Goal: Task Accomplishment & Management: Use online tool/utility

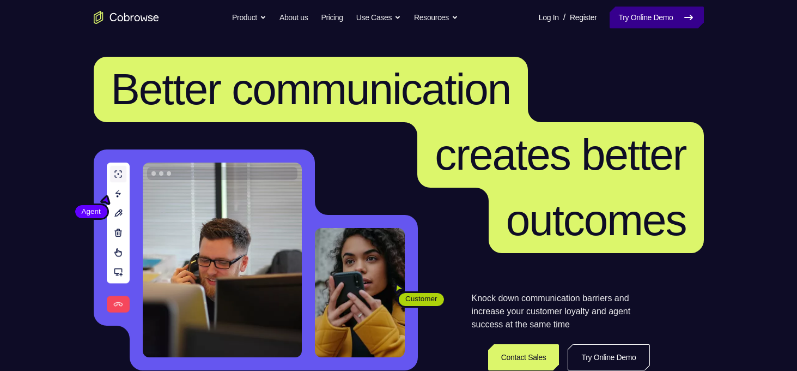
click at [640, 16] on link "Try Online Demo" at bounding box center [657, 18] width 94 height 22
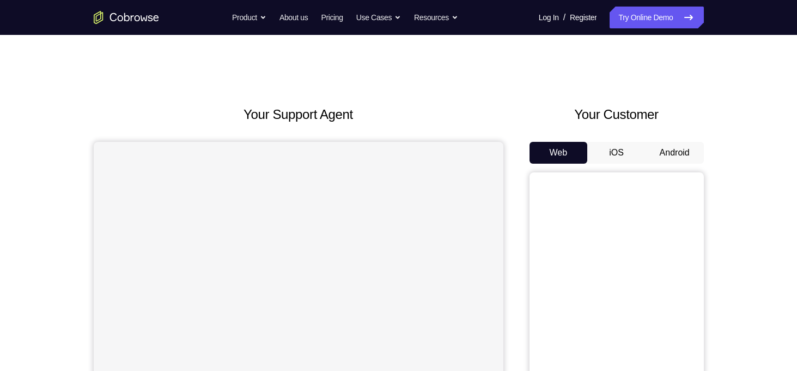
scroll to position [40, 0]
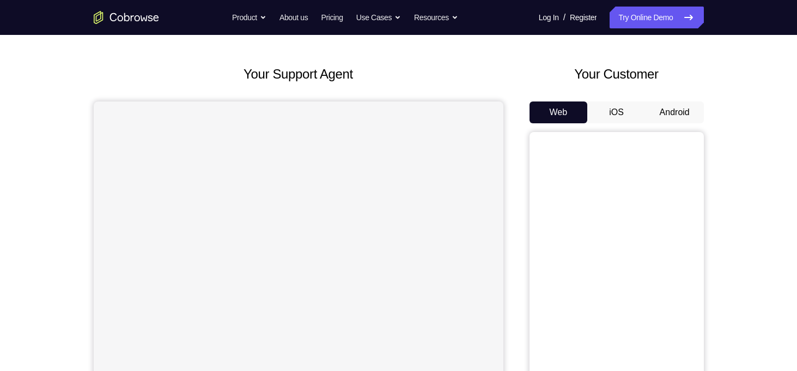
click at [686, 114] on button "Android" at bounding box center [675, 112] width 58 height 22
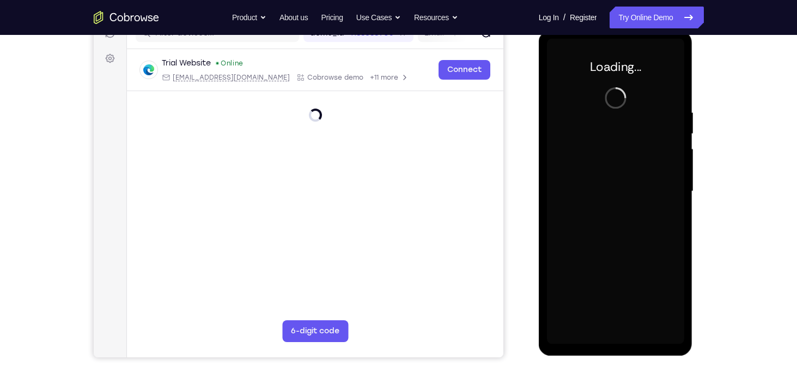
scroll to position [150, 0]
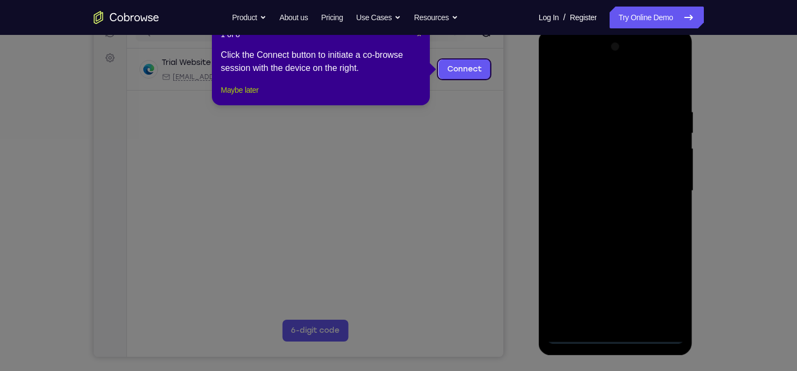
click at [240, 96] on button "Maybe later" at bounding box center [240, 89] width 38 height 13
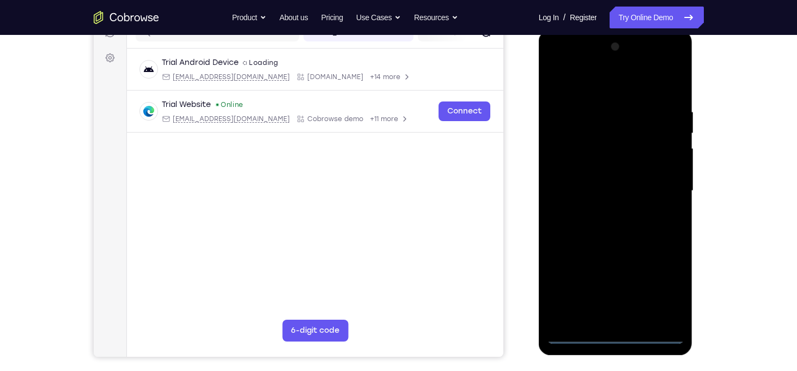
click at [618, 334] on div at bounding box center [615, 190] width 137 height 305
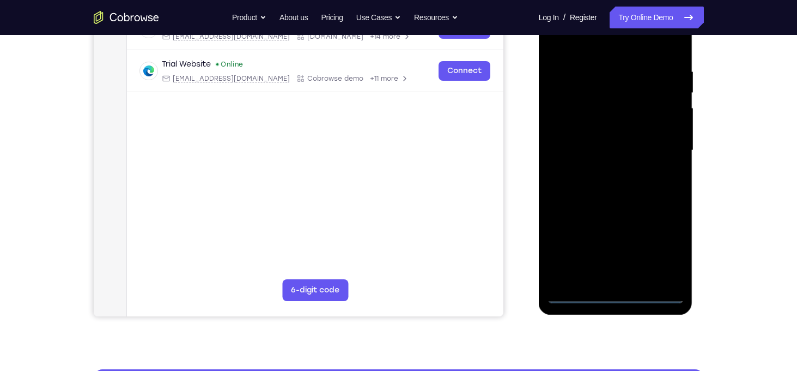
click at [663, 241] on div at bounding box center [615, 150] width 137 height 305
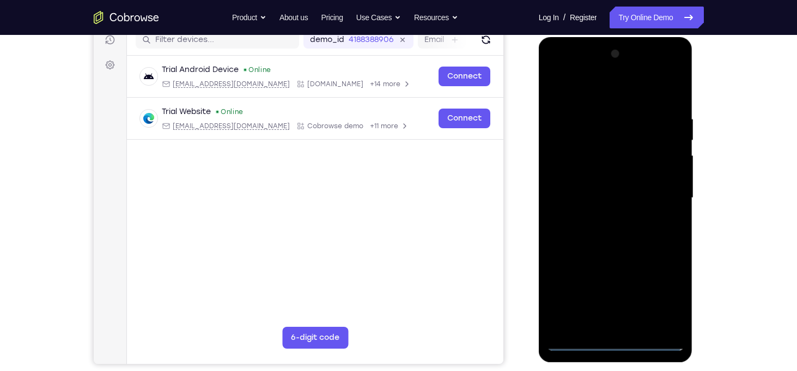
scroll to position [143, 0]
click at [559, 73] on div at bounding box center [615, 198] width 137 height 305
click at [657, 191] on div at bounding box center [615, 198] width 137 height 305
click at [605, 218] on div at bounding box center [615, 198] width 137 height 305
click at [619, 190] on div at bounding box center [615, 198] width 137 height 305
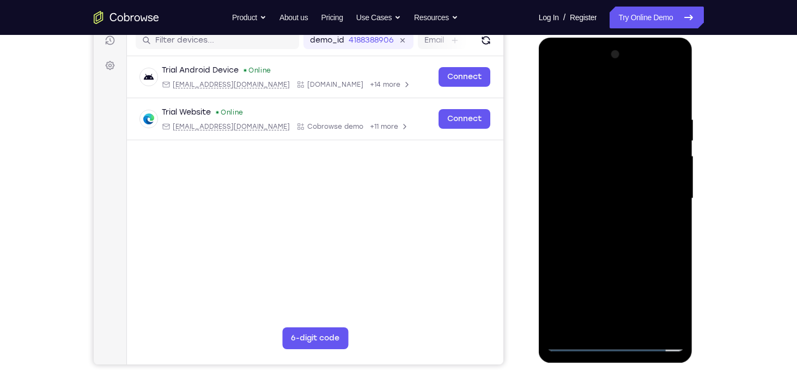
click at [613, 182] on div at bounding box center [615, 198] width 137 height 305
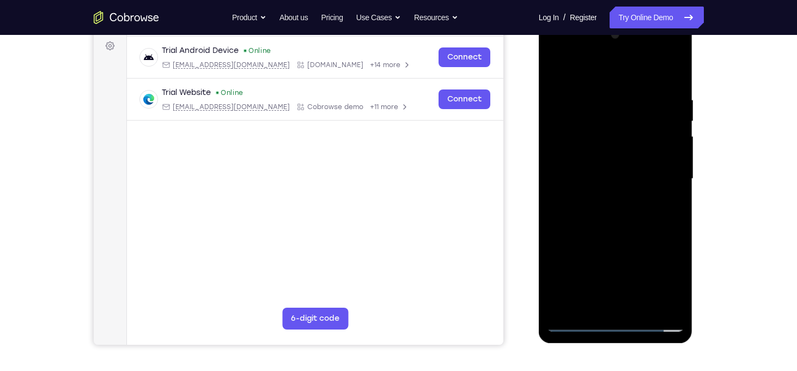
scroll to position [134, 0]
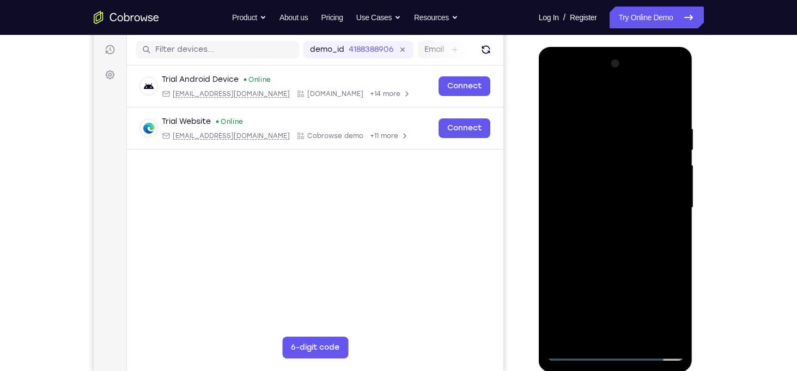
click at [613, 190] on div at bounding box center [615, 207] width 137 height 305
click at [604, 208] on div at bounding box center [615, 207] width 137 height 305
click at [602, 239] on div at bounding box center [615, 207] width 137 height 305
click at [611, 238] on div at bounding box center [615, 207] width 137 height 305
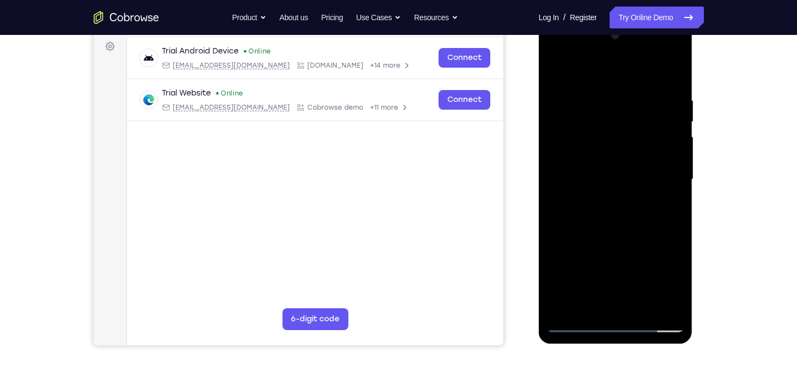
scroll to position [163, 0]
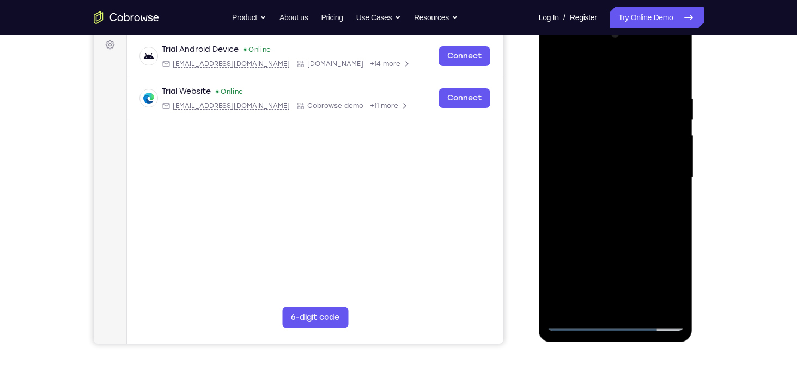
drag, startPoint x: 607, startPoint y: 78, endPoint x: 609, endPoint y: 41, distance: 37.1
click at [609, 41] on div at bounding box center [615, 177] width 137 height 305
click at [612, 213] on div at bounding box center [615, 177] width 137 height 305
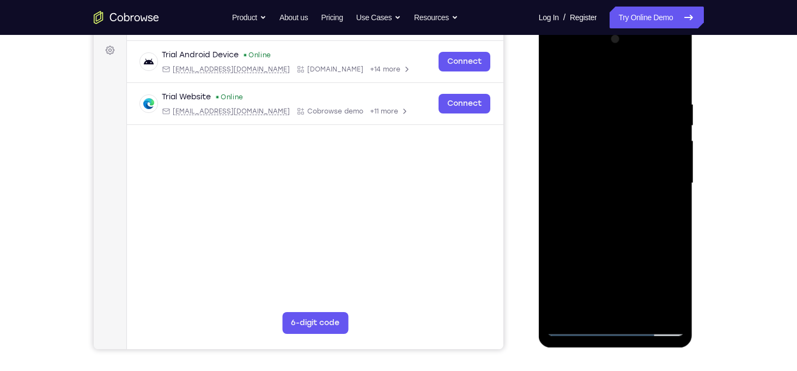
scroll to position [157, 0]
click at [630, 230] on div at bounding box center [615, 183] width 137 height 305
click at [604, 97] on div at bounding box center [615, 183] width 137 height 305
click at [560, 78] on div at bounding box center [615, 183] width 137 height 305
click at [555, 73] on div at bounding box center [615, 183] width 137 height 305
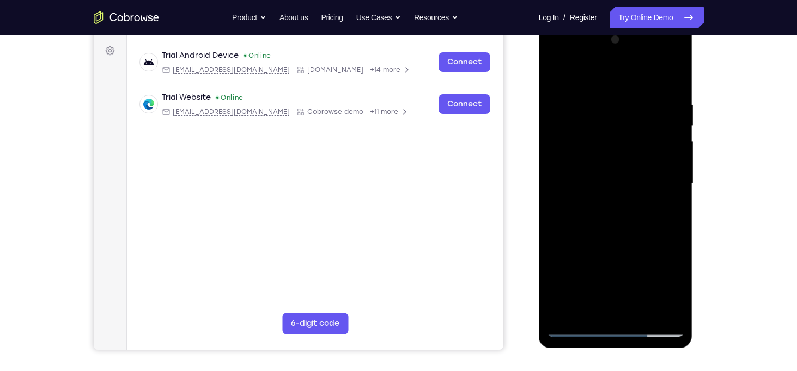
click at [673, 78] on div at bounding box center [615, 183] width 137 height 305
click at [642, 317] on div at bounding box center [615, 183] width 137 height 305
click at [630, 241] on div at bounding box center [615, 183] width 137 height 305
click at [656, 152] on div at bounding box center [615, 183] width 137 height 305
click at [596, 307] on div at bounding box center [615, 183] width 137 height 305
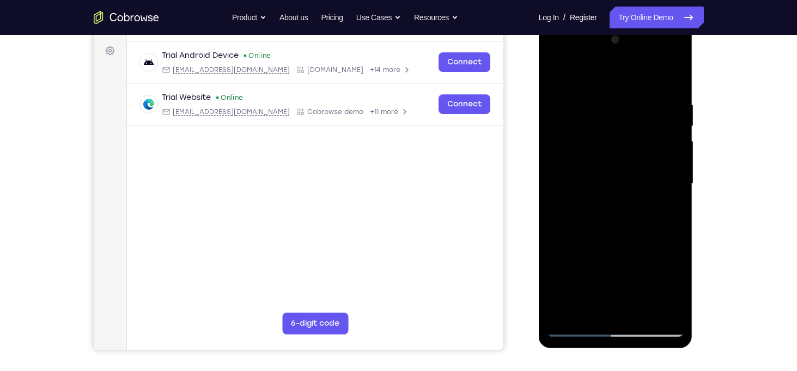
click at [629, 213] on div at bounding box center [615, 183] width 137 height 305
click at [629, 210] on div at bounding box center [615, 183] width 137 height 305
click at [651, 214] on div at bounding box center [615, 183] width 137 height 305
click at [607, 213] on div at bounding box center [615, 183] width 137 height 305
click at [585, 312] on div at bounding box center [615, 183] width 137 height 305
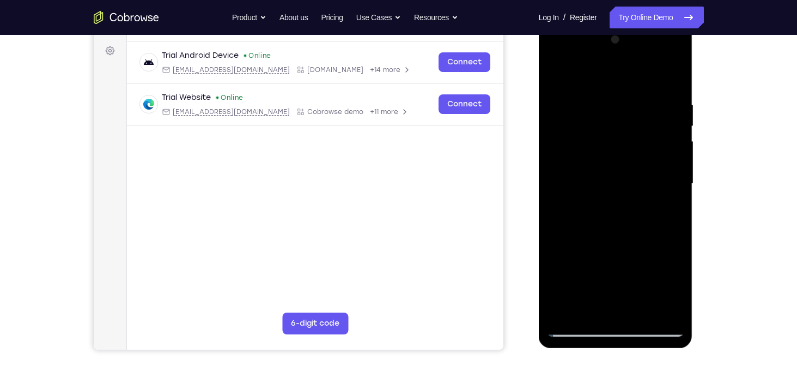
click at [626, 227] on div at bounding box center [615, 183] width 137 height 305
click at [638, 224] on div at bounding box center [615, 183] width 137 height 305
drag, startPoint x: 669, startPoint y: 223, endPoint x: 625, endPoint y: 221, distance: 43.6
click at [625, 221] on div at bounding box center [615, 183] width 137 height 305
click at [659, 222] on div at bounding box center [615, 183] width 137 height 305
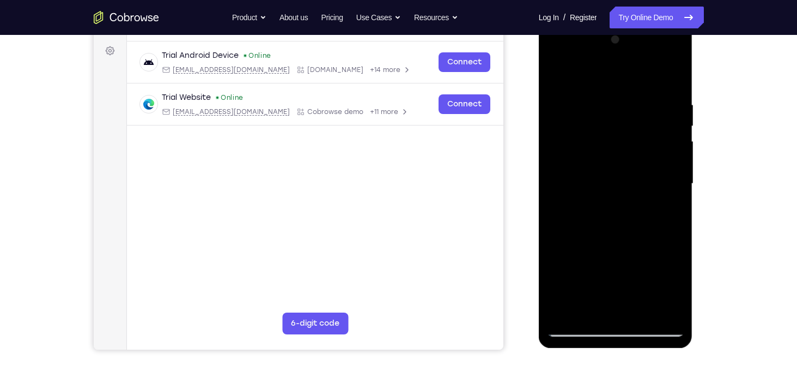
click at [663, 222] on div at bounding box center [615, 183] width 137 height 305
click at [554, 247] on div at bounding box center [615, 183] width 137 height 305
click at [672, 202] on div at bounding box center [615, 183] width 137 height 305
click at [562, 75] on div at bounding box center [615, 183] width 137 height 305
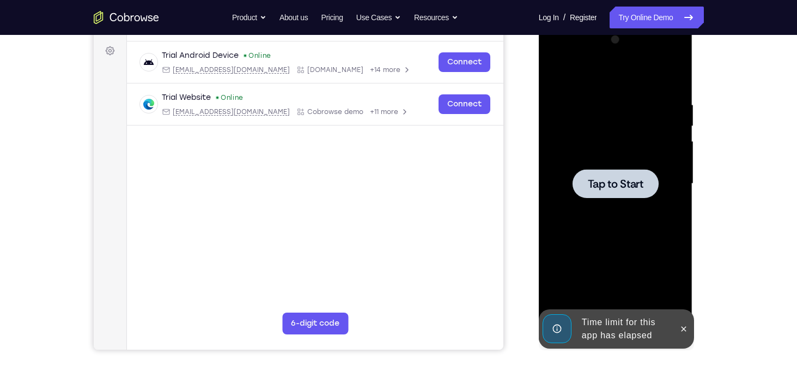
click at [608, 180] on span "Tap to Start" at bounding box center [616, 183] width 56 height 11
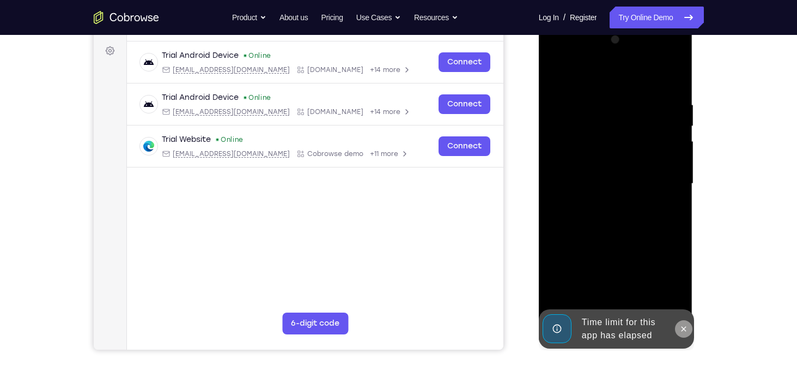
click at [684, 332] on icon at bounding box center [684, 328] width 9 height 9
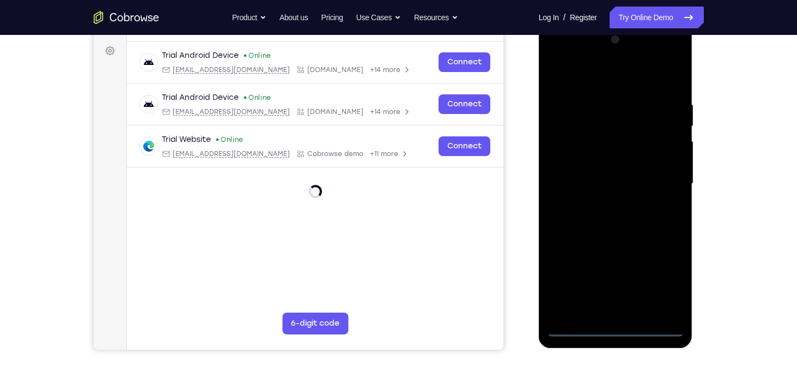
click at [613, 324] on div at bounding box center [615, 183] width 137 height 305
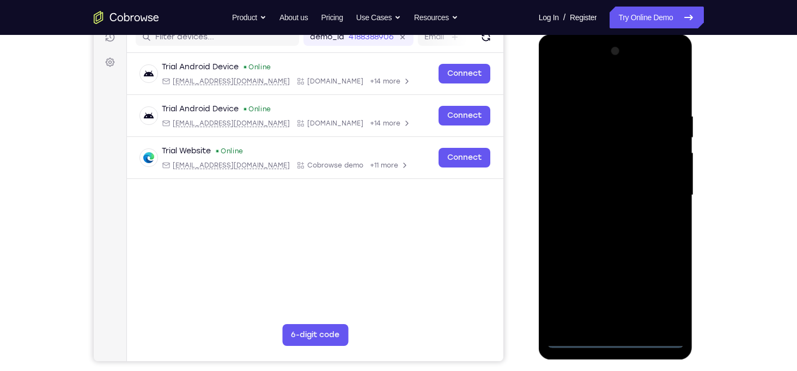
click at [668, 298] on div at bounding box center [615, 195] width 137 height 305
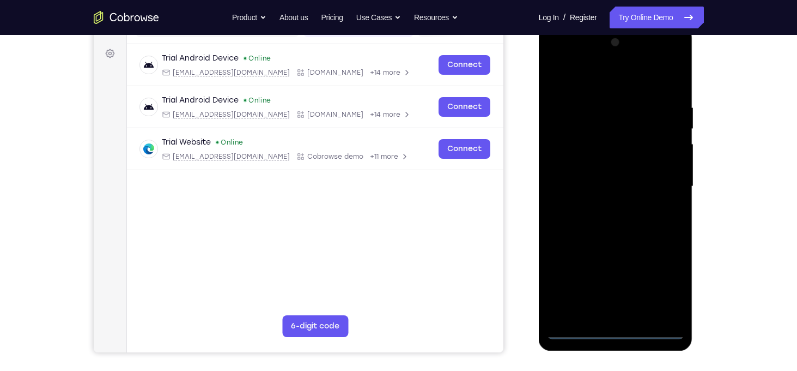
scroll to position [155, 0]
click at [560, 63] on div at bounding box center [615, 185] width 137 height 305
click at [662, 180] on div at bounding box center [615, 185] width 137 height 305
click at [603, 204] on div at bounding box center [615, 185] width 137 height 305
click at [641, 171] on div at bounding box center [615, 185] width 137 height 305
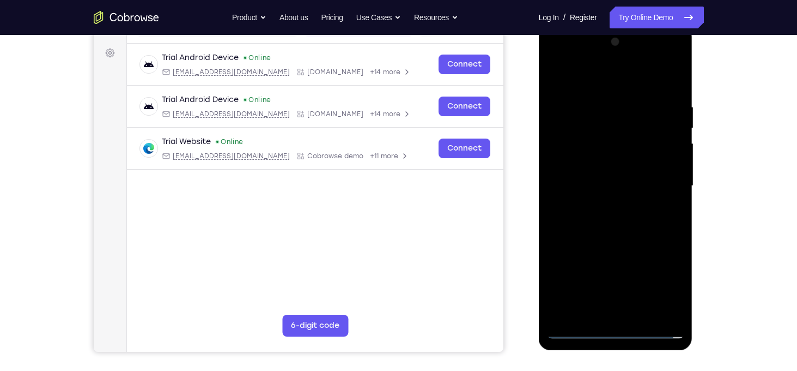
click at [665, 162] on div at bounding box center [615, 185] width 137 height 305
click at [638, 185] on div at bounding box center [615, 185] width 137 height 305
click at [622, 217] on div at bounding box center [615, 185] width 137 height 305
click at [622, 215] on div at bounding box center [615, 185] width 137 height 305
drag, startPoint x: 603, startPoint y: 90, endPoint x: 614, endPoint y: 50, distance: 41.8
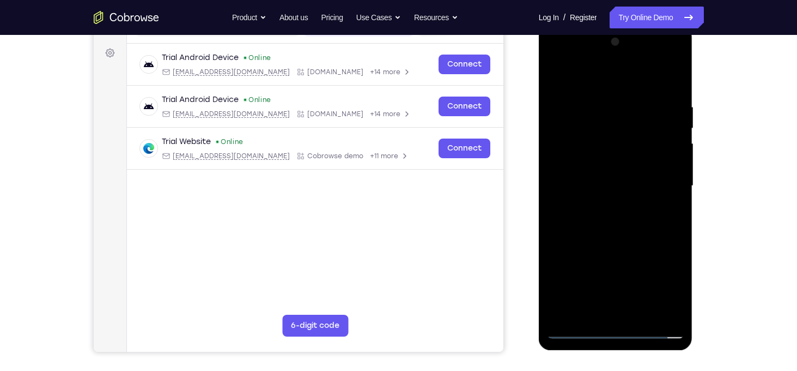
click at [614, 50] on div at bounding box center [615, 185] width 137 height 305
click at [633, 236] on div at bounding box center [615, 185] width 137 height 305
click at [556, 225] on div at bounding box center [615, 185] width 137 height 305
click at [674, 227] on div at bounding box center [615, 185] width 137 height 305
click at [676, 72] on div at bounding box center [615, 185] width 137 height 305
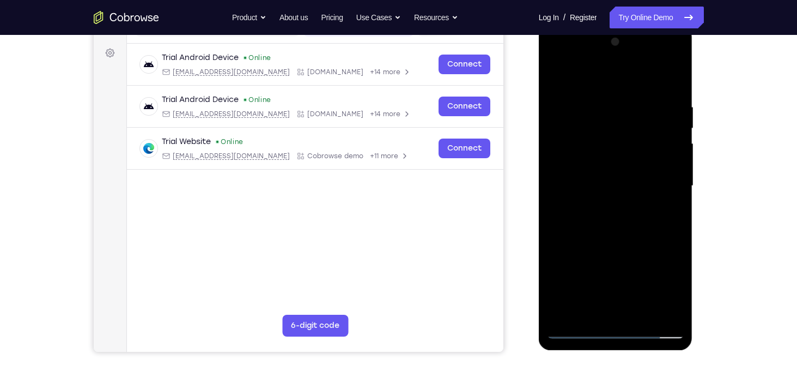
drag, startPoint x: 630, startPoint y: 174, endPoint x: 623, endPoint y: 233, distance: 59.8
click at [623, 233] on div at bounding box center [615, 185] width 137 height 305
drag, startPoint x: 636, startPoint y: 252, endPoint x: 636, endPoint y: 199, distance: 52.3
click at [636, 199] on div at bounding box center [615, 185] width 137 height 305
click at [674, 310] on div at bounding box center [615, 185] width 137 height 305
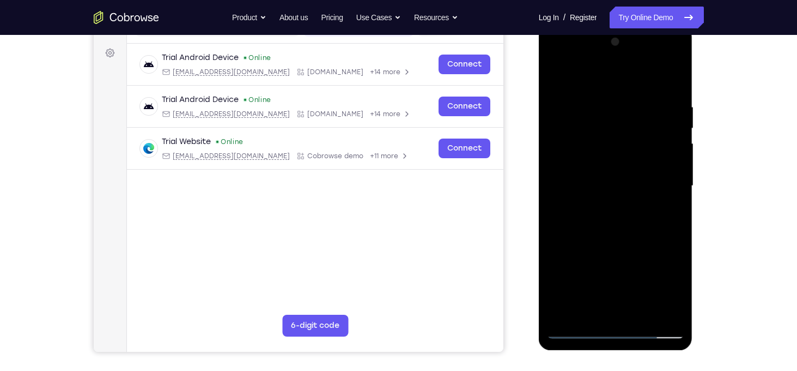
click at [640, 313] on div at bounding box center [615, 185] width 137 height 305
click at [645, 246] on div at bounding box center [615, 185] width 137 height 305
click at [650, 181] on div at bounding box center [615, 185] width 137 height 305
click at [558, 78] on div at bounding box center [615, 185] width 137 height 305
click at [614, 228] on div at bounding box center [615, 185] width 137 height 305
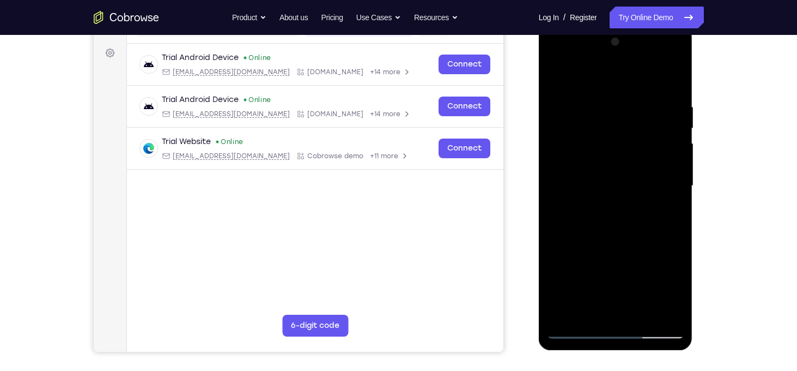
click at [556, 76] on div at bounding box center [615, 185] width 137 height 305
click at [590, 204] on div at bounding box center [615, 185] width 137 height 305
click at [561, 77] on div at bounding box center [615, 185] width 137 height 305
click at [559, 76] on div at bounding box center [615, 185] width 137 height 305
click at [569, 86] on div at bounding box center [615, 185] width 137 height 305
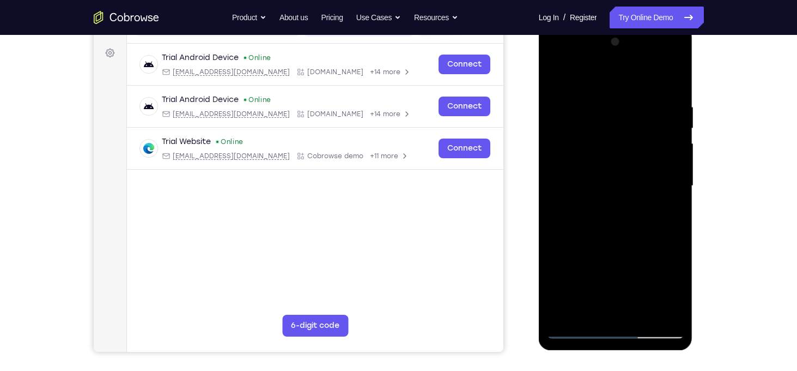
click at [568, 310] on div at bounding box center [615, 185] width 137 height 305
drag, startPoint x: 616, startPoint y: 215, endPoint x: 611, endPoint y: 166, distance: 49.3
click at [611, 166] on div at bounding box center [615, 185] width 137 height 305
click at [570, 135] on div at bounding box center [615, 185] width 137 height 305
click at [671, 82] on div at bounding box center [615, 185] width 137 height 305
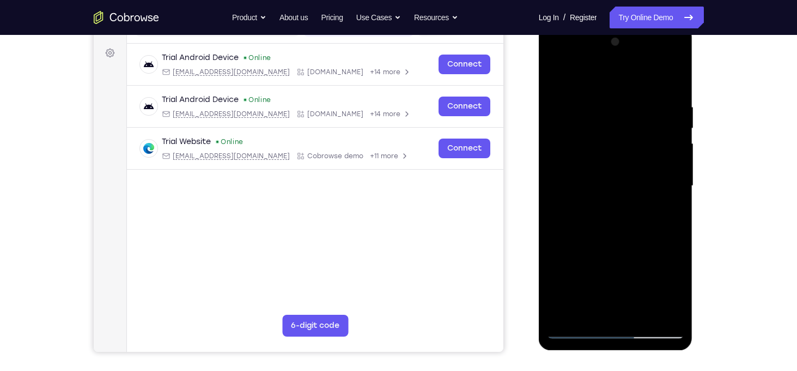
click at [667, 316] on div at bounding box center [615, 185] width 137 height 305
drag, startPoint x: 637, startPoint y: 259, endPoint x: 630, endPoint y: 178, distance: 81.5
click at [630, 178] on div at bounding box center [615, 185] width 137 height 305
click at [624, 204] on div at bounding box center [615, 185] width 137 height 305
drag, startPoint x: 645, startPoint y: 179, endPoint x: 642, endPoint y: 260, distance: 81.2
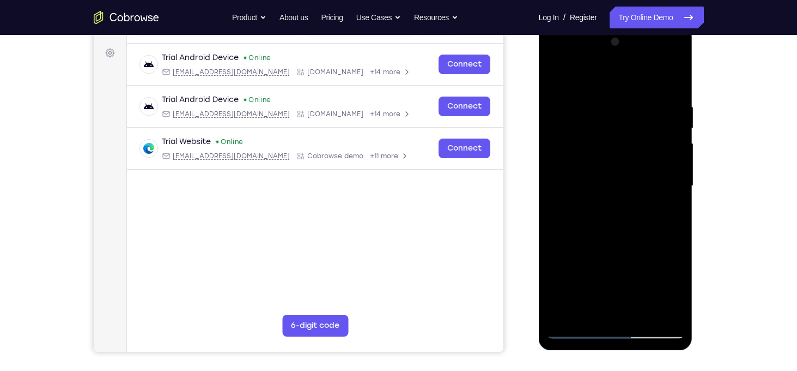
click at [642, 260] on div at bounding box center [615, 185] width 137 height 305
click at [676, 190] on div at bounding box center [615, 185] width 137 height 305
click at [675, 193] on div at bounding box center [615, 185] width 137 height 305
click at [553, 192] on div at bounding box center [615, 185] width 137 height 305
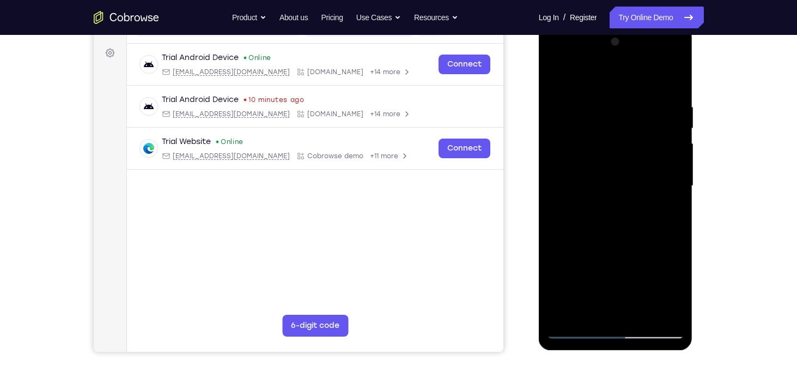
click at [553, 192] on div at bounding box center [615, 185] width 137 height 305
click at [674, 192] on div at bounding box center [615, 185] width 137 height 305
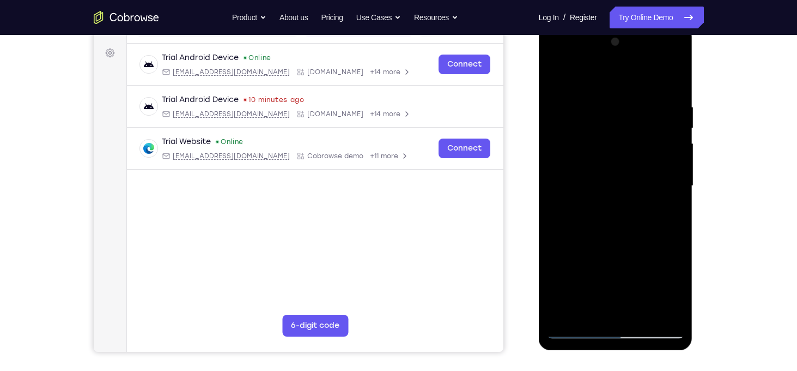
click at [674, 192] on div at bounding box center [615, 185] width 137 height 305
click at [556, 70] on div at bounding box center [615, 185] width 137 height 305
click at [614, 230] on div at bounding box center [615, 185] width 137 height 305
click at [592, 86] on div at bounding box center [615, 185] width 137 height 305
click at [555, 74] on div at bounding box center [615, 185] width 137 height 305
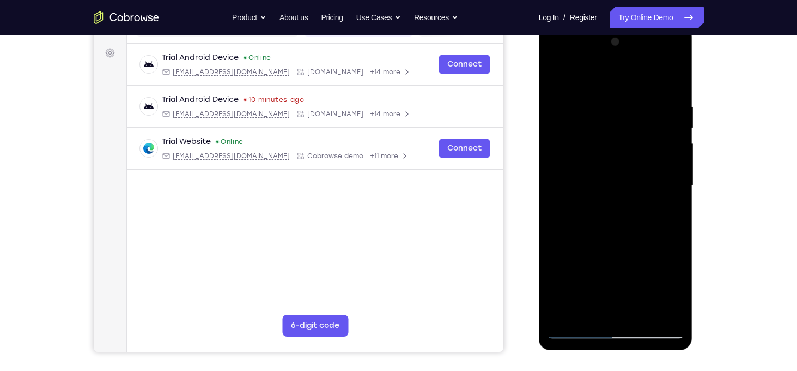
click at [592, 315] on div at bounding box center [615, 185] width 137 height 305
click at [614, 77] on div at bounding box center [615, 185] width 137 height 305
click at [585, 95] on div at bounding box center [615, 185] width 137 height 305
click at [567, 108] on div at bounding box center [615, 185] width 137 height 305
drag, startPoint x: 625, startPoint y: 141, endPoint x: 638, endPoint y: 195, distance: 55.4
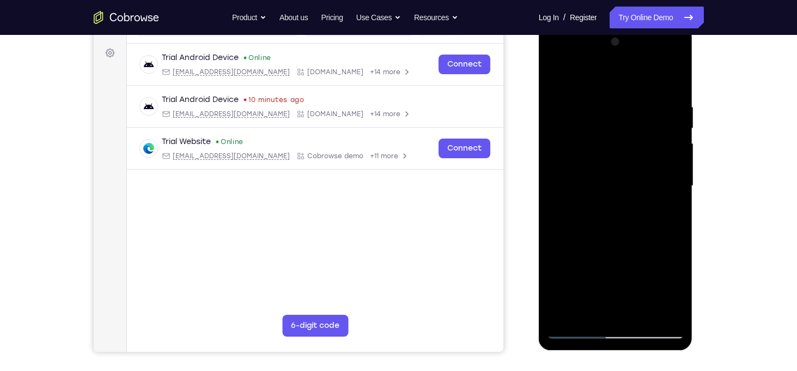
click at [638, 195] on div at bounding box center [615, 185] width 137 height 305
click at [556, 74] on div at bounding box center [615, 185] width 137 height 305
click at [657, 75] on div at bounding box center [615, 185] width 137 height 305
click at [671, 71] on div at bounding box center [615, 185] width 137 height 305
click at [566, 314] on div at bounding box center [615, 185] width 137 height 305
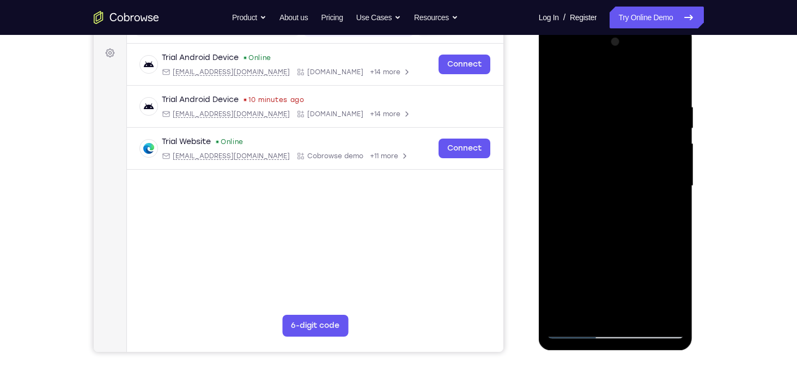
drag, startPoint x: 615, startPoint y: 258, endPoint x: 674, endPoint y: 45, distance: 221.1
click at [674, 45] on div at bounding box center [615, 185] width 137 height 305
click at [677, 194] on div at bounding box center [615, 185] width 137 height 305
drag, startPoint x: 653, startPoint y: 221, endPoint x: 651, endPoint y: 197, distance: 24.1
click at [651, 197] on div at bounding box center [615, 185] width 137 height 305
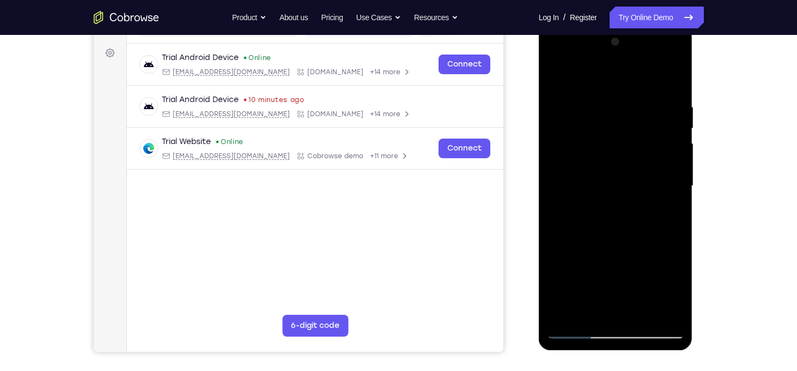
click at [674, 172] on div at bounding box center [615, 185] width 137 height 305
click at [556, 274] on div at bounding box center [615, 185] width 137 height 305
drag, startPoint x: 619, startPoint y: 269, endPoint x: 611, endPoint y: 160, distance: 109.8
click at [611, 160] on div at bounding box center [615, 185] width 137 height 305
drag, startPoint x: 625, startPoint y: 236, endPoint x: 619, endPoint y: 107, distance: 129.3
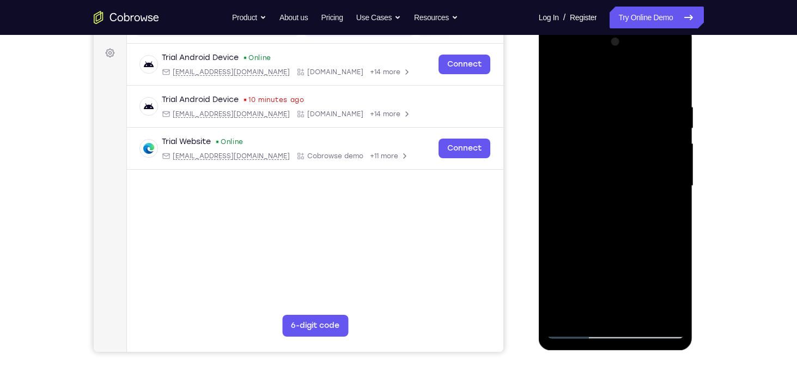
click at [619, 107] on div at bounding box center [615, 185] width 137 height 305
drag, startPoint x: 657, startPoint y: 203, endPoint x: 647, endPoint y: 178, distance: 26.9
click at [647, 178] on div at bounding box center [615, 185] width 137 height 305
click at [675, 190] on div at bounding box center [615, 185] width 137 height 305
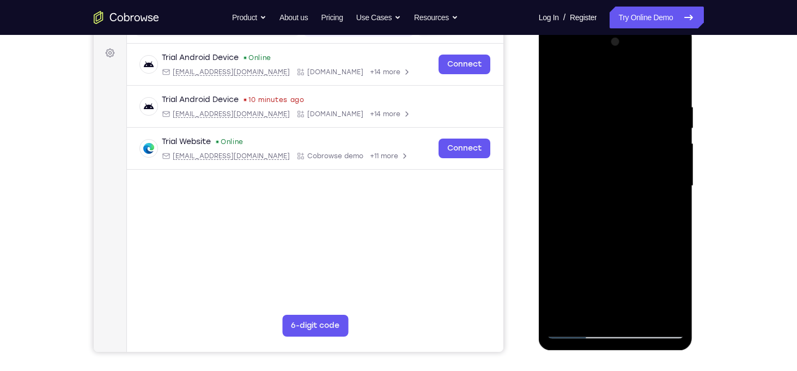
click at [675, 191] on div at bounding box center [615, 185] width 137 height 305
click at [556, 191] on div at bounding box center [615, 185] width 137 height 305
click at [558, 191] on div at bounding box center [615, 185] width 137 height 305
click at [675, 192] on div at bounding box center [615, 185] width 137 height 305
click at [675, 190] on div at bounding box center [615, 185] width 137 height 305
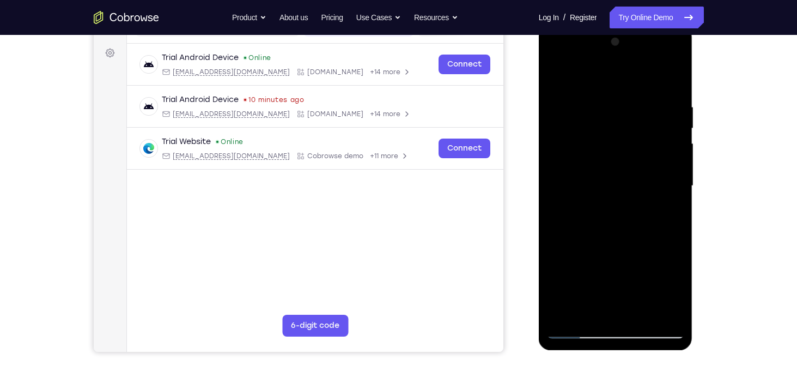
click at [675, 190] on div at bounding box center [615, 185] width 137 height 305
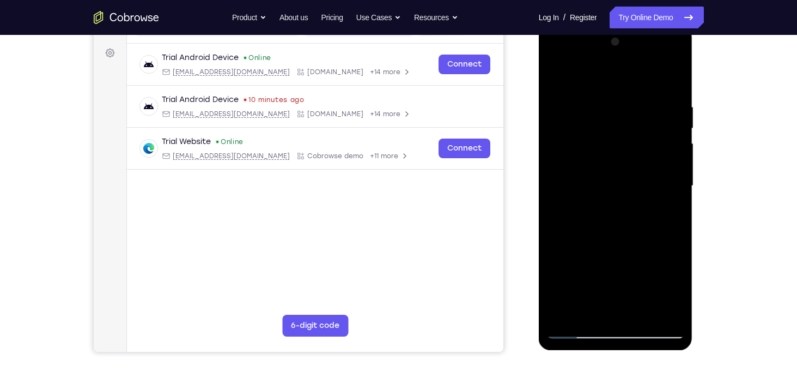
click at [675, 190] on div at bounding box center [615, 185] width 137 height 305
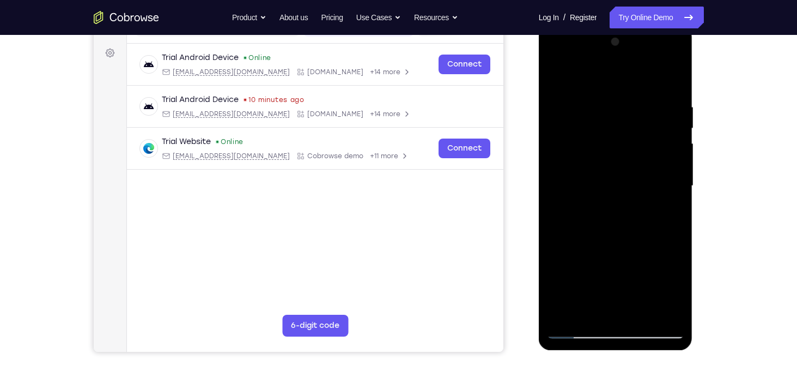
click at [675, 190] on div at bounding box center [615, 185] width 137 height 305
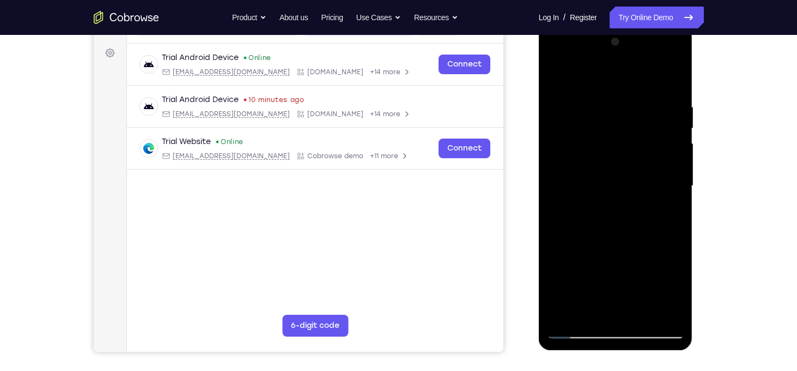
click at [553, 187] on div at bounding box center [615, 185] width 137 height 305
click at [678, 190] on div at bounding box center [615, 185] width 137 height 305
drag, startPoint x: 611, startPoint y: 280, endPoint x: 612, endPoint y: 229, distance: 50.7
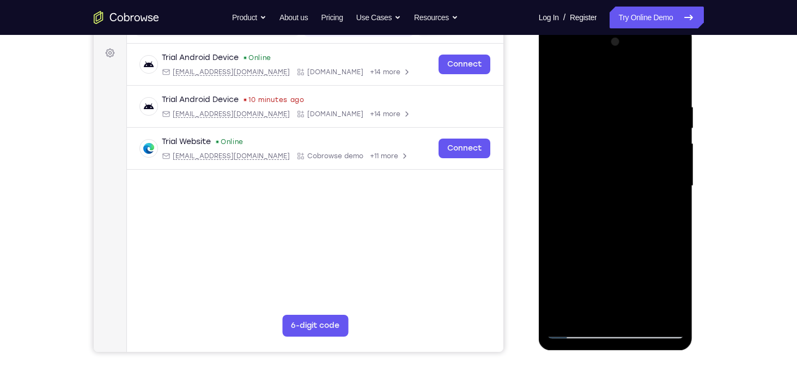
click at [612, 229] on div at bounding box center [615, 185] width 137 height 305
drag, startPoint x: 629, startPoint y: 280, endPoint x: 620, endPoint y: 162, distance: 118.0
click at [620, 162] on div at bounding box center [615, 185] width 137 height 305
drag, startPoint x: 617, startPoint y: 273, endPoint x: 639, endPoint y: 126, distance: 148.1
click at [639, 126] on div at bounding box center [615, 185] width 137 height 305
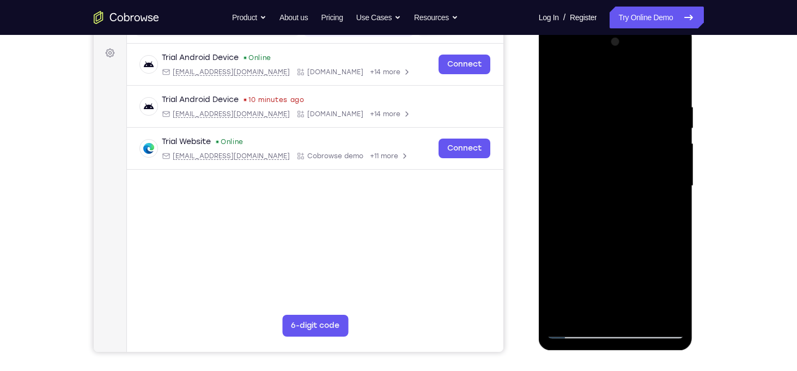
drag, startPoint x: 635, startPoint y: 158, endPoint x: 626, endPoint y: 220, distance: 62.9
click at [626, 220] on div at bounding box center [615, 185] width 137 height 305
drag, startPoint x: 634, startPoint y: 222, endPoint x: 629, endPoint y: 249, distance: 27.7
click at [629, 249] on div at bounding box center [615, 185] width 137 height 305
drag, startPoint x: 629, startPoint y: 247, endPoint x: 623, endPoint y: 291, distance: 44.5
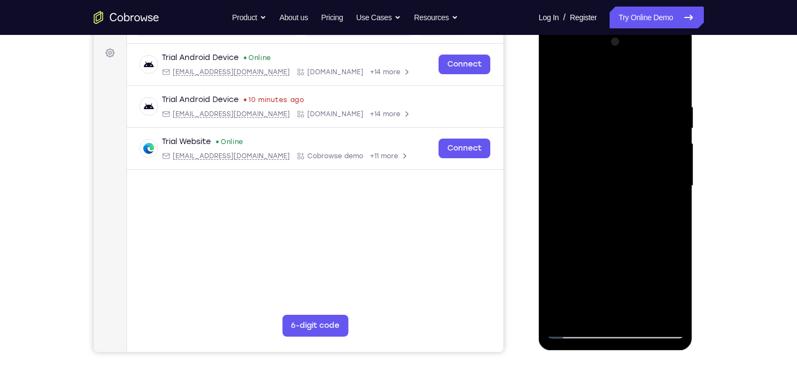
click at [623, 291] on div at bounding box center [615, 185] width 137 height 305
drag, startPoint x: 641, startPoint y: 266, endPoint x: 643, endPoint y: 189, distance: 77.4
click at [643, 189] on div at bounding box center [615, 185] width 137 height 305
drag, startPoint x: 637, startPoint y: 258, endPoint x: 644, endPoint y: 163, distance: 94.5
click at [644, 163] on div at bounding box center [615, 185] width 137 height 305
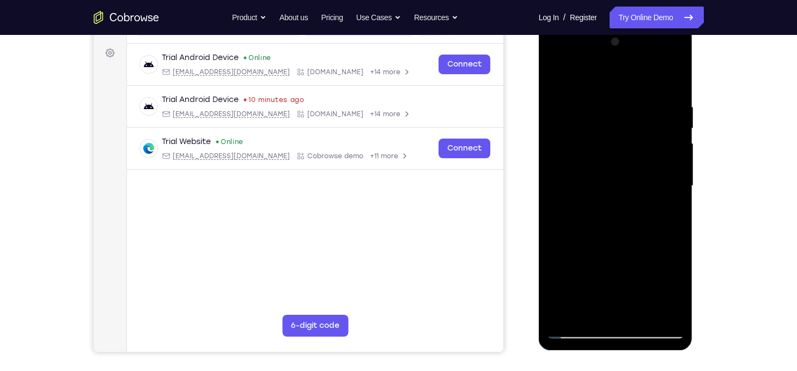
drag, startPoint x: 644, startPoint y: 248, endPoint x: 638, endPoint y: 162, distance: 85.8
click at [638, 162] on div at bounding box center [615, 185] width 137 height 305
drag, startPoint x: 633, startPoint y: 238, endPoint x: 629, endPoint y: 119, distance: 119.4
click at [629, 119] on div at bounding box center [615, 185] width 137 height 305
click at [638, 207] on div at bounding box center [615, 185] width 137 height 305
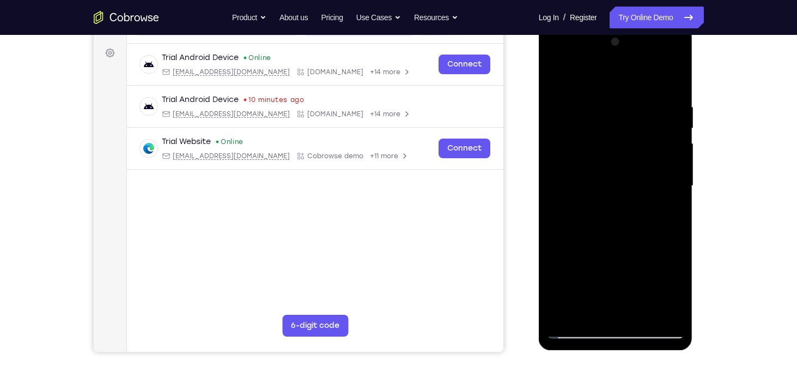
drag, startPoint x: 639, startPoint y: 152, endPoint x: 626, endPoint y: 257, distance: 106.6
click at [626, 257] on div at bounding box center [615, 185] width 137 height 305
click at [676, 191] on div at bounding box center [615, 185] width 137 height 305
click at [556, 277] on div at bounding box center [615, 185] width 137 height 305
click at [556, 191] on div at bounding box center [615, 185] width 137 height 305
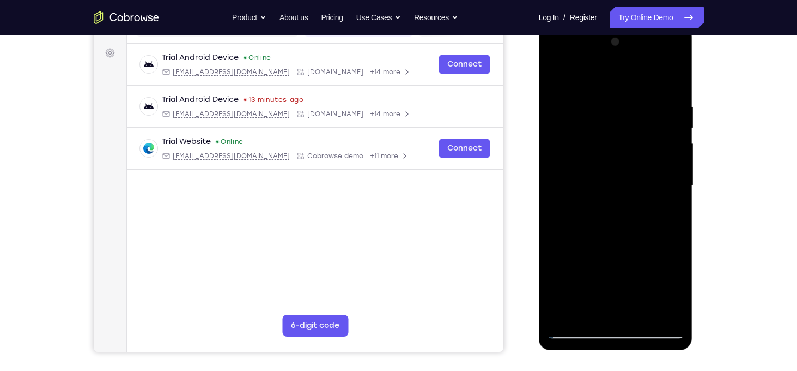
drag, startPoint x: 631, startPoint y: 268, endPoint x: 628, endPoint y: 123, distance: 144.4
click at [628, 123] on div at bounding box center [615, 185] width 137 height 305
drag, startPoint x: 630, startPoint y: 233, endPoint x: 603, endPoint y: 91, distance: 144.7
click at [603, 91] on div at bounding box center [615, 185] width 137 height 305
drag, startPoint x: 617, startPoint y: 251, endPoint x: 596, endPoint y: 146, distance: 107.7
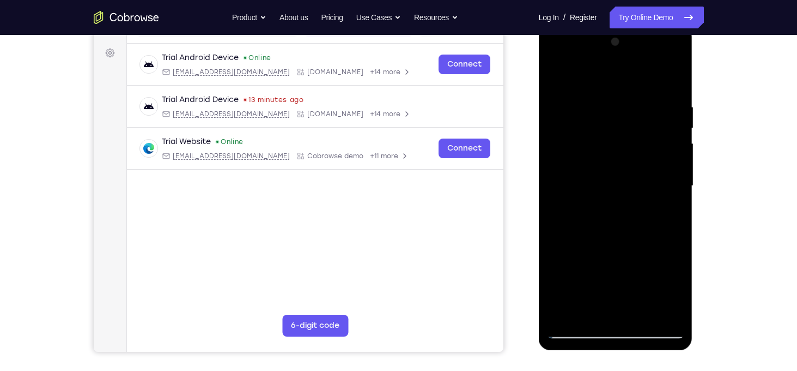
click at [596, 146] on div at bounding box center [615, 185] width 137 height 305
drag, startPoint x: 614, startPoint y: 261, endPoint x: 613, endPoint y: 165, distance: 95.9
click at [613, 165] on div at bounding box center [615, 185] width 137 height 305
drag, startPoint x: 628, startPoint y: 259, endPoint x: 628, endPoint y: 141, distance: 117.7
click at [628, 141] on div at bounding box center [615, 185] width 137 height 305
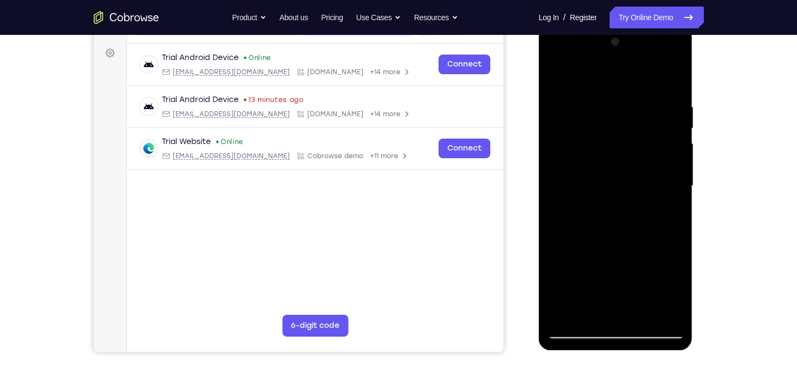
drag, startPoint x: 629, startPoint y: 270, endPoint x: 626, endPoint y: 155, distance: 114.5
click at [626, 155] on div at bounding box center [615, 185] width 137 height 305
drag, startPoint x: 624, startPoint y: 249, endPoint x: 619, endPoint y: 123, distance: 126.0
click at [619, 123] on div at bounding box center [615, 185] width 137 height 305
drag, startPoint x: 625, startPoint y: 248, endPoint x: 631, endPoint y: 139, distance: 109.1
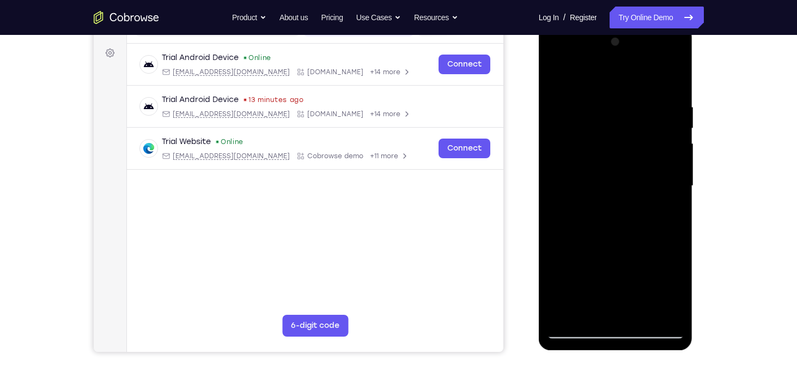
click at [631, 139] on div at bounding box center [615, 185] width 137 height 305
drag, startPoint x: 626, startPoint y: 230, endPoint x: 639, endPoint y: 114, distance: 116.8
click at [639, 114] on div at bounding box center [615, 185] width 137 height 305
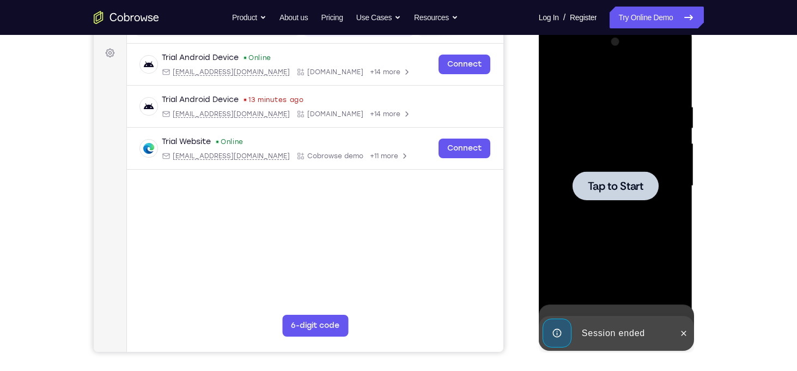
drag, startPoint x: 636, startPoint y: 160, endPoint x: 626, endPoint y: 260, distance: 100.3
click at [625, 25] on div "Tap to Start" at bounding box center [616, 25] width 154 height 0
click at [616, 167] on div at bounding box center [615, 185] width 137 height 305
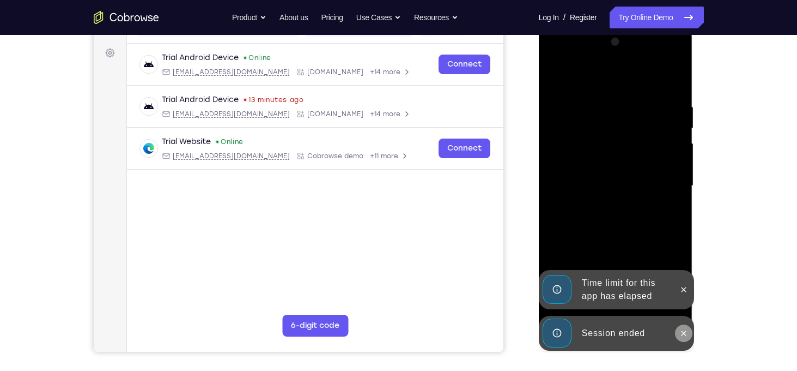
click at [682, 340] on button at bounding box center [683, 332] width 17 height 17
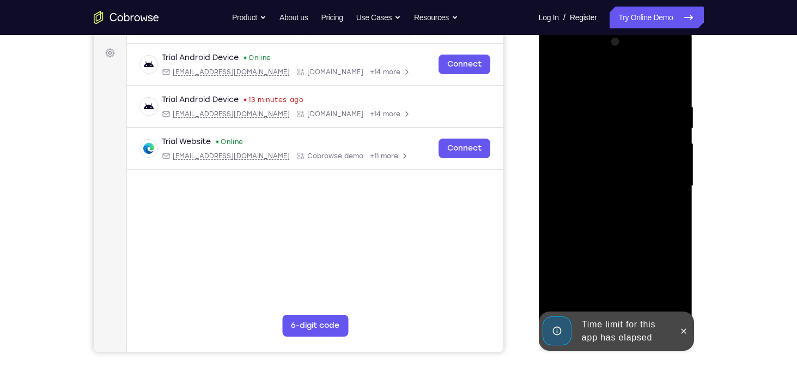
click at [682, 296] on div at bounding box center [615, 185] width 137 height 305
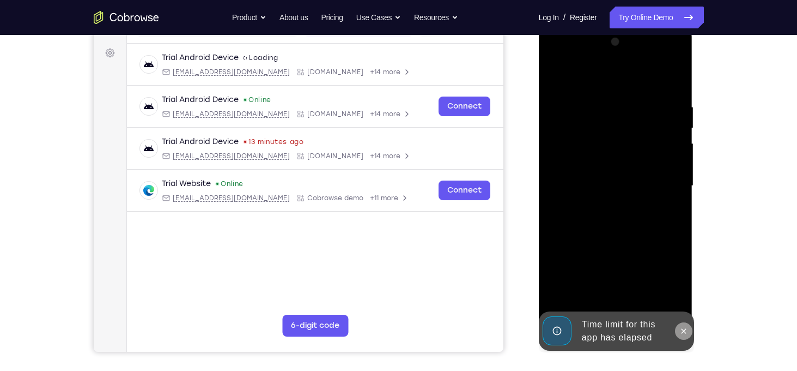
click at [687, 336] on button at bounding box center [683, 330] width 17 height 17
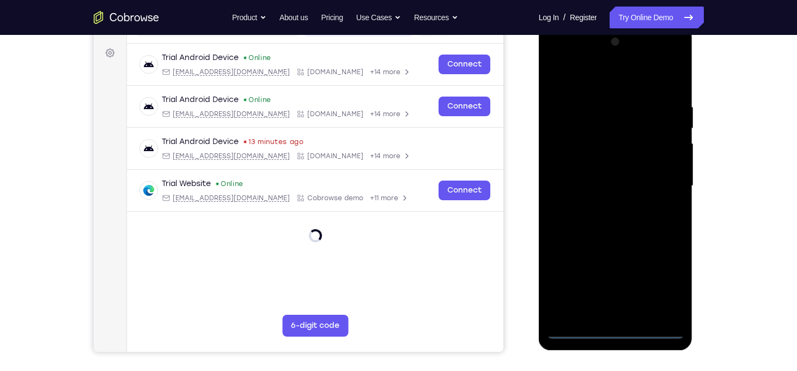
click at [560, 223] on div at bounding box center [615, 185] width 137 height 305
click at [616, 333] on div at bounding box center [615, 185] width 137 height 305
click at [662, 286] on div at bounding box center [615, 185] width 137 height 305
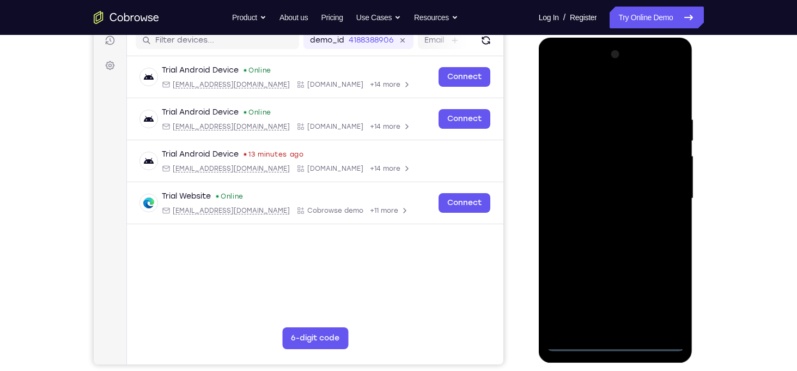
scroll to position [142, 0]
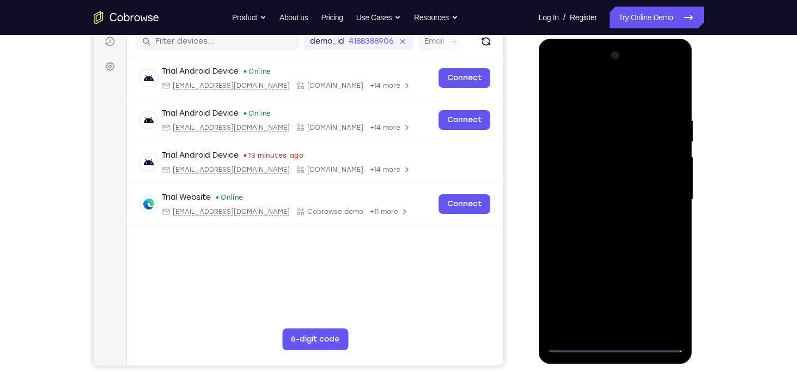
click at [557, 77] on div at bounding box center [615, 199] width 137 height 305
click at [569, 167] on div at bounding box center [615, 199] width 137 height 305
click at [590, 200] on div at bounding box center [615, 199] width 137 height 305
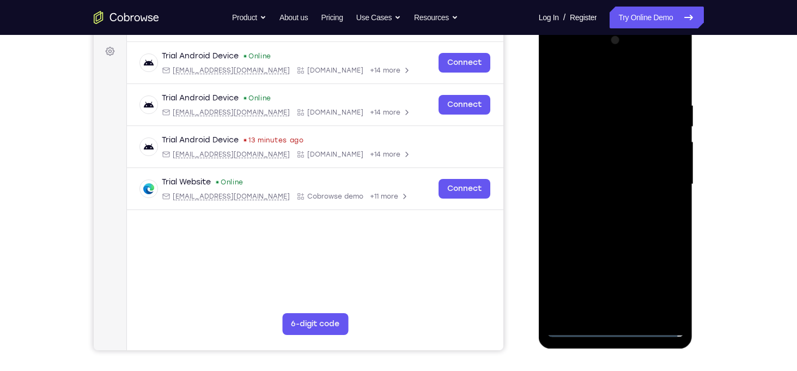
scroll to position [157, 0]
click at [653, 175] on div at bounding box center [615, 184] width 137 height 305
click at [633, 196] on div at bounding box center [615, 184] width 137 height 305
drag, startPoint x: 585, startPoint y: 88, endPoint x: 587, endPoint y: 42, distance: 45.8
click at [587, 42] on div at bounding box center [615, 184] width 137 height 305
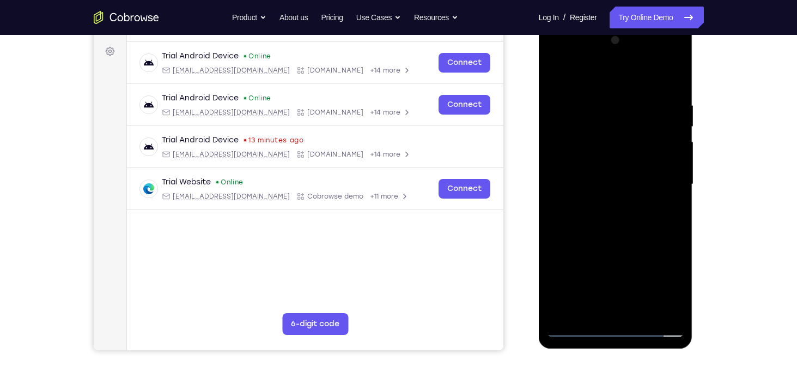
click at [592, 256] on div at bounding box center [615, 184] width 137 height 305
click at [623, 165] on div at bounding box center [615, 184] width 137 height 305
click at [603, 252] on div at bounding box center [615, 184] width 137 height 305
drag, startPoint x: 602, startPoint y: 222, endPoint x: 597, endPoint y: 180, distance: 41.7
click at [597, 180] on div at bounding box center [615, 184] width 137 height 305
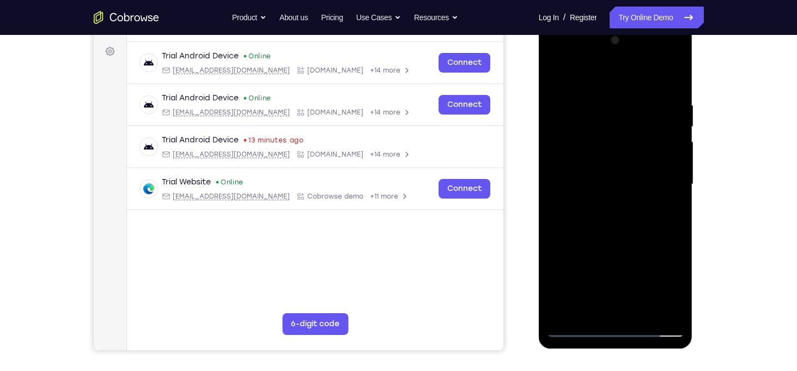
click at [589, 314] on div at bounding box center [615, 184] width 137 height 305
click at [610, 172] on div at bounding box center [615, 184] width 137 height 305
click at [587, 211] on div at bounding box center [615, 184] width 137 height 305
drag, startPoint x: 604, startPoint y: 244, endPoint x: 583, endPoint y: 171, distance: 75.9
click at [583, 171] on div at bounding box center [615, 184] width 137 height 305
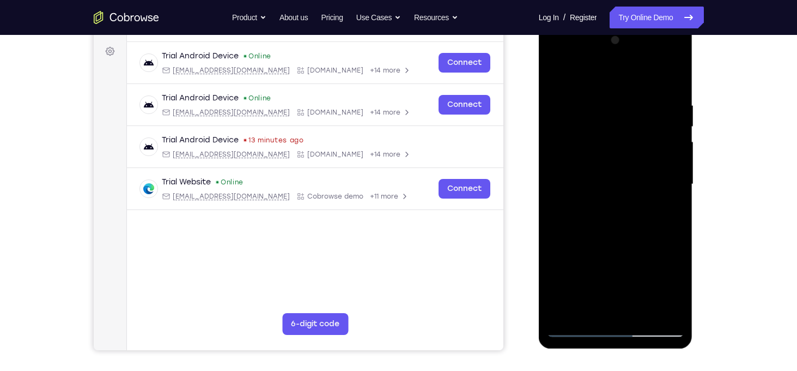
drag, startPoint x: 606, startPoint y: 191, endPoint x: 606, endPoint y: 274, distance: 82.3
click at [606, 274] on div at bounding box center [615, 184] width 137 height 305
drag, startPoint x: 615, startPoint y: 252, endPoint x: 610, endPoint y: 163, distance: 88.5
click at [610, 163] on div at bounding box center [615, 184] width 137 height 305
click at [639, 157] on div at bounding box center [615, 184] width 137 height 305
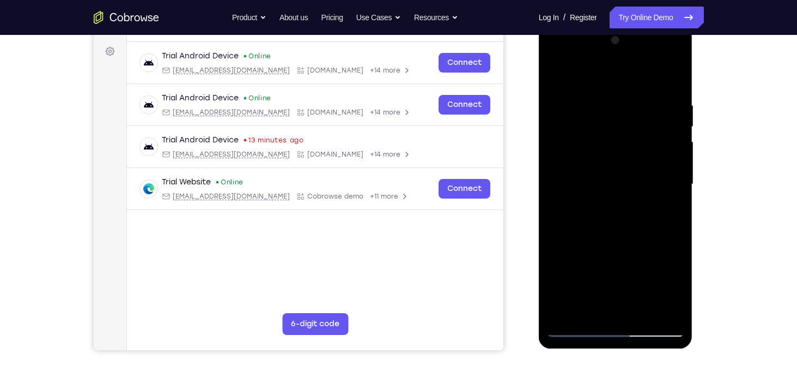
drag, startPoint x: 589, startPoint y: 245, endPoint x: 586, endPoint y: 195, distance: 50.7
click at [586, 195] on div at bounding box center [615, 184] width 137 height 305
drag, startPoint x: 601, startPoint y: 206, endPoint x: 601, endPoint y: 276, distance: 70.3
click at [601, 276] on div at bounding box center [615, 184] width 137 height 305
drag, startPoint x: 609, startPoint y: 202, endPoint x: 600, endPoint y: 264, distance: 62.7
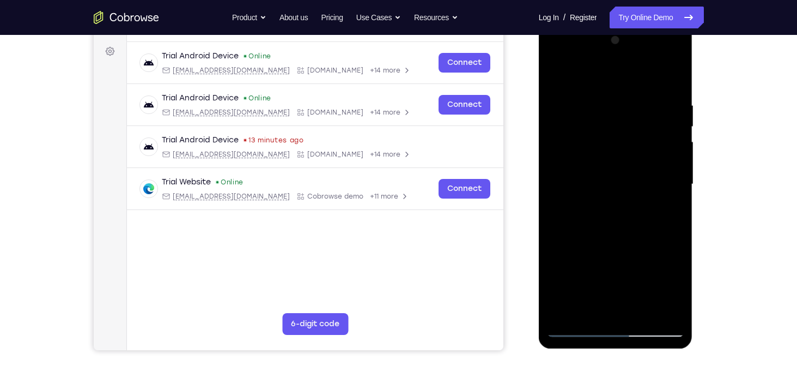
click at [600, 264] on div at bounding box center [615, 184] width 137 height 305
click at [580, 89] on div at bounding box center [615, 184] width 137 height 305
click at [635, 142] on div at bounding box center [615, 184] width 137 height 305
drag, startPoint x: 601, startPoint y: 283, endPoint x: 605, endPoint y: 220, distance: 62.8
click at [605, 220] on div at bounding box center [615, 184] width 137 height 305
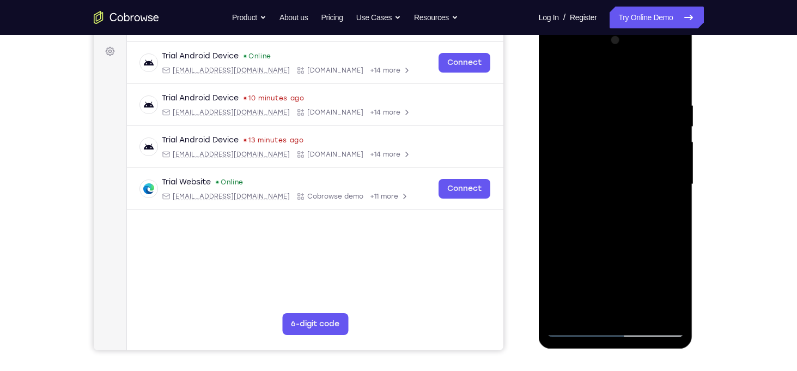
drag, startPoint x: 602, startPoint y: 272, endPoint x: 611, endPoint y: 168, distance: 104.6
click at [611, 168] on div at bounding box center [615, 184] width 137 height 305
drag, startPoint x: 594, startPoint y: 259, endPoint x: 618, endPoint y: 130, distance: 131.9
click at [618, 130] on div at bounding box center [615, 184] width 137 height 305
drag, startPoint x: 601, startPoint y: 273, endPoint x: 625, endPoint y: 104, distance: 170.6
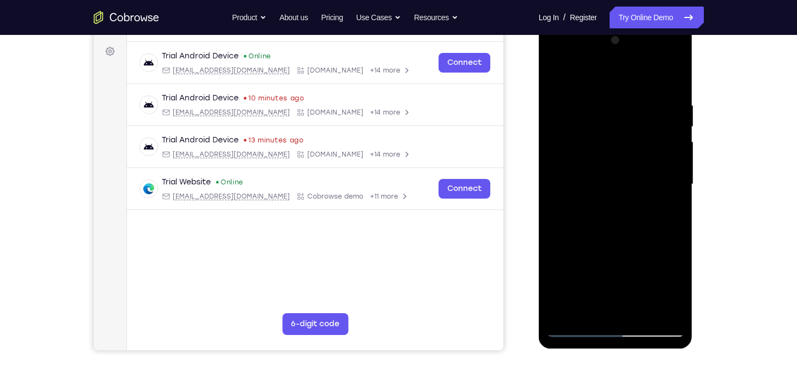
click at [625, 104] on div at bounding box center [615, 184] width 137 height 305
drag, startPoint x: 608, startPoint y: 249, endPoint x: 611, endPoint y: 142, distance: 106.3
click at [611, 142] on div at bounding box center [615, 184] width 137 height 305
drag, startPoint x: 597, startPoint y: 255, endPoint x: 602, endPoint y: 166, distance: 89.5
click at [602, 166] on div at bounding box center [615, 184] width 137 height 305
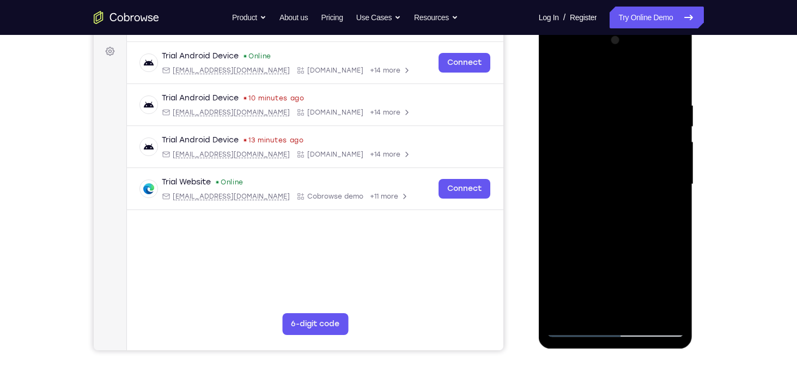
drag, startPoint x: 594, startPoint y: 266, endPoint x: 599, endPoint y: 153, distance: 113.5
click at [599, 153] on div at bounding box center [615, 184] width 137 height 305
drag, startPoint x: 580, startPoint y: 278, endPoint x: 591, endPoint y: 202, distance: 76.5
click at [591, 202] on div at bounding box center [615, 184] width 137 height 305
drag, startPoint x: 586, startPoint y: 269, endPoint x: 608, endPoint y: 154, distance: 117.0
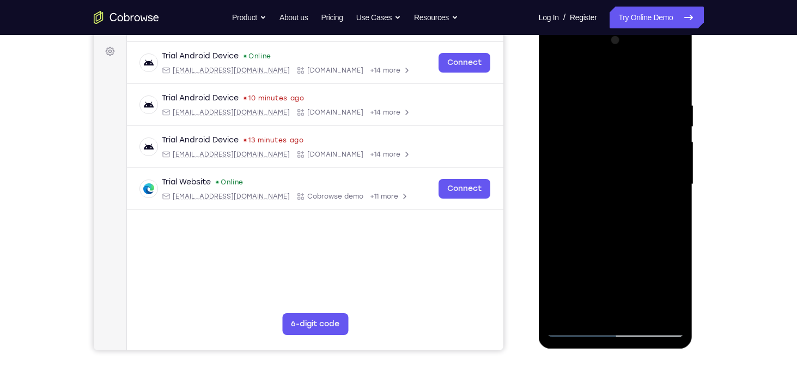
click at [608, 154] on div at bounding box center [615, 184] width 137 height 305
drag, startPoint x: 603, startPoint y: 278, endPoint x: 607, endPoint y: 120, distance: 158.1
click at [607, 120] on div at bounding box center [615, 184] width 137 height 305
drag, startPoint x: 605, startPoint y: 226, endPoint x: 616, endPoint y: 105, distance: 121.5
click at [616, 105] on div at bounding box center [615, 184] width 137 height 305
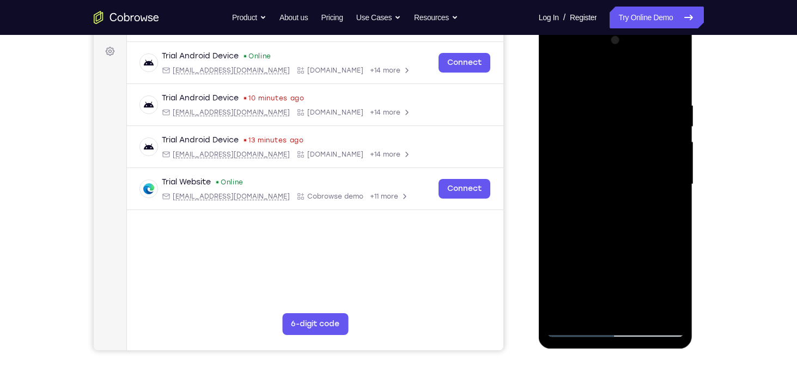
drag, startPoint x: 605, startPoint y: 170, endPoint x: 605, endPoint y: 229, distance: 58.9
click at [605, 229] on div at bounding box center [615, 184] width 137 height 305
drag, startPoint x: 606, startPoint y: 202, endPoint x: 599, endPoint y: 252, distance: 50.1
click at [599, 252] on div at bounding box center [615, 184] width 137 height 305
drag, startPoint x: 571, startPoint y: 250, endPoint x: 591, endPoint y: 138, distance: 113.4
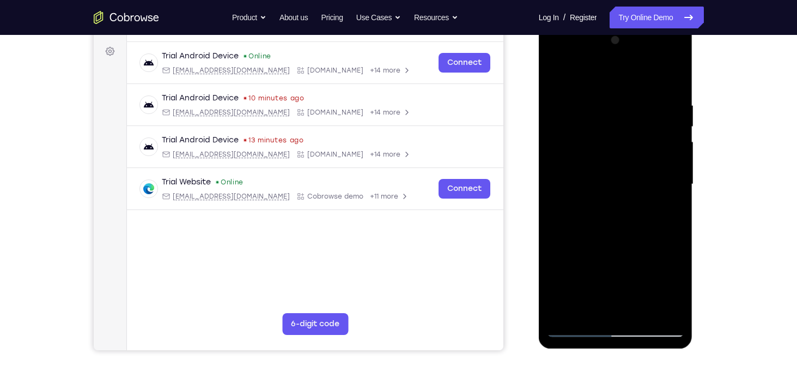
click at [591, 138] on div at bounding box center [615, 184] width 137 height 305
drag, startPoint x: 589, startPoint y: 252, endPoint x: 596, endPoint y: 127, distance: 125.0
click at [596, 127] on div at bounding box center [615, 184] width 137 height 305
drag, startPoint x: 600, startPoint y: 143, endPoint x: 600, endPoint y: 217, distance: 74.1
click at [600, 217] on div at bounding box center [615, 184] width 137 height 305
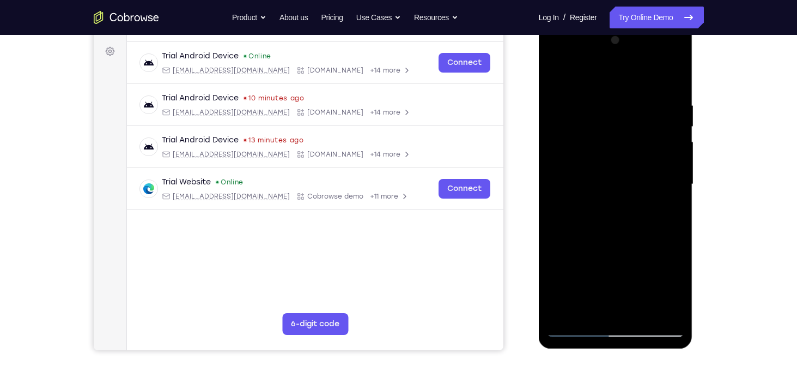
click at [600, 162] on div at bounding box center [615, 184] width 137 height 305
click at [676, 72] on div at bounding box center [615, 184] width 137 height 305
click at [673, 75] on div at bounding box center [615, 184] width 137 height 305
click at [633, 150] on div at bounding box center [615, 184] width 137 height 305
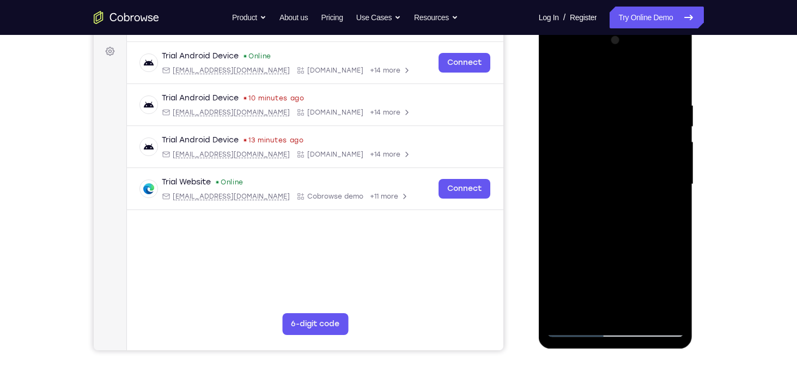
click at [558, 238] on div at bounding box center [615, 184] width 137 height 305
click at [554, 199] on div at bounding box center [615, 184] width 137 height 305
click at [556, 190] on div at bounding box center [615, 184] width 137 height 305
click at [674, 196] on div at bounding box center [615, 184] width 137 height 305
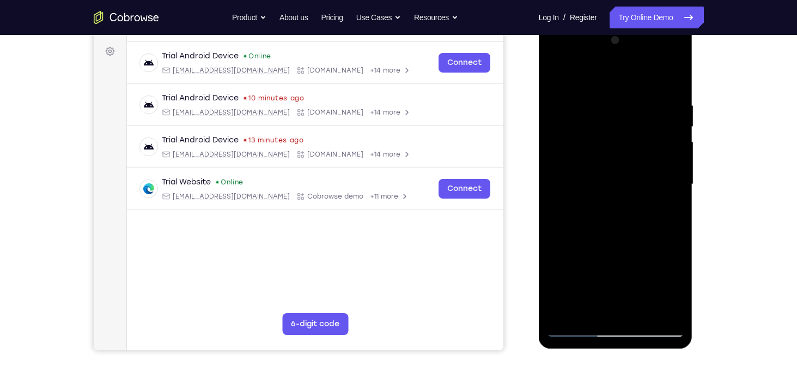
click at [554, 198] on div at bounding box center [615, 184] width 137 height 305
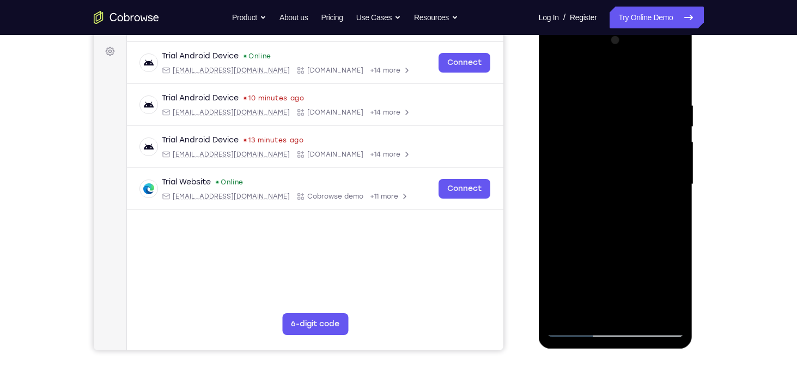
click at [554, 198] on div at bounding box center [615, 184] width 137 height 305
click at [671, 194] on div at bounding box center [615, 184] width 137 height 305
click at [556, 191] on div at bounding box center [615, 184] width 137 height 305
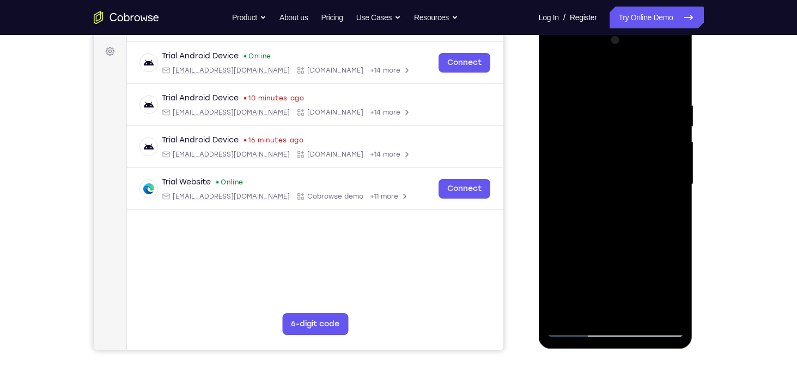
click at [556, 191] on div at bounding box center [615, 184] width 137 height 305
click at [555, 189] on div at bounding box center [615, 184] width 137 height 305
click at [555, 83] on div at bounding box center [615, 184] width 137 height 305
drag, startPoint x: 607, startPoint y: 239, endPoint x: 604, endPoint y: 116, distance: 123.2
click at [604, 116] on div at bounding box center [615, 184] width 137 height 305
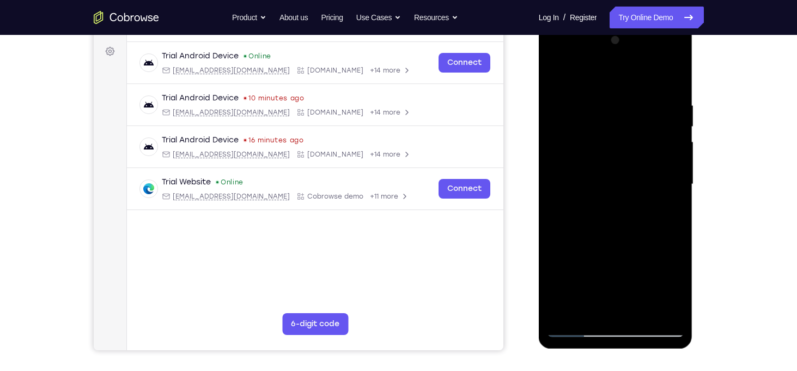
drag, startPoint x: 587, startPoint y: 269, endPoint x: 596, endPoint y: 150, distance: 118.6
click at [596, 153] on div at bounding box center [615, 184] width 137 height 305
drag, startPoint x: 597, startPoint y: 260, endPoint x: 592, endPoint y: 308, distance: 48.8
click at [592, 308] on div at bounding box center [615, 184] width 137 height 305
drag, startPoint x: 614, startPoint y: 227, endPoint x: 607, endPoint y: 259, distance: 33.3
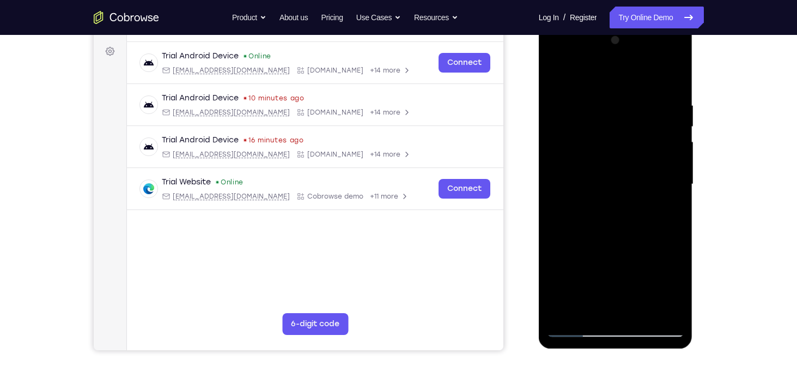
click at [607, 259] on div at bounding box center [615, 184] width 137 height 305
drag, startPoint x: 623, startPoint y: 183, endPoint x: 618, endPoint y: 275, distance: 92.2
click at [618, 275] on div at bounding box center [615, 184] width 137 height 305
drag, startPoint x: 627, startPoint y: 199, endPoint x: 621, endPoint y: 262, distance: 62.4
click at [621, 262] on div at bounding box center [615, 184] width 137 height 305
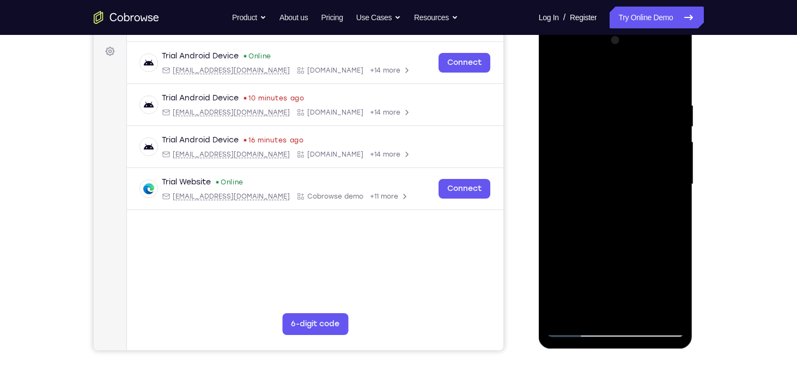
click at [651, 218] on div at bounding box center [615, 184] width 137 height 305
click at [573, 214] on div at bounding box center [615, 184] width 137 height 305
drag, startPoint x: 562, startPoint y: 188, endPoint x: 641, endPoint y: 173, distance: 80.4
click at [641, 173] on div at bounding box center [615, 184] width 137 height 305
drag, startPoint x: 595, startPoint y: 190, endPoint x: 662, endPoint y: 187, distance: 66.6
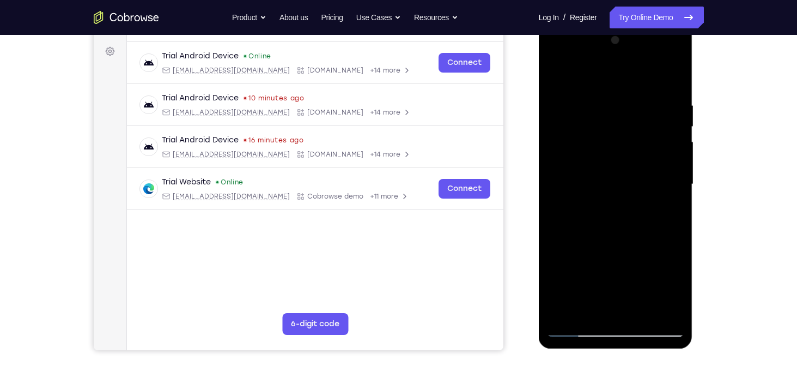
click at [662, 187] on div at bounding box center [615, 184] width 137 height 305
drag, startPoint x: 577, startPoint y: 199, endPoint x: 653, endPoint y: 197, distance: 76.3
click at [653, 197] on div at bounding box center [615, 184] width 137 height 305
drag, startPoint x: 589, startPoint y: 196, endPoint x: 677, endPoint y: 193, distance: 88.3
click at [677, 193] on div at bounding box center [615, 184] width 137 height 305
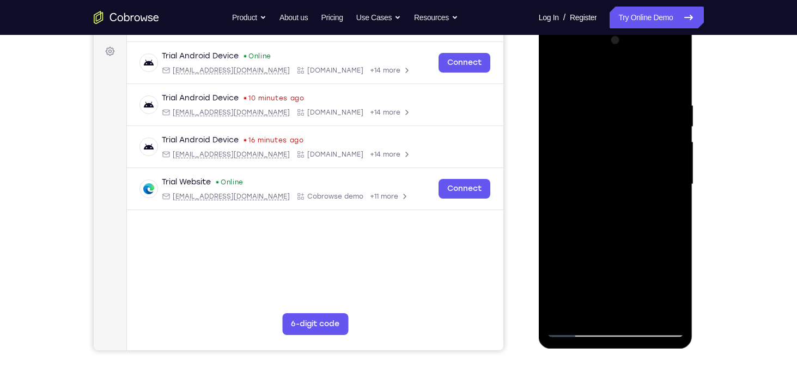
drag, startPoint x: 608, startPoint y: 264, endPoint x: 634, endPoint y: 115, distance: 151.0
click at [634, 115] on div at bounding box center [615, 184] width 137 height 305
drag, startPoint x: 603, startPoint y: 256, endPoint x: 618, endPoint y: 152, distance: 104.6
click at [618, 152] on div at bounding box center [615, 184] width 137 height 305
drag, startPoint x: 613, startPoint y: 233, endPoint x: 617, endPoint y: 131, distance: 101.4
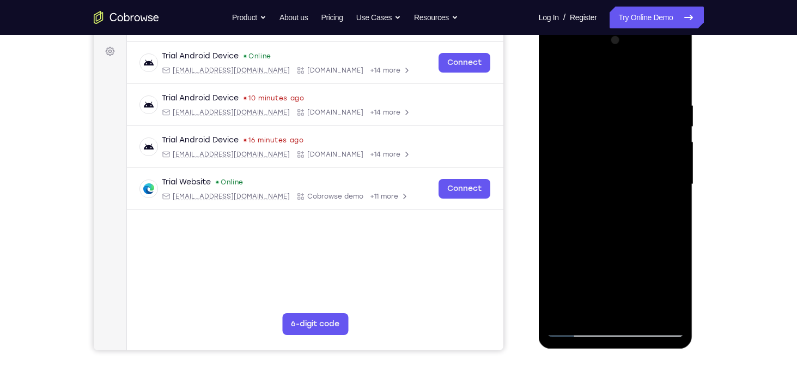
click at [617, 131] on div at bounding box center [615, 184] width 137 height 305
click at [616, 120] on div at bounding box center [615, 184] width 137 height 305
click at [676, 77] on div at bounding box center [615, 184] width 137 height 305
drag, startPoint x: 602, startPoint y: 269, endPoint x: 629, endPoint y: 136, distance: 135.2
click at [629, 136] on div at bounding box center [615, 184] width 137 height 305
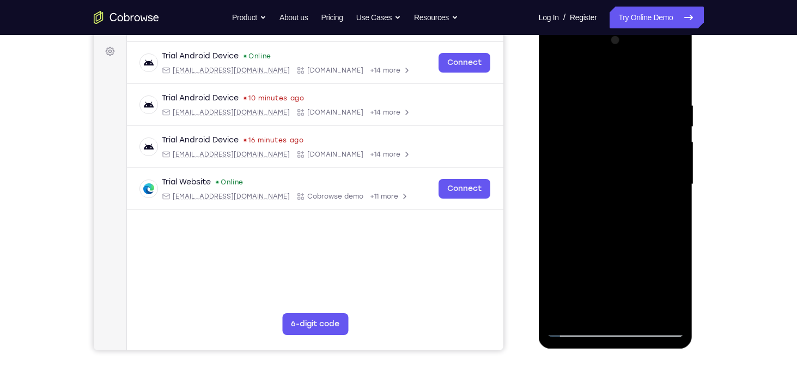
drag, startPoint x: 613, startPoint y: 252, endPoint x: 640, endPoint y: 95, distance: 159.7
click at [640, 95] on div at bounding box center [615, 184] width 137 height 305
drag, startPoint x: 625, startPoint y: 145, endPoint x: 611, endPoint y: 198, distance: 55.0
click at [611, 198] on div at bounding box center [615, 184] width 137 height 305
drag, startPoint x: 611, startPoint y: 207, endPoint x: 607, endPoint y: 233, distance: 26.1
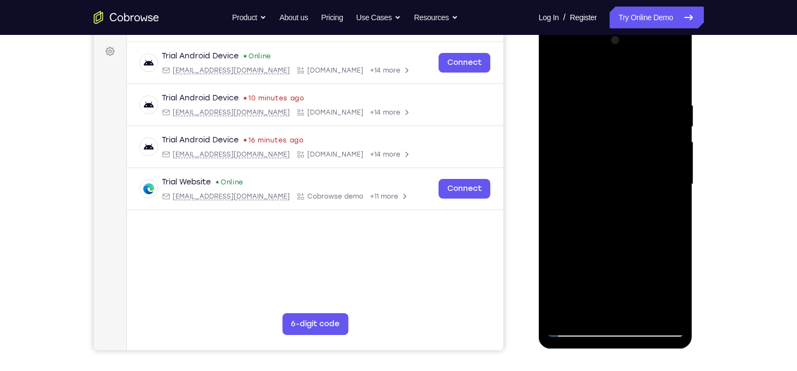
click at [607, 233] on div at bounding box center [615, 184] width 137 height 305
drag, startPoint x: 596, startPoint y: 270, endPoint x: 603, endPoint y: 139, distance: 131.0
click at [603, 139] on div at bounding box center [615, 184] width 137 height 305
drag, startPoint x: 607, startPoint y: 282, endPoint x: 626, endPoint y: 109, distance: 174.4
click at [626, 109] on div at bounding box center [615, 184] width 137 height 305
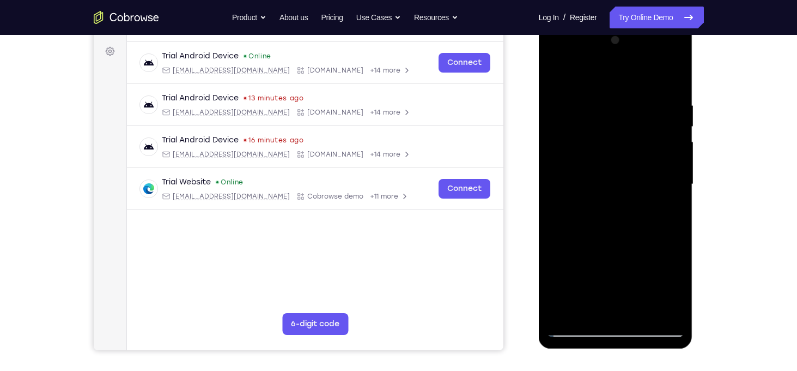
drag, startPoint x: 606, startPoint y: 274, endPoint x: 607, endPoint y: 249, distance: 25.6
click at [607, 249] on div at bounding box center [615, 184] width 137 height 305
click at [565, 134] on div at bounding box center [615, 184] width 137 height 305
click at [571, 131] on div at bounding box center [615, 184] width 137 height 305
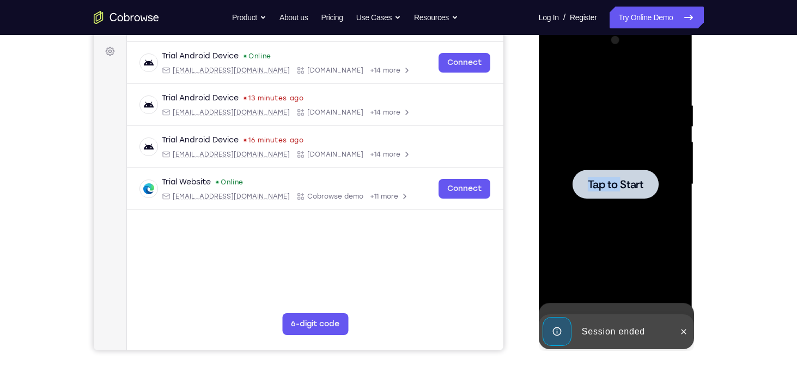
drag, startPoint x: 620, startPoint y: 253, endPoint x: 623, endPoint y: 184, distance: 68.7
click at [623, 184] on div "Tap to Start" at bounding box center [615, 184] width 137 height 305
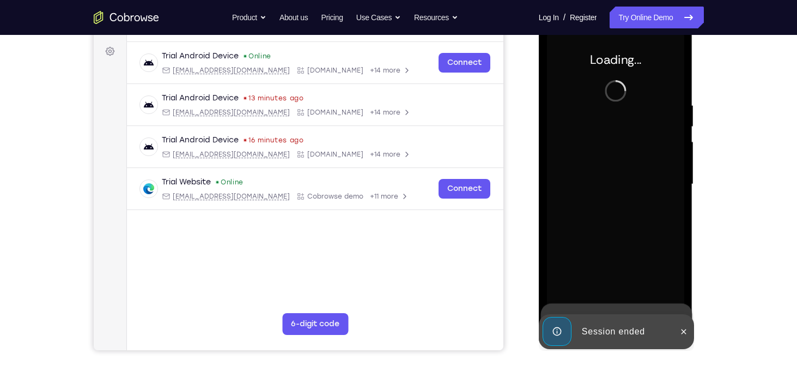
click at [623, 184] on div at bounding box center [615, 184] width 137 height 305
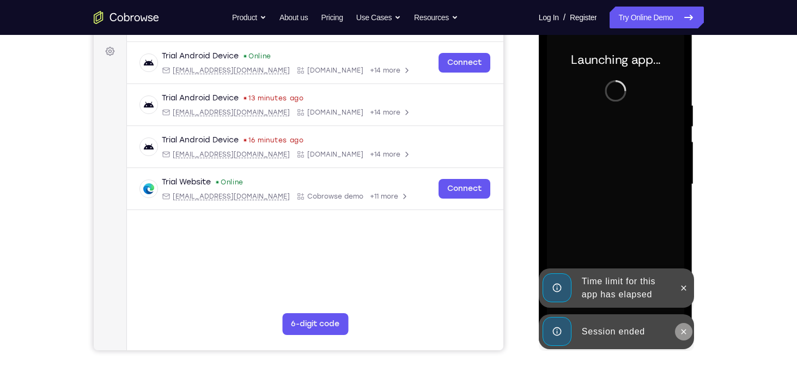
click at [683, 336] on button at bounding box center [683, 331] width 17 height 17
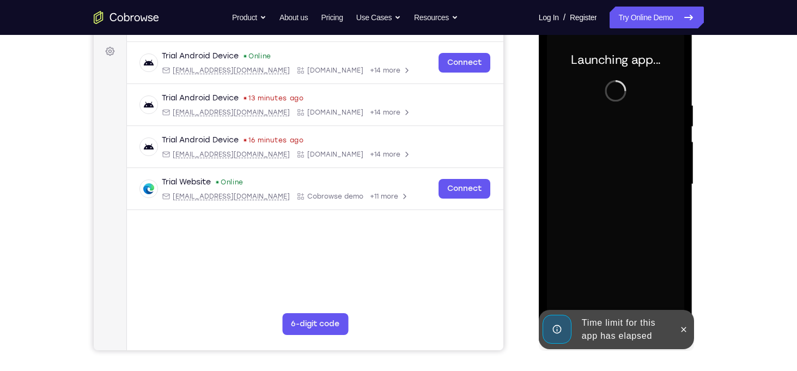
click at [683, 294] on div at bounding box center [615, 184] width 137 height 305
click at [682, 323] on button at bounding box center [683, 328] width 17 height 17
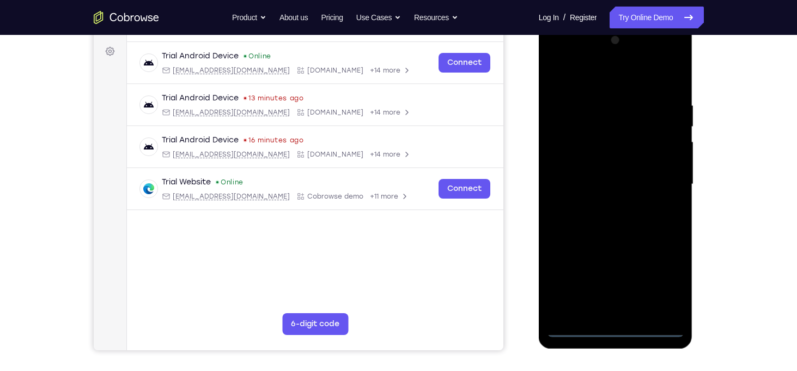
click at [619, 329] on div at bounding box center [615, 184] width 137 height 305
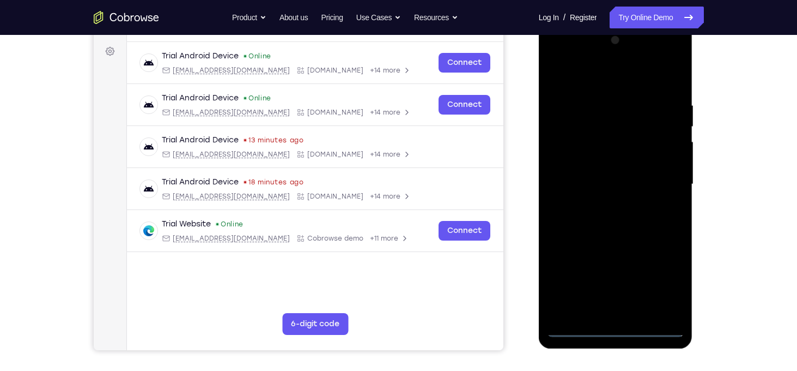
click at [665, 283] on div at bounding box center [615, 184] width 137 height 305
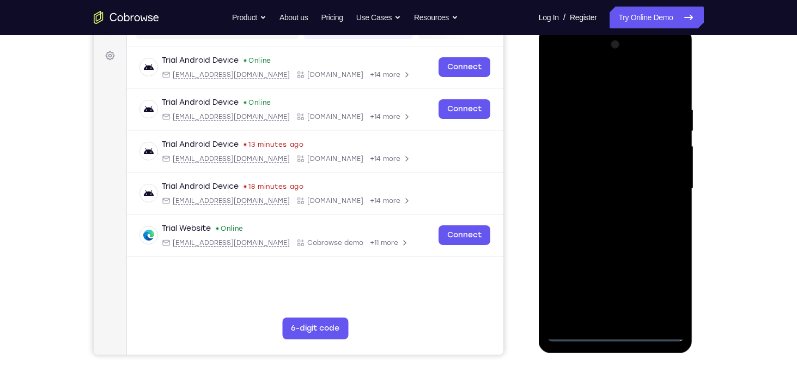
scroll to position [153, 0]
click at [559, 62] on div at bounding box center [615, 188] width 137 height 305
click at [665, 185] on div at bounding box center [615, 188] width 137 height 305
click at [602, 209] on div at bounding box center [615, 188] width 137 height 305
click at [605, 183] on div at bounding box center [615, 188] width 137 height 305
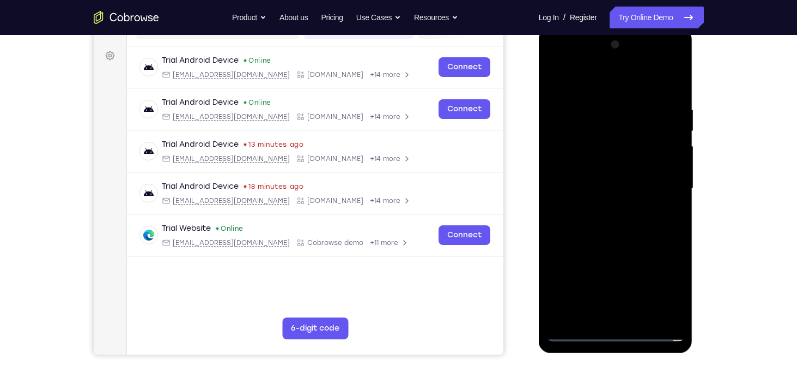
click at [596, 172] on div at bounding box center [615, 188] width 137 height 305
click at [595, 183] on div at bounding box center [615, 188] width 137 height 305
click at [609, 223] on div at bounding box center [615, 188] width 137 height 305
click at [612, 223] on div at bounding box center [615, 188] width 137 height 305
drag, startPoint x: 594, startPoint y: 93, endPoint x: 593, endPoint y: 81, distance: 12.0
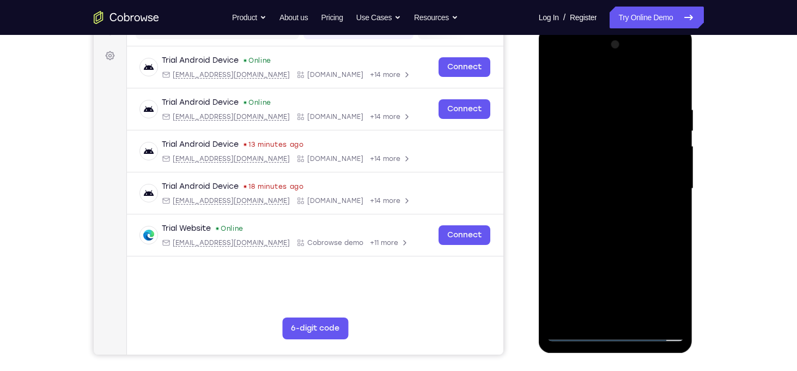
click at [593, 81] on div at bounding box center [615, 188] width 137 height 305
drag, startPoint x: 638, startPoint y: 226, endPoint x: 635, endPoint y: 249, distance: 23.6
click at [635, 249] on div at bounding box center [615, 188] width 137 height 305
click at [635, 244] on div at bounding box center [615, 188] width 137 height 305
drag, startPoint x: 637, startPoint y: 228, endPoint x: 641, endPoint y: 191, distance: 37.3
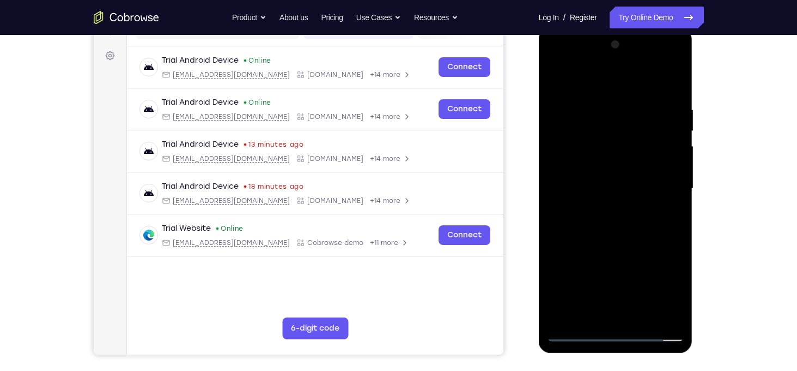
click at [641, 191] on div at bounding box center [615, 188] width 137 height 305
click at [679, 194] on div at bounding box center [615, 188] width 137 height 305
click at [677, 193] on div at bounding box center [615, 188] width 137 height 305
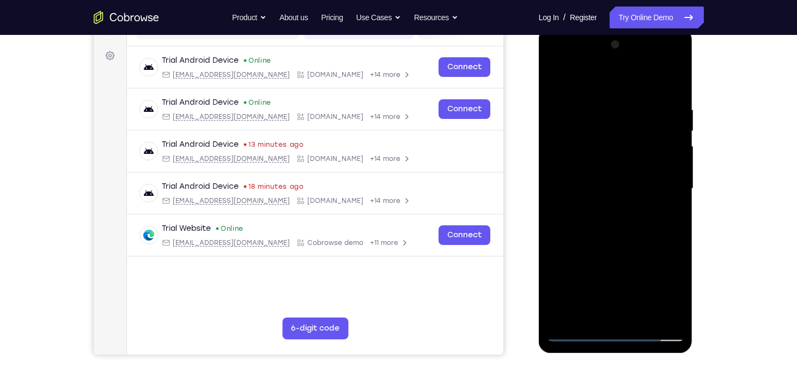
drag, startPoint x: 653, startPoint y: 197, endPoint x: 641, endPoint y: 129, distance: 69.1
click at [641, 129] on div at bounding box center [615, 188] width 137 height 305
drag, startPoint x: 641, startPoint y: 129, endPoint x: 627, endPoint y: 238, distance: 109.9
click at [627, 238] on div at bounding box center [615, 188] width 137 height 305
click at [638, 316] on div at bounding box center [615, 188] width 137 height 305
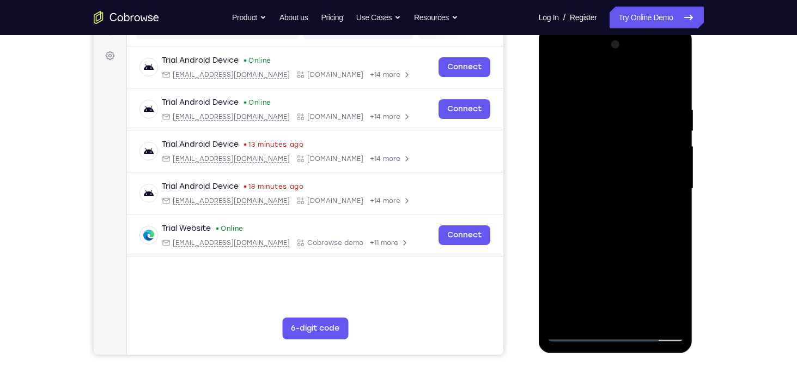
click at [632, 246] on div at bounding box center [615, 188] width 137 height 305
click at [606, 181] on div at bounding box center [615, 188] width 137 height 305
click at [599, 312] on div at bounding box center [615, 188] width 137 height 305
click at [562, 215] on div at bounding box center [615, 188] width 137 height 305
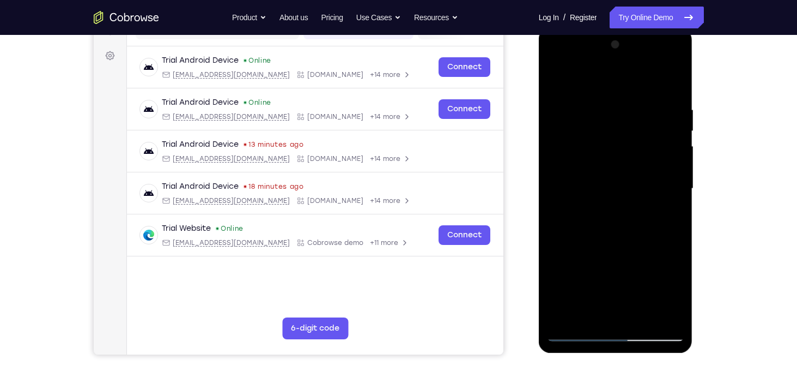
click at [622, 214] on div at bounding box center [615, 188] width 137 height 305
click at [559, 82] on div at bounding box center [615, 188] width 137 height 305
click at [559, 78] on div at bounding box center [615, 188] width 137 height 305
click at [664, 318] on div at bounding box center [615, 188] width 137 height 305
drag, startPoint x: 643, startPoint y: 167, endPoint x: 641, endPoint y: 240, distance: 73.0
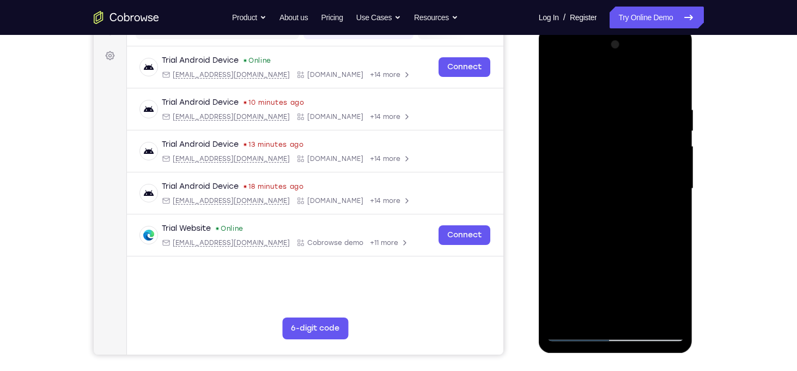
click at [641, 240] on div at bounding box center [615, 188] width 137 height 305
drag, startPoint x: 633, startPoint y: 264, endPoint x: 634, endPoint y: 162, distance: 101.9
click at [634, 162] on div at bounding box center [615, 188] width 137 height 305
click at [620, 186] on div at bounding box center [615, 188] width 137 height 305
drag, startPoint x: 651, startPoint y: 174, endPoint x: 639, endPoint y: 225, distance: 52.1
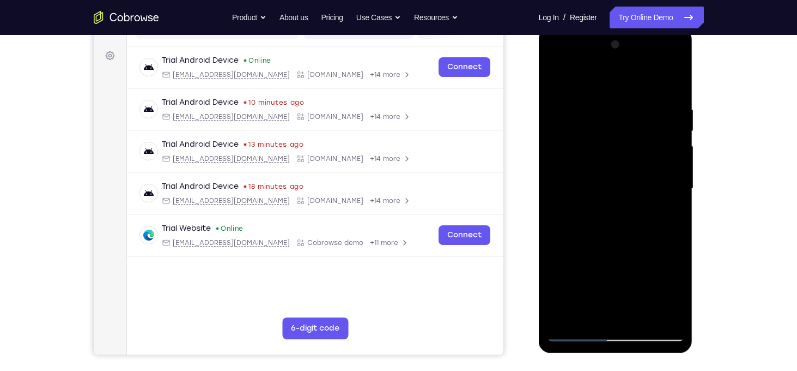
click at [639, 225] on div at bounding box center [615, 188] width 137 height 305
click at [677, 185] on div at bounding box center [615, 188] width 137 height 305
click at [677, 186] on div at bounding box center [615, 188] width 137 height 305
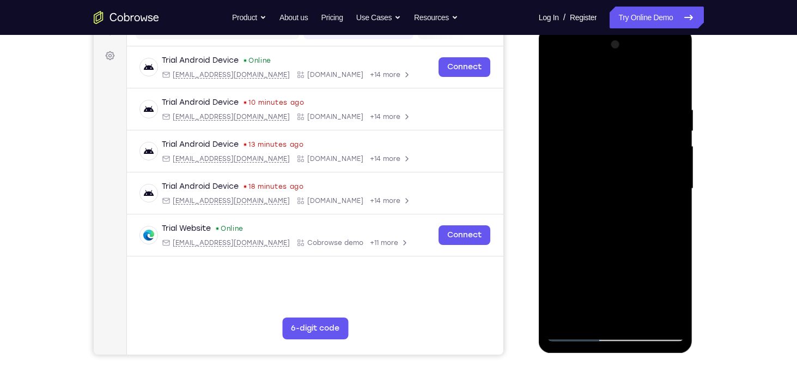
click at [677, 186] on div at bounding box center [615, 188] width 137 height 305
click at [554, 183] on div at bounding box center [615, 188] width 137 height 305
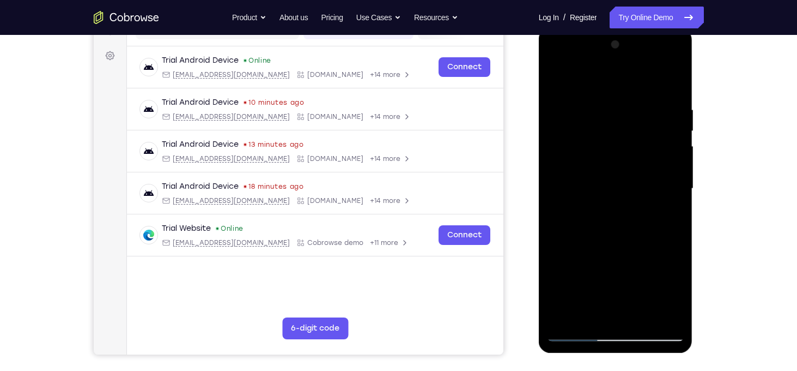
click at [554, 183] on div at bounding box center [615, 188] width 137 height 305
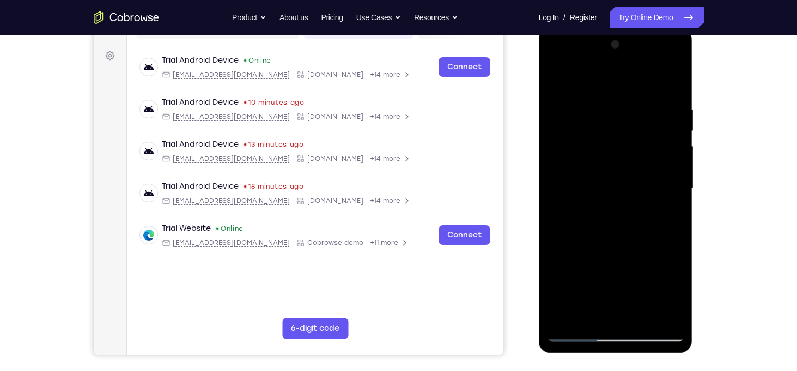
click at [554, 183] on div at bounding box center [615, 188] width 137 height 305
drag, startPoint x: 623, startPoint y: 163, endPoint x: 620, endPoint y: 180, distance: 16.6
click at [620, 180] on div at bounding box center [615, 188] width 137 height 305
click at [555, 77] on div at bounding box center [615, 188] width 137 height 305
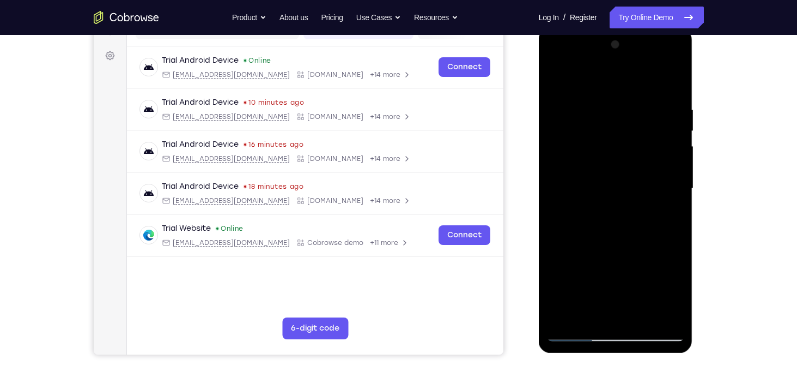
drag, startPoint x: 610, startPoint y: 253, endPoint x: 613, endPoint y: 190, distance: 63.3
click at [613, 192] on div at bounding box center [615, 188] width 137 height 305
drag, startPoint x: 606, startPoint y: 268, endPoint x: 609, endPoint y: 185, distance: 82.9
click at [609, 185] on div at bounding box center [615, 188] width 137 height 305
drag, startPoint x: 649, startPoint y: 251, endPoint x: 652, endPoint y: 222, distance: 29.6
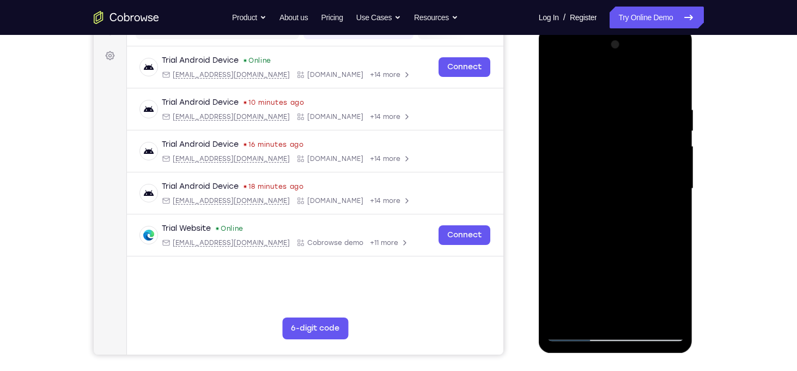
click at [652, 222] on div at bounding box center [615, 188] width 137 height 305
click at [655, 204] on div at bounding box center [615, 188] width 137 height 305
drag, startPoint x: 645, startPoint y: 180, endPoint x: 646, endPoint y: 254, distance: 73.6
click at [646, 254] on div at bounding box center [615, 188] width 137 height 305
click at [675, 189] on div at bounding box center [615, 188] width 137 height 305
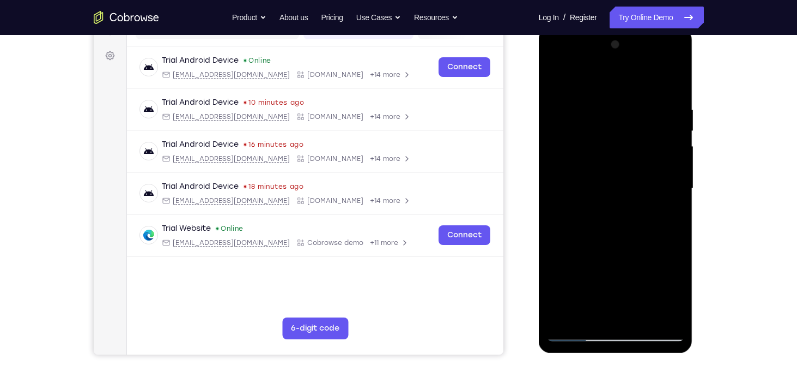
click at [676, 94] on div at bounding box center [615, 188] width 137 height 305
click at [620, 237] on div at bounding box center [615, 188] width 137 height 305
click at [556, 76] on div at bounding box center [615, 188] width 137 height 305
drag, startPoint x: 587, startPoint y: 196, endPoint x: 662, endPoint y: 191, distance: 75.4
click at [662, 191] on div at bounding box center [615, 188] width 137 height 305
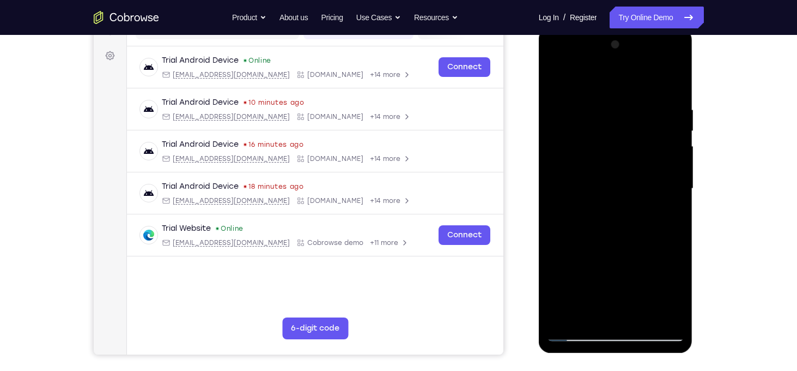
drag, startPoint x: 616, startPoint y: 257, endPoint x: 614, endPoint y: 174, distance: 82.3
click at [614, 174] on div at bounding box center [615, 188] width 137 height 305
drag, startPoint x: 612, startPoint y: 167, endPoint x: 612, endPoint y: 151, distance: 16.3
click at [612, 151] on div at bounding box center [615, 188] width 137 height 305
click at [570, 110] on div at bounding box center [615, 188] width 137 height 305
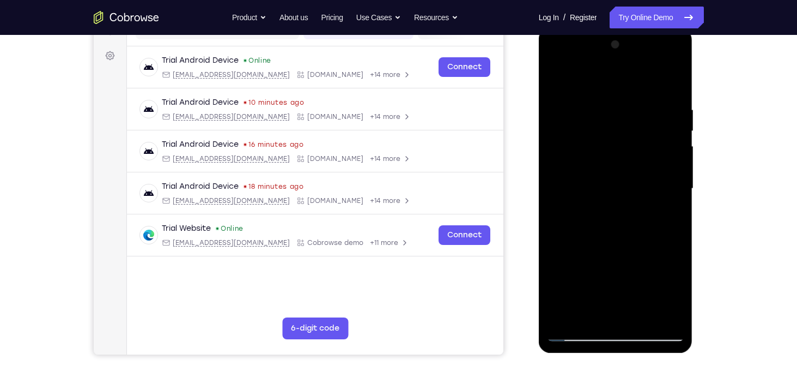
drag, startPoint x: 667, startPoint y: 119, endPoint x: 663, endPoint y: 181, distance: 62.8
click at [663, 181] on div at bounding box center [615, 188] width 137 height 305
click at [676, 90] on div at bounding box center [615, 188] width 137 height 305
click at [629, 238] on div at bounding box center [615, 188] width 137 height 305
click at [560, 79] on div at bounding box center [615, 188] width 137 height 305
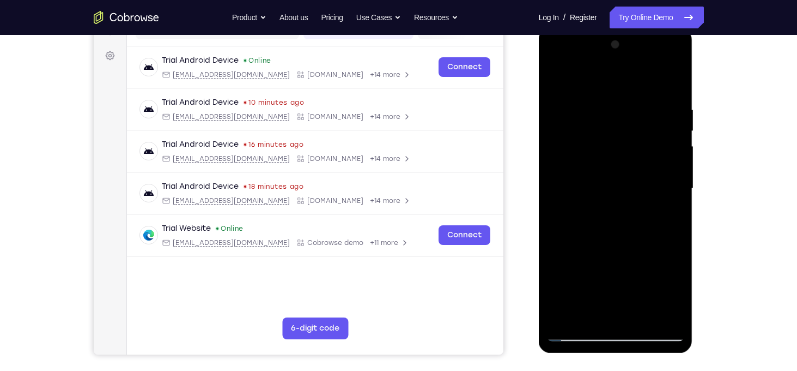
drag, startPoint x: 571, startPoint y: 243, endPoint x: 581, endPoint y: 117, distance: 126.3
drag, startPoint x: 581, startPoint y: 117, endPoint x: 568, endPoint y: 247, distance: 130.3
click at [568, 247] on div at bounding box center [615, 188] width 137 height 305
drag, startPoint x: 591, startPoint y: 206, endPoint x: 589, endPoint y: 231, distance: 24.6
click at [589, 231] on div at bounding box center [615, 188] width 137 height 305
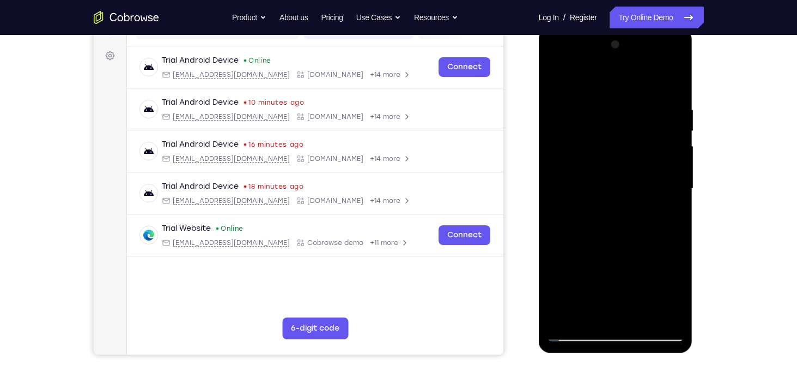
drag, startPoint x: 608, startPoint y: 187, endPoint x: 587, endPoint y: 175, distance: 24.4
click at [587, 175] on div at bounding box center [615, 188] width 137 height 305
click at [553, 84] on div at bounding box center [615, 188] width 137 height 305
click at [555, 77] on div at bounding box center [615, 188] width 137 height 305
drag, startPoint x: 575, startPoint y: 288, endPoint x: 555, endPoint y: 75, distance: 213.4
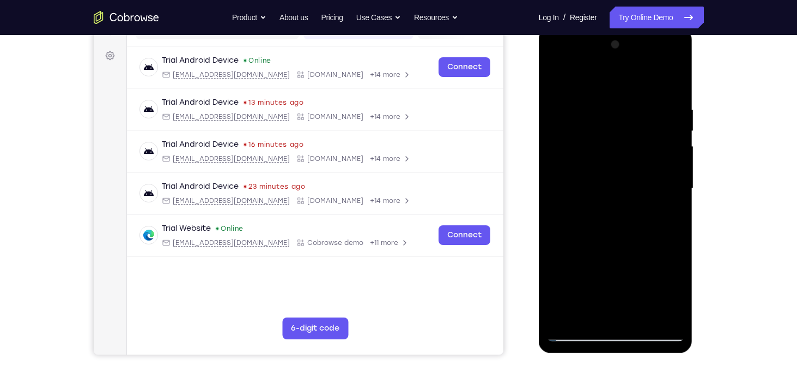
click at [555, 75] on div at bounding box center [615, 188] width 137 height 305
drag, startPoint x: 599, startPoint y: 254, endPoint x: 598, endPoint y: 177, distance: 76.8
click at [598, 177] on div at bounding box center [615, 188] width 137 height 305
drag, startPoint x: 576, startPoint y: 233, endPoint x: 611, endPoint y: 162, distance: 79.0
click at [611, 162] on div at bounding box center [615, 188] width 137 height 305
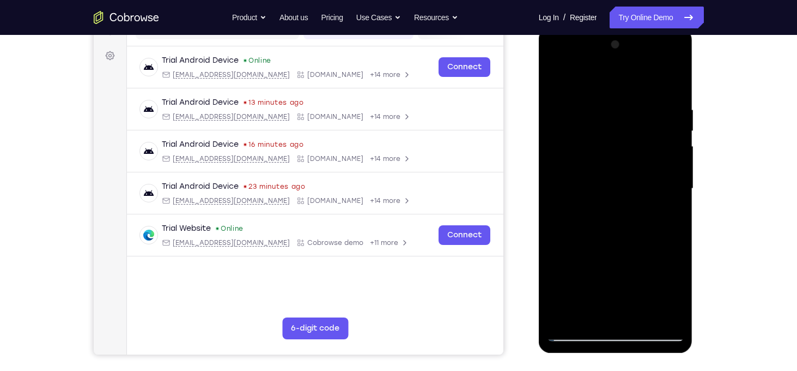
drag, startPoint x: 605, startPoint y: 272, endPoint x: 620, endPoint y: 175, distance: 98.1
click at [620, 175] on div at bounding box center [615, 188] width 137 height 305
drag, startPoint x: 613, startPoint y: 267, endPoint x: 619, endPoint y: 185, distance: 81.9
click at [619, 185] on div at bounding box center [615, 188] width 137 height 305
drag, startPoint x: 627, startPoint y: 245, endPoint x: 636, endPoint y: 173, distance: 71.9
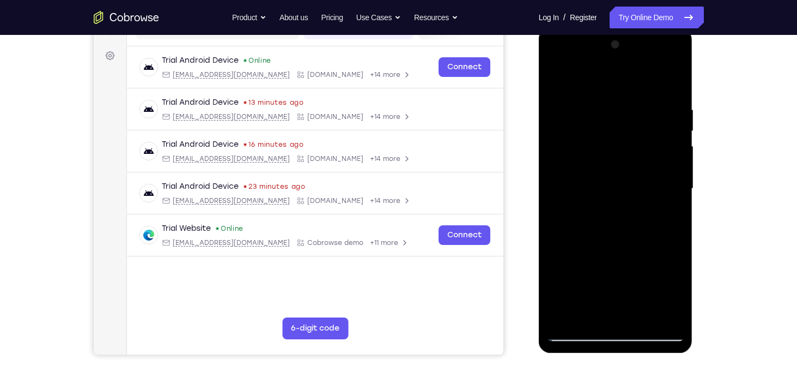
click at [636, 173] on div at bounding box center [615, 188] width 137 height 305
drag, startPoint x: 634, startPoint y: 256, endPoint x: 637, endPoint y: 115, distance: 140.6
click at [637, 115] on div at bounding box center [615, 188] width 137 height 305
drag, startPoint x: 629, startPoint y: 202, endPoint x: 626, endPoint y: 144, distance: 57.3
click at [626, 144] on div at bounding box center [615, 188] width 137 height 305
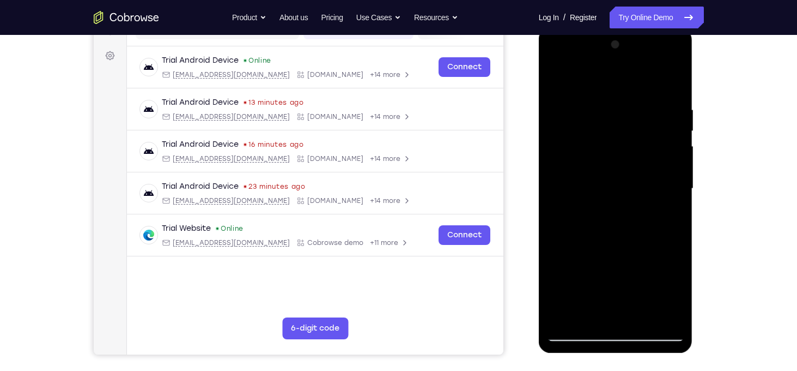
drag, startPoint x: 619, startPoint y: 265, endPoint x: 624, endPoint y: 137, distance: 128.2
click at [624, 137] on div at bounding box center [615, 188] width 137 height 305
drag, startPoint x: 628, startPoint y: 236, endPoint x: 620, endPoint y: 280, distance: 44.3
click at [620, 280] on div at bounding box center [615, 188] width 137 height 305
click at [556, 78] on div at bounding box center [615, 188] width 137 height 305
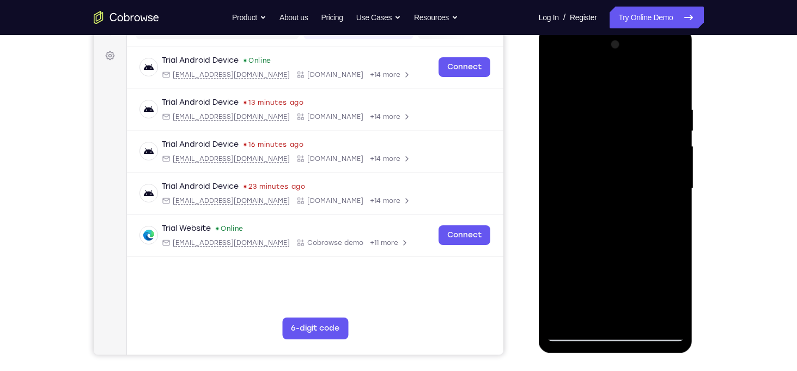
drag, startPoint x: 599, startPoint y: 142, endPoint x: 595, endPoint y: 179, distance: 37.3
click at [595, 179] on div at bounding box center [615, 188] width 137 height 305
drag, startPoint x: 595, startPoint y: 159, endPoint x: 592, endPoint y: 239, distance: 80.2
click at [592, 239] on div at bounding box center [615, 188] width 137 height 305
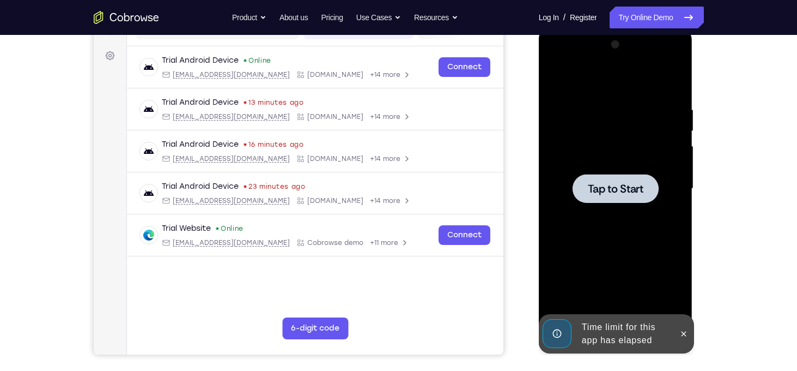
click at [601, 206] on div at bounding box center [615, 188] width 137 height 305
click at [684, 330] on icon at bounding box center [684, 333] width 9 height 9
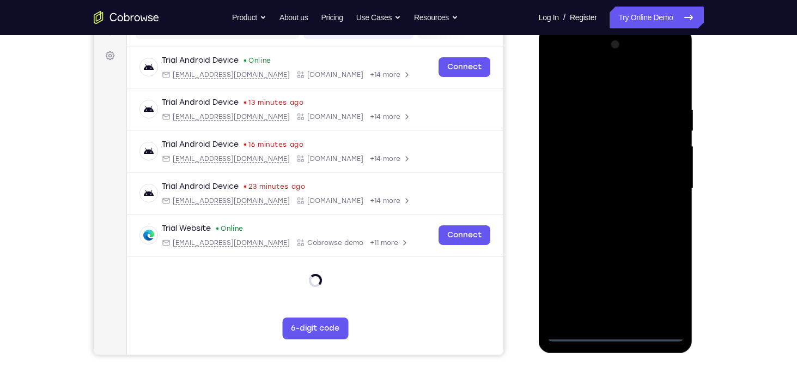
click at [612, 336] on div at bounding box center [615, 188] width 137 height 305
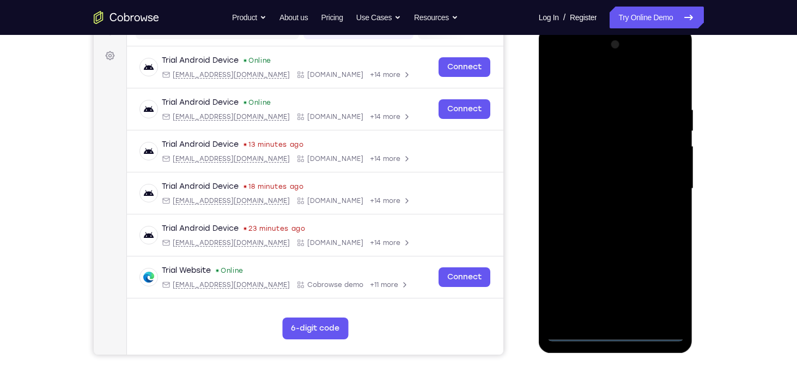
click at [662, 285] on div at bounding box center [615, 188] width 137 height 305
click at [560, 60] on div at bounding box center [615, 188] width 137 height 305
click at [661, 183] on div at bounding box center [615, 188] width 137 height 305
click at [604, 209] on div at bounding box center [615, 188] width 137 height 305
click at [626, 174] on div at bounding box center [615, 188] width 137 height 305
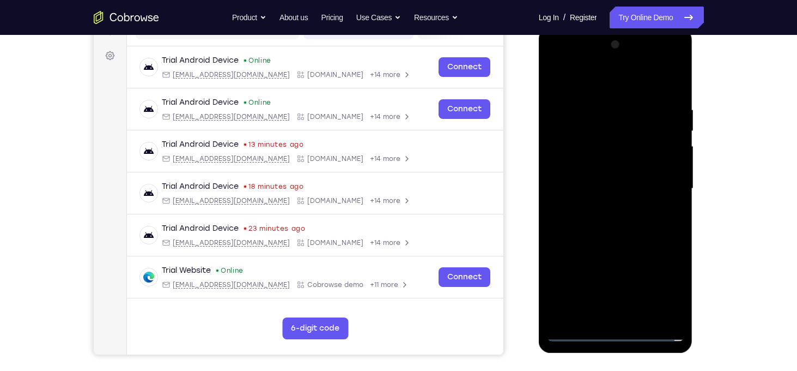
click at [650, 171] on div at bounding box center [615, 188] width 137 height 305
click at [620, 190] on div at bounding box center [615, 188] width 137 height 305
click at [611, 223] on div at bounding box center [615, 188] width 137 height 305
click at [619, 219] on div at bounding box center [615, 188] width 137 height 305
click at [640, 240] on div at bounding box center [615, 188] width 137 height 305
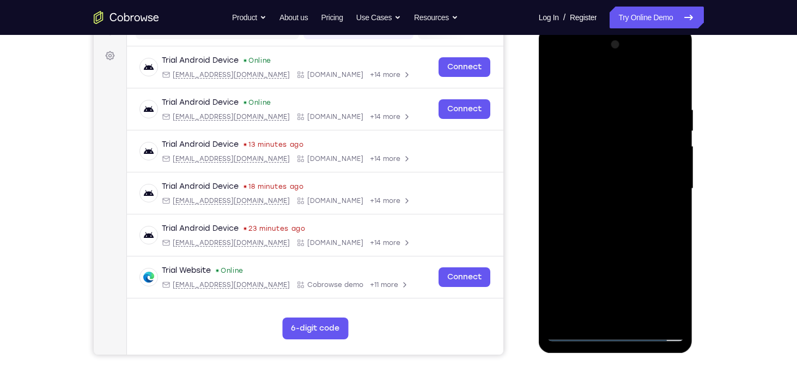
click at [668, 318] on div at bounding box center [615, 188] width 137 height 305
click at [556, 77] on div at bounding box center [615, 188] width 137 height 305
click at [586, 255] on div at bounding box center [615, 188] width 137 height 305
click at [665, 100] on div at bounding box center [615, 188] width 137 height 305
click at [619, 258] on div at bounding box center [615, 188] width 137 height 305
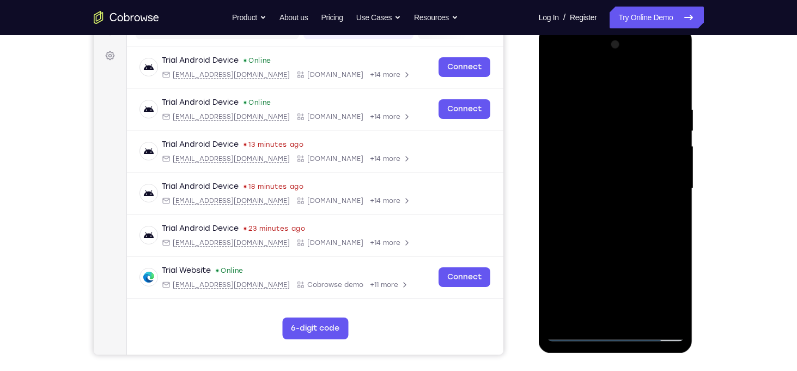
click at [590, 318] on div at bounding box center [615, 188] width 137 height 305
click at [627, 82] on div at bounding box center [615, 188] width 137 height 305
click at [676, 76] on div at bounding box center [615, 188] width 137 height 305
click at [566, 320] on div at bounding box center [615, 188] width 137 height 305
click at [603, 100] on div at bounding box center [615, 188] width 137 height 305
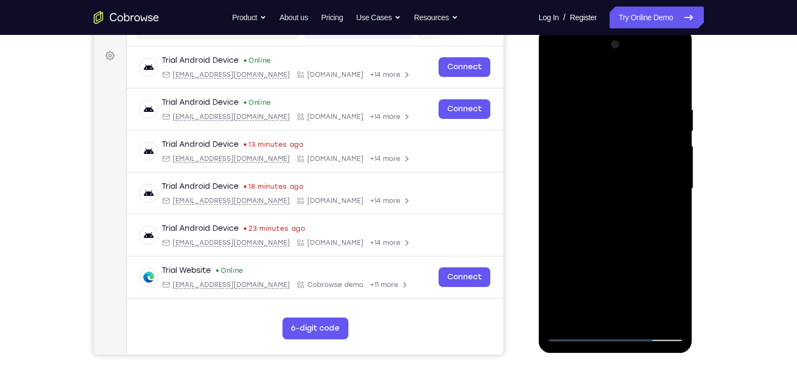
click at [564, 87] on div at bounding box center [615, 188] width 137 height 305
drag, startPoint x: 602, startPoint y: 217, endPoint x: 591, endPoint y: 118, distance: 100.3
click at [591, 118] on div at bounding box center [615, 188] width 137 height 305
drag, startPoint x: 608, startPoint y: 223, endPoint x: 606, endPoint y: 152, distance: 70.9
click at [606, 152] on div at bounding box center [615, 188] width 137 height 305
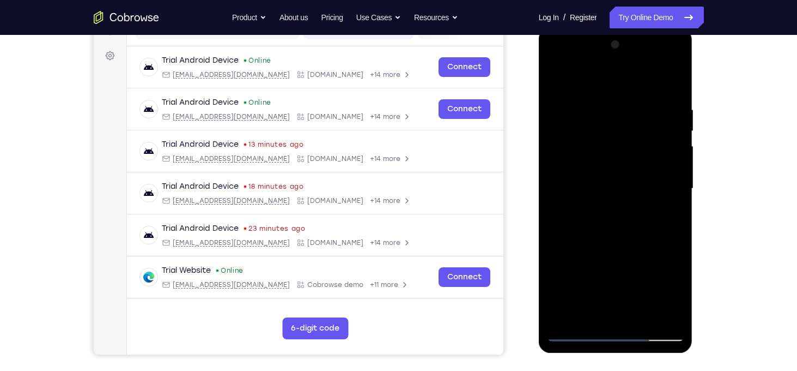
drag, startPoint x: 603, startPoint y: 153, endPoint x: 607, endPoint y: 190, distance: 36.8
click at [607, 190] on div at bounding box center [615, 188] width 137 height 305
click at [567, 322] on div at bounding box center [615, 188] width 137 height 305
drag, startPoint x: 604, startPoint y: 204, endPoint x: 603, endPoint y: 132, distance: 71.9
click at [603, 132] on div at bounding box center [615, 188] width 137 height 305
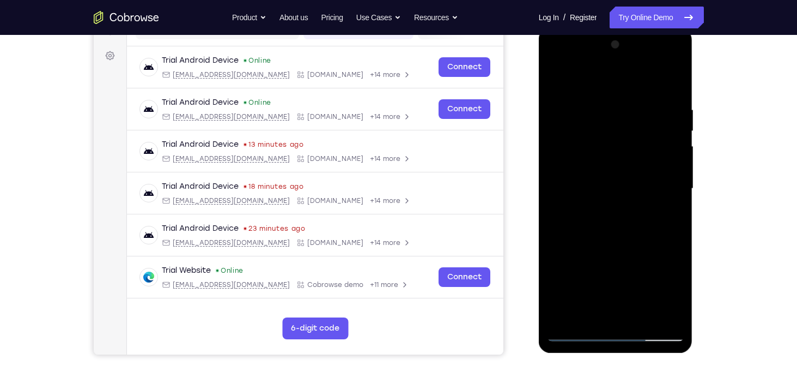
drag, startPoint x: 629, startPoint y: 248, endPoint x: 630, endPoint y: 118, distance: 129.7
click at [630, 118] on div at bounding box center [615, 188] width 137 height 305
drag, startPoint x: 631, startPoint y: 264, endPoint x: 640, endPoint y: 126, distance: 138.2
click at [640, 126] on div at bounding box center [615, 188] width 137 height 305
drag, startPoint x: 624, startPoint y: 251, endPoint x: 623, endPoint y: 118, distance: 133.0
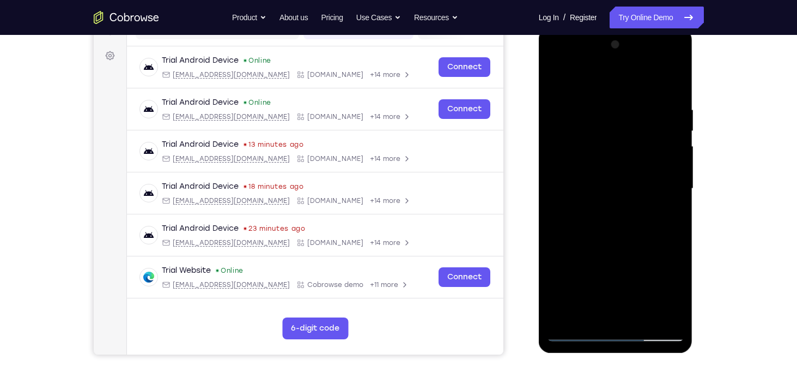
click at [623, 118] on div at bounding box center [615, 188] width 137 height 305
drag, startPoint x: 631, startPoint y: 255, endPoint x: 630, endPoint y: 149, distance: 106.3
click at [630, 149] on div at bounding box center [615, 188] width 137 height 305
drag, startPoint x: 632, startPoint y: 226, endPoint x: 624, endPoint y: 116, distance: 110.9
click at [624, 116] on div at bounding box center [615, 188] width 137 height 305
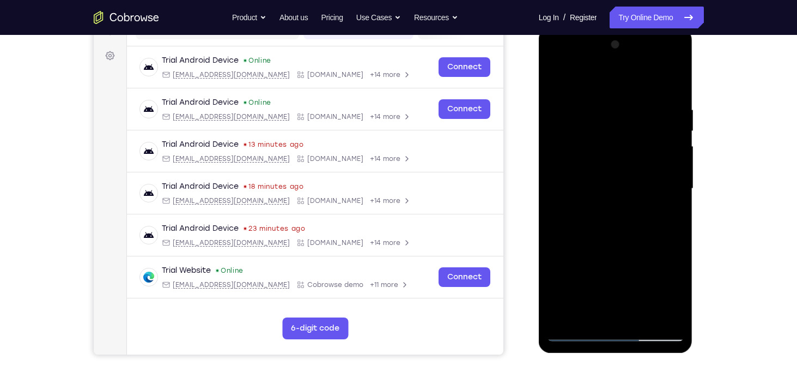
drag, startPoint x: 589, startPoint y: 183, endPoint x: 593, endPoint y: 251, distance: 68.8
click at [593, 251] on div at bounding box center [615, 188] width 137 height 305
click at [649, 318] on div at bounding box center [615, 188] width 137 height 305
click at [613, 244] on div at bounding box center [615, 188] width 137 height 305
click at [608, 159] on div at bounding box center [615, 188] width 137 height 305
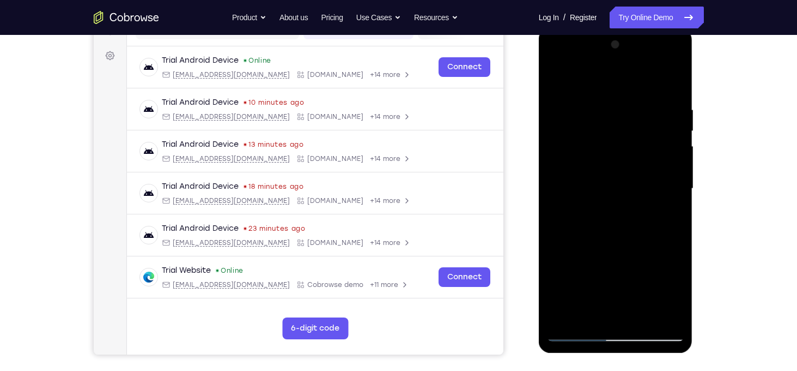
click at [597, 305] on div at bounding box center [615, 188] width 137 height 305
click at [590, 311] on div at bounding box center [615, 188] width 137 height 305
click at [558, 81] on div at bounding box center [615, 188] width 137 height 305
drag, startPoint x: 641, startPoint y: 194, endPoint x: 652, endPoint y: 264, distance: 70.7
click at [652, 264] on div at bounding box center [615, 188] width 137 height 305
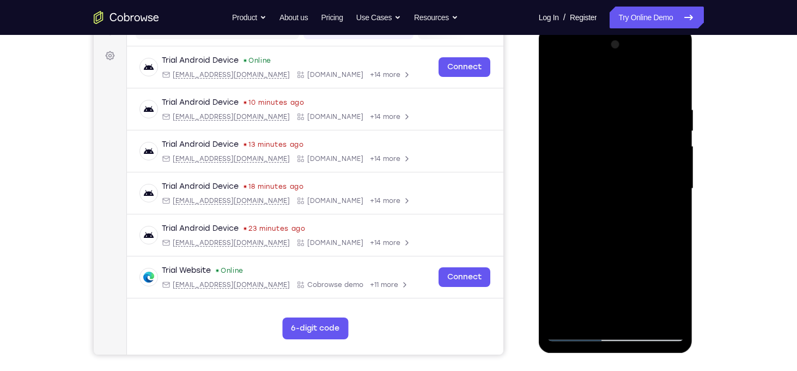
drag, startPoint x: 647, startPoint y: 340, endPoint x: 648, endPoint y: 358, distance: 17.4
click at [648, 355] on html "Online web based iOS Simulators and Android Emulators. Run iPhone, iPad, Mobile…" at bounding box center [616, 191] width 155 height 327
drag, startPoint x: 632, startPoint y: 235, endPoint x: 631, endPoint y: 265, distance: 30.5
click at [631, 265] on div at bounding box center [615, 188] width 137 height 305
click at [631, 162] on div at bounding box center [615, 188] width 137 height 305
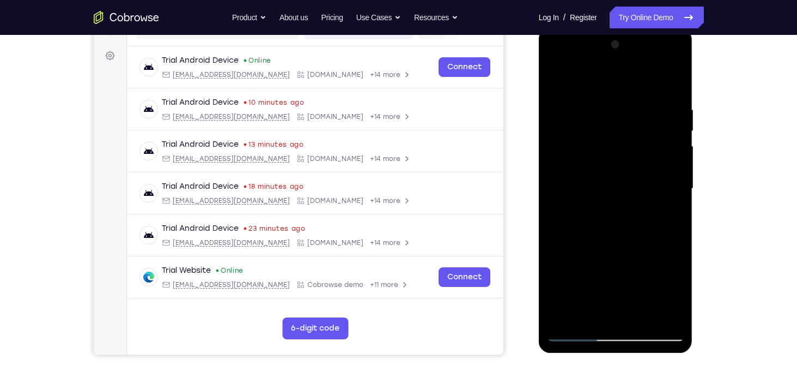
click at [587, 314] on div at bounding box center [615, 188] width 137 height 305
click at [595, 311] on div at bounding box center [615, 188] width 137 height 305
click at [575, 308] on div at bounding box center [615, 188] width 137 height 305
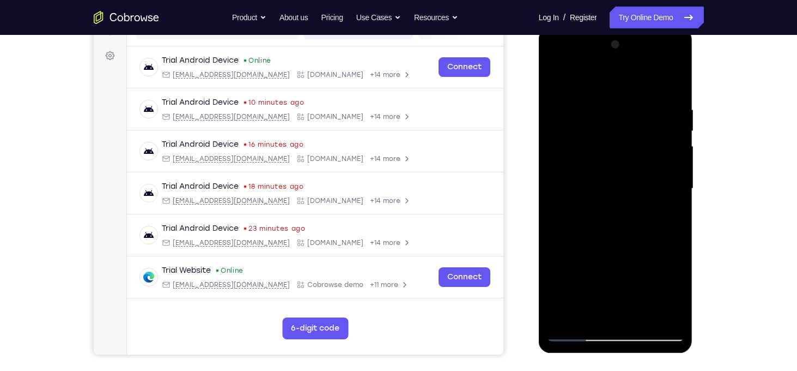
click at [573, 312] on div at bounding box center [615, 188] width 137 height 305
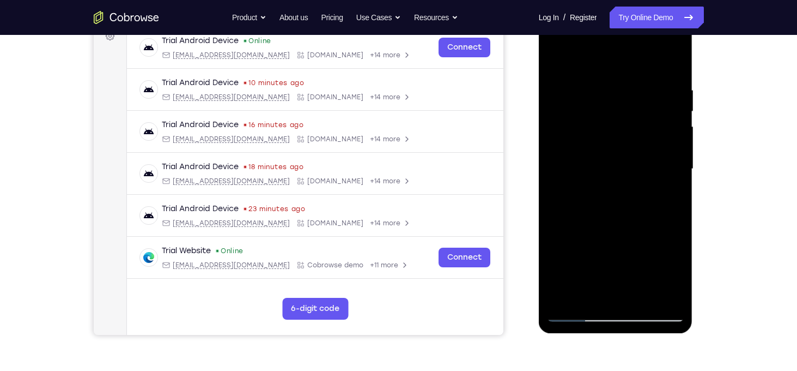
click at [574, 290] on div at bounding box center [615, 168] width 137 height 305
click at [584, 288] on div at bounding box center [615, 168] width 137 height 305
click at [555, 57] on div at bounding box center [615, 168] width 137 height 305
click at [602, 138] on div at bounding box center [615, 168] width 137 height 305
click at [591, 292] on div at bounding box center [615, 168] width 137 height 305
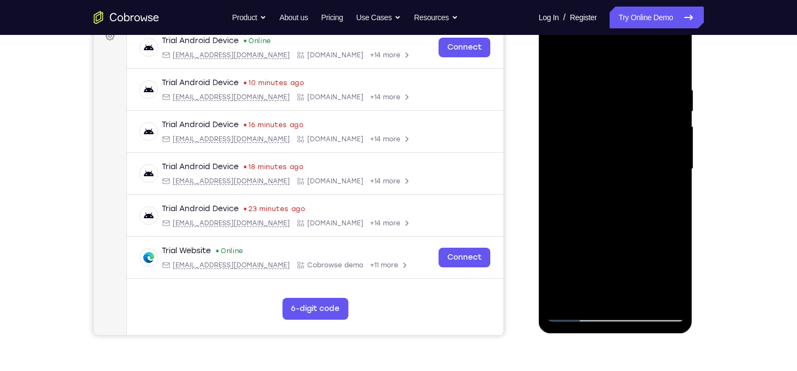
click at [591, 292] on div at bounding box center [615, 168] width 137 height 305
click at [557, 63] on div at bounding box center [615, 168] width 137 height 305
drag, startPoint x: 639, startPoint y: 148, endPoint x: 684, endPoint y: 271, distance: 131.7
click at [684, 271] on div at bounding box center [616, 170] width 154 height 325
click at [560, 58] on div at bounding box center [615, 168] width 137 height 305
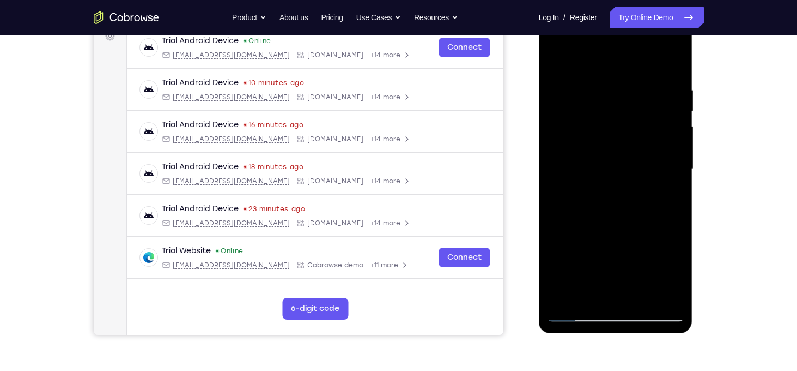
drag, startPoint x: 613, startPoint y: 135, endPoint x: 621, endPoint y: 257, distance: 122.3
click at [621, 257] on div at bounding box center [615, 168] width 137 height 305
drag, startPoint x: 620, startPoint y: 157, endPoint x: 623, endPoint y: 353, distance: 195.1
click at [623, 335] on html "Online web based iOS Simulators and Android Emulators. Run iPhone, iPad, Mobile…" at bounding box center [616, 171] width 155 height 327
drag, startPoint x: 604, startPoint y: 73, endPoint x: 638, endPoint y: 275, distance: 204.5
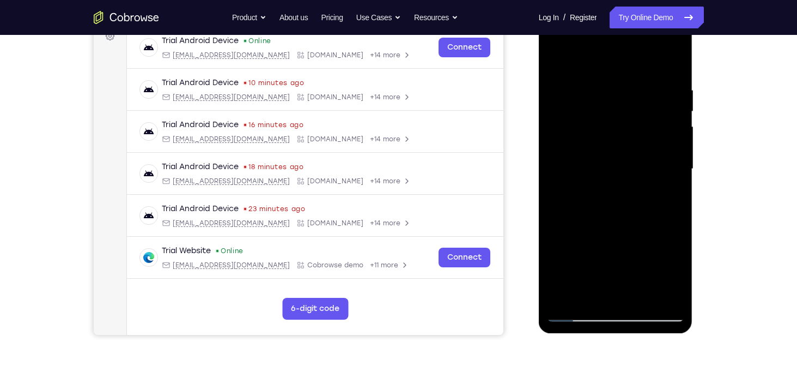
click at [638, 275] on div at bounding box center [615, 168] width 137 height 305
click at [617, 142] on div at bounding box center [615, 168] width 137 height 305
click at [601, 290] on div at bounding box center [615, 168] width 137 height 305
click at [585, 195] on div at bounding box center [615, 168] width 137 height 305
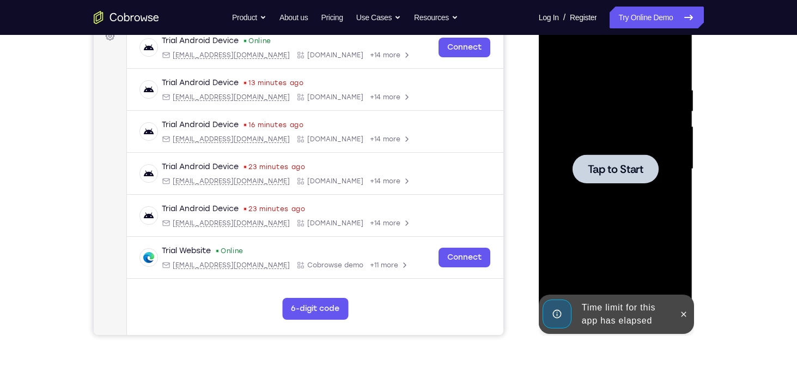
click at [617, 163] on span "Tap to Start" at bounding box center [616, 168] width 56 height 11
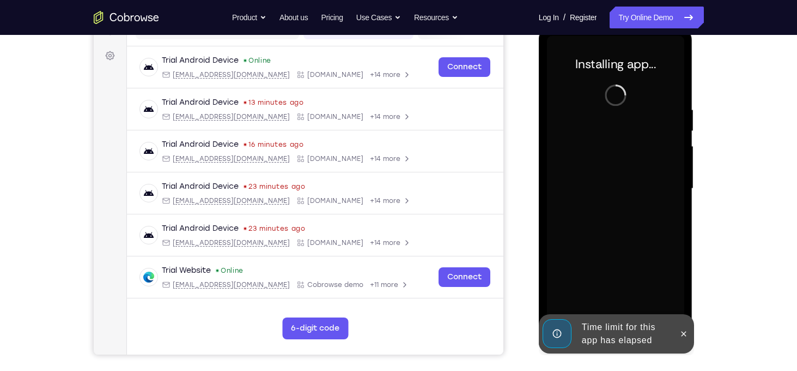
scroll to position [152, 0]
click at [687, 331] on icon at bounding box center [684, 334] width 9 height 9
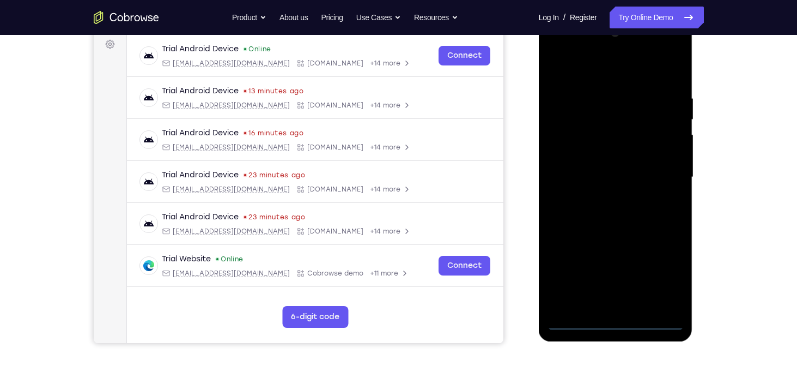
scroll to position [165, 0]
click at [612, 324] on div at bounding box center [615, 176] width 137 height 305
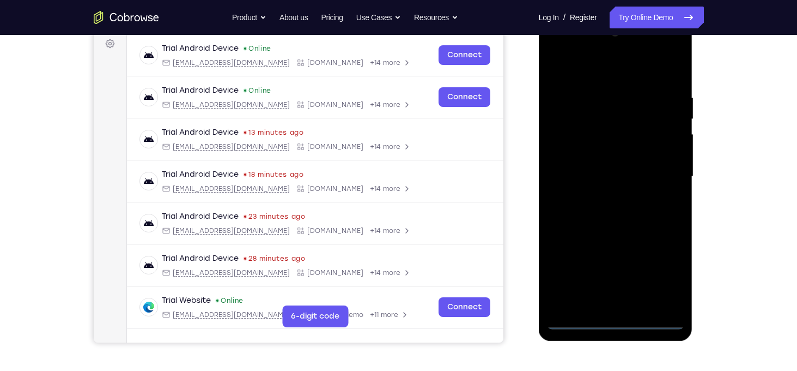
click at [656, 270] on div at bounding box center [615, 176] width 137 height 305
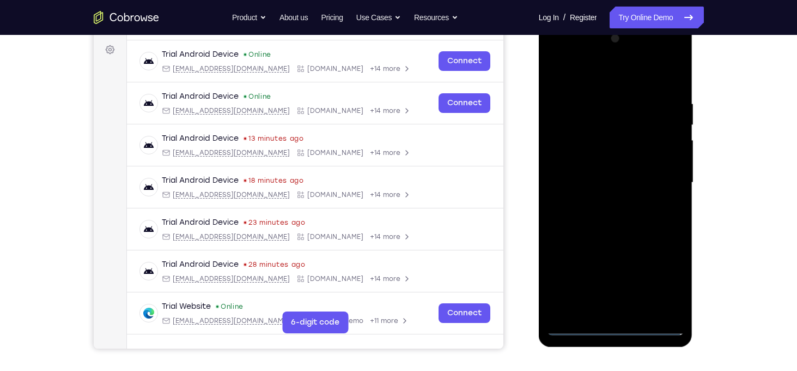
click at [556, 56] on div at bounding box center [615, 182] width 137 height 305
click at [661, 182] on div at bounding box center [615, 182] width 137 height 305
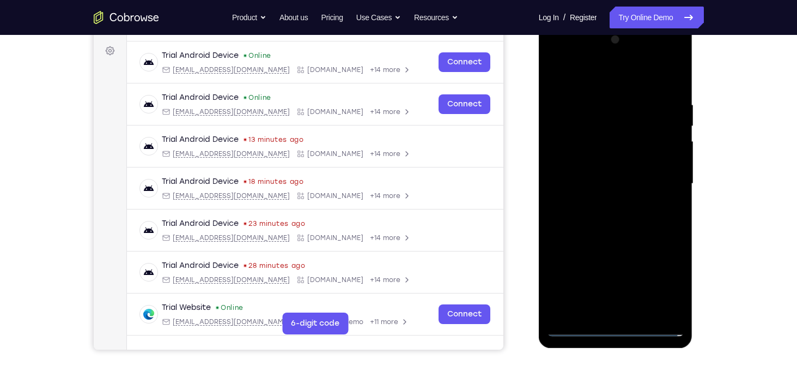
scroll to position [157, 0]
click at [601, 203] on div at bounding box center [615, 184] width 137 height 305
click at [600, 179] on div at bounding box center [615, 184] width 137 height 305
click at [600, 163] on div at bounding box center [615, 184] width 137 height 305
click at [588, 184] on div at bounding box center [615, 184] width 137 height 305
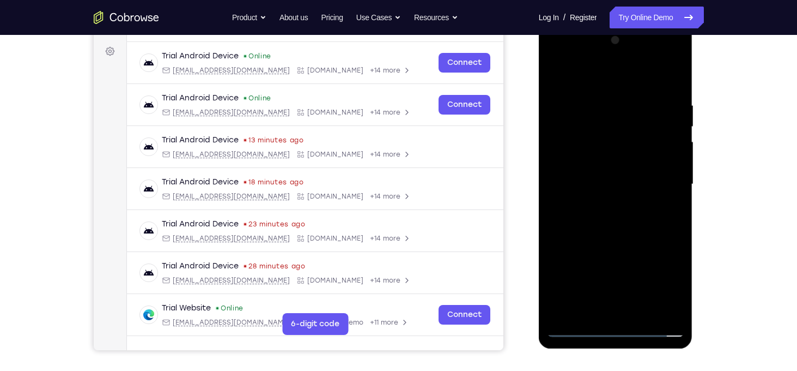
click at [611, 223] on div at bounding box center [615, 184] width 137 height 305
click at [625, 211] on div at bounding box center [615, 184] width 137 height 305
drag, startPoint x: 610, startPoint y: 84, endPoint x: 611, endPoint y: 56, distance: 27.8
click at [611, 56] on div at bounding box center [615, 184] width 137 height 305
click at [601, 222] on div at bounding box center [615, 184] width 137 height 305
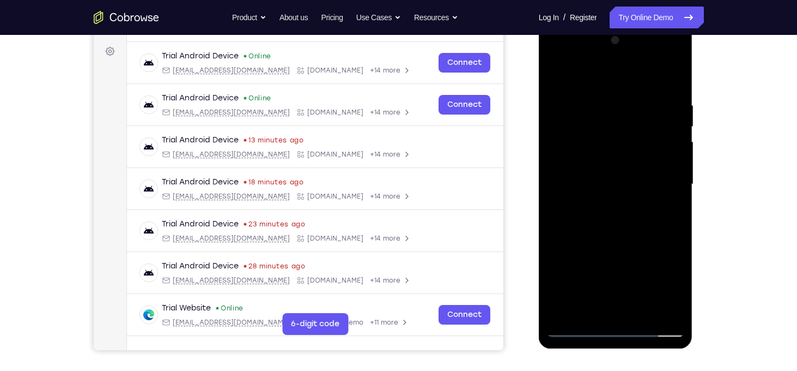
click at [605, 219] on div at bounding box center [615, 184] width 137 height 305
click at [643, 314] on div at bounding box center [615, 184] width 137 height 305
click at [628, 232] on div at bounding box center [615, 184] width 137 height 305
click at [640, 311] on div at bounding box center [615, 184] width 137 height 305
click at [618, 244] on div at bounding box center [615, 184] width 137 height 305
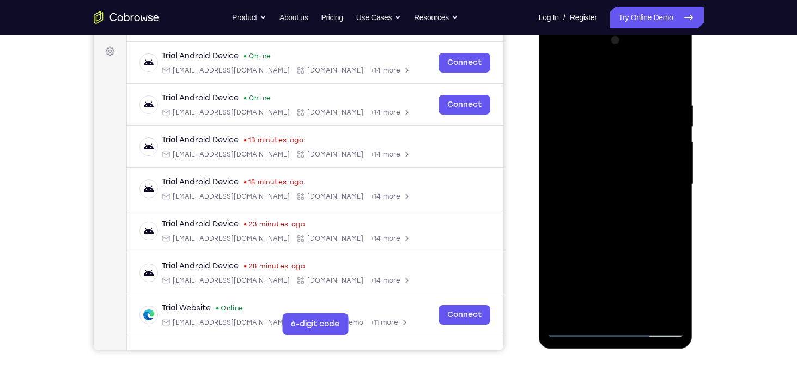
click at [634, 152] on div at bounding box center [615, 184] width 137 height 305
click at [597, 302] on div at bounding box center [615, 184] width 137 height 305
click at [559, 81] on div at bounding box center [615, 184] width 137 height 305
click at [563, 76] on div at bounding box center [615, 184] width 137 height 305
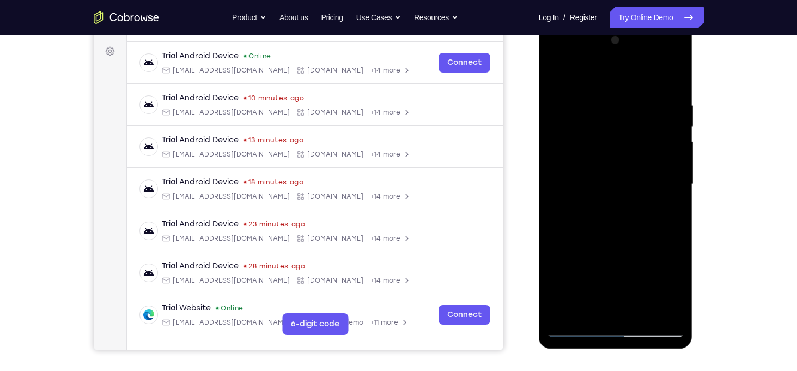
click at [556, 72] on div at bounding box center [615, 184] width 137 height 305
drag, startPoint x: 636, startPoint y: 263, endPoint x: 633, endPoint y: 140, distance: 123.8
click at [633, 140] on div at bounding box center [615, 184] width 137 height 305
drag, startPoint x: 639, startPoint y: 239, endPoint x: 628, endPoint y: 54, distance: 184.5
click at [628, 54] on div at bounding box center [615, 184] width 137 height 305
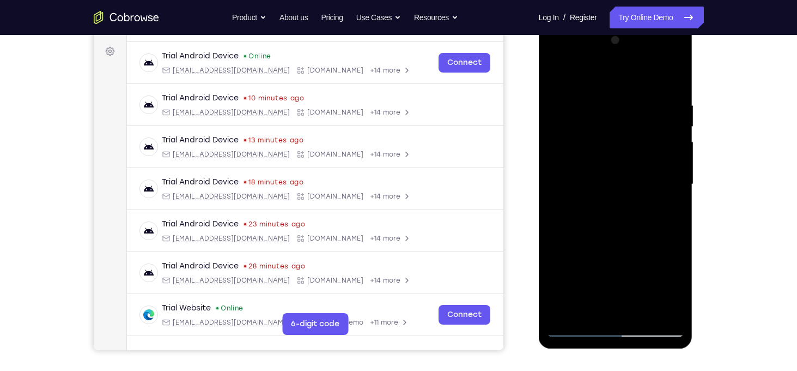
drag, startPoint x: 628, startPoint y: 251, endPoint x: 624, endPoint y: 115, distance: 136.3
click at [624, 115] on div at bounding box center [615, 184] width 137 height 305
drag, startPoint x: 622, startPoint y: 226, endPoint x: 629, endPoint y: 135, distance: 90.7
click at [629, 135] on div at bounding box center [615, 184] width 137 height 305
drag, startPoint x: 625, startPoint y: 191, endPoint x: 624, endPoint y: 110, distance: 81.2
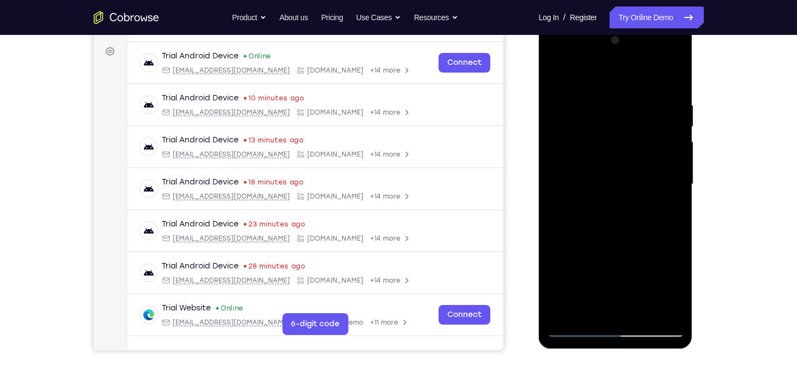
click at [624, 110] on div at bounding box center [615, 184] width 137 height 305
drag, startPoint x: 626, startPoint y: 141, endPoint x: 624, endPoint y: 229, distance: 87.8
click at [624, 229] on div at bounding box center [615, 184] width 137 height 305
click at [677, 135] on div at bounding box center [615, 184] width 137 height 305
click at [680, 132] on div at bounding box center [615, 184] width 137 height 305
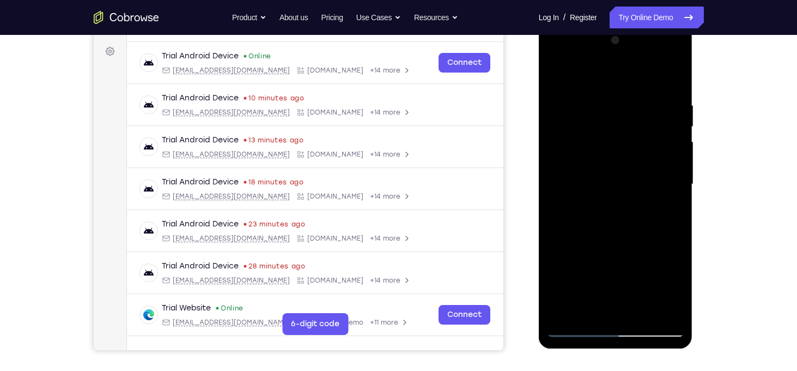
click at [680, 132] on div at bounding box center [615, 184] width 137 height 305
drag, startPoint x: 667, startPoint y: 151, endPoint x: 665, endPoint y: 165, distance: 14.2
click at [665, 165] on div at bounding box center [615, 184] width 137 height 305
drag, startPoint x: 620, startPoint y: 245, endPoint x: 616, endPoint y: 115, distance: 130.3
click at [616, 115] on div at bounding box center [615, 184] width 137 height 305
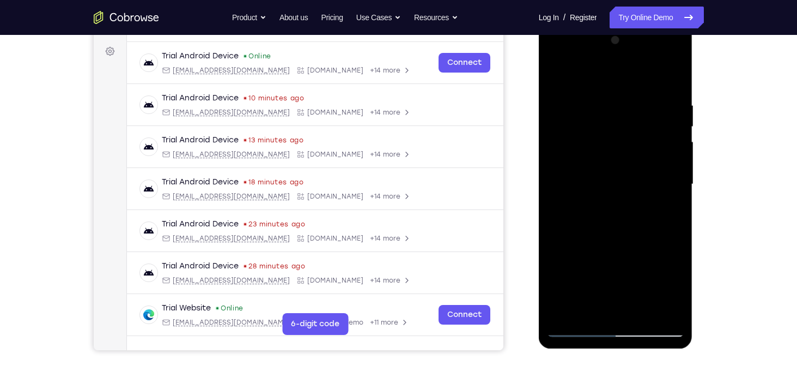
drag, startPoint x: 648, startPoint y: 255, endPoint x: 641, endPoint y: 201, distance: 54.3
click at [641, 201] on div at bounding box center [615, 184] width 137 height 305
drag, startPoint x: 626, startPoint y: 226, endPoint x: 619, endPoint y: 166, distance: 61.0
click at [619, 166] on div at bounding box center [615, 184] width 137 height 305
drag, startPoint x: 650, startPoint y: 230, endPoint x: 640, endPoint y: 157, distance: 73.1
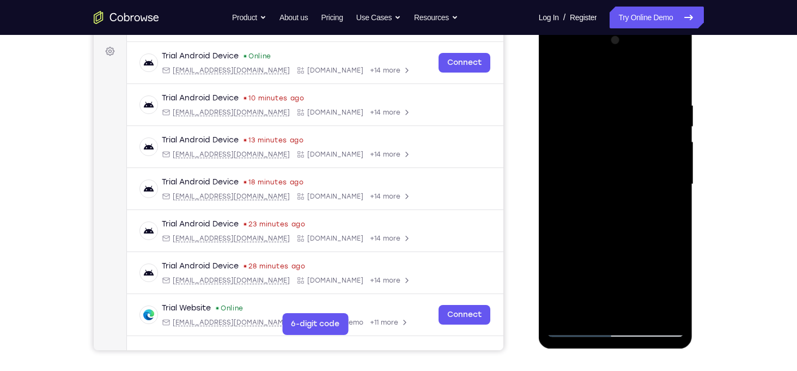
click at [640, 157] on div at bounding box center [615, 184] width 137 height 305
drag, startPoint x: 632, startPoint y: 270, endPoint x: 648, endPoint y: 193, distance: 78.5
click at [648, 193] on div at bounding box center [615, 184] width 137 height 305
click at [674, 198] on div at bounding box center [615, 184] width 137 height 305
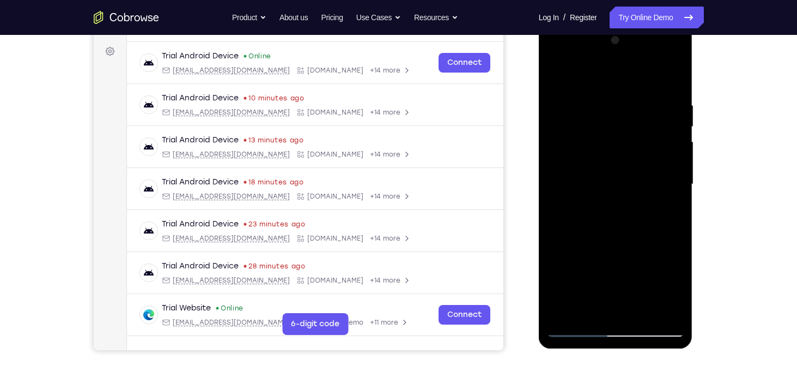
click at [673, 196] on div at bounding box center [615, 184] width 137 height 305
click at [678, 199] on div at bounding box center [615, 184] width 137 height 305
drag, startPoint x: 621, startPoint y: 233, endPoint x: 623, endPoint y: 154, distance: 79.6
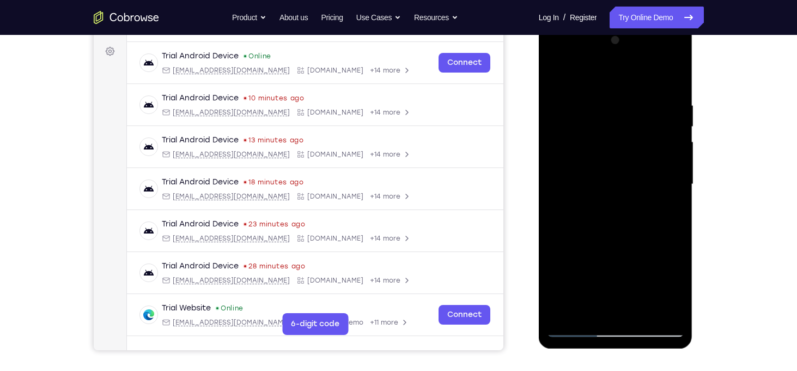
click at [623, 154] on div at bounding box center [615, 184] width 137 height 305
click at [557, 153] on div at bounding box center [615, 184] width 137 height 305
drag, startPoint x: 642, startPoint y: 249, endPoint x: 637, endPoint y: 123, distance: 125.4
click at [637, 123] on div at bounding box center [615, 184] width 137 height 305
drag, startPoint x: 647, startPoint y: 264, endPoint x: 647, endPoint y: 177, distance: 87.2
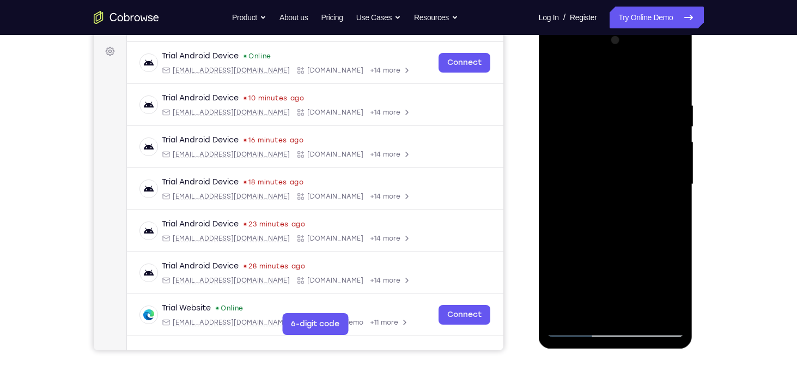
click at [647, 177] on div at bounding box center [615, 184] width 137 height 305
drag, startPoint x: 645, startPoint y: 251, endPoint x: 651, endPoint y: 122, distance: 129.3
click at [651, 122] on div at bounding box center [615, 184] width 137 height 305
drag, startPoint x: 638, startPoint y: 244, endPoint x: 640, endPoint y: 134, distance: 110.1
click at [640, 134] on div at bounding box center [615, 184] width 137 height 305
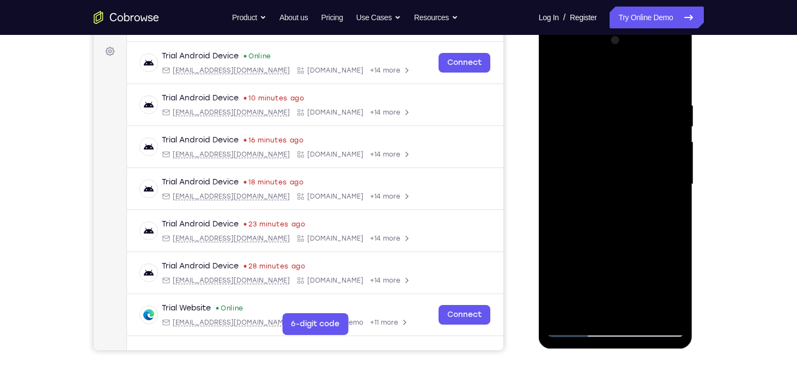
click at [622, 231] on div at bounding box center [615, 184] width 137 height 305
click at [671, 256] on div at bounding box center [615, 184] width 137 height 305
drag, startPoint x: 644, startPoint y: 280, endPoint x: 639, endPoint y: 132, distance: 147.8
click at [639, 132] on div at bounding box center [615, 184] width 137 height 305
drag, startPoint x: 631, startPoint y: 247, endPoint x: 645, endPoint y: 82, distance: 165.8
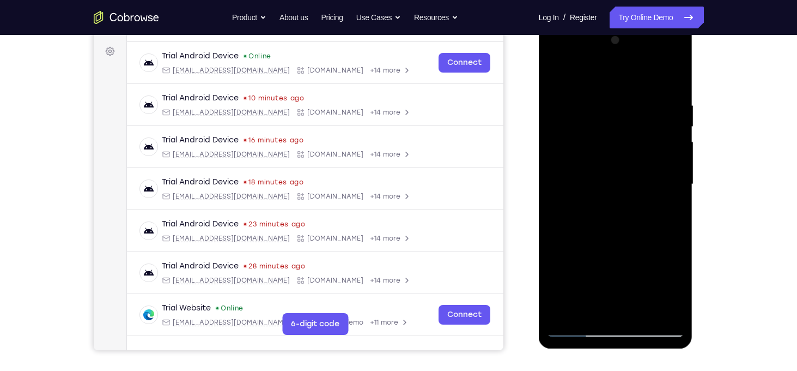
click at [645, 82] on div at bounding box center [615, 184] width 137 height 305
drag, startPoint x: 650, startPoint y: 239, endPoint x: 626, endPoint y: 104, distance: 137.3
click at [626, 104] on div at bounding box center [615, 184] width 137 height 305
drag, startPoint x: 620, startPoint y: 165, endPoint x: 624, endPoint y: 264, distance: 98.7
click at [624, 264] on div at bounding box center [615, 184] width 137 height 305
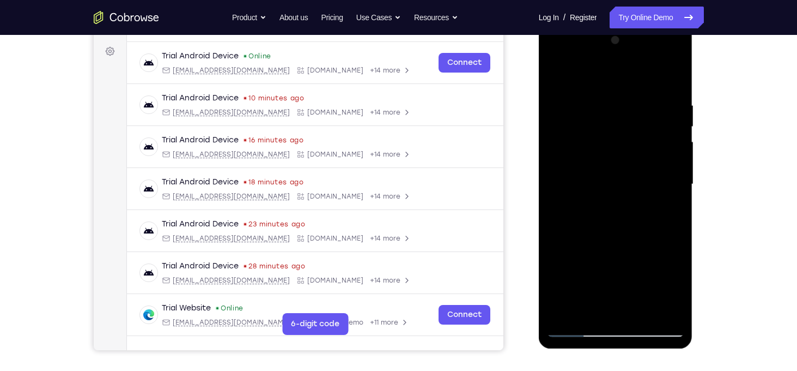
click at [676, 134] on div at bounding box center [615, 184] width 137 height 305
drag, startPoint x: 643, startPoint y: 139, endPoint x: 641, endPoint y: 183, distance: 44.2
click at [641, 183] on div at bounding box center [615, 184] width 137 height 305
click at [674, 173] on div at bounding box center [615, 184] width 137 height 305
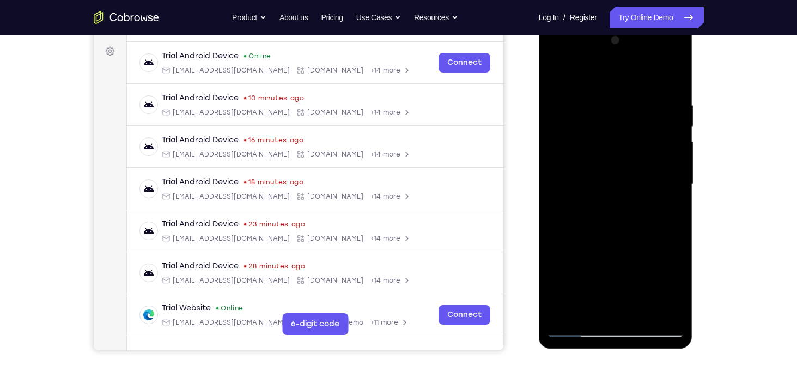
click at [556, 178] on div at bounding box center [615, 184] width 137 height 305
drag, startPoint x: 635, startPoint y: 260, endPoint x: 614, endPoint y: 90, distance: 171.4
click at [614, 90] on div at bounding box center [615, 184] width 137 height 305
drag, startPoint x: 619, startPoint y: 256, endPoint x: 619, endPoint y: 146, distance: 110.1
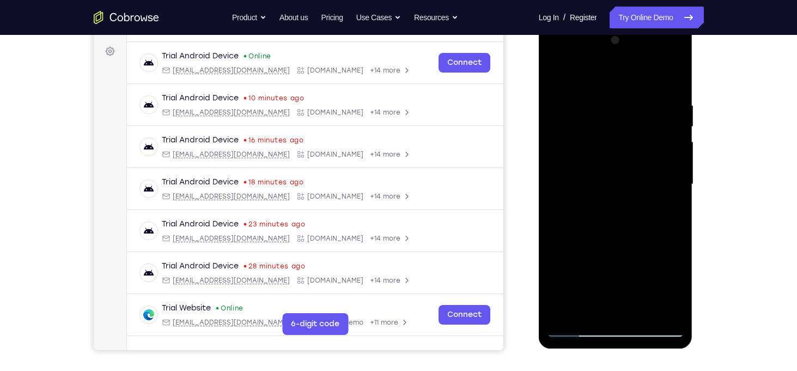
click at [619, 146] on div at bounding box center [615, 184] width 137 height 305
drag, startPoint x: 633, startPoint y: 262, endPoint x: 628, endPoint y: 131, distance: 130.9
click at [628, 131] on div at bounding box center [615, 184] width 137 height 305
drag, startPoint x: 632, startPoint y: 215, endPoint x: 632, endPoint y: 136, distance: 78.5
click at [632, 136] on div at bounding box center [615, 184] width 137 height 305
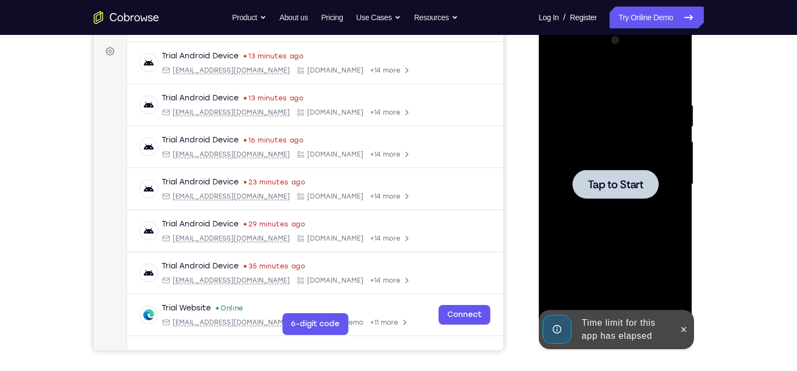
click at [622, 201] on div at bounding box center [615, 184] width 137 height 305
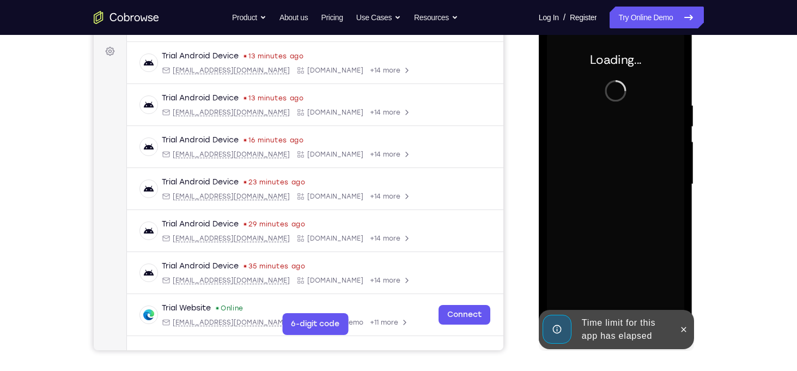
scroll to position [148, 0]
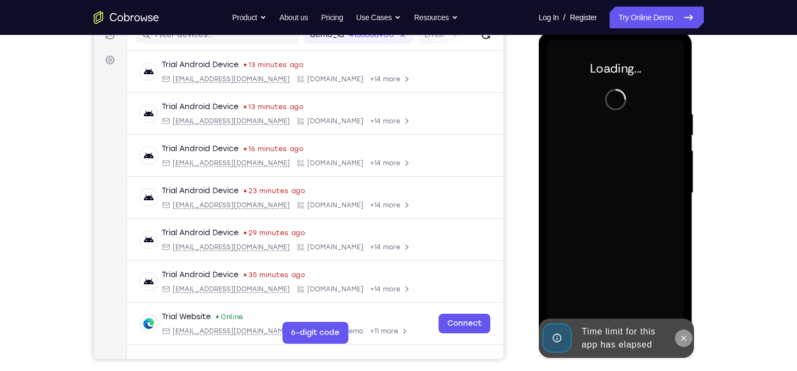
click at [684, 336] on icon at bounding box center [684, 338] width 9 height 9
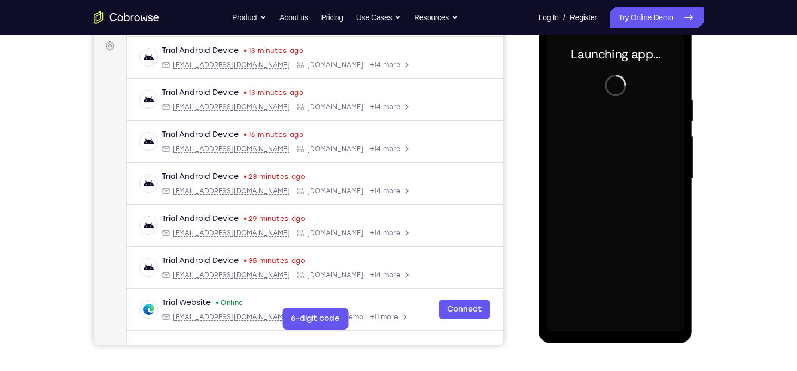
scroll to position [165, 0]
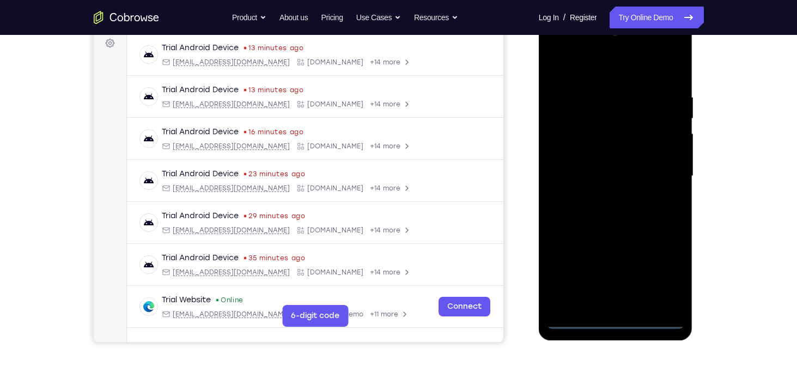
click at [616, 318] on div at bounding box center [615, 175] width 137 height 305
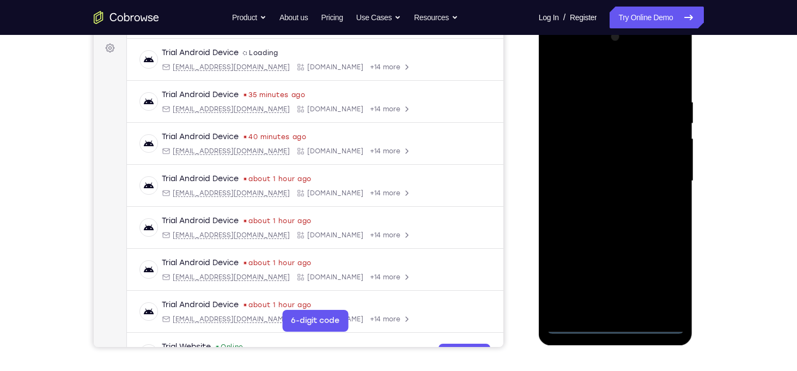
scroll to position [159, 0]
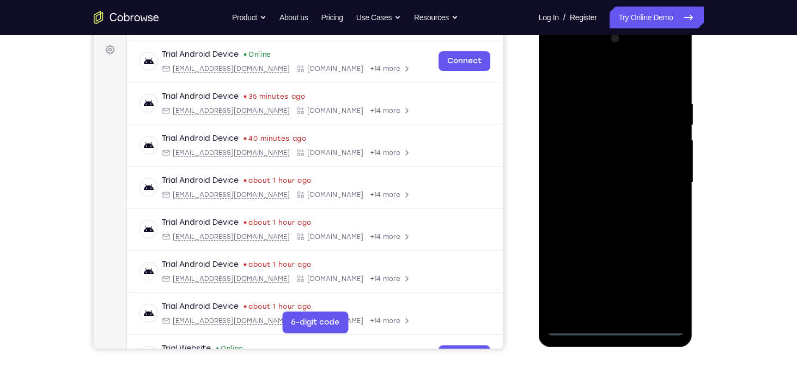
click at [666, 281] on div at bounding box center [615, 182] width 137 height 305
click at [554, 57] on div at bounding box center [615, 182] width 137 height 305
click at [665, 182] on div at bounding box center [615, 182] width 137 height 305
click at [625, 310] on div at bounding box center [615, 182] width 137 height 305
click at [596, 161] on div at bounding box center [615, 182] width 137 height 305
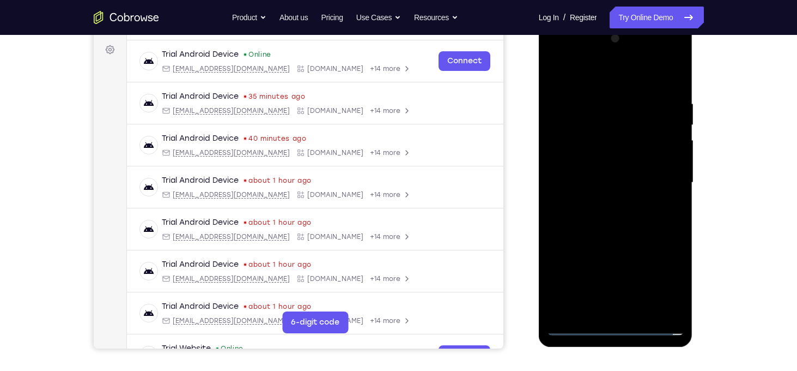
click at [625, 158] on div at bounding box center [615, 182] width 137 height 305
click at [607, 178] on div at bounding box center [615, 182] width 137 height 305
click at [616, 221] on div at bounding box center [615, 182] width 137 height 305
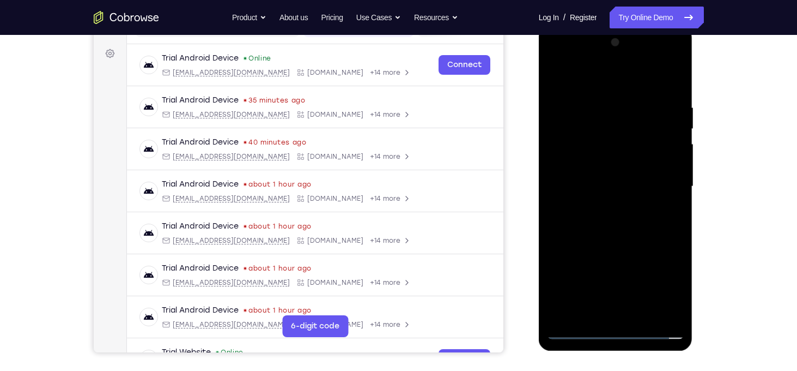
scroll to position [155, 0]
click at [614, 214] on div at bounding box center [615, 186] width 137 height 305
click at [626, 235] on div at bounding box center [615, 186] width 137 height 305
click at [607, 104] on div at bounding box center [615, 186] width 137 height 305
click at [683, 136] on div at bounding box center [615, 186] width 137 height 305
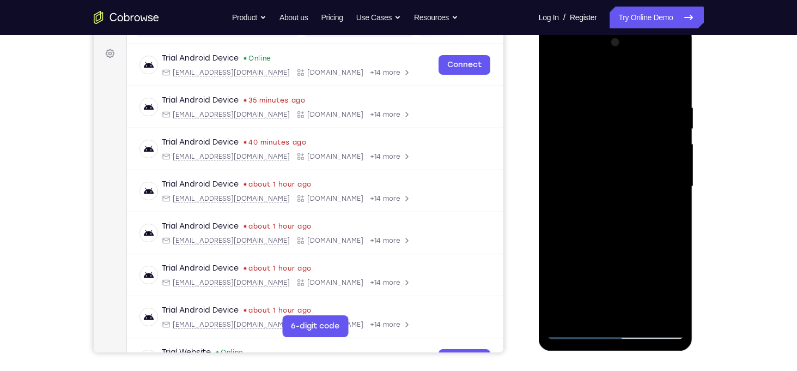
click at [652, 171] on div at bounding box center [615, 186] width 137 height 305
click at [672, 166] on div at bounding box center [615, 186] width 137 height 305
click at [561, 187] on div at bounding box center [615, 186] width 137 height 305
click at [661, 171] on div at bounding box center [615, 186] width 137 height 305
click at [569, 197] on div at bounding box center [615, 186] width 137 height 305
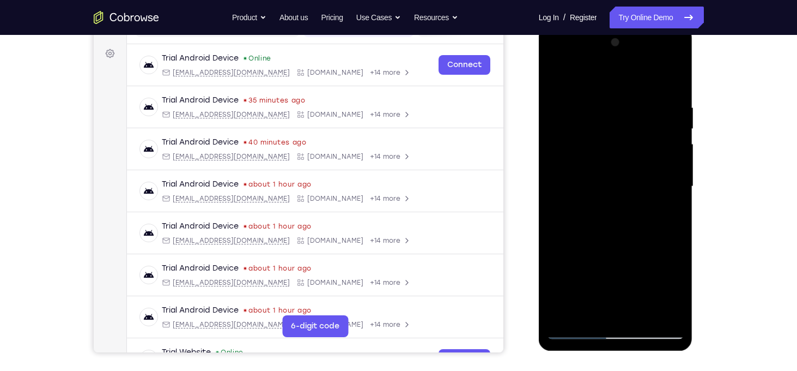
click at [656, 196] on div at bounding box center [615, 186] width 137 height 305
click at [664, 140] on div at bounding box center [615, 186] width 137 height 305
click at [670, 79] on div at bounding box center [615, 186] width 137 height 305
drag, startPoint x: 651, startPoint y: 281, endPoint x: 649, endPoint y: 123, distance: 158.1
click at [649, 123] on div at bounding box center [615, 186] width 137 height 305
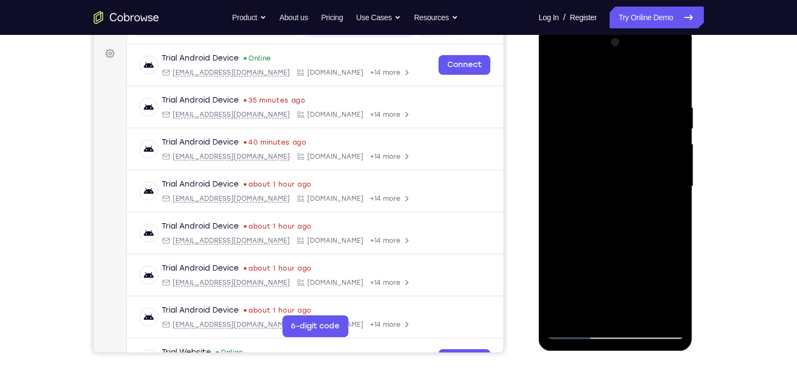
click at [556, 223] on div at bounding box center [615, 186] width 137 height 305
drag, startPoint x: 642, startPoint y: 150, endPoint x: 581, endPoint y: 315, distance: 175.9
click at [581, 315] on div at bounding box center [615, 186] width 137 height 305
drag, startPoint x: 657, startPoint y: 154, endPoint x: 637, endPoint y: 216, distance: 64.6
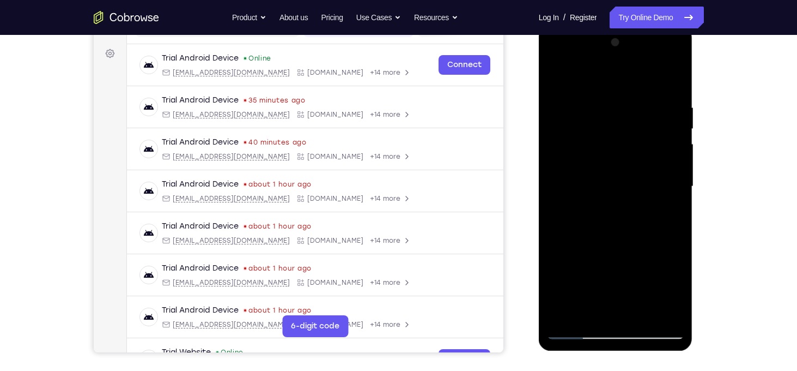
click at [637, 216] on div at bounding box center [615, 186] width 137 height 305
click at [677, 180] on div at bounding box center [615, 186] width 137 height 305
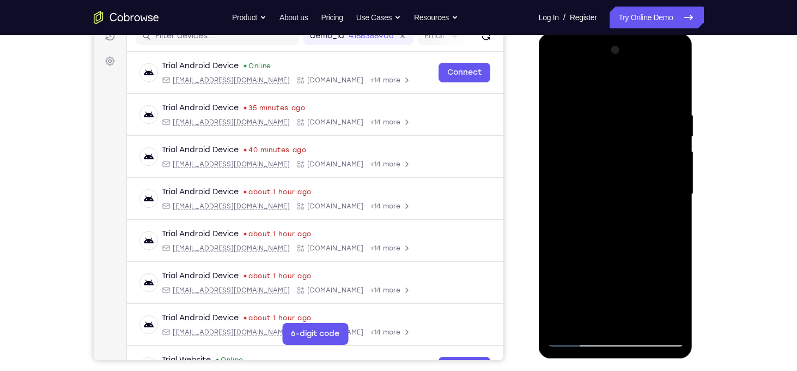
scroll to position [146, 0]
click at [674, 192] on div at bounding box center [615, 195] width 137 height 305
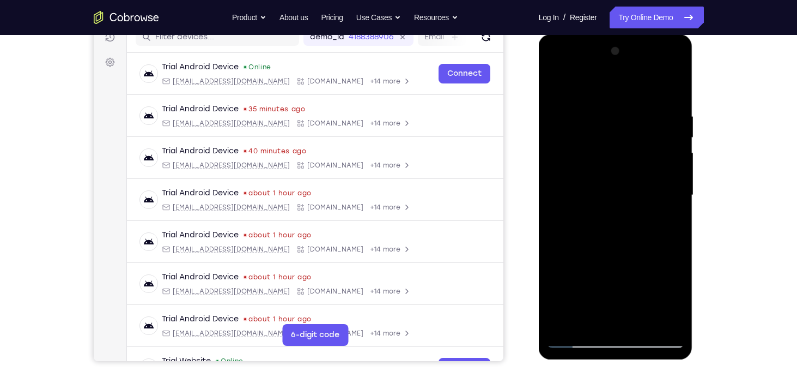
click at [674, 192] on div at bounding box center [615, 195] width 137 height 305
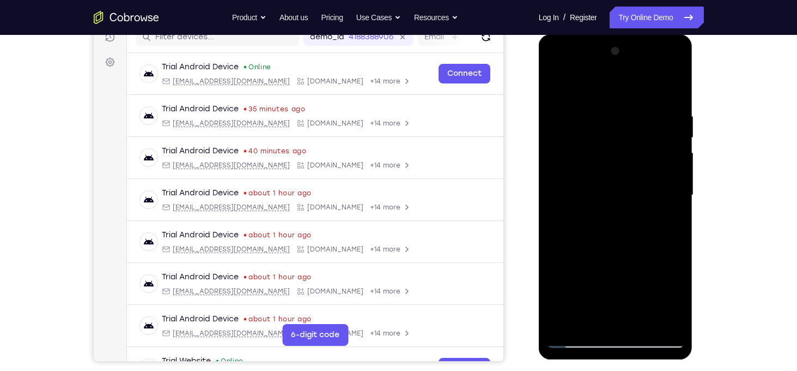
click at [674, 192] on div at bounding box center [615, 195] width 137 height 305
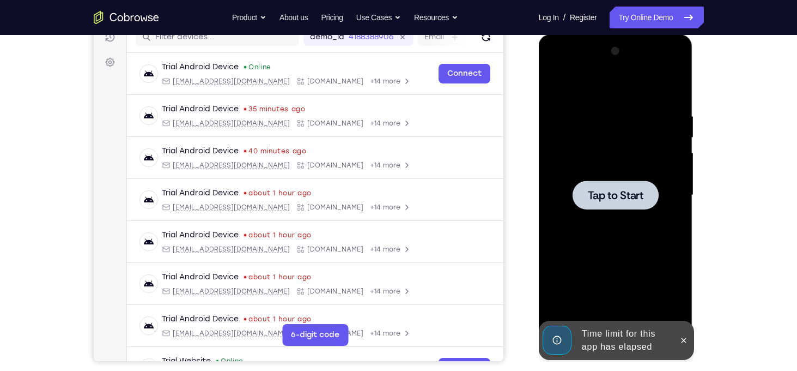
click at [574, 175] on div at bounding box center [615, 195] width 137 height 305
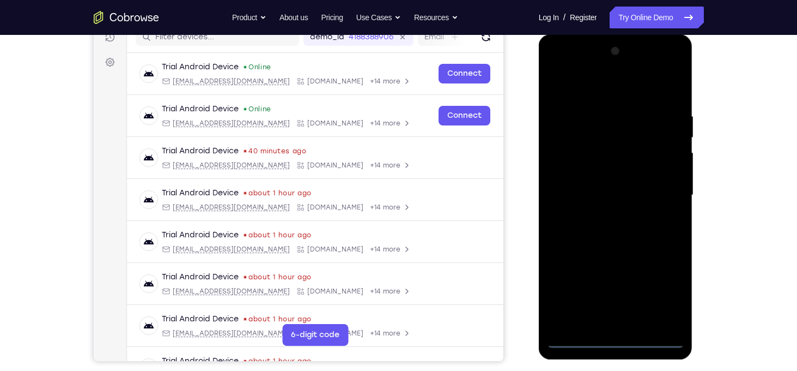
click at [613, 346] on div at bounding box center [615, 195] width 137 height 305
click at [669, 296] on div at bounding box center [615, 195] width 137 height 305
click at [559, 73] on div at bounding box center [615, 195] width 137 height 305
click at [661, 193] on div at bounding box center [615, 195] width 137 height 305
click at [603, 214] on div at bounding box center [615, 195] width 137 height 305
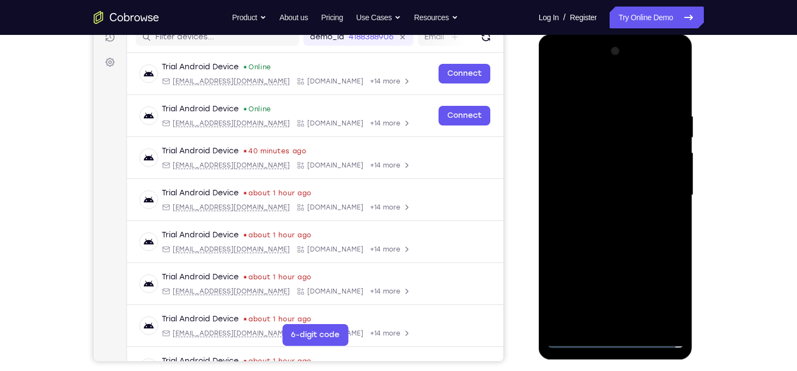
click at [611, 183] on div at bounding box center [615, 195] width 137 height 305
click at [589, 176] on div at bounding box center [615, 195] width 137 height 305
click at [593, 193] on div at bounding box center [615, 195] width 137 height 305
click at [611, 229] on div at bounding box center [615, 195] width 137 height 305
click at [618, 247] on div at bounding box center [615, 195] width 137 height 305
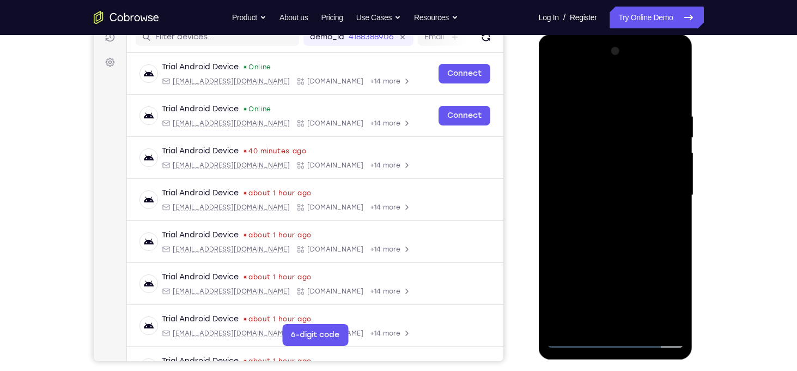
drag, startPoint x: 613, startPoint y: 94, endPoint x: 615, endPoint y: 71, distance: 23.1
click at [615, 71] on div at bounding box center [615, 195] width 137 height 305
click at [674, 243] on div at bounding box center [615, 195] width 137 height 305
click at [678, 321] on div at bounding box center [615, 195] width 137 height 305
click at [601, 113] on div at bounding box center [615, 195] width 137 height 305
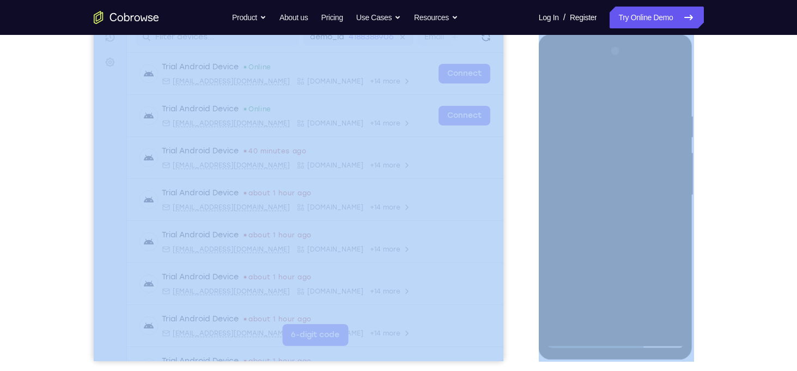
drag, startPoint x: 1050, startPoint y: 178, endPoint x: 667, endPoint y: 95, distance: 391.3
click at [715, 102] on div "Your Support Agent Your Customer Web iOS Android Next Steps We’d be happy to gi…" at bounding box center [399, 248] width 698 height 719
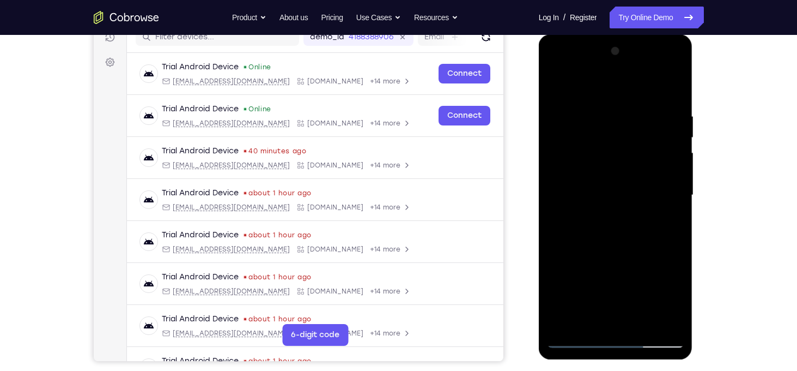
click at [671, 92] on div at bounding box center [615, 195] width 137 height 305
drag, startPoint x: 664, startPoint y: 118, endPoint x: 602, endPoint y: 100, distance: 64.2
click at [602, 100] on div at bounding box center [615, 195] width 137 height 305
drag, startPoint x: 647, startPoint y: 246, endPoint x: 635, endPoint y: 140, distance: 107.5
click at [635, 140] on div at bounding box center [615, 195] width 137 height 305
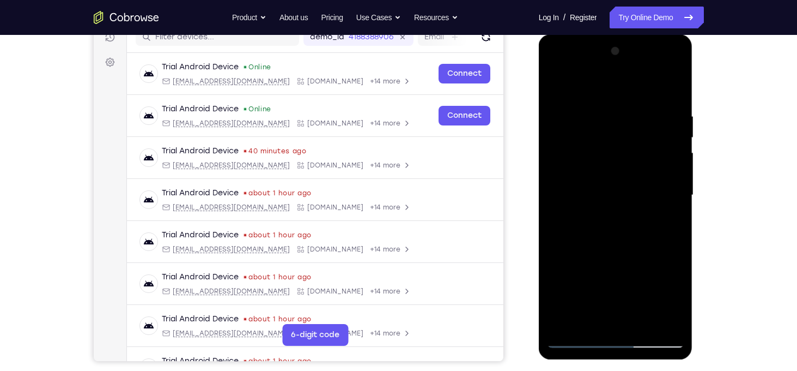
click at [675, 159] on div at bounding box center [615, 195] width 137 height 305
drag, startPoint x: 675, startPoint y: 159, endPoint x: 666, endPoint y: 193, distance: 35.4
click at [666, 193] on div at bounding box center [615, 195] width 137 height 305
click at [678, 178] on div at bounding box center [615, 195] width 137 height 305
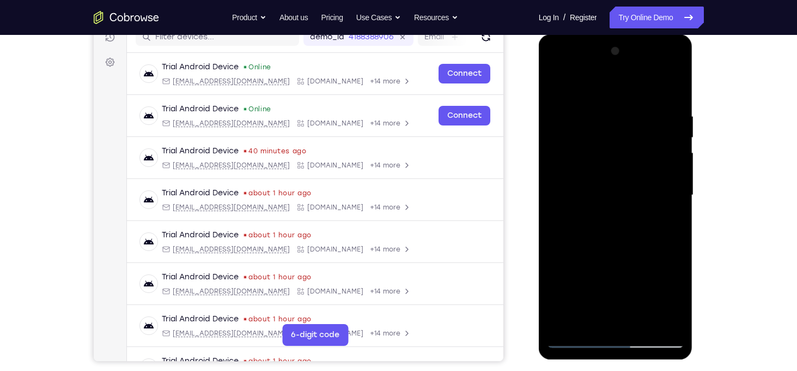
click at [674, 192] on div at bounding box center [615, 195] width 137 height 305
click at [558, 189] on div at bounding box center [615, 195] width 137 height 305
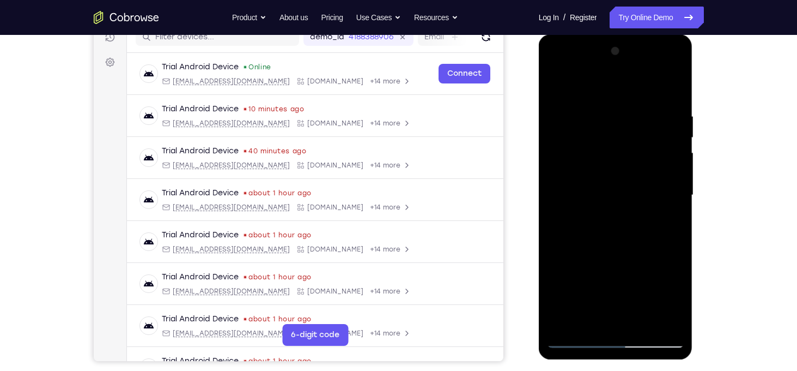
click at [674, 187] on div at bounding box center [615, 195] width 137 height 305
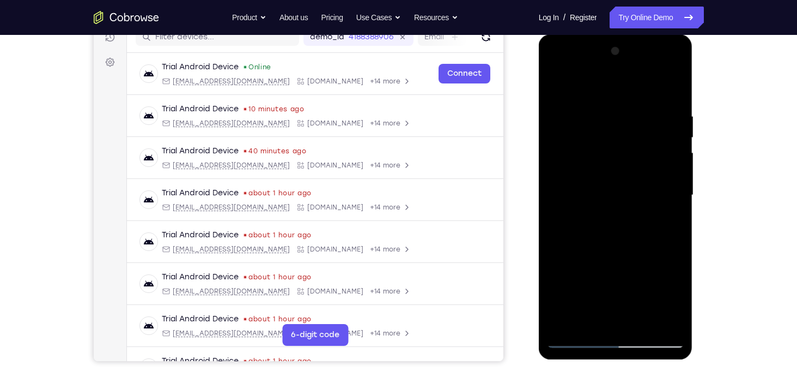
click at [674, 187] on div at bounding box center [615, 195] width 137 height 305
drag, startPoint x: 630, startPoint y: 292, endPoint x: 622, endPoint y: 132, distance: 159.9
click at [622, 132] on div at bounding box center [615, 195] width 137 height 305
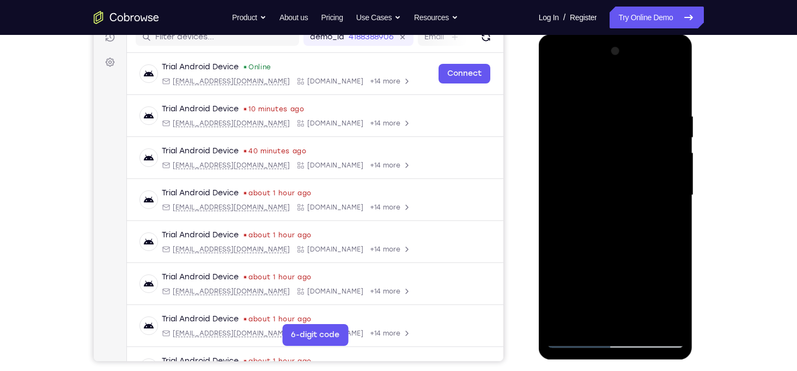
drag, startPoint x: 617, startPoint y: 251, endPoint x: 616, endPoint y: 95, distance: 155.3
click at [616, 95] on div at bounding box center [615, 195] width 137 height 305
drag, startPoint x: 632, startPoint y: 268, endPoint x: 622, endPoint y: 101, distance: 167.1
click at [622, 101] on div at bounding box center [615, 195] width 137 height 305
drag, startPoint x: 631, startPoint y: 288, endPoint x: 633, endPoint y: 162, distance: 125.9
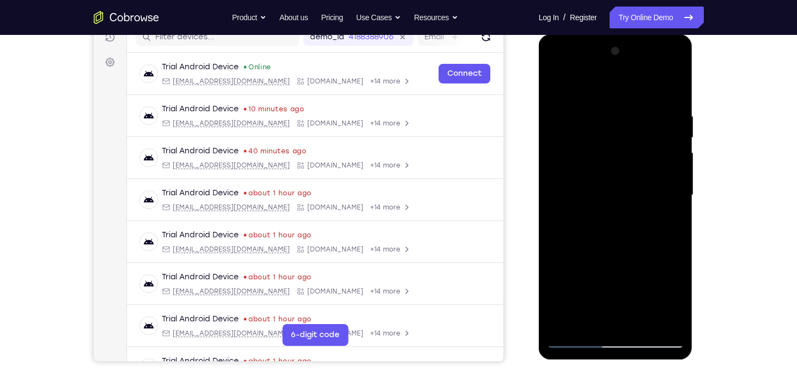
click at [633, 162] on div at bounding box center [615, 195] width 137 height 305
click at [569, 324] on div at bounding box center [615, 195] width 137 height 305
drag, startPoint x: 578, startPoint y: 107, endPoint x: 704, endPoint y: 97, distance: 126.3
click at [694, 97] on html "Online web based iOS Simulators and Android Emulators. Run iPhone, iPad, Mobile…" at bounding box center [616, 197] width 155 height 327
click at [663, 110] on div at bounding box center [615, 195] width 137 height 305
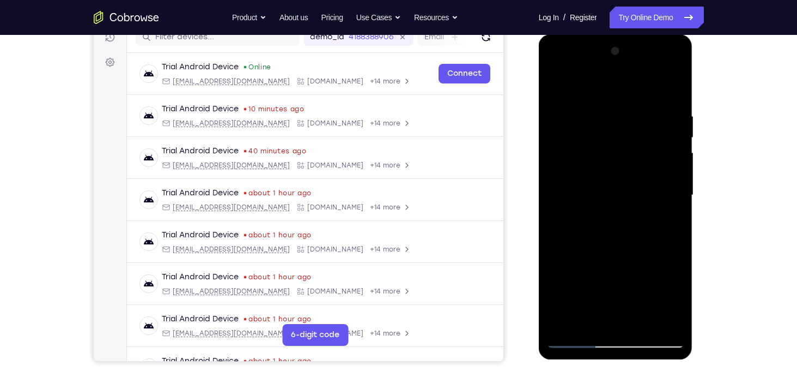
click at [670, 169] on div at bounding box center [615, 195] width 137 height 305
click at [549, 163] on div at bounding box center [615, 195] width 137 height 305
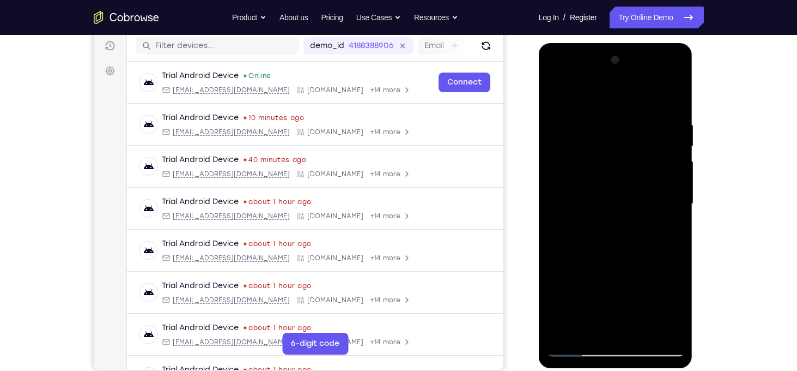
scroll to position [138, 0]
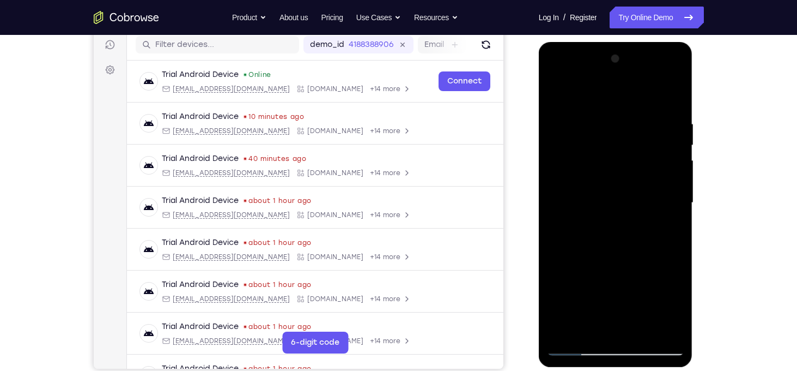
click at [667, 198] on div at bounding box center [615, 202] width 137 height 305
click at [562, 189] on div at bounding box center [615, 202] width 137 height 305
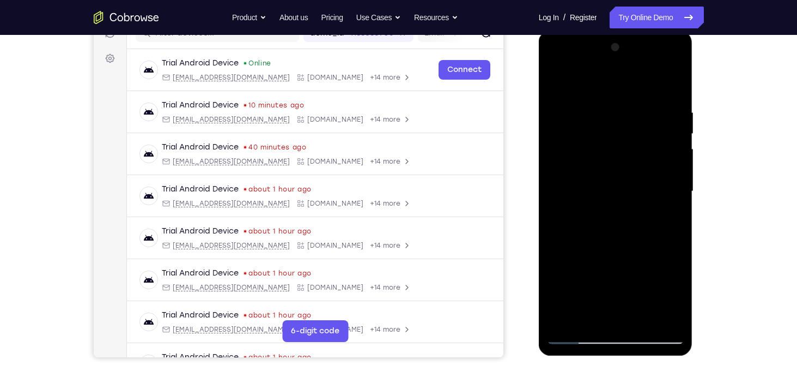
scroll to position [149, 0]
click at [555, 177] on div at bounding box center [615, 191] width 137 height 305
click at [686, 153] on div at bounding box center [616, 193] width 154 height 325
click at [680, 155] on div at bounding box center [615, 191] width 137 height 305
click at [562, 161] on div at bounding box center [615, 191] width 137 height 305
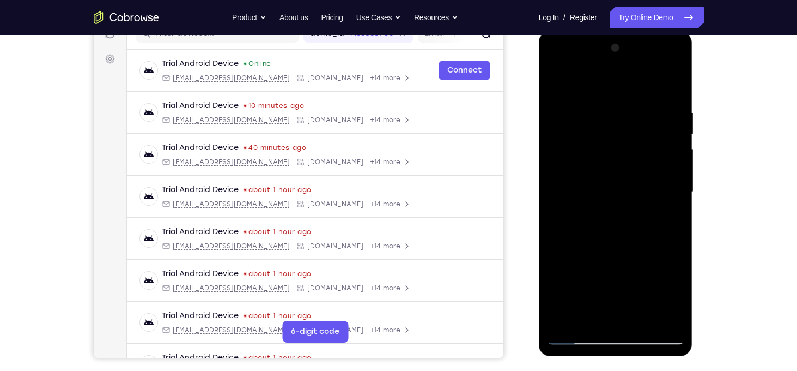
click at [562, 161] on div at bounding box center [615, 191] width 137 height 305
click at [659, 136] on div at bounding box center [615, 191] width 137 height 305
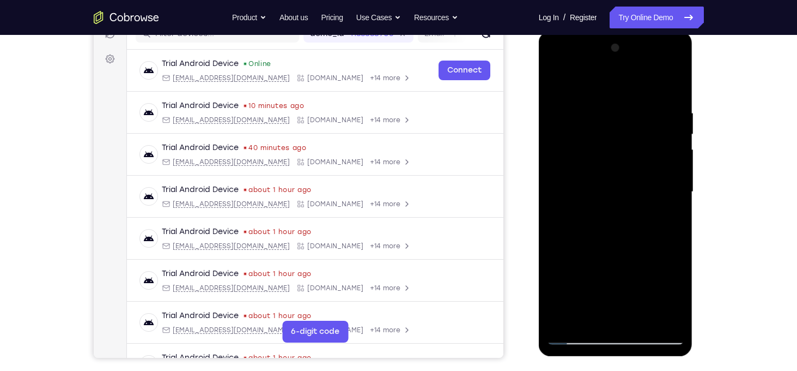
click at [670, 90] on div at bounding box center [615, 191] width 137 height 305
click at [571, 104] on div at bounding box center [615, 191] width 137 height 305
click at [671, 89] on div at bounding box center [615, 191] width 137 height 305
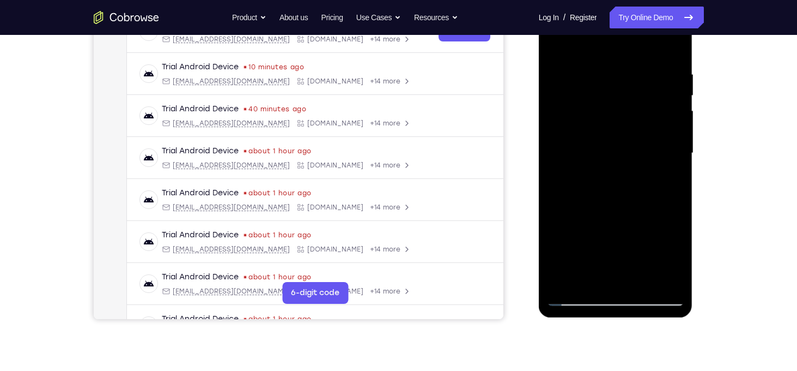
scroll to position [186, 0]
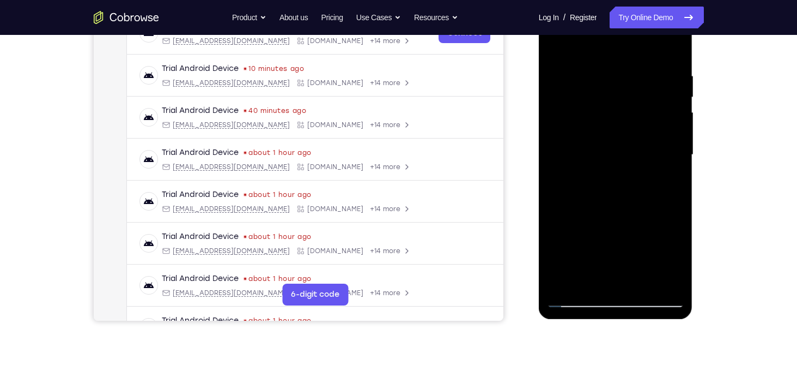
click at [669, 290] on div at bounding box center [615, 154] width 137 height 305
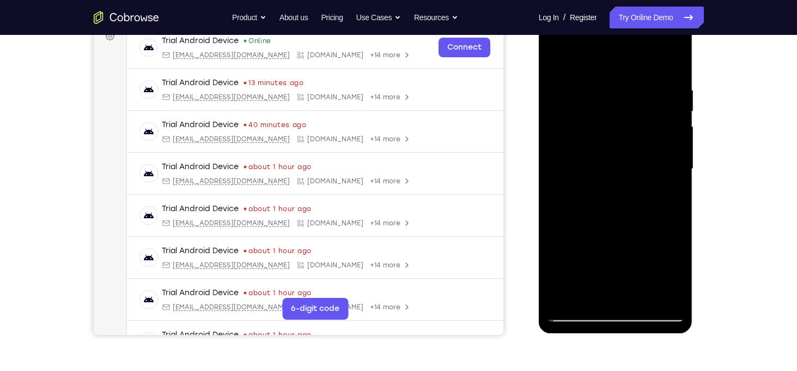
click at [643, 296] on div at bounding box center [615, 168] width 137 height 305
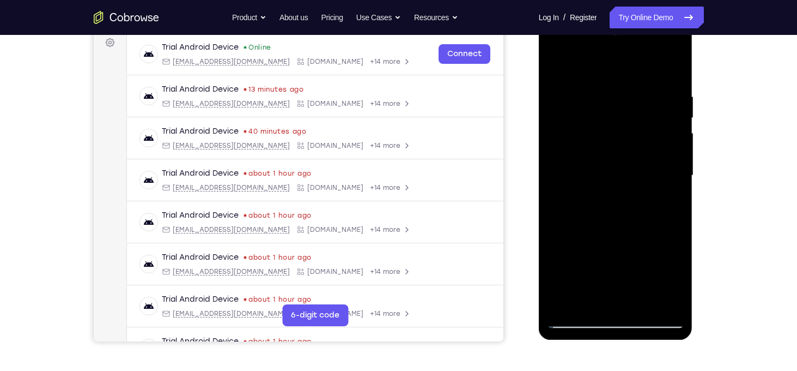
scroll to position [165, 0]
click at [627, 233] on div at bounding box center [615, 175] width 137 height 305
click at [637, 147] on div at bounding box center [615, 175] width 137 height 305
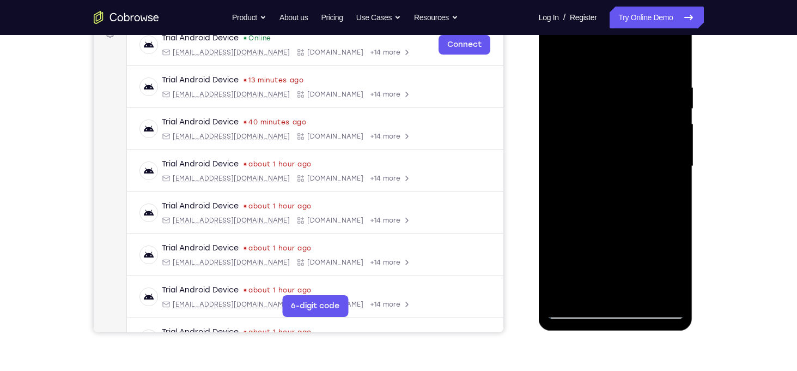
click at [607, 287] on div at bounding box center [615, 166] width 137 height 305
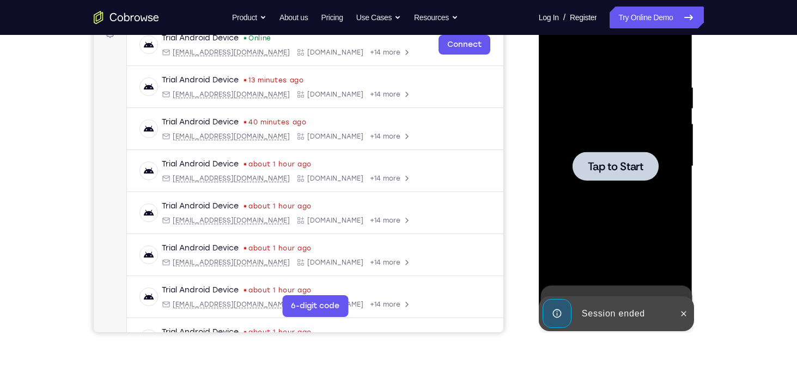
click at [582, 140] on div at bounding box center [615, 166] width 137 height 305
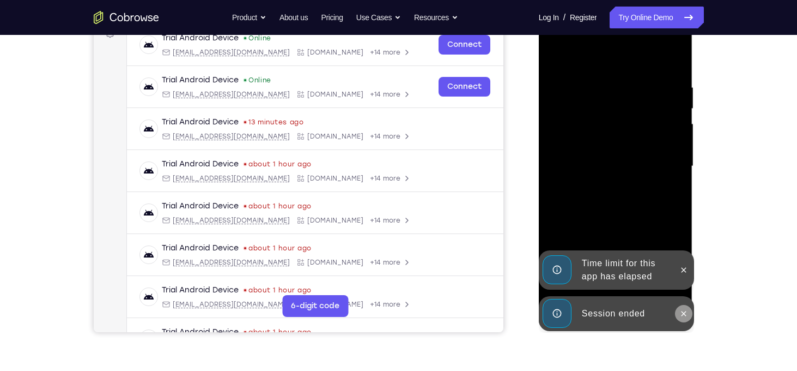
click at [686, 317] on icon at bounding box center [684, 313] width 9 height 9
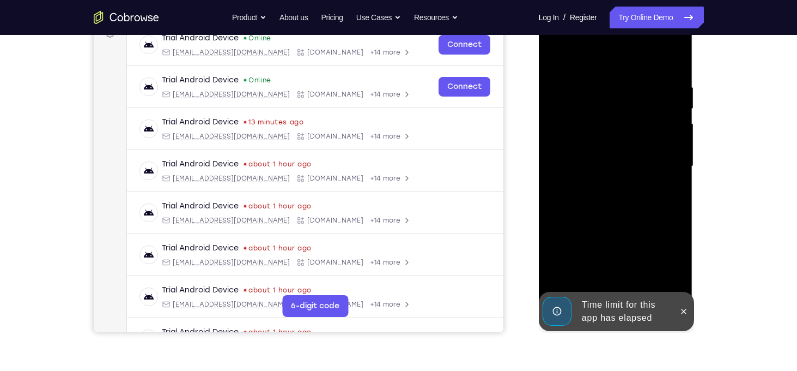
click at [682, 274] on div at bounding box center [615, 166] width 137 height 305
click at [686, 312] on icon at bounding box center [684, 311] width 9 height 9
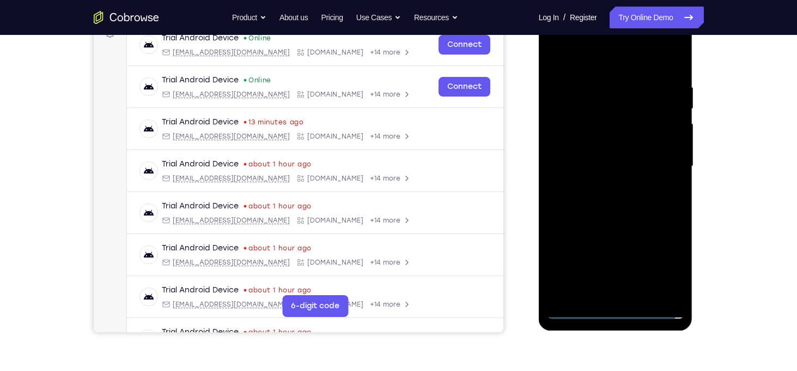
click at [623, 308] on div at bounding box center [615, 166] width 137 height 305
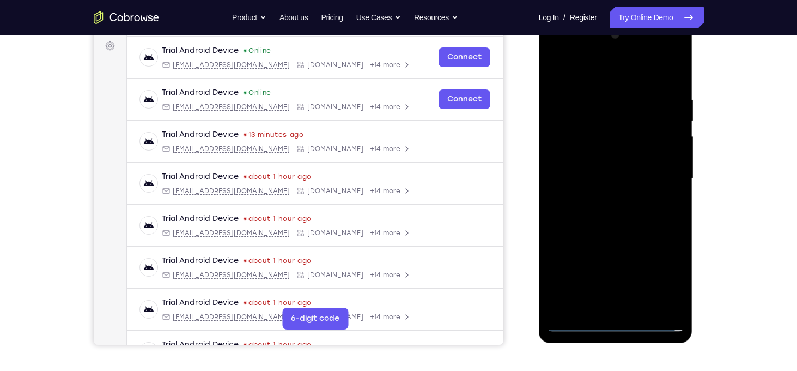
scroll to position [162, 0]
click at [670, 276] on div at bounding box center [615, 179] width 137 height 305
click at [561, 50] on div at bounding box center [615, 179] width 137 height 305
click at [659, 175] on div at bounding box center [615, 179] width 137 height 305
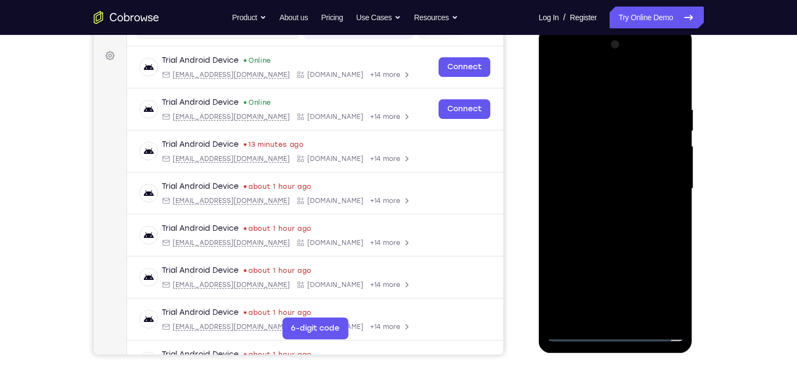
scroll to position [163, 0]
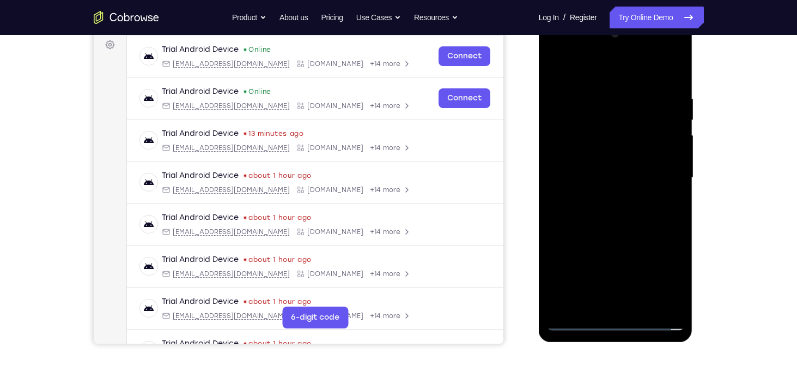
click at [606, 193] on div at bounding box center [615, 177] width 137 height 305
click at [613, 166] on div at bounding box center [615, 177] width 137 height 305
click at [603, 156] on div at bounding box center [615, 177] width 137 height 305
click at [592, 174] on div at bounding box center [615, 177] width 137 height 305
click at [591, 213] on div at bounding box center [615, 177] width 137 height 305
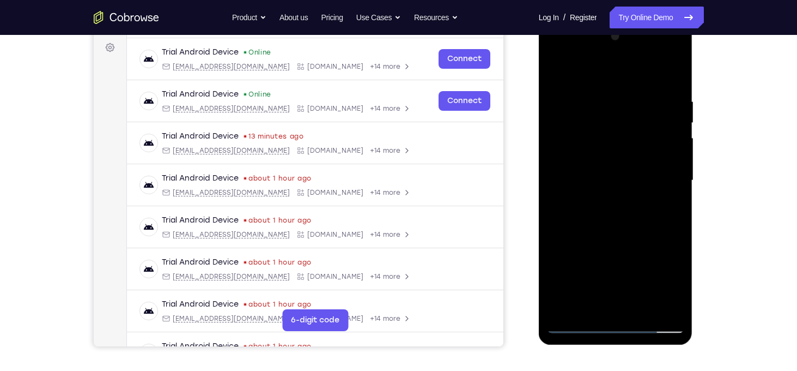
scroll to position [160, 0]
click at [602, 210] on div at bounding box center [615, 180] width 137 height 305
drag, startPoint x: 596, startPoint y: 81, endPoint x: 597, endPoint y: 47, distance: 34.4
click at [597, 47] on div at bounding box center [615, 180] width 137 height 305
click at [674, 310] on div at bounding box center [615, 180] width 137 height 305
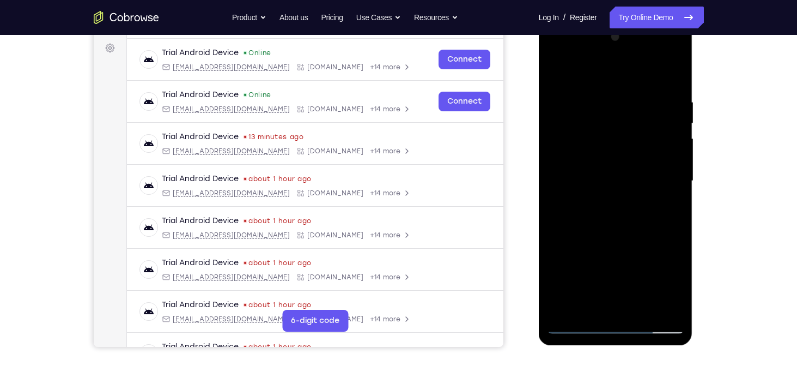
click at [635, 234] on div at bounding box center [615, 180] width 137 height 305
click at [640, 310] on div at bounding box center [615, 180] width 137 height 305
click at [631, 239] on div at bounding box center [615, 180] width 137 height 305
click at [627, 152] on div at bounding box center [615, 180] width 137 height 305
click at [585, 305] on div at bounding box center [615, 180] width 137 height 305
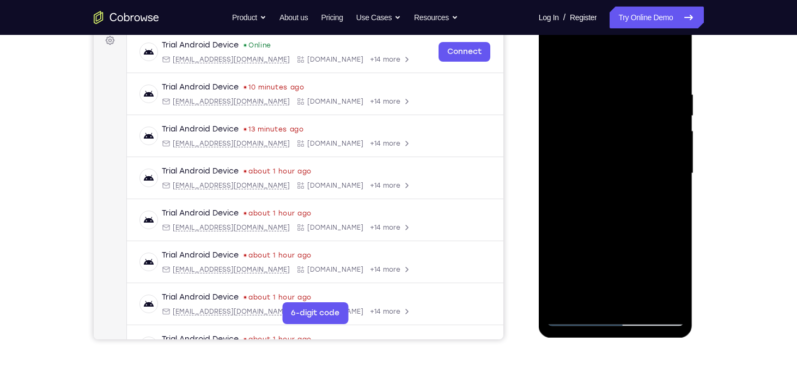
scroll to position [171, 0]
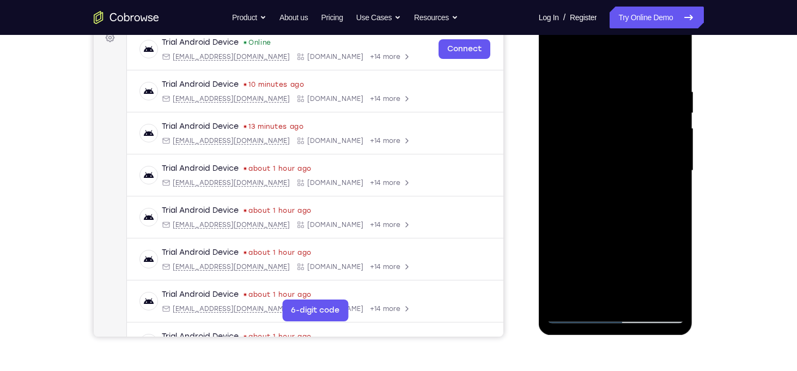
click at [590, 296] on div at bounding box center [615, 170] width 137 height 305
click at [645, 233] on div at bounding box center [615, 170] width 137 height 305
drag, startPoint x: 668, startPoint y: 208, endPoint x: 610, endPoint y: 209, distance: 57.8
click at [610, 209] on div at bounding box center [615, 170] width 137 height 305
click at [663, 209] on div at bounding box center [615, 170] width 137 height 305
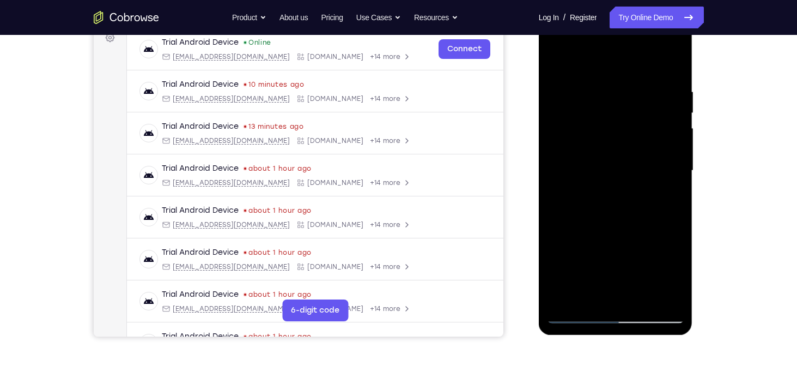
click at [559, 229] on div at bounding box center [615, 170] width 137 height 305
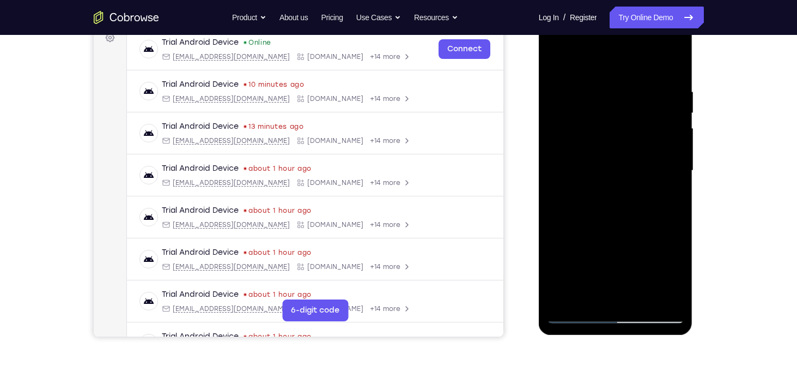
click at [602, 142] on div at bounding box center [615, 170] width 137 height 305
click at [664, 238] on div at bounding box center [615, 170] width 137 height 305
click at [609, 199] on div at bounding box center [615, 170] width 137 height 305
click at [589, 294] on div at bounding box center [615, 170] width 137 height 305
click at [571, 236] on div at bounding box center [615, 170] width 137 height 305
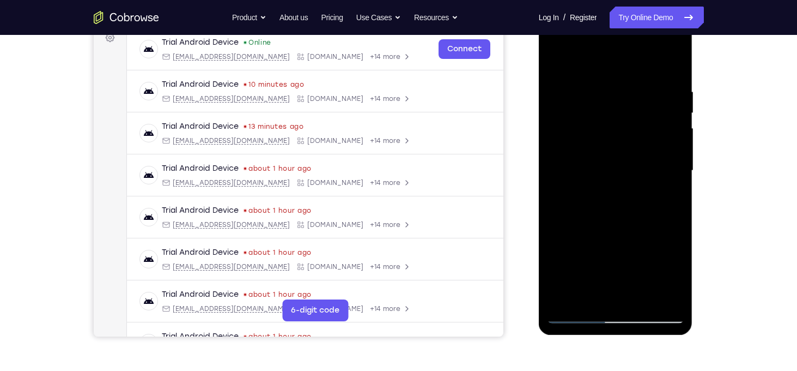
click at [571, 236] on div at bounding box center [615, 170] width 137 height 305
click at [611, 191] on div at bounding box center [615, 170] width 137 height 305
click at [615, 159] on div at bounding box center [615, 170] width 137 height 305
click at [647, 260] on div at bounding box center [615, 170] width 137 height 305
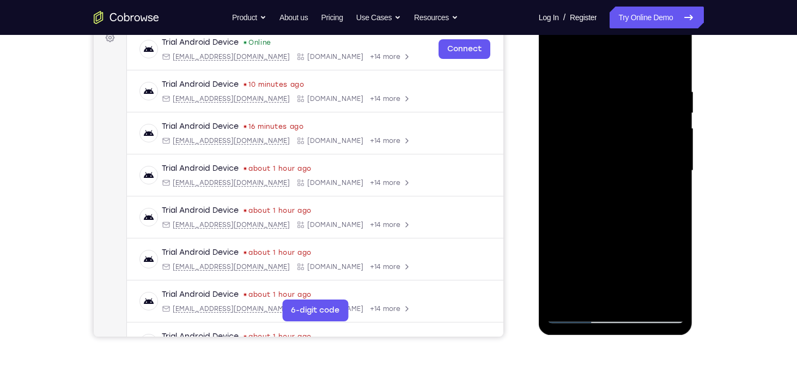
click at [597, 180] on div at bounding box center [615, 170] width 137 height 305
click at [590, 294] on div at bounding box center [615, 170] width 137 height 305
click at [585, 295] on div at bounding box center [615, 170] width 137 height 305
click at [573, 235] on div at bounding box center [615, 170] width 137 height 305
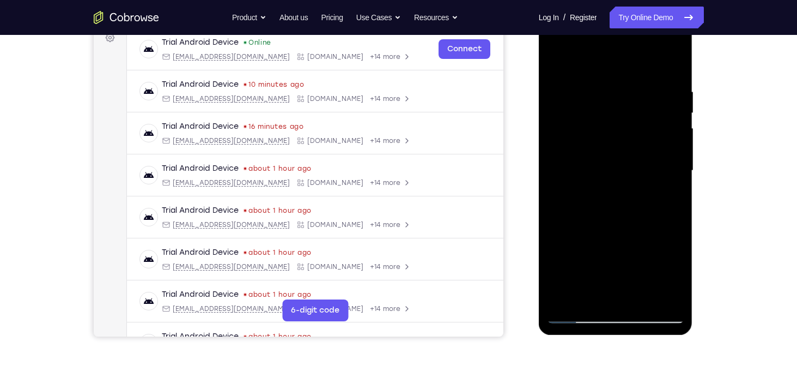
click at [573, 235] on div at bounding box center [615, 170] width 137 height 305
click at [573, 230] on div at bounding box center [615, 170] width 137 height 305
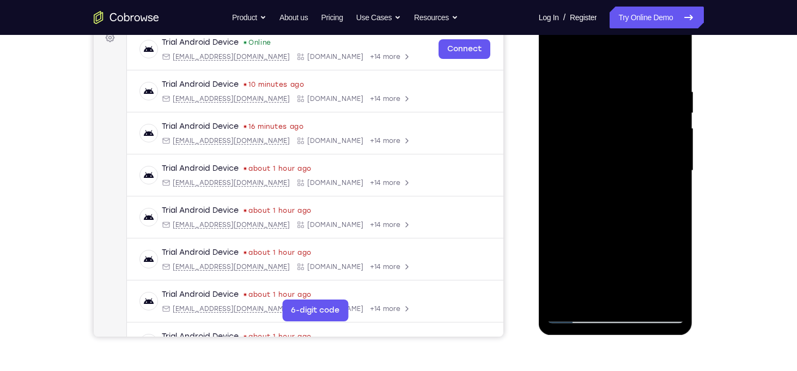
click at [614, 128] on div at bounding box center [615, 170] width 137 height 305
click at [657, 234] on div at bounding box center [615, 170] width 137 height 305
click at [597, 155] on div at bounding box center [615, 170] width 137 height 305
click at [596, 296] on div at bounding box center [615, 170] width 137 height 305
click at [587, 294] on div at bounding box center [615, 170] width 137 height 305
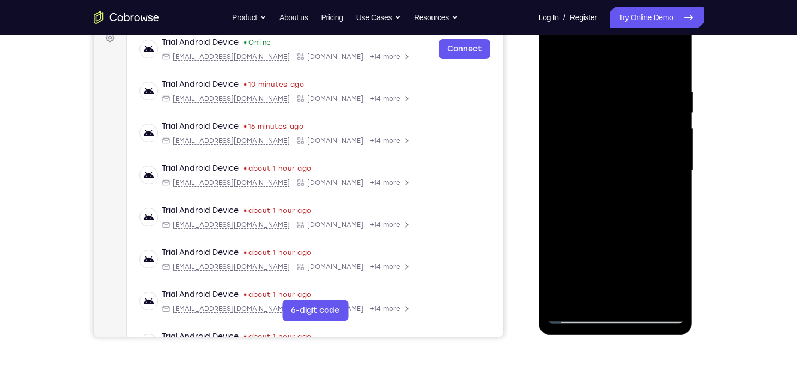
click at [571, 237] on div at bounding box center [615, 170] width 137 height 305
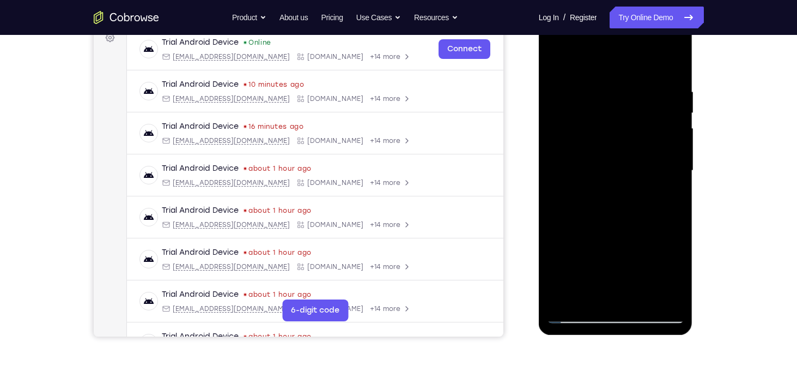
click at [571, 237] on div at bounding box center [615, 170] width 137 height 305
click at [601, 160] on div at bounding box center [615, 170] width 137 height 305
click at [654, 262] on div at bounding box center [615, 170] width 137 height 305
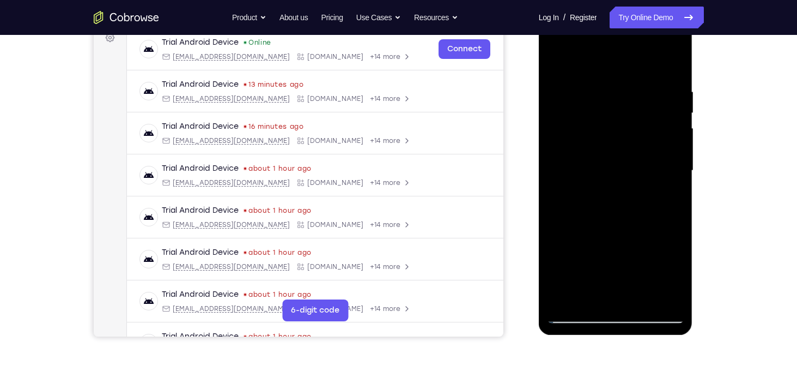
click at [593, 184] on div at bounding box center [615, 170] width 137 height 305
click at [602, 294] on div at bounding box center [615, 170] width 137 height 305
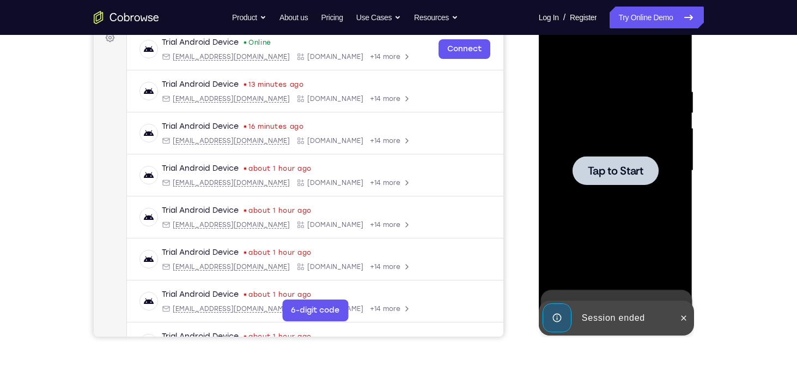
click at [613, 221] on div at bounding box center [615, 170] width 137 height 305
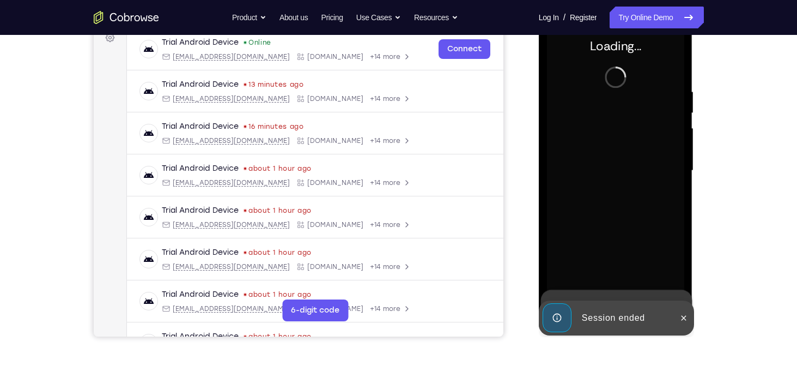
scroll to position [169, 0]
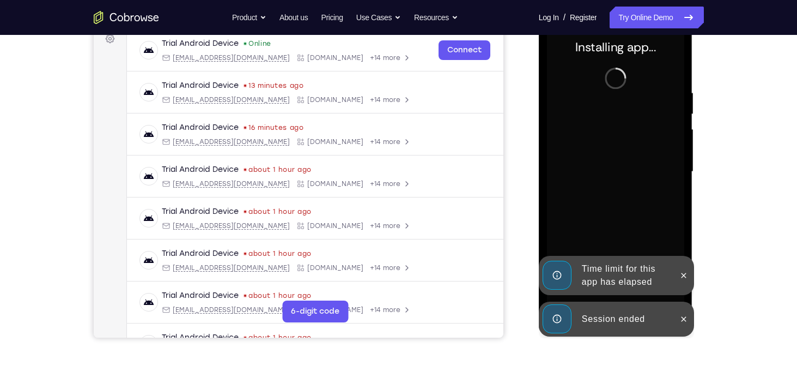
click at [683, 308] on div at bounding box center [683, 318] width 17 height 35
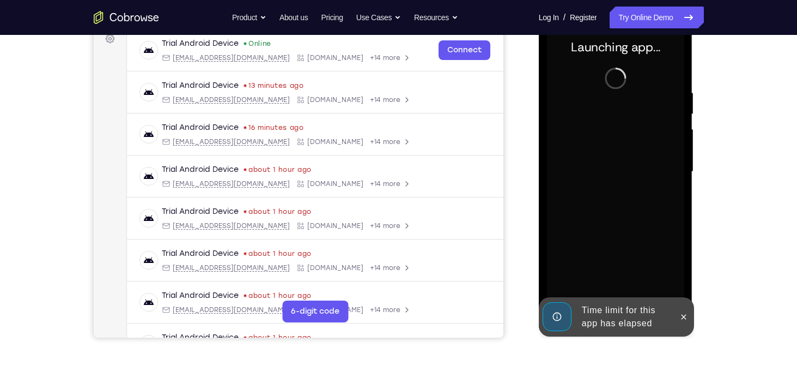
click at [684, 282] on div "Online web based iOS Simulators and Android Emulators. Run iPhone, iPad, Mobile…" at bounding box center [616, 174] width 155 height 327
click at [683, 314] on icon at bounding box center [684, 316] width 9 height 9
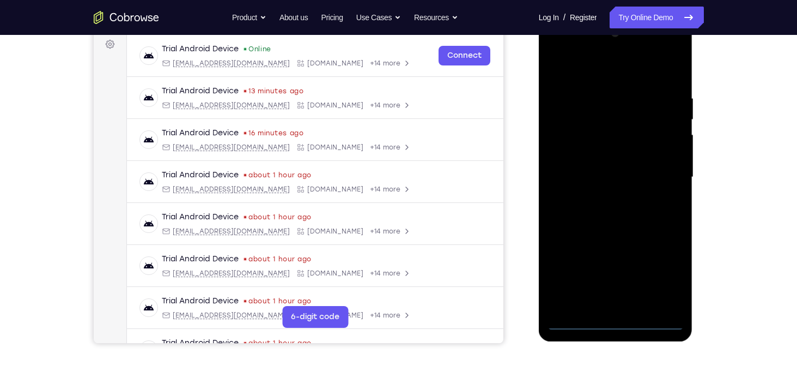
scroll to position [166, 0]
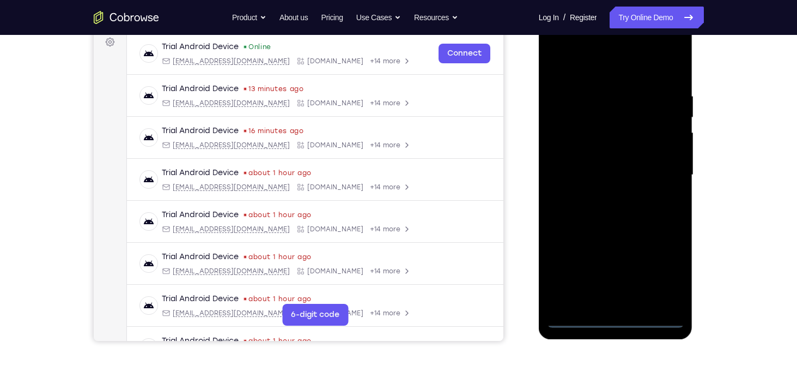
click at [615, 320] on div at bounding box center [615, 174] width 137 height 305
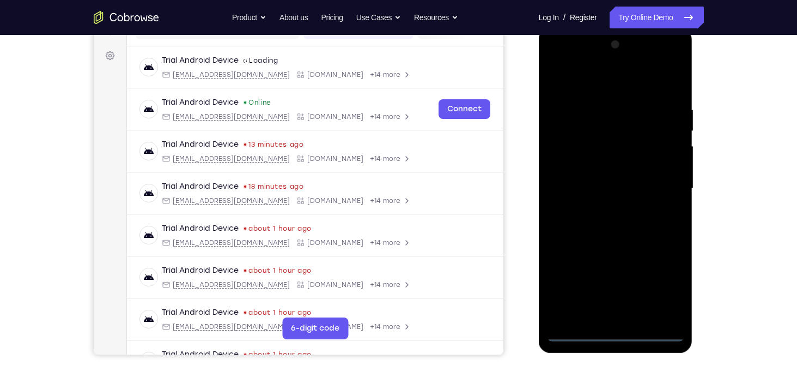
click at [662, 285] on div at bounding box center [615, 188] width 137 height 305
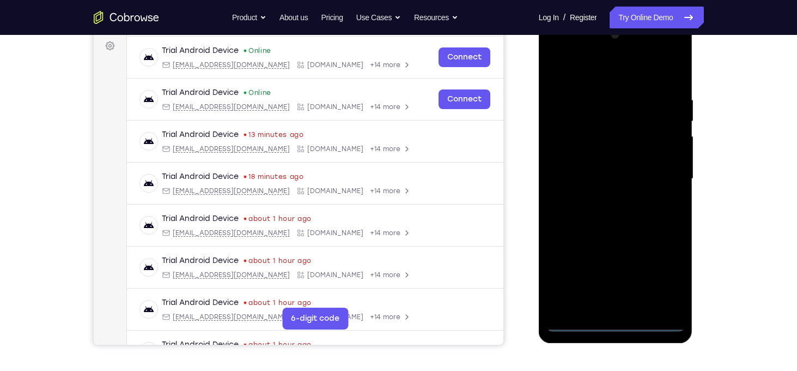
scroll to position [162, 0]
click at [557, 53] on div at bounding box center [615, 179] width 137 height 305
click at [658, 175] on div at bounding box center [615, 179] width 137 height 305
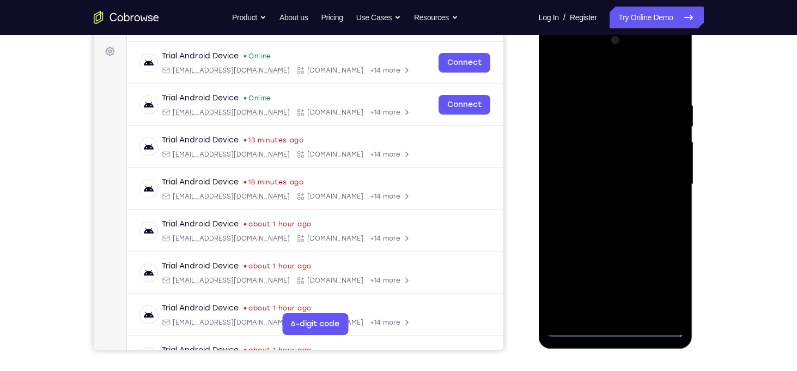
scroll to position [157, 0]
click at [607, 202] on div at bounding box center [615, 183] width 137 height 305
click at [625, 172] on div at bounding box center [615, 183] width 137 height 305
click at [653, 161] on div at bounding box center [615, 183] width 137 height 305
click at [616, 184] on div at bounding box center [615, 183] width 137 height 305
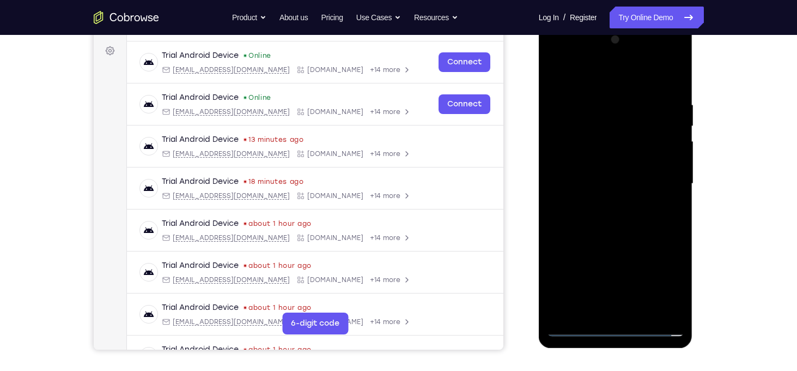
click at [607, 219] on div at bounding box center [615, 183] width 137 height 305
click at [609, 211] on div at bounding box center [615, 183] width 137 height 305
drag, startPoint x: 605, startPoint y: 89, endPoint x: 613, endPoint y: 51, distance: 39.4
click at [613, 51] on div at bounding box center [615, 183] width 137 height 305
click at [645, 237] on div at bounding box center [615, 183] width 137 height 305
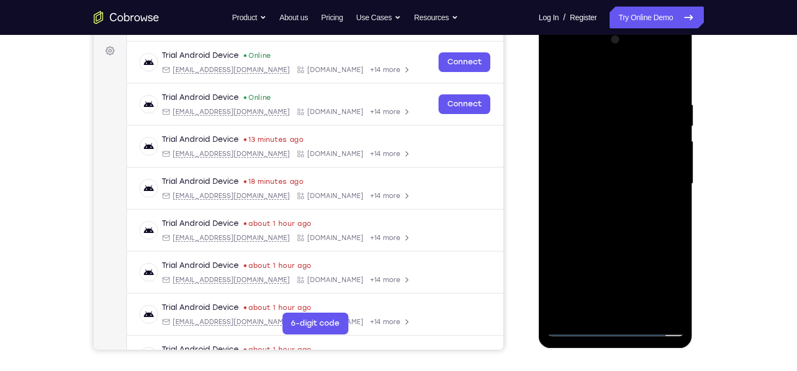
click at [677, 312] on div at bounding box center [615, 183] width 137 height 305
click at [637, 316] on div at bounding box center [615, 183] width 137 height 305
click at [632, 240] on div at bounding box center [615, 183] width 137 height 305
click at [637, 154] on div at bounding box center [615, 183] width 137 height 305
click at [592, 306] on div at bounding box center [615, 183] width 137 height 305
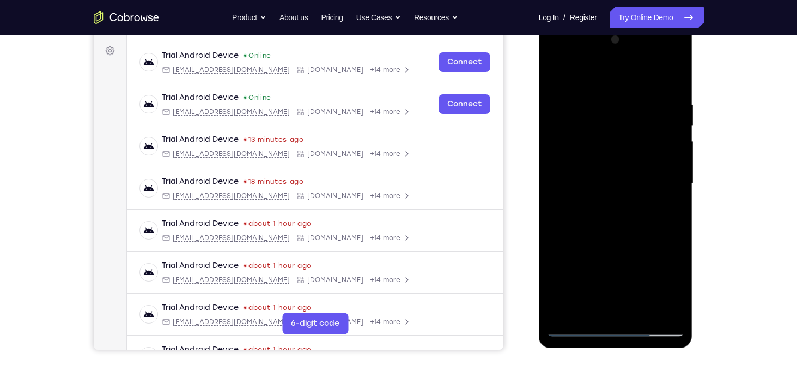
click at [617, 174] on div at bounding box center [615, 183] width 137 height 305
click at [663, 266] on div at bounding box center [615, 183] width 137 height 305
click at [610, 167] on div at bounding box center [615, 183] width 137 height 305
click at [665, 262] on div at bounding box center [615, 183] width 137 height 305
click at [590, 309] on div at bounding box center [615, 183] width 137 height 305
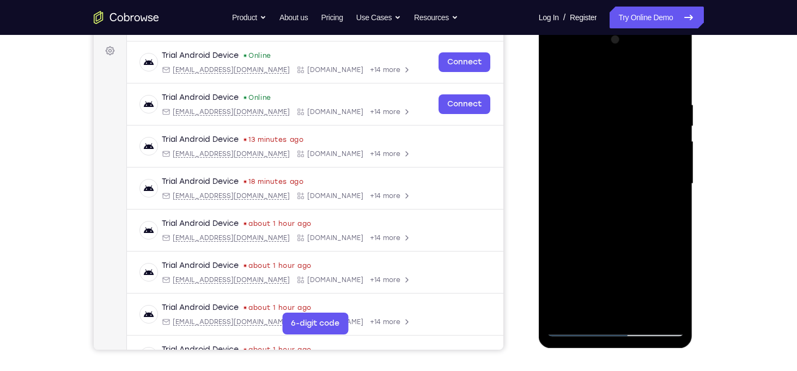
click at [617, 262] on div at bounding box center [615, 183] width 137 height 305
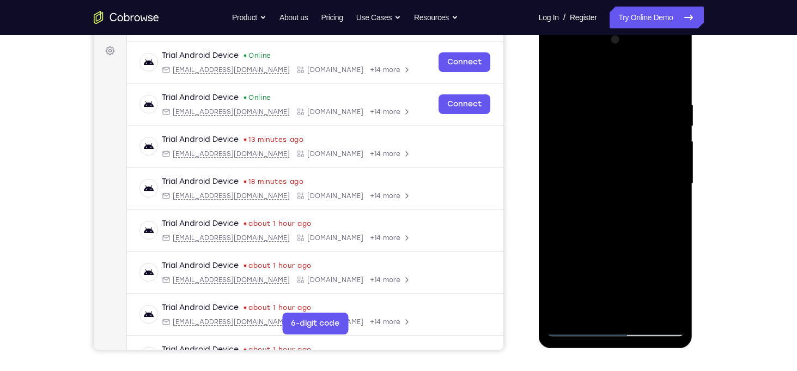
click at [617, 262] on div at bounding box center [615, 183] width 137 height 305
click at [609, 204] on div at bounding box center [615, 183] width 137 height 305
drag, startPoint x: 651, startPoint y: 125, endPoint x: 625, endPoint y: 217, distance: 96.1
click at [625, 217] on div at bounding box center [615, 183] width 137 height 305
drag, startPoint x: 655, startPoint y: 125, endPoint x: 656, endPoint y: 185, distance: 60.0
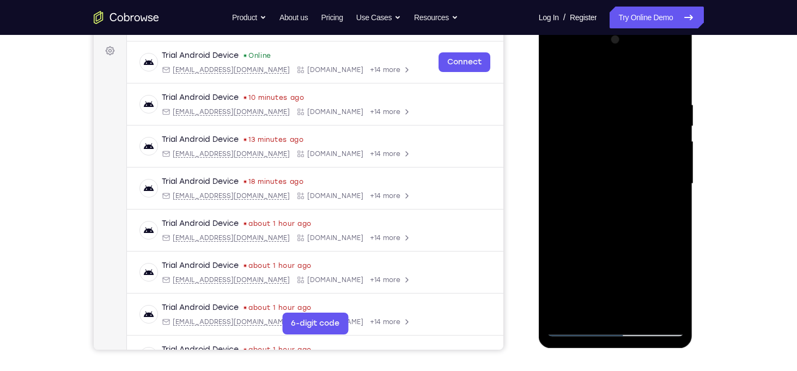
click at [656, 185] on div at bounding box center [615, 183] width 137 height 305
drag, startPoint x: 655, startPoint y: 175, endPoint x: 658, endPoint y: 50, distance: 125.4
click at [658, 50] on div at bounding box center [615, 183] width 137 height 305
drag, startPoint x: 616, startPoint y: 161, endPoint x: 627, endPoint y: 94, distance: 68.4
click at [627, 94] on div at bounding box center [615, 183] width 137 height 305
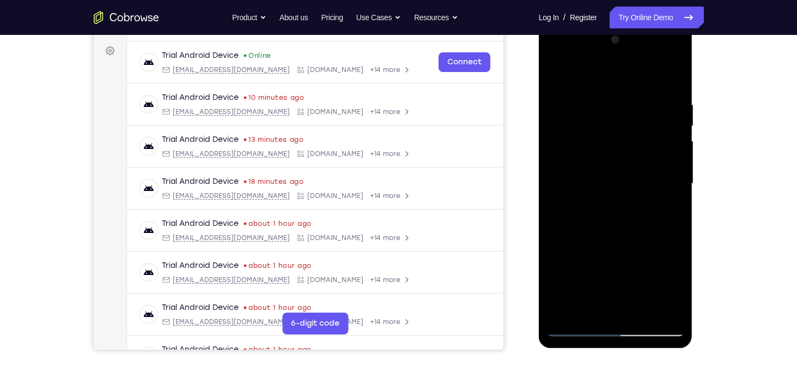
click at [601, 202] on div at bounding box center [615, 183] width 137 height 305
click at [645, 246] on div at bounding box center [615, 183] width 137 height 305
click at [587, 203] on div at bounding box center [615, 183] width 137 height 305
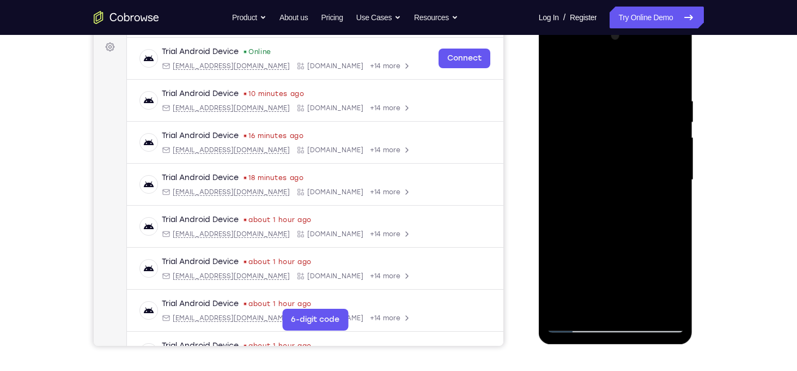
click at [642, 244] on div at bounding box center [615, 179] width 137 height 305
click at [633, 141] on div at bounding box center [615, 179] width 137 height 305
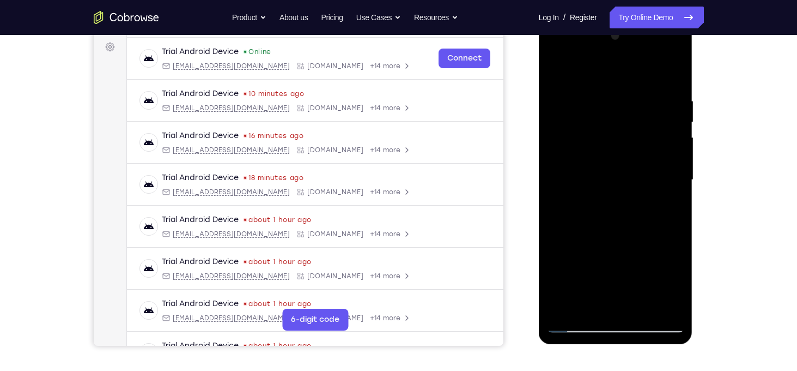
click at [656, 247] on div at bounding box center [615, 179] width 137 height 305
click at [579, 152] on div at bounding box center [615, 179] width 137 height 305
click at [663, 242] on div at bounding box center [615, 179] width 137 height 305
click at [590, 305] on div at bounding box center [615, 179] width 137 height 305
click at [557, 242] on div at bounding box center [615, 179] width 137 height 305
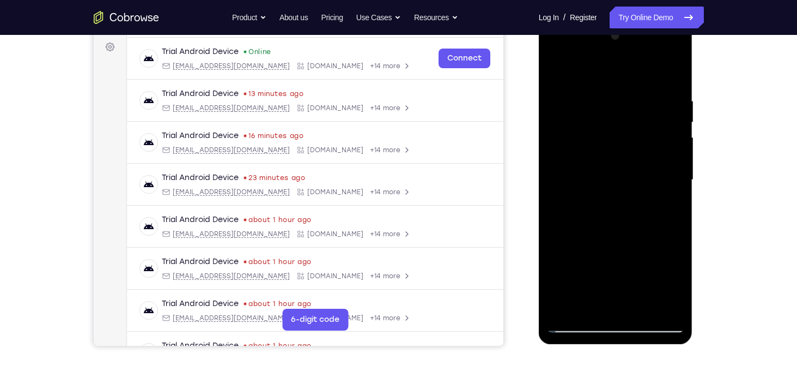
click at [557, 242] on div at bounding box center [615, 179] width 137 height 305
drag, startPoint x: 596, startPoint y: 292, endPoint x: 599, endPoint y: 240, distance: 52.4
click at [599, 240] on div at bounding box center [615, 179] width 137 height 305
click at [616, 280] on div at bounding box center [615, 179] width 137 height 305
drag, startPoint x: 623, startPoint y: 258, endPoint x: 620, endPoint y: 279, distance: 21.0
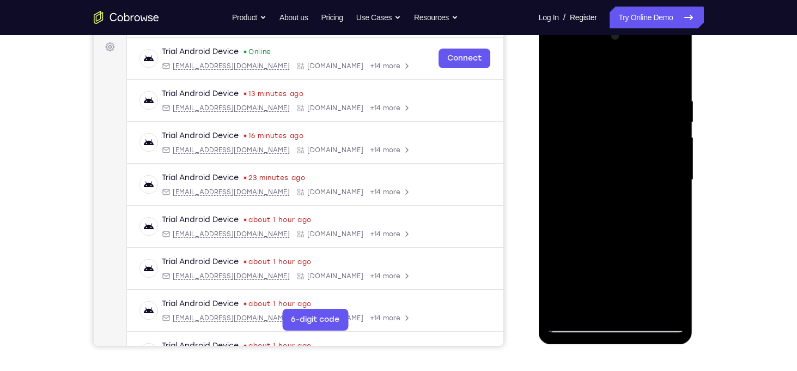
click at [620, 279] on div at bounding box center [615, 179] width 137 height 305
drag, startPoint x: 670, startPoint y: 218, endPoint x: 617, endPoint y: 211, distance: 53.8
click at [617, 211] on div at bounding box center [615, 179] width 137 height 305
click at [664, 197] on div at bounding box center [615, 179] width 137 height 305
click at [610, 210] on div at bounding box center [615, 179] width 137 height 305
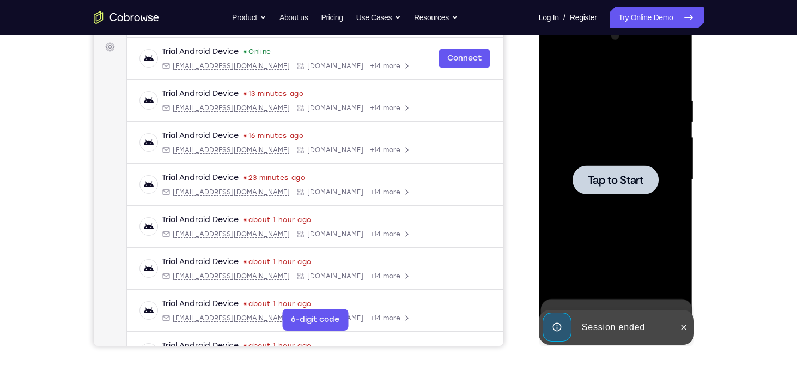
click at [610, 210] on div at bounding box center [615, 179] width 137 height 305
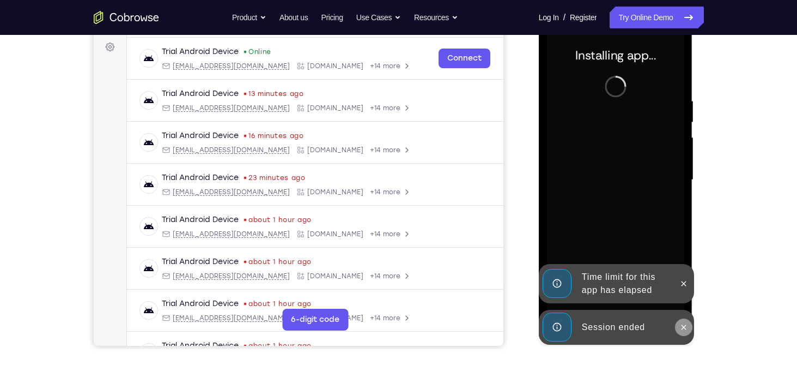
click at [682, 324] on icon at bounding box center [684, 327] width 9 height 9
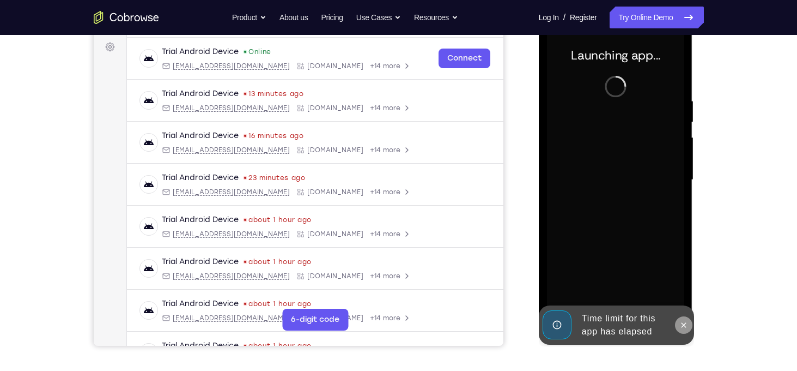
click at [684, 325] on icon at bounding box center [684, 324] width 9 height 9
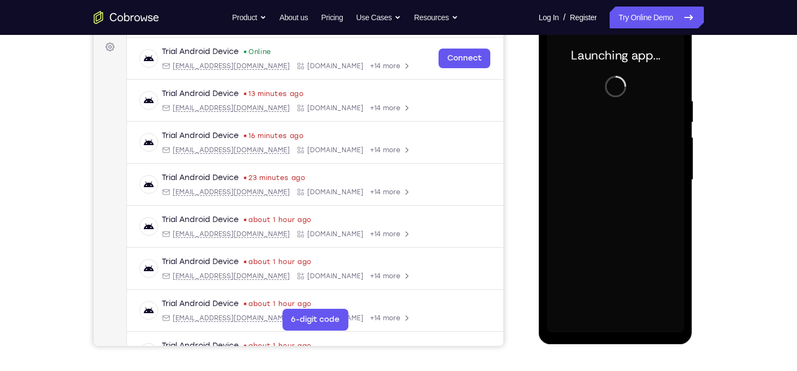
scroll to position [163, 0]
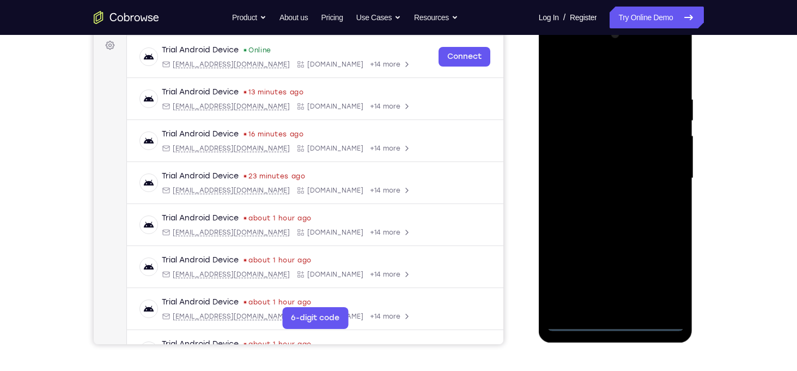
click at [616, 323] on div at bounding box center [615, 178] width 137 height 305
click at [659, 272] on div at bounding box center [615, 178] width 137 height 305
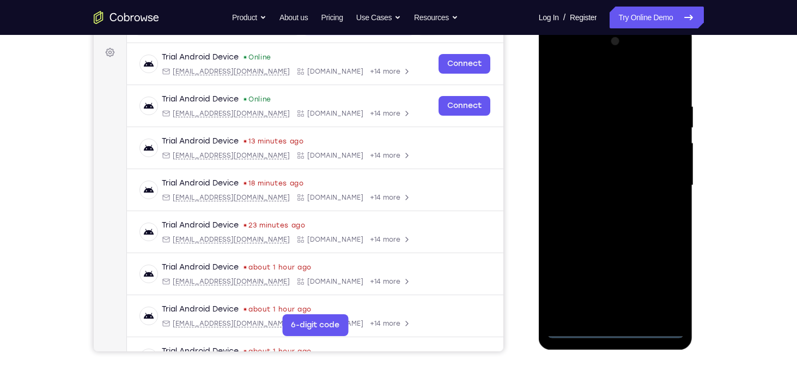
scroll to position [154, 0]
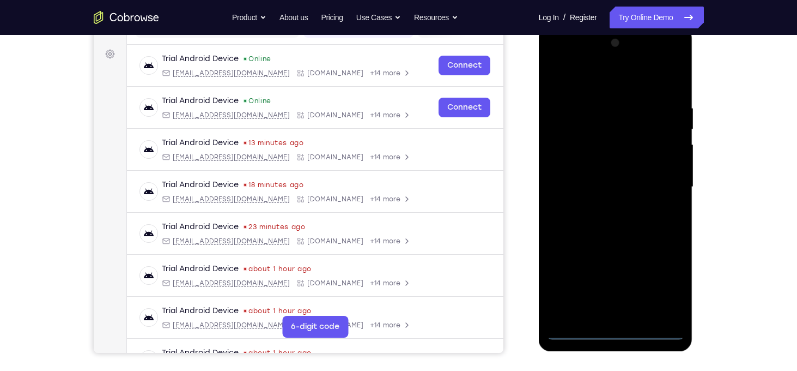
click at [558, 59] on div at bounding box center [615, 186] width 137 height 305
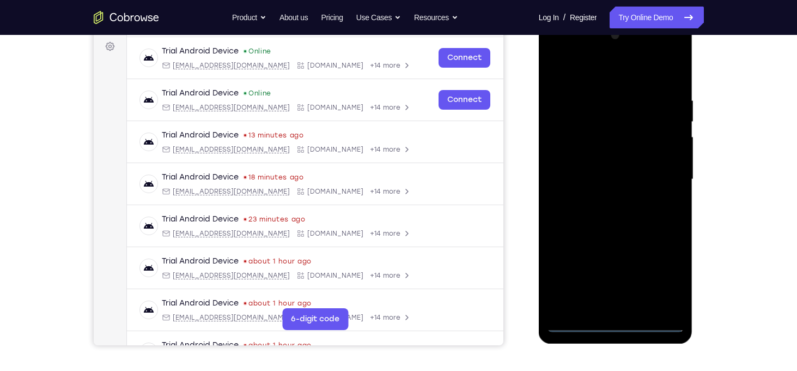
scroll to position [162, 0]
click at [671, 176] on div at bounding box center [615, 178] width 137 height 305
click at [603, 203] on div at bounding box center [615, 178] width 137 height 305
click at [642, 159] on div at bounding box center [615, 178] width 137 height 305
click at [633, 170] on div at bounding box center [615, 178] width 137 height 305
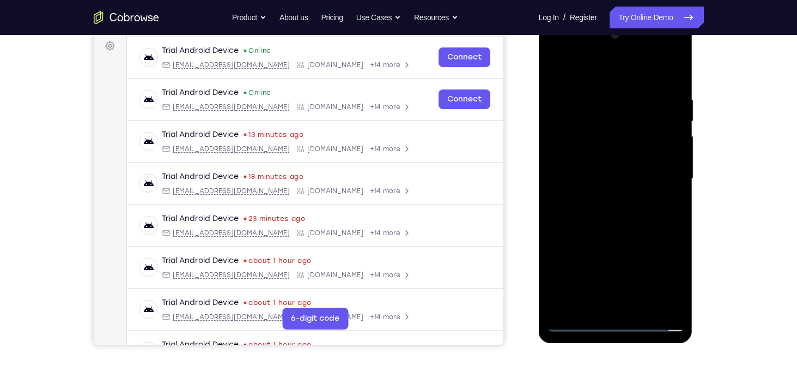
click at [617, 201] on div at bounding box center [615, 178] width 137 height 305
click at [610, 195] on div at bounding box center [615, 178] width 137 height 305
click at [618, 151] on div at bounding box center [615, 178] width 137 height 305
click at [679, 307] on div at bounding box center [615, 178] width 137 height 305
click at [640, 308] on div at bounding box center [615, 178] width 137 height 305
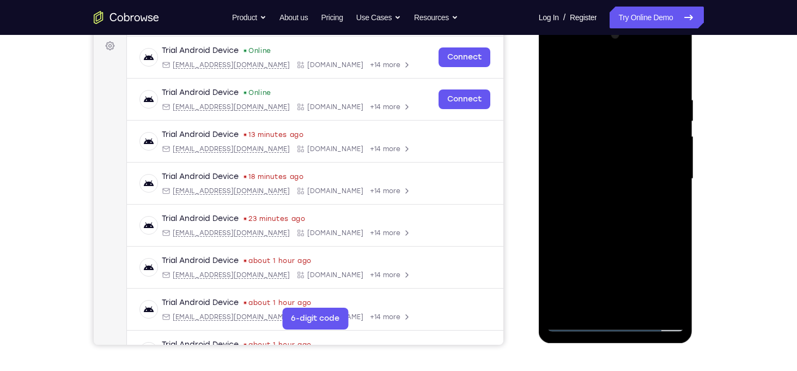
click at [633, 235] on div at bounding box center [615, 178] width 137 height 305
click at [580, 143] on div at bounding box center [615, 178] width 137 height 305
click at [635, 238] on div at bounding box center [615, 178] width 137 height 305
click at [644, 147] on div at bounding box center [615, 178] width 137 height 305
click at [672, 304] on div at bounding box center [615, 178] width 137 height 305
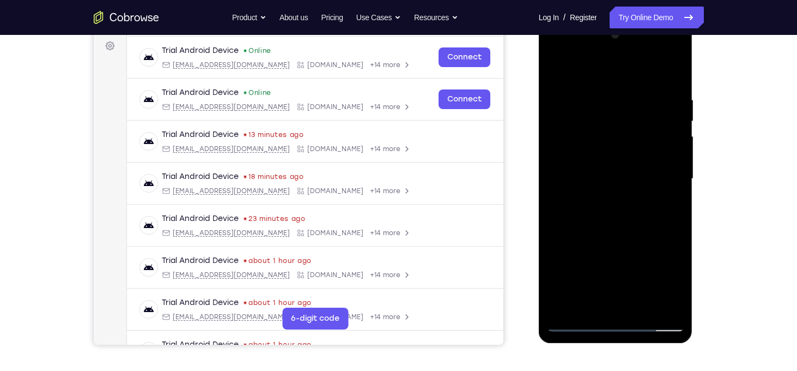
click at [611, 305] on div at bounding box center [615, 178] width 137 height 305
click at [589, 303] on div at bounding box center [615, 178] width 137 height 305
click at [646, 243] on div at bounding box center [615, 178] width 137 height 305
drag, startPoint x: 673, startPoint y: 218, endPoint x: 625, endPoint y: 214, distance: 47.6
click at [625, 214] on div at bounding box center [615, 178] width 137 height 305
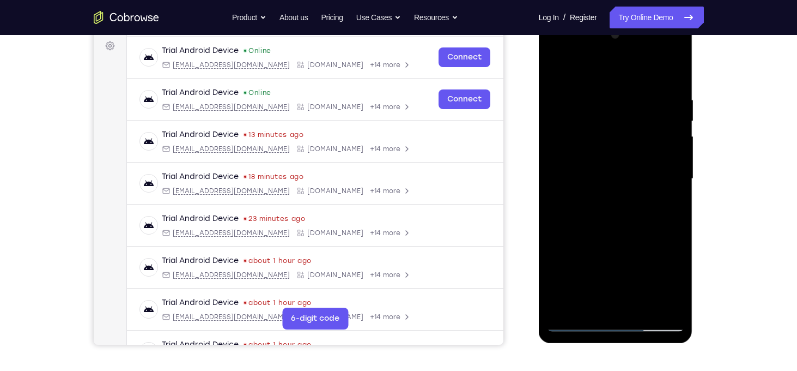
click at [664, 217] on div at bounding box center [615, 178] width 137 height 305
click at [559, 239] on div at bounding box center [615, 178] width 137 height 305
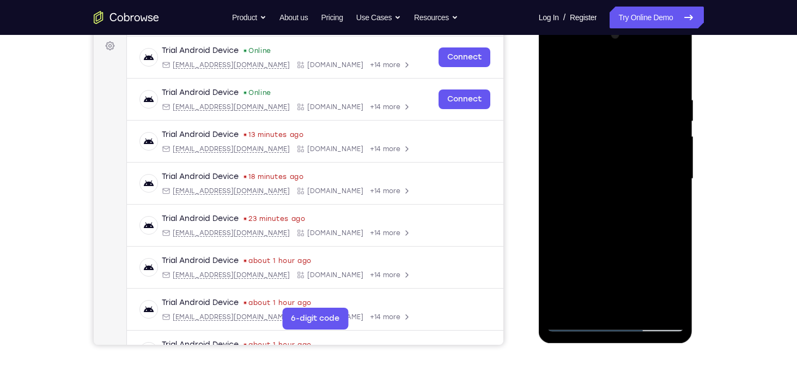
click at [559, 239] on div at bounding box center [615, 178] width 137 height 305
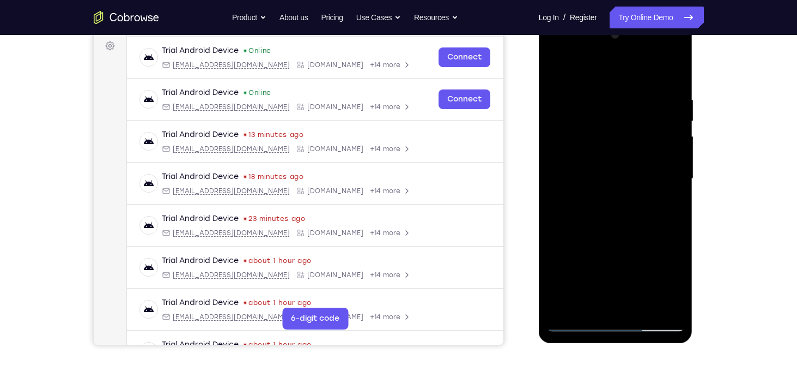
click at [559, 239] on div at bounding box center [615, 178] width 137 height 305
click at [608, 155] on div at bounding box center [615, 178] width 137 height 305
click at [637, 260] on div at bounding box center [615, 178] width 137 height 305
click at [583, 165] on div at bounding box center [615, 178] width 137 height 305
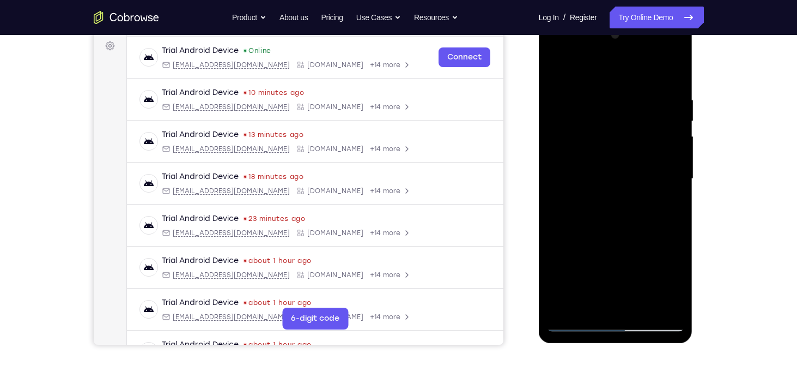
click at [560, 75] on div at bounding box center [615, 178] width 137 height 305
click at [562, 68] on div at bounding box center [615, 178] width 137 height 305
click at [637, 108] on div at bounding box center [615, 178] width 137 height 305
click at [660, 306] on div at bounding box center [615, 178] width 137 height 305
click at [565, 175] on div at bounding box center [615, 178] width 137 height 305
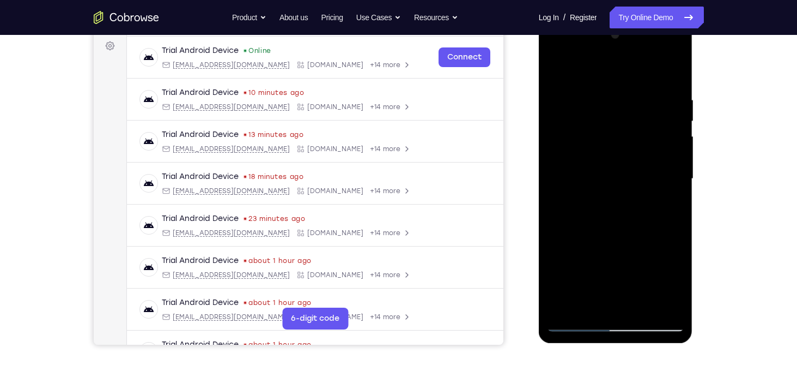
click at [665, 156] on div at bounding box center [615, 178] width 137 height 305
click at [663, 161] on div at bounding box center [615, 178] width 137 height 305
click at [649, 192] on div at bounding box center [615, 178] width 137 height 305
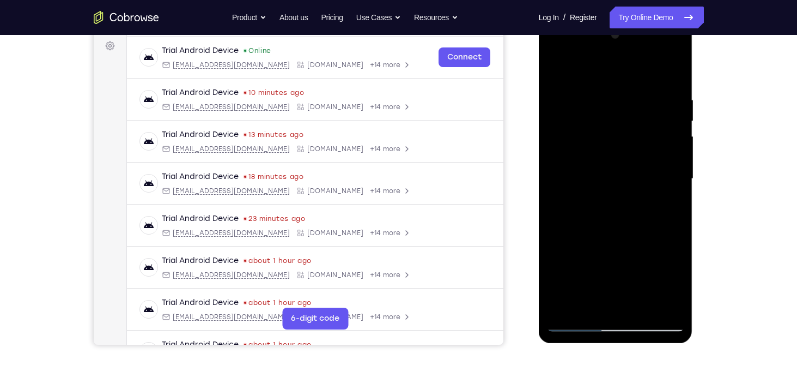
click at [649, 192] on div at bounding box center [615, 178] width 137 height 305
click at [676, 171] on div at bounding box center [615, 178] width 137 height 305
click at [567, 149] on div at bounding box center [615, 178] width 137 height 305
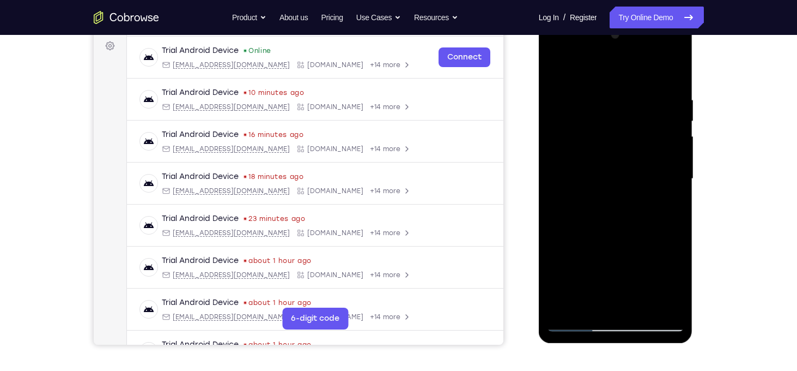
click at [671, 160] on div at bounding box center [615, 178] width 137 height 305
click at [676, 168] on div at bounding box center [615, 178] width 137 height 305
click at [670, 166] on div at bounding box center [615, 178] width 137 height 305
click at [644, 152] on div at bounding box center [615, 178] width 137 height 305
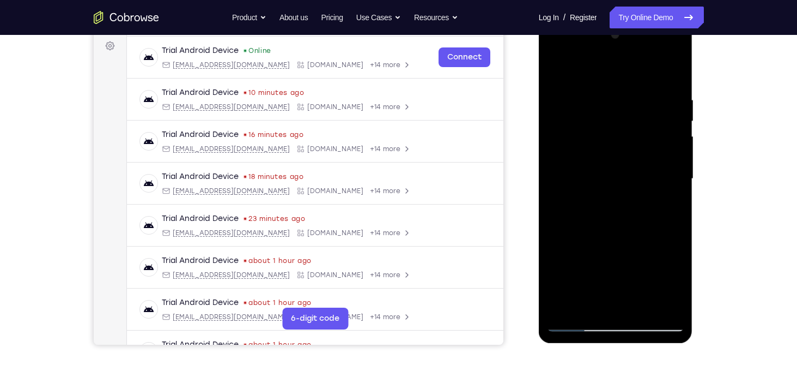
click at [668, 143] on div at bounding box center [615, 178] width 137 height 305
click at [670, 135] on div at bounding box center [615, 178] width 137 height 305
click at [676, 135] on div at bounding box center [615, 178] width 137 height 305
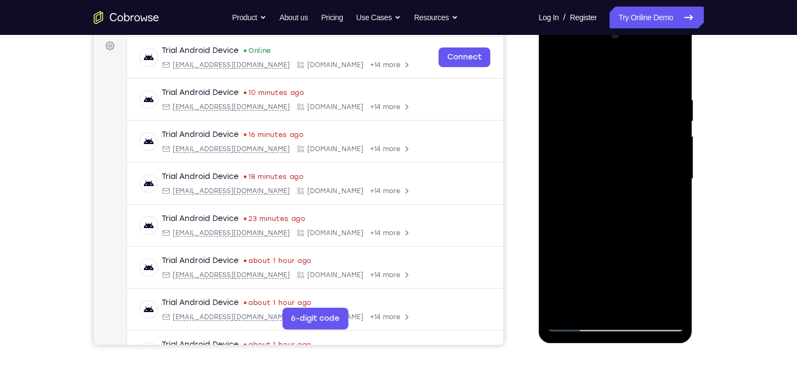
click at [676, 135] on div at bounding box center [615, 178] width 137 height 305
click at [670, 74] on div at bounding box center [615, 178] width 137 height 305
click at [641, 306] on div at bounding box center [615, 178] width 137 height 305
click at [623, 148] on div at bounding box center [615, 178] width 137 height 305
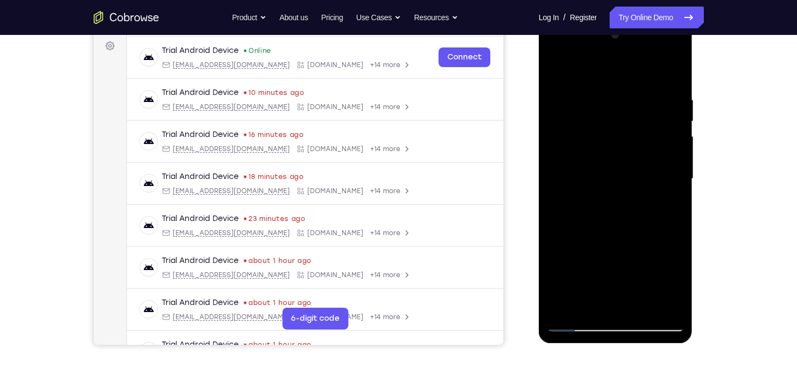
click at [609, 281] on div at bounding box center [615, 178] width 137 height 305
click at [638, 280] on div at bounding box center [615, 178] width 137 height 305
click at [596, 202] on div at bounding box center [615, 178] width 137 height 305
click at [556, 71] on div at bounding box center [615, 178] width 137 height 305
click at [560, 65] on div at bounding box center [615, 178] width 137 height 305
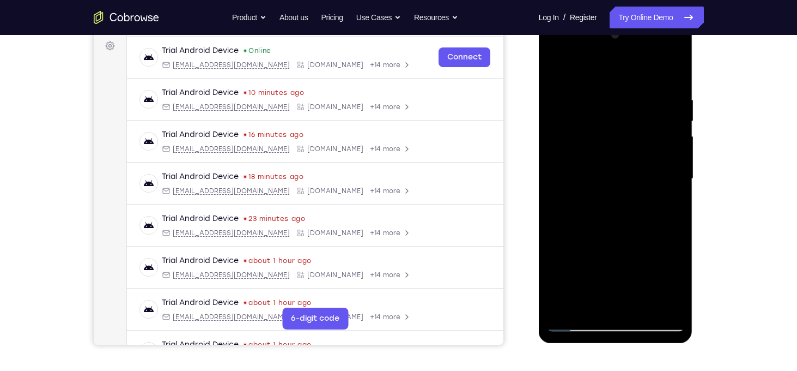
click at [669, 308] on div at bounding box center [615, 178] width 137 height 305
click at [644, 307] on div at bounding box center [615, 178] width 137 height 305
drag, startPoint x: 626, startPoint y: 280, endPoint x: 621, endPoint y: 150, distance: 130.4
click at [621, 150] on div at bounding box center [615, 178] width 137 height 305
drag, startPoint x: 611, startPoint y: 189, endPoint x: 610, endPoint y: 295, distance: 106.3
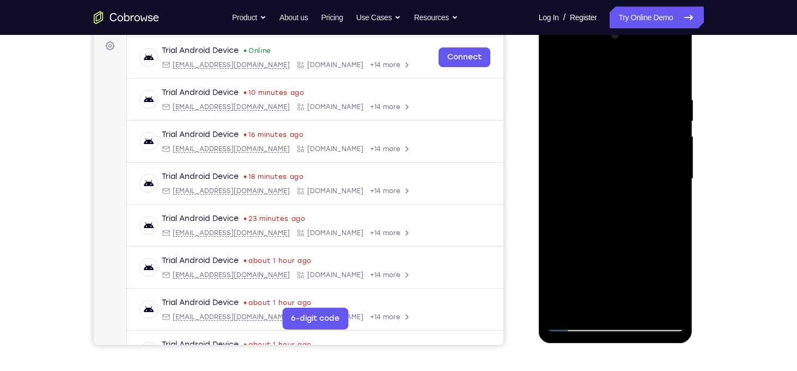
click at [610, 295] on div at bounding box center [615, 178] width 137 height 305
drag, startPoint x: 627, startPoint y: 211, endPoint x: 618, endPoint y: 330, distance: 119.1
click at [618, 330] on div at bounding box center [615, 178] width 137 height 305
drag, startPoint x: 624, startPoint y: 191, endPoint x: 607, endPoint y: 296, distance: 106.6
click at [607, 296] on div at bounding box center [615, 178] width 137 height 305
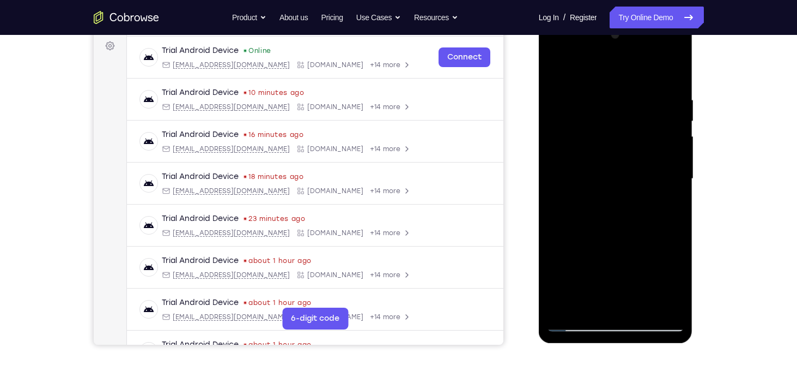
drag, startPoint x: 608, startPoint y: 184, endPoint x: 620, endPoint y: 262, distance: 79.5
click at [620, 262] on div at bounding box center [615, 178] width 137 height 305
drag, startPoint x: 595, startPoint y: 225, endPoint x: 599, endPoint y: 129, distance: 95.5
click at [599, 129] on div at bounding box center [615, 178] width 137 height 305
drag, startPoint x: 602, startPoint y: 228, endPoint x: 596, endPoint y: 149, distance: 79.2
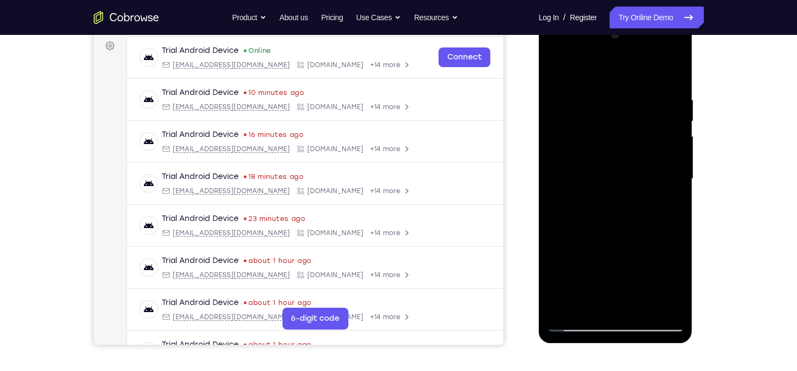
click at [596, 149] on div at bounding box center [615, 178] width 137 height 305
drag, startPoint x: 597, startPoint y: 238, endPoint x: 598, endPoint y: 158, distance: 80.1
click at [598, 158] on div at bounding box center [615, 178] width 137 height 305
drag, startPoint x: 612, startPoint y: 233, endPoint x: 610, endPoint y: 214, distance: 19.7
click at [610, 214] on div at bounding box center [615, 178] width 137 height 305
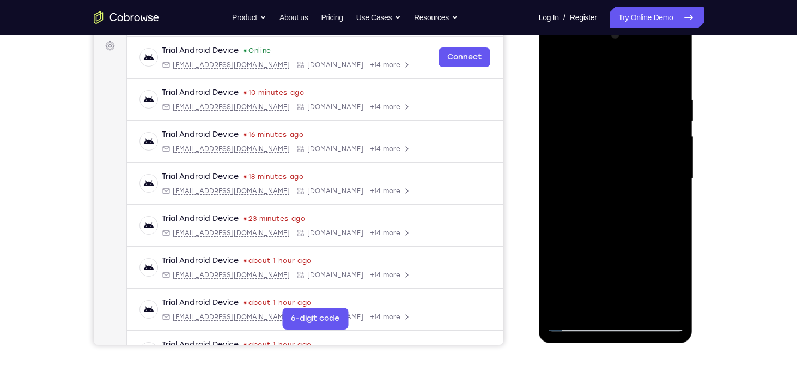
drag, startPoint x: 614, startPoint y: 221, endPoint x: 611, endPoint y: 179, distance: 41.5
click at [611, 179] on div at bounding box center [615, 178] width 137 height 305
drag, startPoint x: 613, startPoint y: 283, endPoint x: 611, endPoint y: 189, distance: 93.8
click at [611, 189] on div at bounding box center [615, 178] width 137 height 305
click at [560, 71] on div at bounding box center [615, 178] width 137 height 305
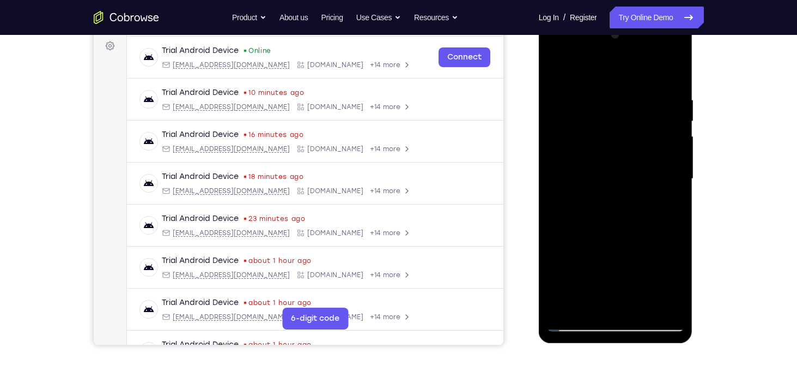
click at [643, 310] on div at bounding box center [615, 178] width 137 height 305
click at [611, 80] on div at bounding box center [615, 178] width 137 height 305
click at [585, 105] on div at bounding box center [615, 178] width 137 height 305
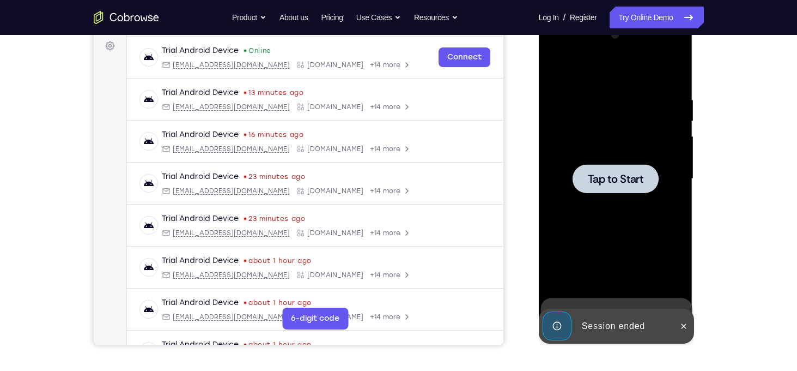
click at [601, 187] on div at bounding box center [616, 178] width 86 height 29
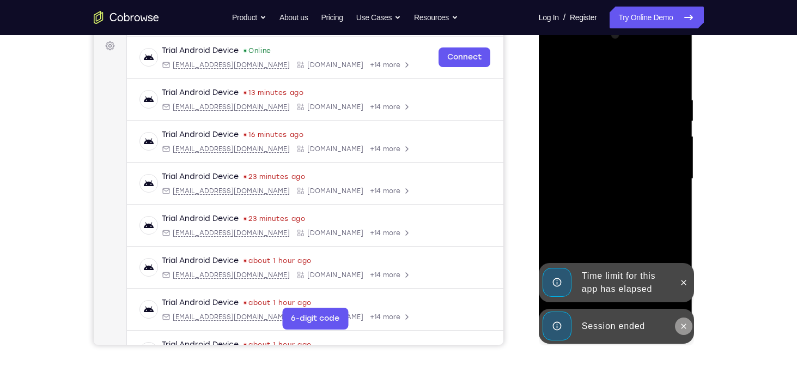
click at [680, 329] on icon at bounding box center [684, 326] width 9 height 9
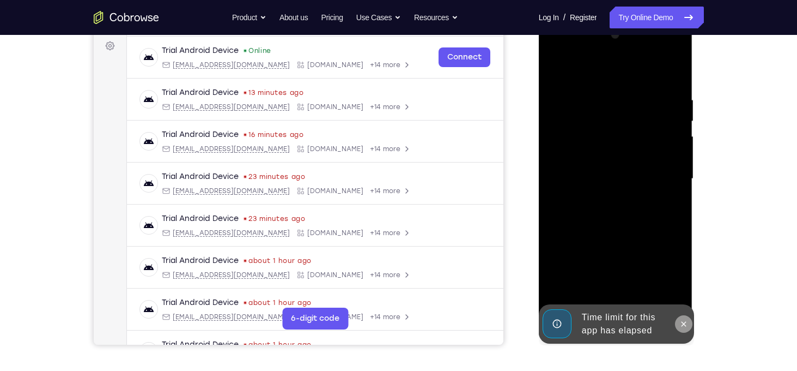
click at [683, 287] on div "Online web based iOS Simulators and Android Emulators. Run iPhone, iPad, Mobile…" at bounding box center [616, 181] width 155 height 327
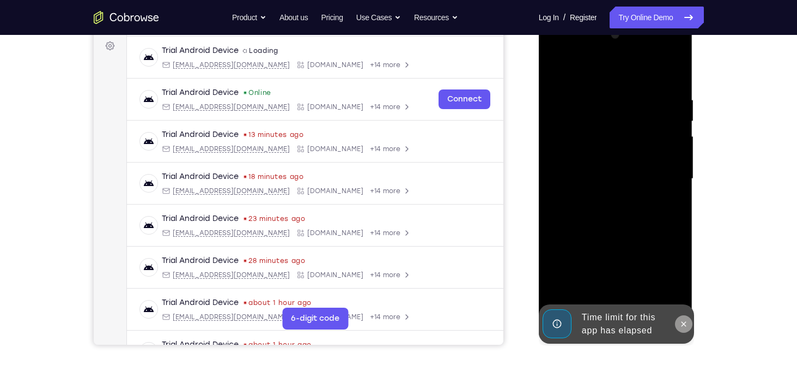
click at [688, 324] on button at bounding box center [683, 323] width 17 height 17
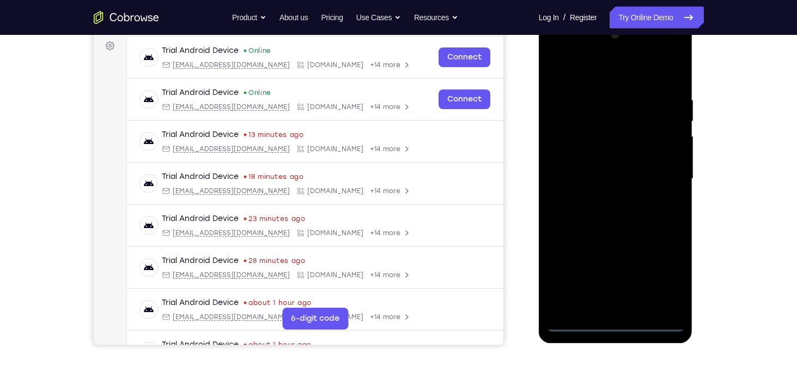
click at [611, 326] on div at bounding box center [615, 178] width 137 height 305
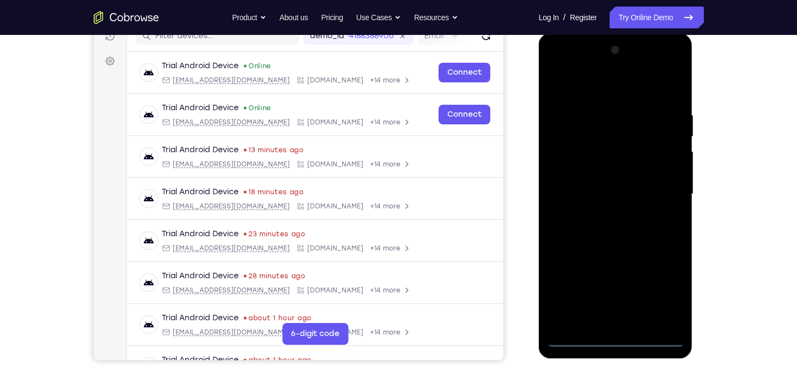
click at [674, 292] on div at bounding box center [615, 193] width 137 height 305
click at [559, 65] on div at bounding box center [615, 193] width 137 height 305
click at [663, 188] on div at bounding box center [615, 193] width 137 height 305
click at [603, 212] on div at bounding box center [615, 193] width 137 height 305
click at [600, 184] on div at bounding box center [615, 193] width 137 height 305
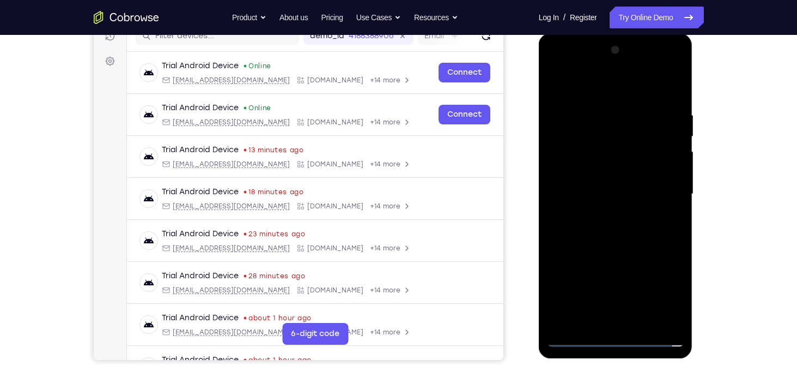
click at [637, 170] on div at bounding box center [615, 193] width 137 height 305
click at [615, 191] on div at bounding box center [615, 193] width 137 height 305
click at [614, 232] on div at bounding box center [615, 193] width 137 height 305
click at [601, 243] on div at bounding box center [615, 193] width 137 height 305
click at [640, 325] on div at bounding box center [615, 193] width 137 height 305
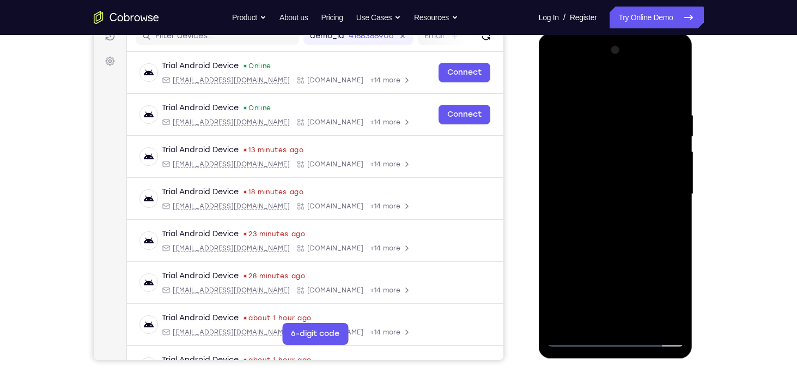
click at [638, 258] on div at bounding box center [615, 193] width 137 height 305
click at [632, 163] on div at bounding box center [615, 193] width 137 height 305
click at [609, 315] on div at bounding box center [615, 193] width 137 height 305
click at [605, 227] on div at bounding box center [615, 193] width 137 height 305
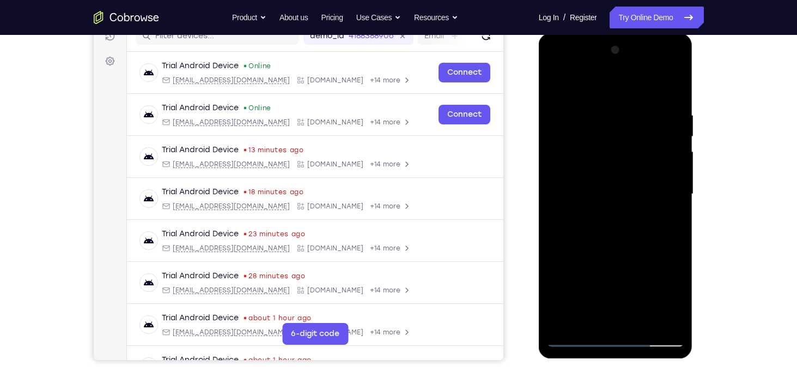
click at [588, 319] on div at bounding box center [615, 193] width 137 height 305
click at [644, 255] on div at bounding box center [615, 193] width 137 height 305
click at [600, 211] on div at bounding box center [615, 193] width 137 height 305
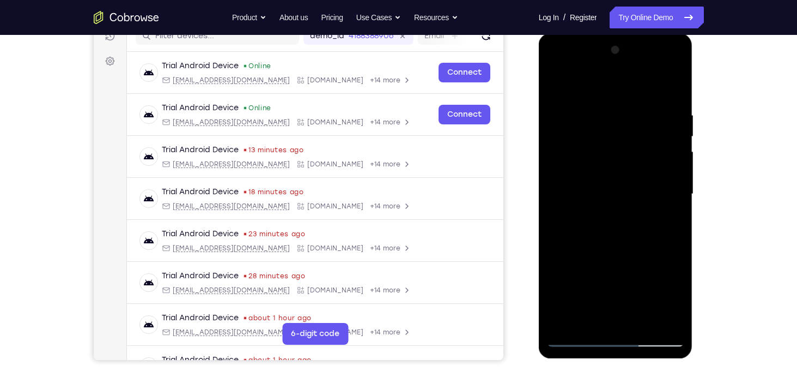
click at [645, 262] on div at bounding box center [615, 193] width 137 height 305
click at [603, 195] on div at bounding box center [615, 193] width 137 height 305
click at [636, 297] on div at bounding box center [615, 193] width 137 height 305
click at [581, 204] on div at bounding box center [615, 193] width 137 height 305
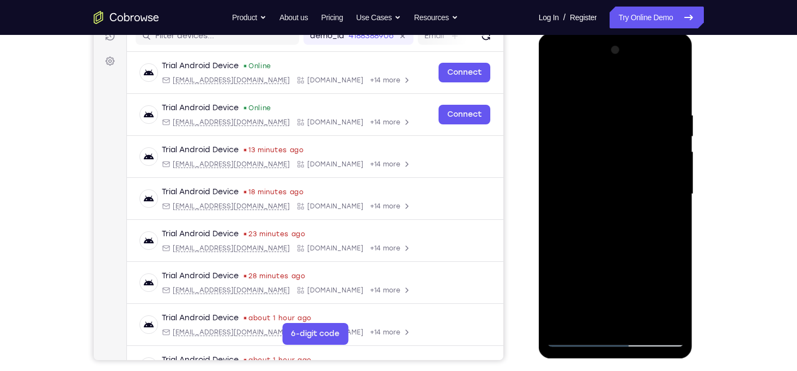
click at [586, 313] on div at bounding box center [615, 193] width 137 height 305
click at [573, 175] on div at bounding box center [615, 193] width 137 height 305
click at [584, 274] on div at bounding box center [615, 193] width 137 height 305
click at [578, 179] on div at bounding box center [615, 193] width 137 height 305
click at [598, 318] on div at bounding box center [615, 193] width 137 height 305
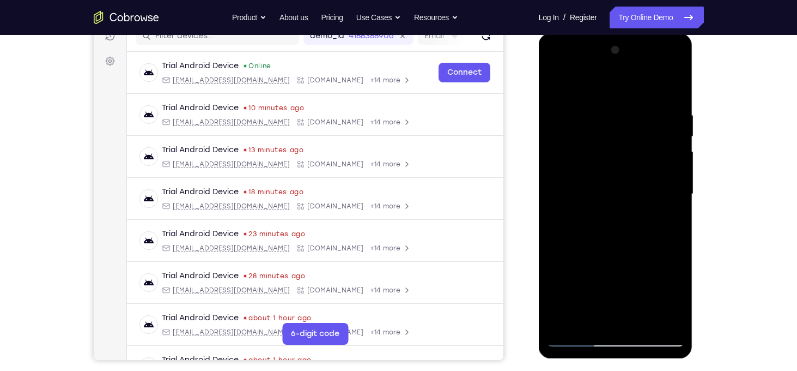
click at [591, 318] on div at bounding box center [615, 193] width 137 height 305
click at [558, 259] on div at bounding box center [615, 193] width 137 height 305
click at [590, 215] on div at bounding box center [615, 193] width 137 height 305
click at [558, 89] on div at bounding box center [615, 193] width 137 height 305
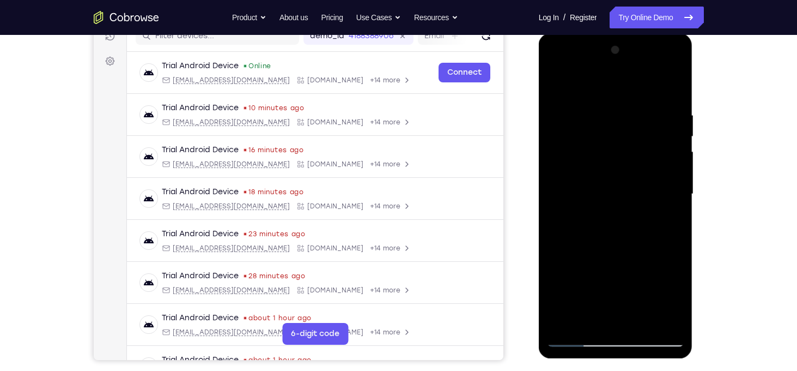
click at [609, 166] on div at bounding box center [615, 193] width 137 height 305
click at [596, 300] on div at bounding box center [615, 193] width 137 height 305
click at [602, 317] on div at bounding box center [615, 193] width 137 height 305
click at [610, 220] on div at bounding box center [615, 193] width 137 height 305
click at [596, 219] on div at bounding box center [615, 193] width 137 height 305
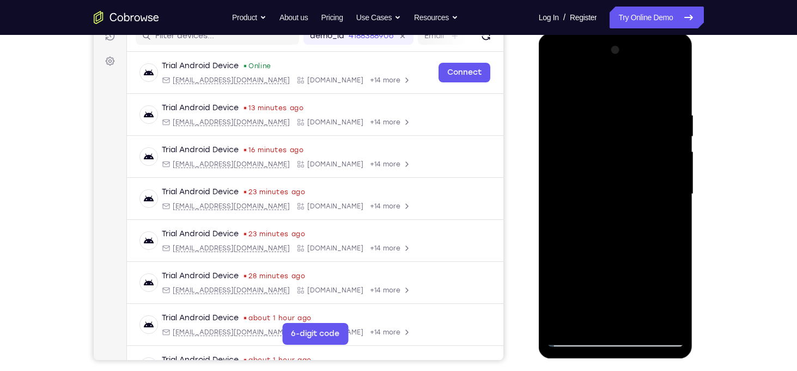
click at [668, 221] on div at bounding box center [615, 193] width 137 height 305
click at [632, 167] on div at bounding box center [615, 193] width 137 height 305
click at [657, 263] on div at bounding box center [615, 193] width 137 height 305
click at [580, 171] on div at bounding box center [615, 193] width 137 height 305
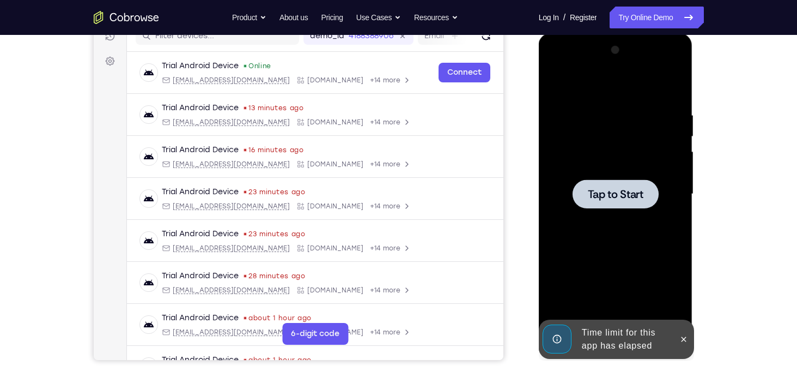
click at [621, 214] on div at bounding box center [615, 193] width 137 height 305
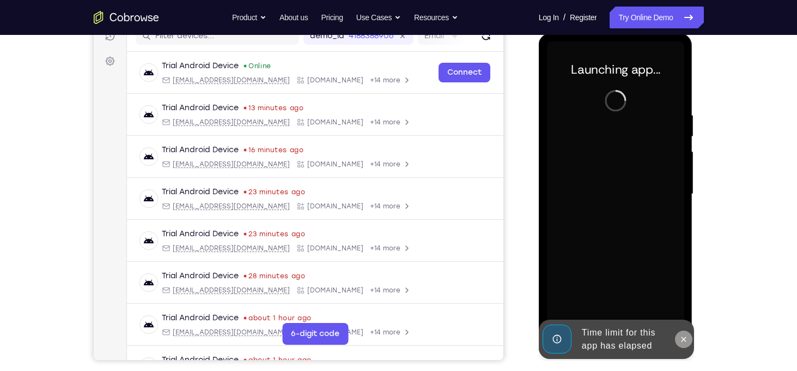
click at [683, 339] on icon at bounding box center [684, 338] width 5 height 5
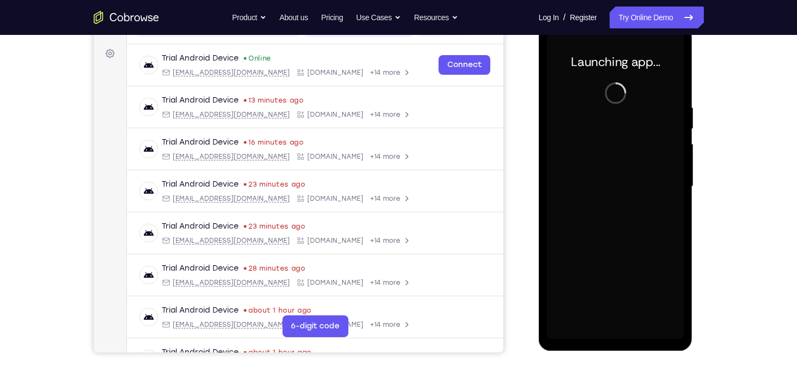
scroll to position [155, 0]
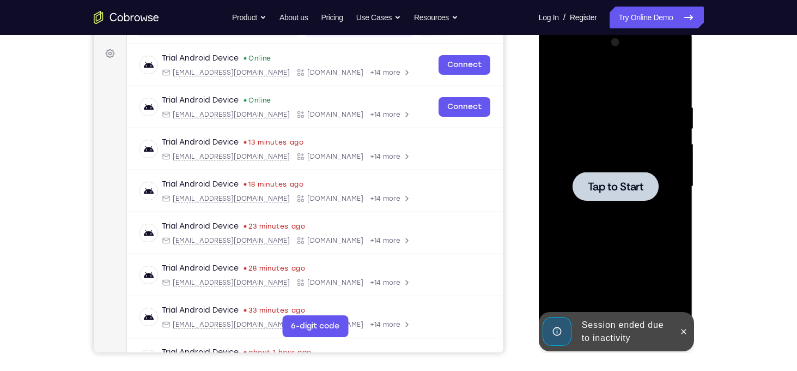
click at [596, 165] on div at bounding box center [615, 186] width 137 height 305
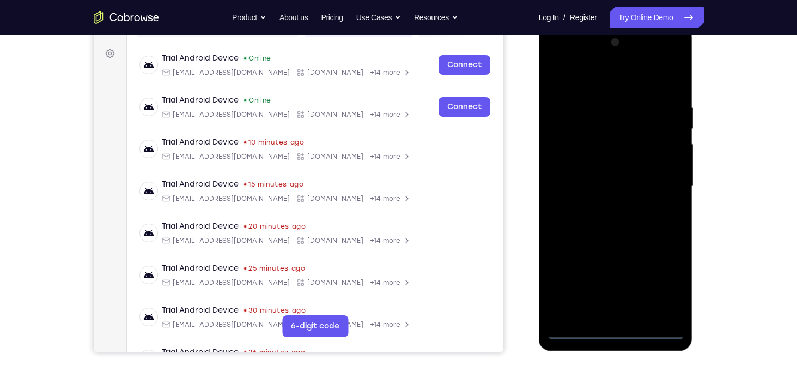
click at [614, 330] on div at bounding box center [615, 186] width 137 height 305
click at [661, 287] on div at bounding box center [615, 186] width 137 height 305
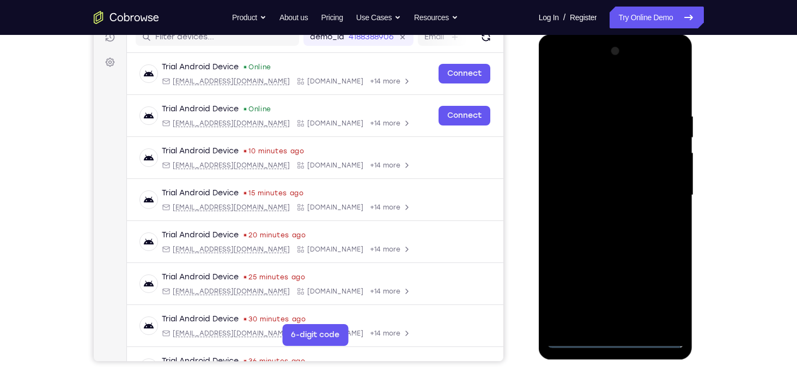
click at [558, 68] on div at bounding box center [615, 195] width 137 height 305
click at [659, 193] on div at bounding box center [615, 195] width 137 height 305
click at [605, 218] on div at bounding box center [615, 195] width 137 height 305
click at [585, 185] on div at bounding box center [615, 195] width 137 height 305
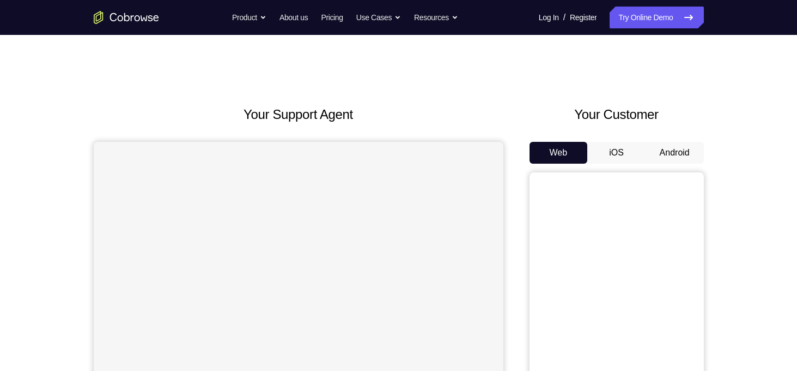
click at [674, 150] on button "Android" at bounding box center [675, 153] width 58 height 22
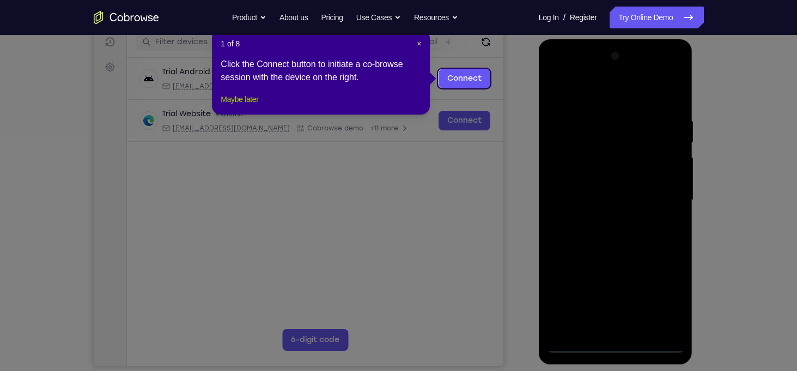
click at [258, 106] on button "Maybe later" at bounding box center [240, 99] width 38 height 13
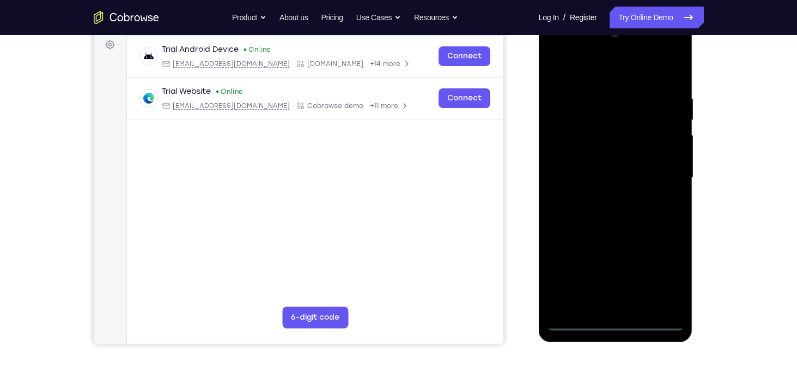
scroll to position [165, 0]
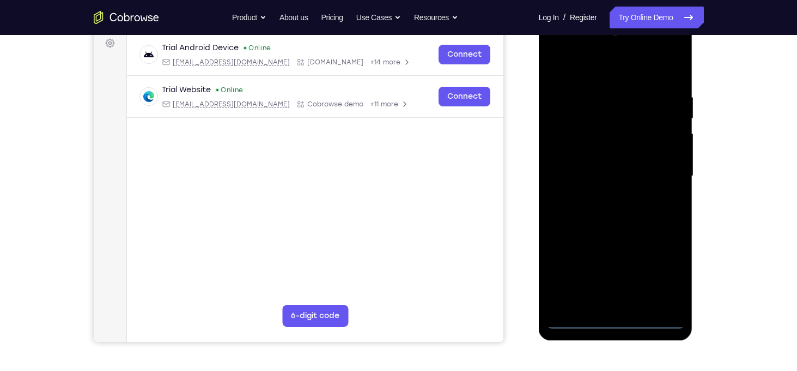
click at [621, 318] on div at bounding box center [615, 175] width 137 height 305
click at [663, 276] on div at bounding box center [615, 175] width 137 height 305
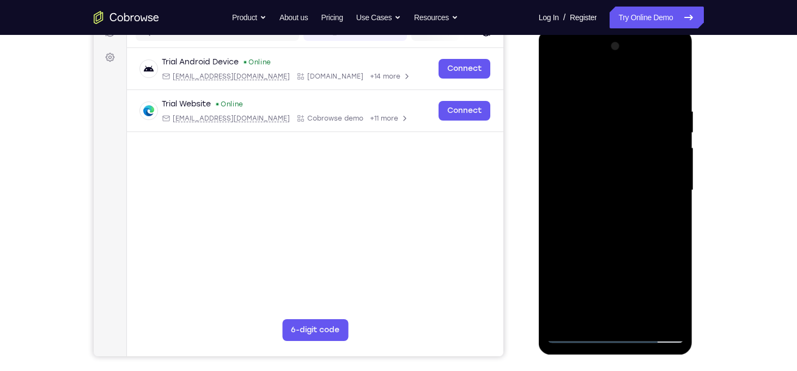
scroll to position [150, 0]
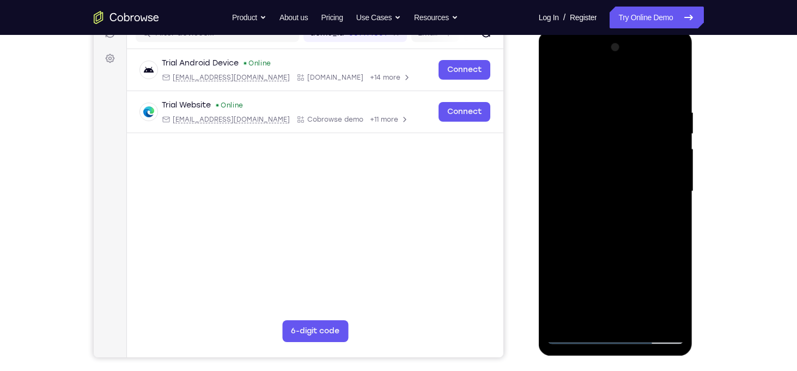
click at [560, 65] on div at bounding box center [615, 191] width 137 height 305
click at [661, 197] on div at bounding box center [615, 191] width 137 height 305
click at [605, 213] on div at bounding box center [615, 191] width 137 height 305
click at [614, 183] on div at bounding box center [615, 191] width 137 height 305
click at [633, 171] on div at bounding box center [615, 191] width 137 height 305
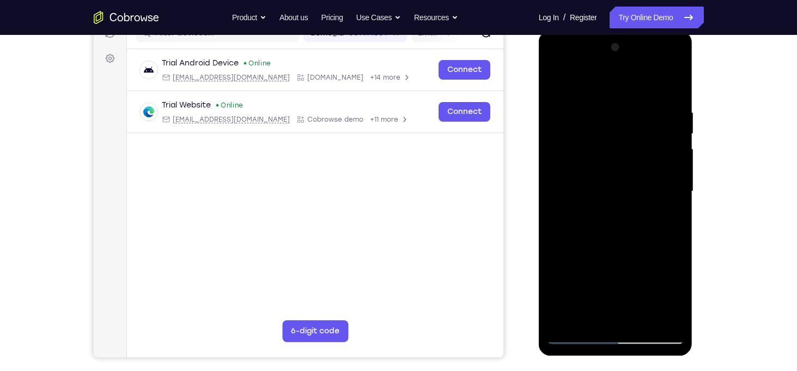
click at [615, 191] on div at bounding box center [615, 191] width 137 height 305
click at [608, 225] on div at bounding box center [615, 191] width 137 height 305
click at [623, 243] on div at bounding box center [615, 191] width 137 height 305
drag, startPoint x: 619, startPoint y: 284, endPoint x: 609, endPoint y: 162, distance: 122.5
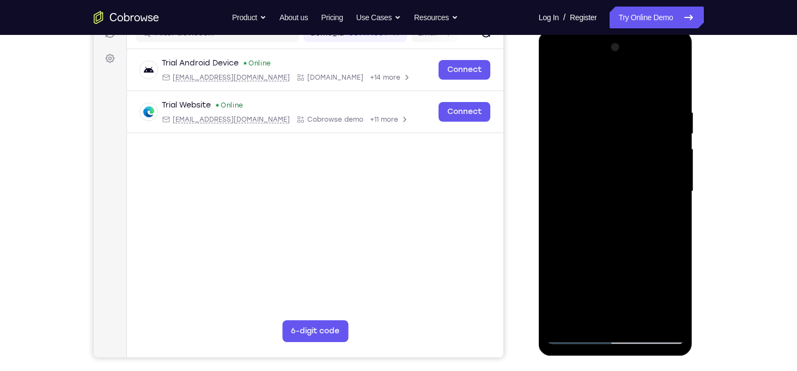
click at [609, 162] on div at bounding box center [615, 191] width 137 height 305
drag, startPoint x: 617, startPoint y: 256, endPoint x: 606, endPoint y: 188, distance: 68.5
click at [606, 188] on div at bounding box center [615, 191] width 137 height 305
click at [667, 323] on div at bounding box center [615, 191] width 137 height 305
click at [562, 171] on div at bounding box center [615, 191] width 137 height 305
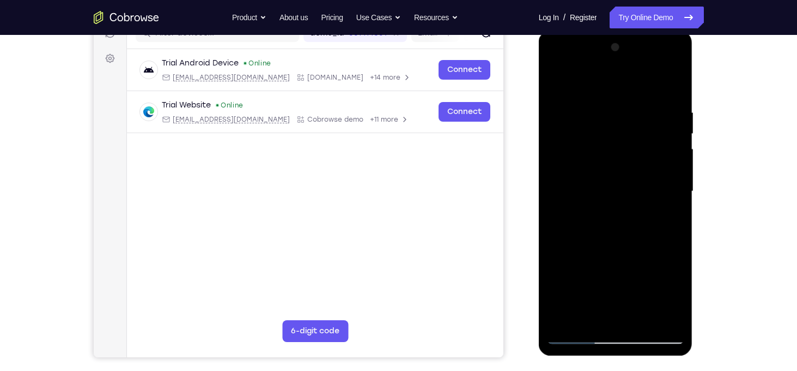
click at [673, 184] on div at bounding box center [615, 191] width 137 height 305
click at [677, 171] on div at bounding box center [615, 191] width 137 height 305
click at [680, 51] on div at bounding box center [615, 191] width 137 height 305
click at [611, 278] on div at bounding box center [615, 191] width 137 height 305
click at [675, 201] on div at bounding box center [615, 191] width 137 height 305
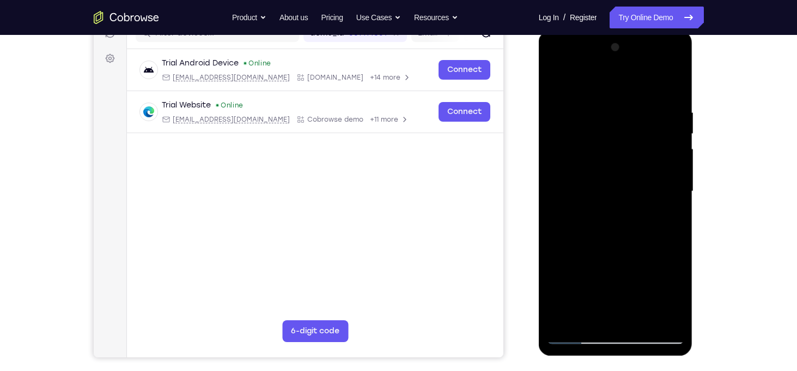
drag, startPoint x: 676, startPoint y: 198, endPoint x: 670, endPoint y: 165, distance: 34.4
click at [670, 165] on div at bounding box center [615, 191] width 137 height 305
click at [676, 167] on div at bounding box center [615, 191] width 137 height 305
click at [677, 169] on div at bounding box center [615, 191] width 137 height 305
drag, startPoint x: 666, startPoint y: 164, endPoint x: 667, endPoint y: 177, distance: 13.1
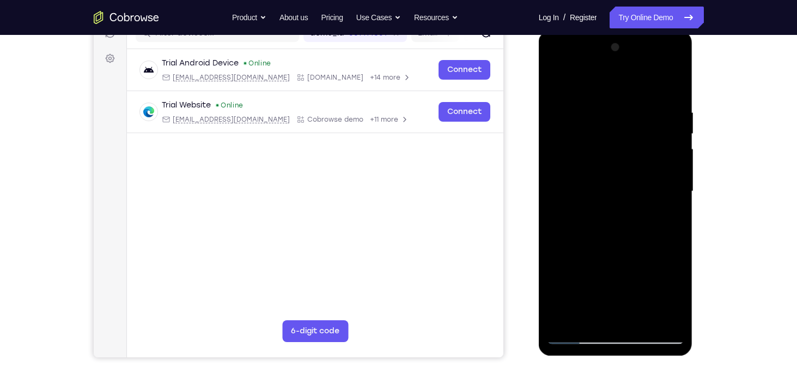
click at [667, 177] on div at bounding box center [615, 191] width 137 height 305
click at [675, 180] on div at bounding box center [615, 191] width 137 height 305
drag, startPoint x: 625, startPoint y: 164, endPoint x: 641, endPoint y: 239, distance: 77.1
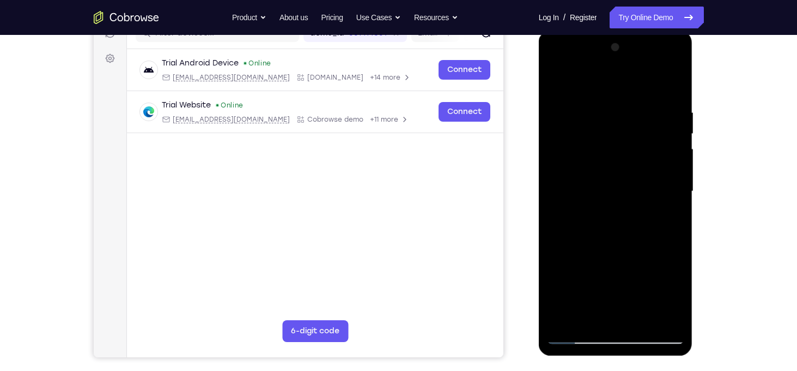
click at [641, 239] on div at bounding box center [615, 191] width 137 height 305
click at [555, 80] on div at bounding box center [615, 191] width 137 height 305
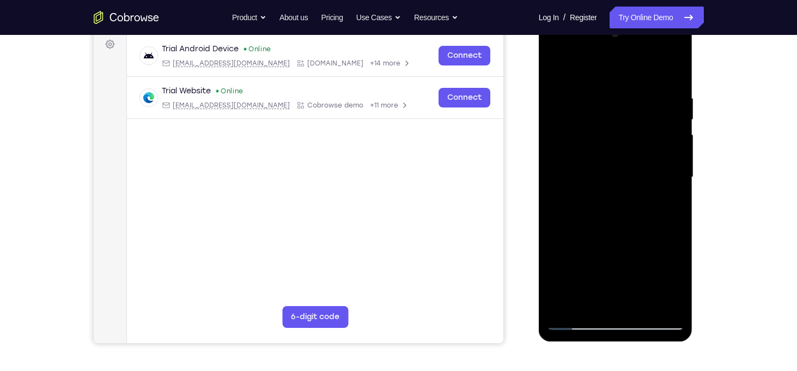
scroll to position [165, 0]
drag, startPoint x: 617, startPoint y: 242, endPoint x: 606, endPoint y: 159, distance: 84.2
click at [606, 159] on div at bounding box center [615, 176] width 137 height 305
click at [601, 198] on div at bounding box center [615, 176] width 137 height 305
drag, startPoint x: 632, startPoint y: 187, endPoint x: 636, endPoint y: 229, distance: 42.2
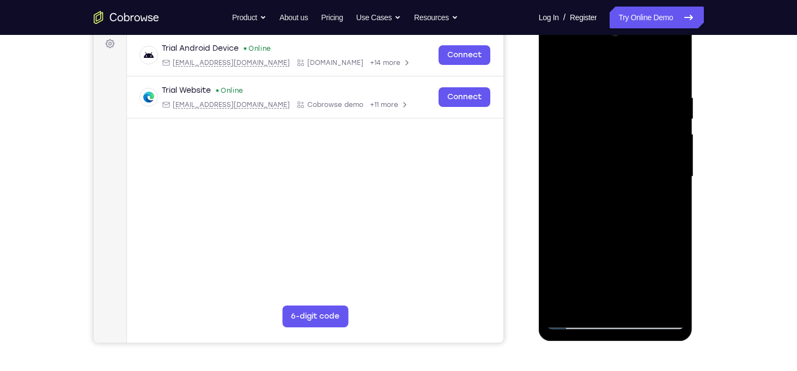
click at [636, 229] on div at bounding box center [615, 176] width 137 height 305
click at [679, 183] on div at bounding box center [615, 176] width 137 height 305
click at [675, 185] on div at bounding box center [615, 176] width 137 height 305
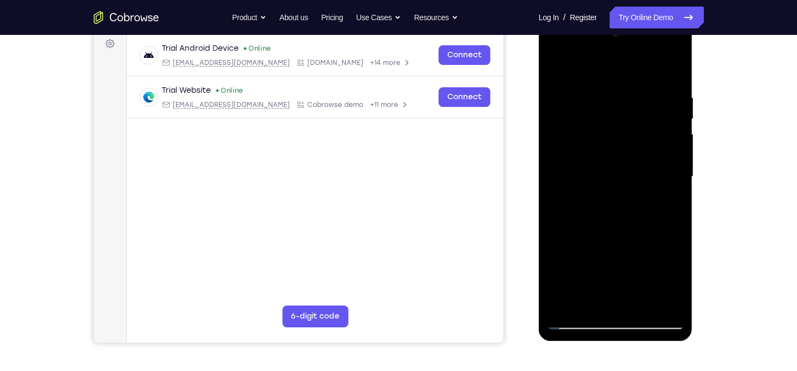
click at [675, 185] on div at bounding box center [615, 176] width 137 height 305
click at [676, 185] on div at bounding box center [615, 176] width 137 height 305
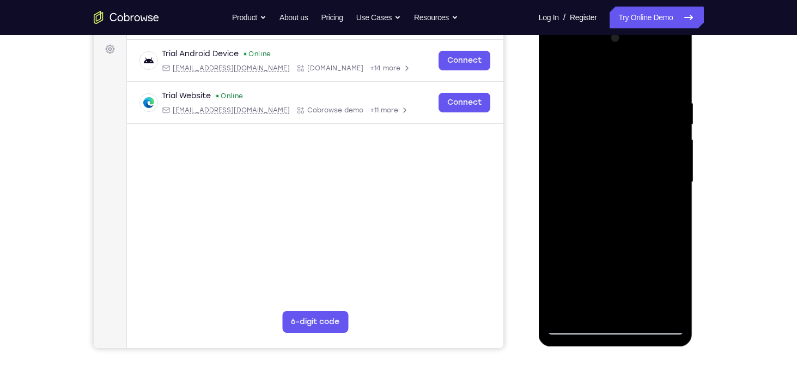
scroll to position [159, 0]
click at [554, 189] on div at bounding box center [615, 182] width 137 height 305
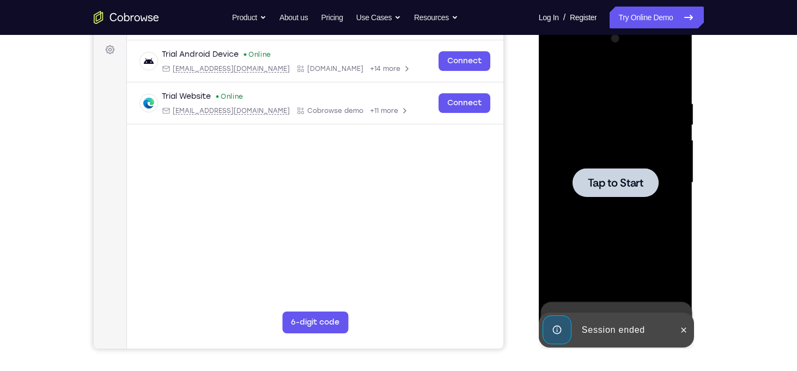
click at [609, 180] on span "Tap to Start" at bounding box center [616, 182] width 56 height 11
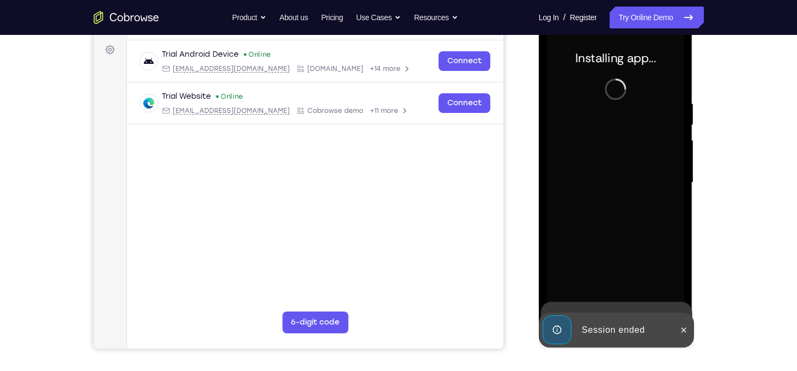
scroll to position [152, 0]
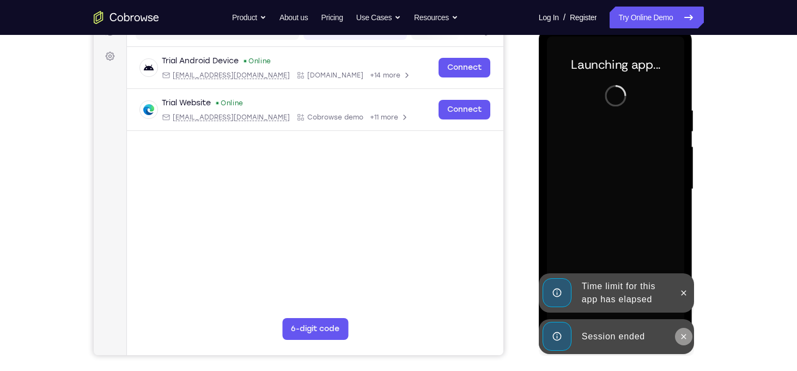
click at [687, 338] on icon at bounding box center [684, 336] width 9 height 9
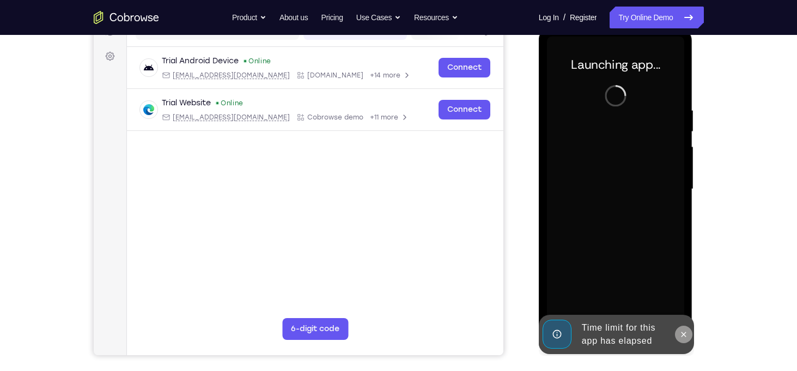
click at [686, 314] on div at bounding box center [683, 333] width 17 height 39
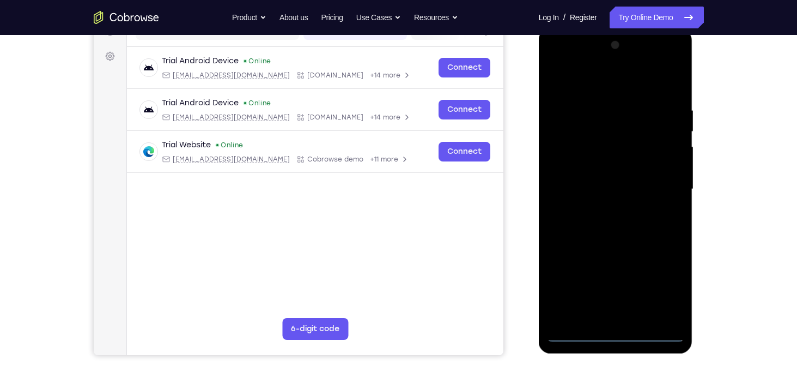
click at [616, 334] on div at bounding box center [615, 189] width 137 height 305
click at [664, 291] on div at bounding box center [615, 189] width 137 height 305
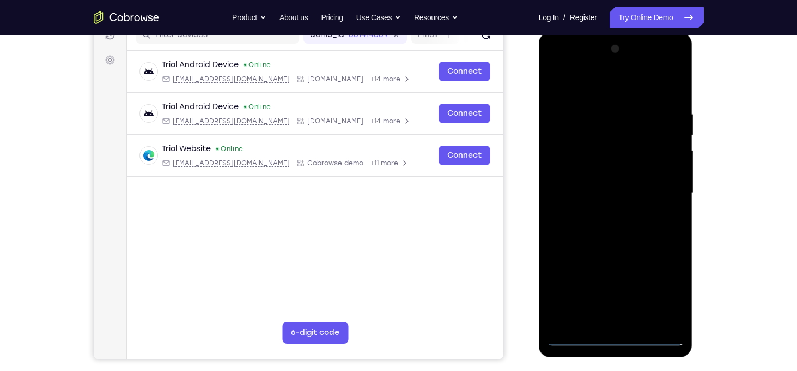
scroll to position [148, 0]
click at [560, 65] on div at bounding box center [615, 192] width 137 height 305
click at [662, 196] on div at bounding box center [615, 192] width 137 height 305
click at [604, 213] on div at bounding box center [615, 192] width 137 height 305
click at [625, 183] on div at bounding box center [615, 192] width 137 height 305
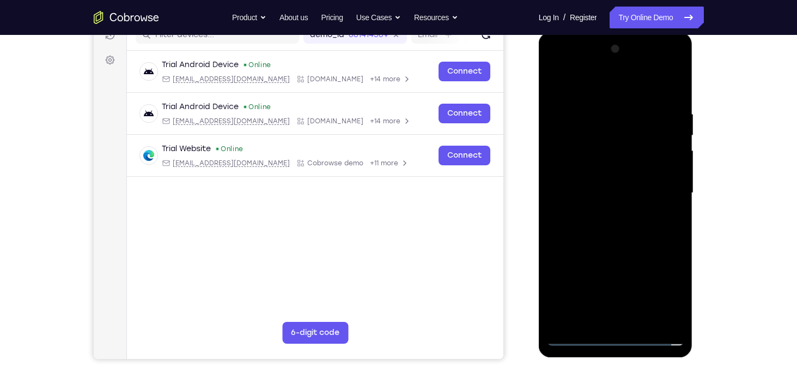
click at [616, 176] on div at bounding box center [615, 192] width 137 height 305
click at [611, 191] on div at bounding box center [615, 192] width 137 height 305
click at [602, 227] on div at bounding box center [615, 192] width 137 height 305
click at [604, 243] on div at bounding box center [615, 192] width 137 height 305
click at [673, 321] on div at bounding box center [615, 192] width 137 height 305
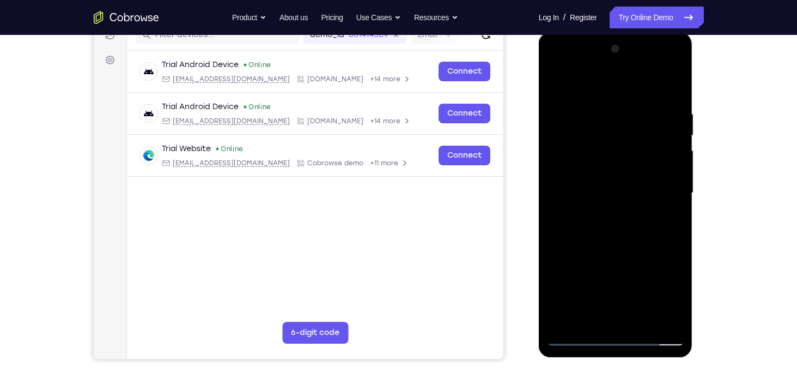
drag, startPoint x: 663, startPoint y: 110, endPoint x: 592, endPoint y: 109, distance: 70.9
click at [592, 109] on div at bounding box center [615, 192] width 137 height 305
click at [603, 107] on div at bounding box center [615, 192] width 137 height 305
click at [659, 152] on div at bounding box center [615, 192] width 137 height 305
click at [674, 85] on div at bounding box center [615, 192] width 137 height 305
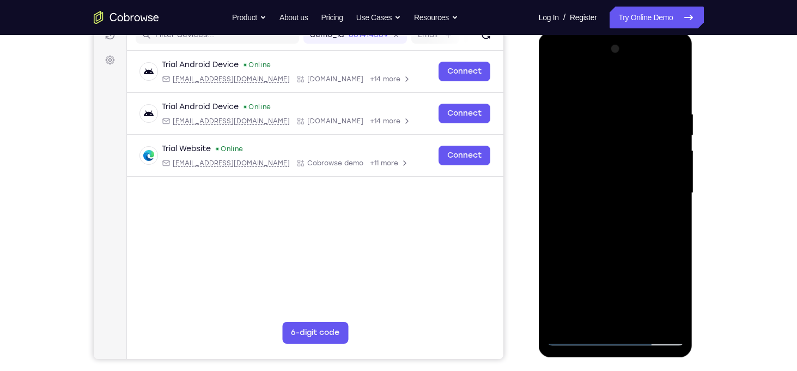
click at [639, 326] on div at bounding box center [615, 192] width 137 height 305
click at [640, 246] on div at bounding box center [615, 192] width 137 height 305
drag, startPoint x: 638, startPoint y: 172, endPoint x: 627, endPoint y: 237, distance: 66.4
click at [627, 237] on div at bounding box center [615, 192] width 137 height 305
click at [616, 165] on div at bounding box center [615, 192] width 137 height 305
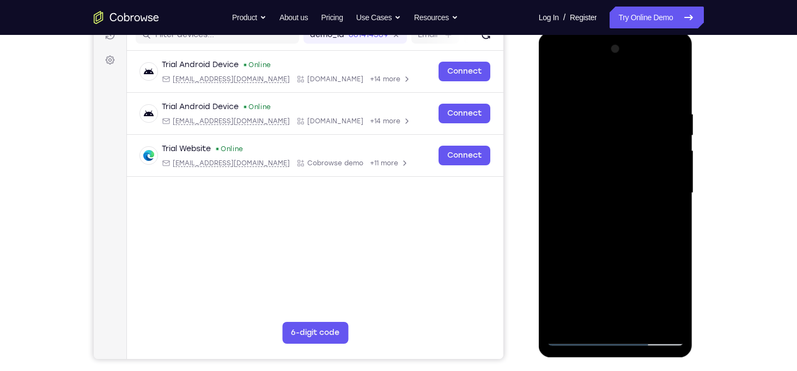
click at [587, 314] on div at bounding box center [615, 192] width 137 height 305
click at [596, 219] on div at bounding box center [615, 192] width 137 height 305
click at [596, 218] on div at bounding box center [615, 192] width 137 height 305
click at [558, 93] on div at bounding box center [615, 192] width 137 height 305
click at [558, 86] on div at bounding box center [615, 192] width 137 height 305
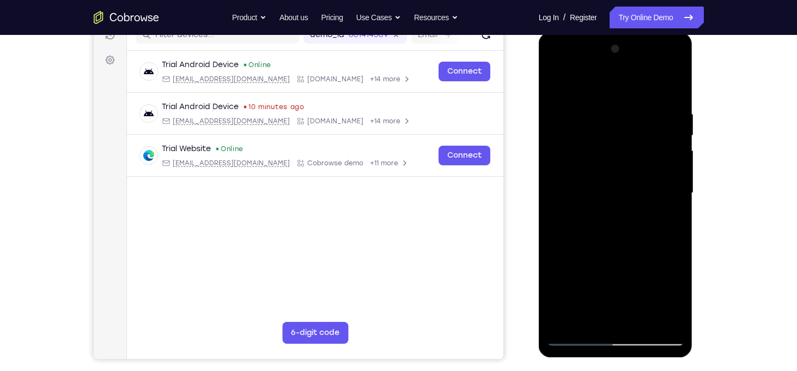
click at [560, 84] on div at bounding box center [615, 192] width 137 height 305
click at [643, 323] on div at bounding box center [615, 192] width 137 height 305
drag, startPoint x: 610, startPoint y: 250, endPoint x: 616, endPoint y: 171, distance: 78.7
click at [616, 171] on div at bounding box center [615, 192] width 137 height 305
drag, startPoint x: 619, startPoint y: 188, endPoint x: 611, endPoint y: 114, distance: 74.5
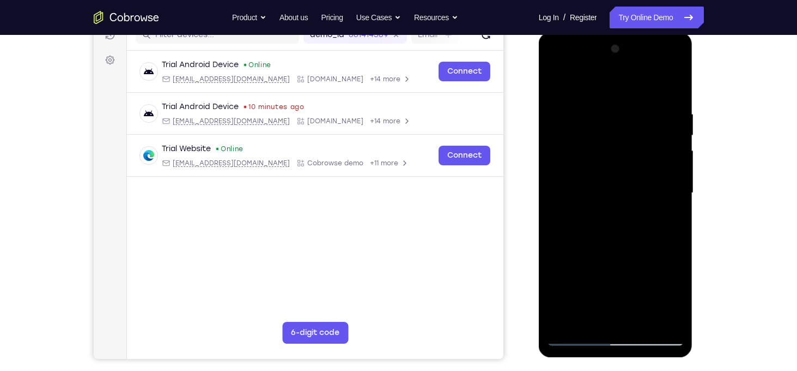
click at [611, 114] on div at bounding box center [615, 192] width 137 height 305
drag, startPoint x: 616, startPoint y: 238, endPoint x: 616, endPoint y: 162, distance: 76.3
click at [616, 162] on div at bounding box center [615, 192] width 137 height 305
drag, startPoint x: 609, startPoint y: 297, endPoint x: 609, endPoint y: 183, distance: 113.9
click at [609, 183] on div at bounding box center [615, 192] width 137 height 305
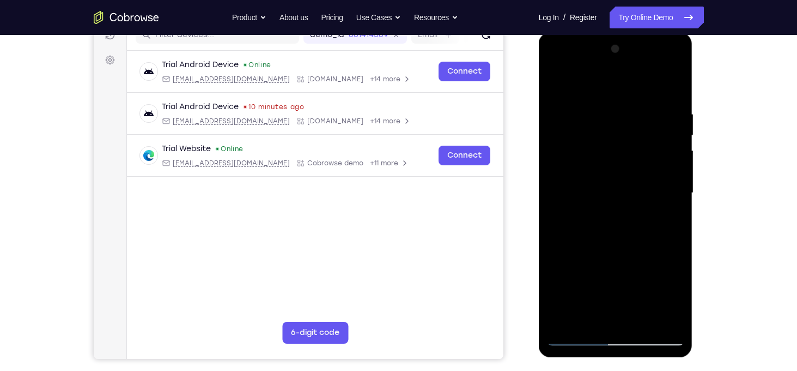
drag, startPoint x: 602, startPoint y: 290, endPoint x: 611, endPoint y: 168, distance: 122.5
click at [611, 168] on div at bounding box center [615, 192] width 137 height 305
drag, startPoint x: 616, startPoint y: 246, endPoint x: 611, endPoint y: 171, distance: 75.9
click at [611, 171] on div at bounding box center [615, 192] width 137 height 305
drag, startPoint x: 615, startPoint y: 300, endPoint x: 613, endPoint y: 186, distance: 113.9
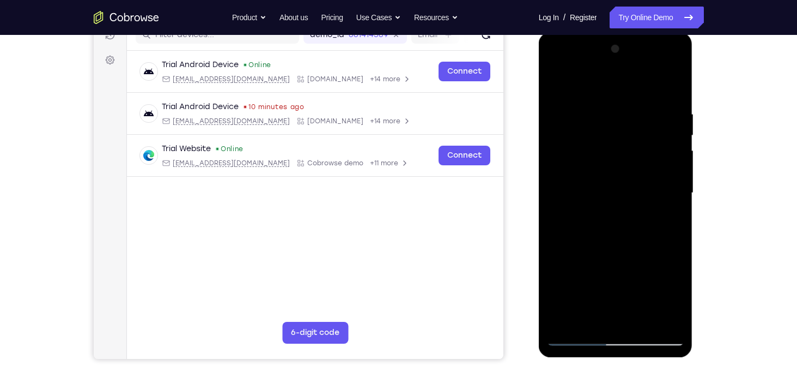
click at [613, 186] on div at bounding box center [615, 192] width 137 height 305
drag, startPoint x: 623, startPoint y: 293, endPoint x: 619, endPoint y: 174, distance: 118.9
click at [619, 174] on div at bounding box center [615, 192] width 137 height 305
drag, startPoint x: 621, startPoint y: 231, endPoint x: 619, endPoint y: 161, distance: 69.8
click at [619, 161] on div at bounding box center [615, 192] width 137 height 305
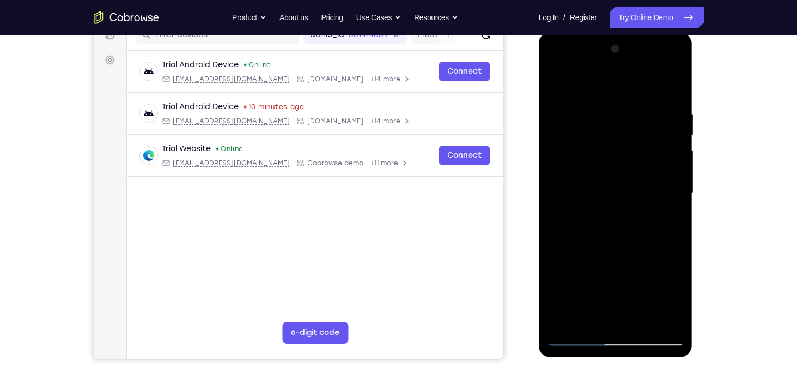
drag, startPoint x: 621, startPoint y: 276, endPoint x: 622, endPoint y: 165, distance: 110.6
click at [622, 165] on div at bounding box center [615, 192] width 137 height 305
drag, startPoint x: 624, startPoint y: 280, endPoint x: 623, endPoint y: 164, distance: 116.1
click at [623, 164] on div at bounding box center [615, 192] width 137 height 305
drag, startPoint x: 614, startPoint y: 272, endPoint x: 617, endPoint y: 149, distance: 123.2
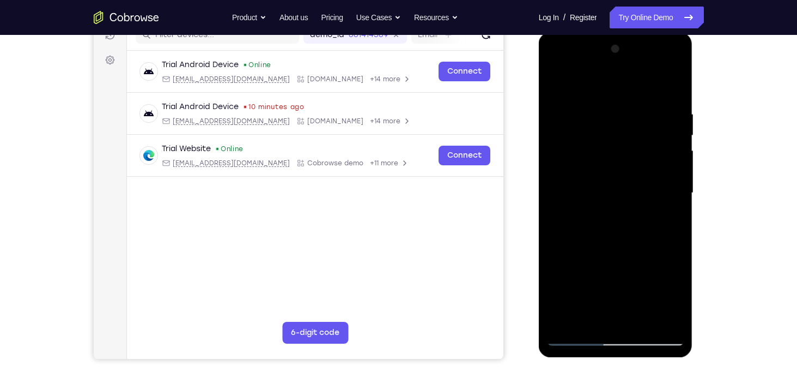
click at [617, 149] on div at bounding box center [615, 192] width 137 height 305
drag, startPoint x: 622, startPoint y: 199, endPoint x: 624, endPoint y: 146, distance: 54.0
click at [624, 146] on div at bounding box center [615, 192] width 137 height 305
drag, startPoint x: 613, startPoint y: 265, endPoint x: 620, endPoint y: 199, distance: 66.3
click at [620, 199] on div at bounding box center [615, 192] width 137 height 305
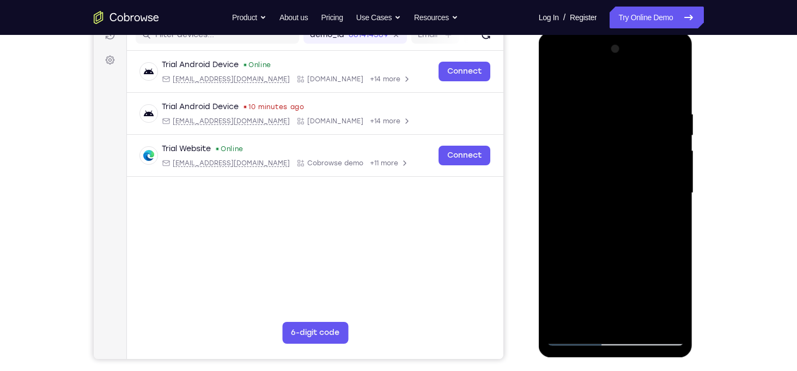
click at [593, 241] on div at bounding box center [615, 192] width 137 height 305
click at [558, 83] on div at bounding box center [615, 192] width 137 height 305
drag, startPoint x: 602, startPoint y: 175, endPoint x: 597, endPoint y: 360, distance: 184.3
click at [597, 359] on html "Online web based iOS Simulators and Android Emulators. Run iPhone, iPad, Mobile…" at bounding box center [616, 195] width 155 height 327
drag, startPoint x: 587, startPoint y: 243, endPoint x: 584, endPoint y: 367, distance: 124.9
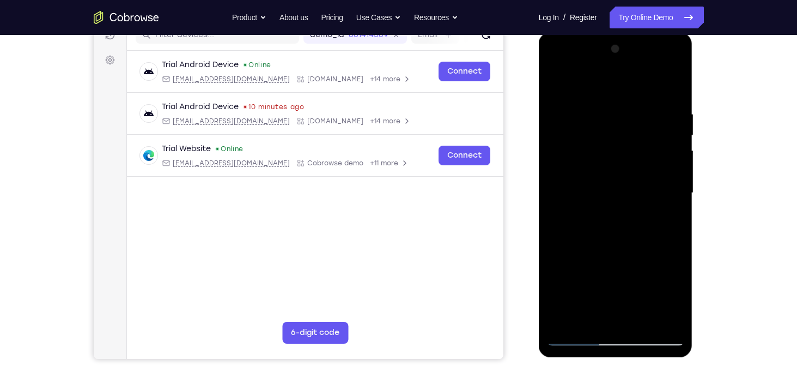
click at [584, 359] on html "Online web based iOS Simulators and Android Emulators. Run iPhone, iPad, Mobile…" at bounding box center [616, 195] width 155 height 327
drag, startPoint x: 605, startPoint y: 198, endPoint x: 607, endPoint y: 324, distance: 125.9
click at [607, 324] on div at bounding box center [615, 192] width 137 height 305
drag, startPoint x: 617, startPoint y: 214, endPoint x: 625, endPoint y: 326, distance: 112.5
click at [625, 326] on div at bounding box center [615, 192] width 137 height 305
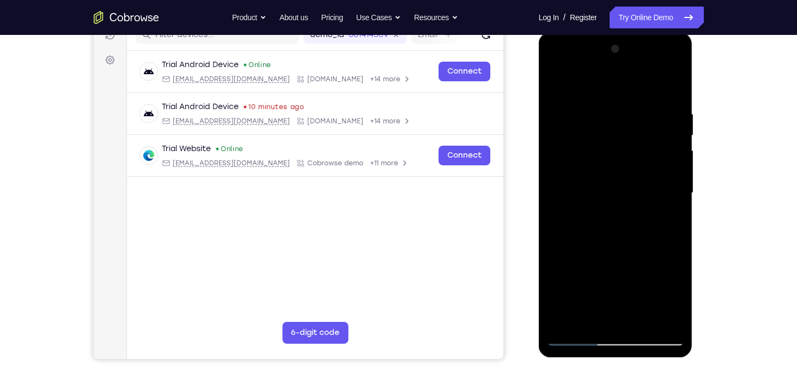
drag, startPoint x: 619, startPoint y: 220, endPoint x: 634, endPoint y: 366, distance: 147.4
click at [634, 359] on html "Online web based iOS Simulators and Android Emulators. Run iPhone, iPad, Mobile…" at bounding box center [616, 195] width 155 height 327
drag, startPoint x: 598, startPoint y: 171, endPoint x: 653, endPoint y: 389, distance: 224.7
click at [653, 359] on html "Online web based iOS Simulators and Android Emulators. Run iPhone, iPad, Mobile…" at bounding box center [616, 195] width 155 height 327
click at [560, 81] on div at bounding box center [615, 192] width 137 height 305
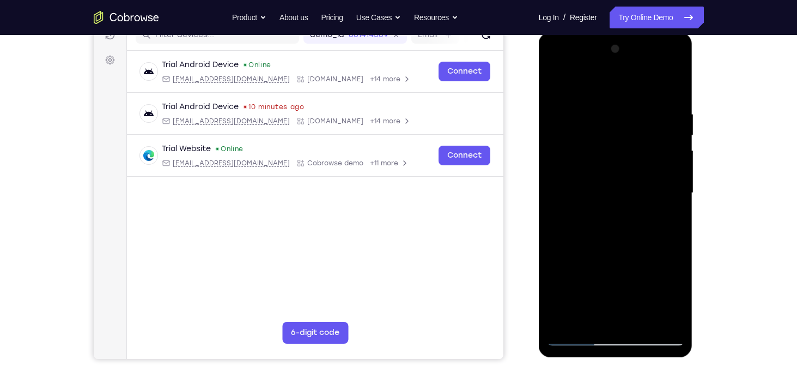
click at [668, 324] on div at bounding box center [615, 192] width 137 height 305
drag, startPoint x: 578, startPoint y: 269, endPoint x: 570, endPoint y: 179, distance: 89.7
click at [570, 179] on div at bounding box center [615, 192] width 137 height 305
click at [576, 204] on div at bounding box center [615, 192] width 137 height 305
drag, startPoint x: 647, startPoint y: 221, endPoint x: 642, endPoint y: 295, distance: 74.3
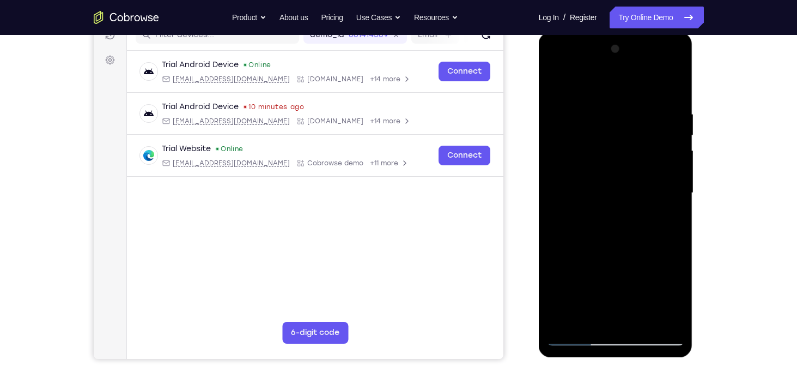
click at [642, 295] on div at bounding box center [615, 192] width 137 height 305
click at [677, 194] on div at bounding box center [615, 192] width 137 height 305
click at [678, 193] on div at bounding box center [615, 192] width 137 height 305
click at [558, 83] on div at bounding box center [615, 192] width 137 height 305
drag, startPoint x: 621, startPoint y: 279, endPoint x: 607, endPoint y: 172, distance: 107.8
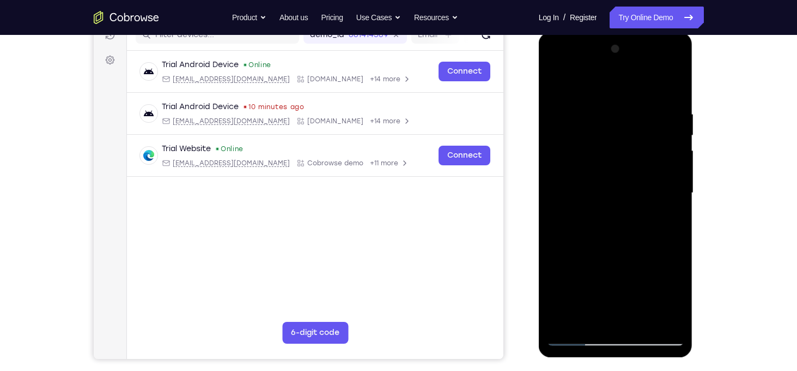
click at [607, 172] on div at bounding box center [615, 192] width 137 height 305
click at [621, 187] on div at bounding box center [615, 192] width 137 height 305
drag, startPoint x: 655, startPoint y: 175, endPoint x: 651, endPoint y: 243, distance: 67.1
click at [651, 243] on div at bounding box center [615, 192] width 137 height 305
click at [679, 204] on div at bounding box center [615, 192] width 137 height 305
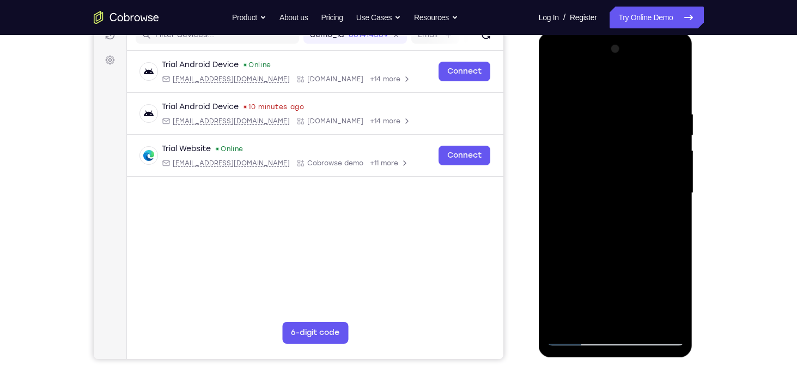
click at [679, 204] on div at bounding box center [615, 192] width 137 height 305
click at [677, 199] on div at bounding box center [615, 192] width 137 height 305
click at [559, 203] on div at bounding box center [615, 192] width 137 height 305
click at [678, 198] on div at bounding box center [615, 192] width 137 height 305
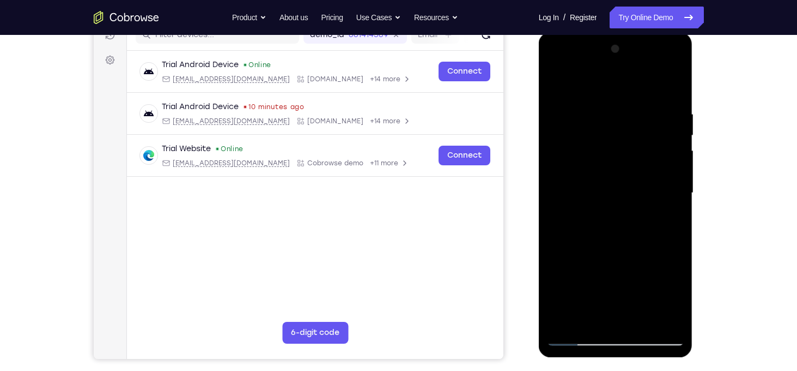
click at [644, 319] on div at bounding box center [615, 192] width 137 height 305
click at [636, 160] on div at bounding box center [615, 192] width 137 height 305
click at [602, 299] on div at bounding box center [615, 192] width 137 height 305
click at [622, 295] on div at bounding box center [615, 192] width 137 height 305
click at [591, 216] on div at bounding box center [615, 192] width 137 height 305
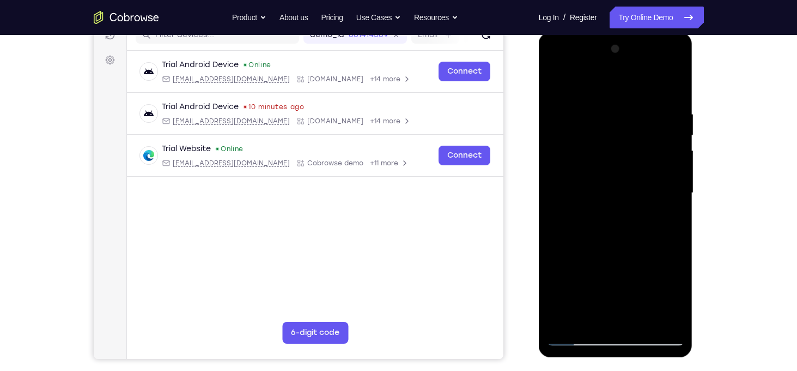
click at [576, 318] on div at bounding box center [615, 192] width 137 height 305
click at [590, 322] on div at bounding box center [615, 192] width 137 height 305
click at [644, 255] on div at bounding box center [615, 192] width 137 height 305
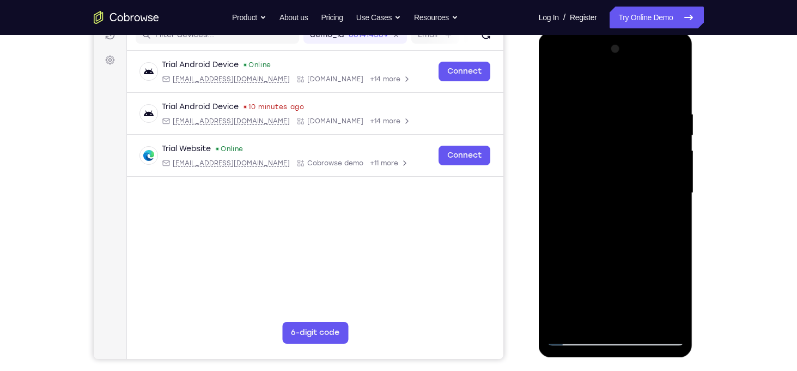
click at [557, 86] on div at bounding box center [615, 192] width 137 height 305
click at [603, 165] on div at bounding box center [615, 192] width 137 height 305
click at [607, 317] on div at bounding box center [615, 192] width 137 height 305
click at [557, 87] on div at bounding box center [615, 192] width 137 height 305
click at [559, 83] on div at bounding box center [615, 192] width 137 height 305
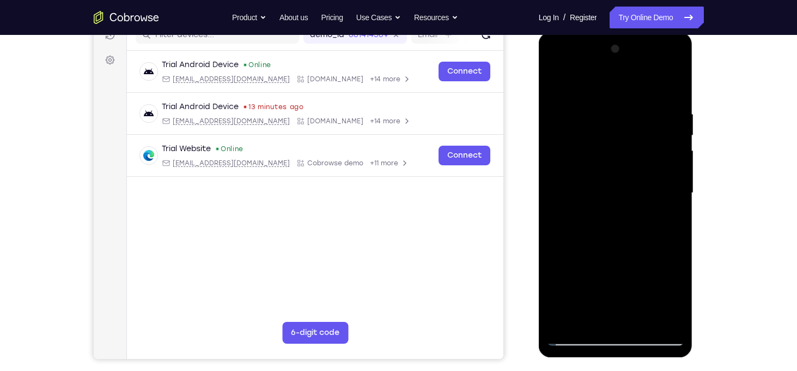
click at [667, 323] on div at bounding box center [615, 192] width 137 height 305
drag, startPoint x: 626, startPoint y: 227, endPoint x: 626, endPoint y: 202, distance: 25.1
click at [626, 202] on div at bounding box center [615, 192] width 137 height 305
drag, startPoint x: 618, startPoint y: 282, endPoint x: 623, endPoint y: 229, distance: 53.1
click at [623, 229] on div at bounding box center [615, 192] width 137 height 305
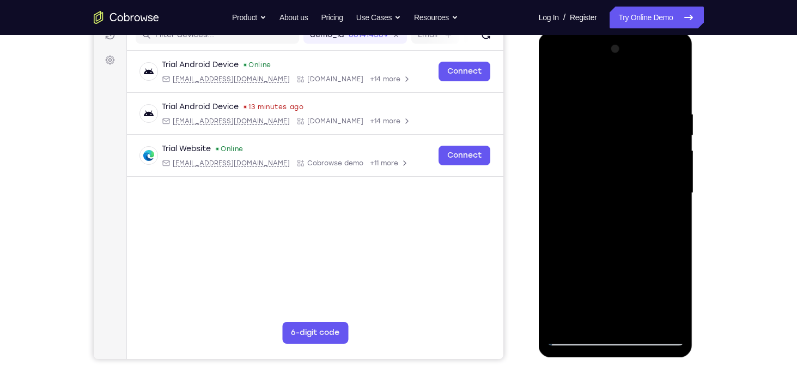
click at [642, 322] on div at bounding box center [615, 192] width 137 height 305
drag, startPoint x: 615, startPoint y: 171, endPoint x: 614, endPoint y: 206, distance: 34.9
click at [614, 206] on div at bounding box center [615, 192] width 137 height 305
click at [624, 163] on div at bounding box center [615, 192] width 137 height 305
click at [594, 323] on div at bounding box center [615, 192] width 137 height 305
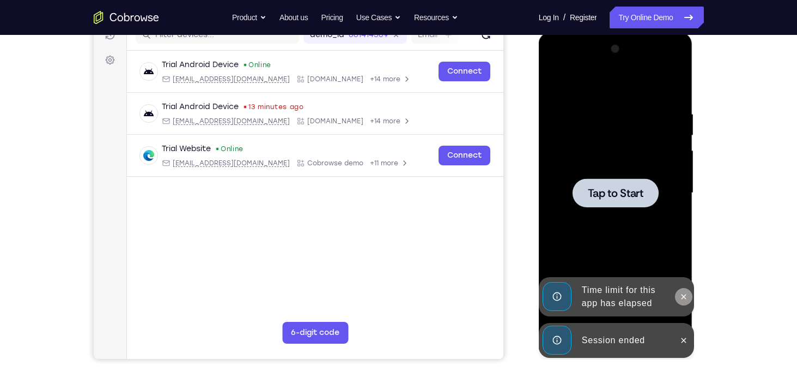
click at [684, 299] on icon at bounding box center [684, 296] width 9 height 9
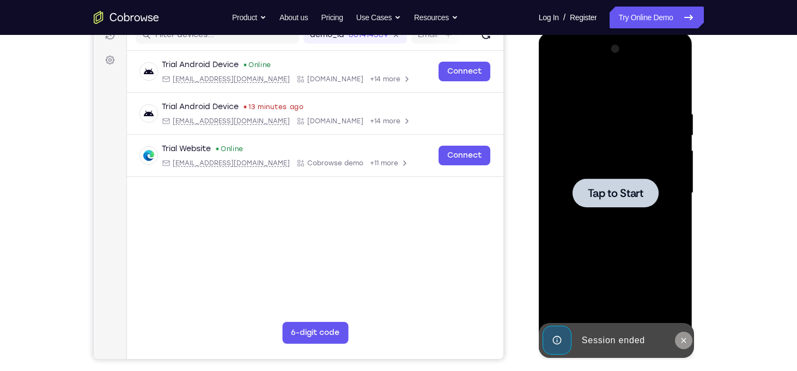
click at [688, 346] on button at bounding box center [683, 339] width 17 height 17
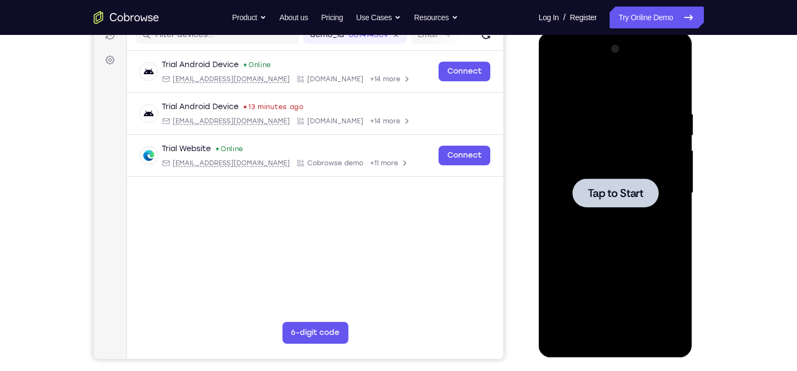
click at [624, 187] on span "Tap to Start" at bounding box center [616, 192] width 56 height 11
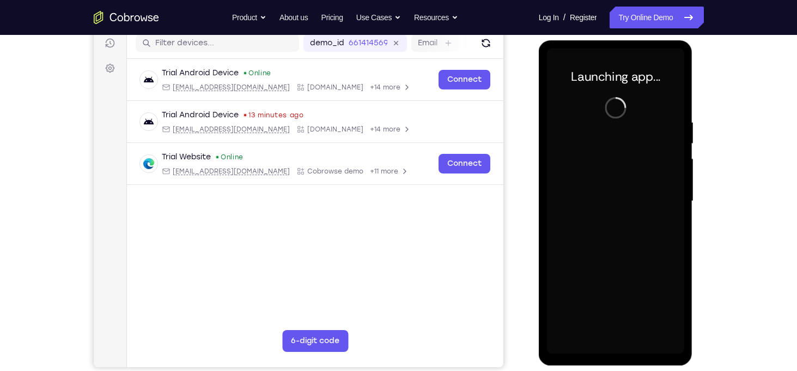
scroll to position [141, 0]
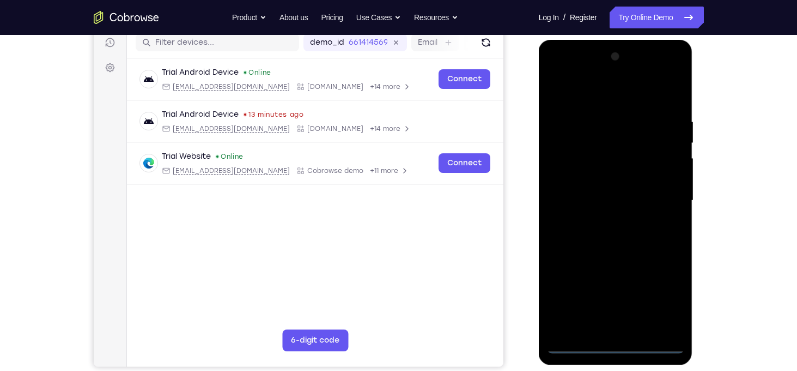
click at [616, 347] on div at bounding box center [615, 200] width 137 height 305
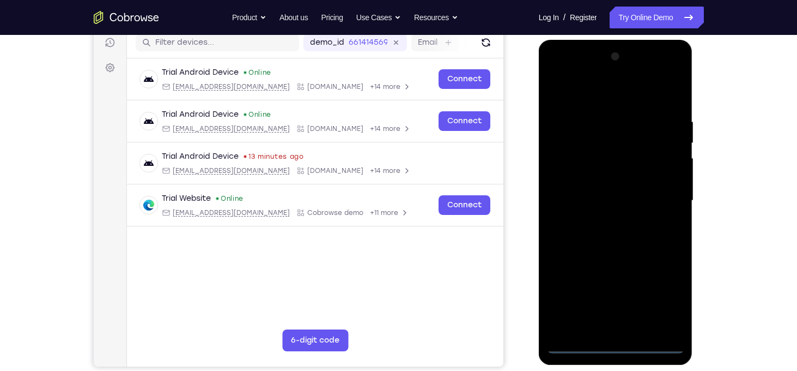
click at [659, 301] on div at bounding box center [615, 200] width 137 height 305
click at [555, 73] on div at bounding box center [615, 200] width 137 height 305
click at [656, 198] on div at bounding box center [615, 200] width 137 height 305
click at [605, 219] on div at bounding box center [615, 200] width 137 height 305
click at [611, 189] on div at bounding box center [615, 200] width 137 height 305
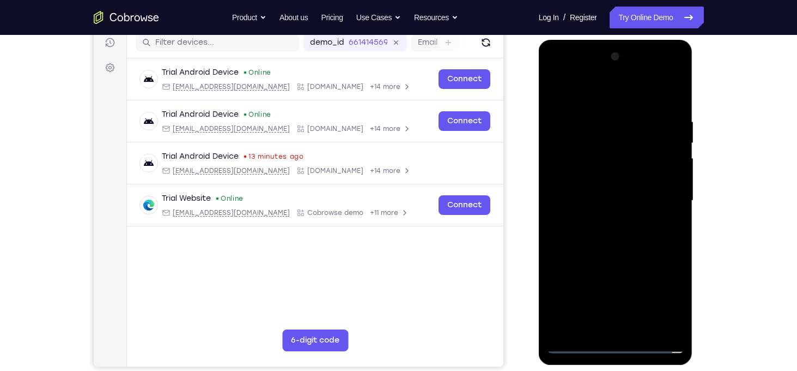
click at [602, 180] on div at bounding box center [615, 200] width 137 height 305
click at [595, 198] on div at bounding box center [615, 200] width 137 height 305
click at [622, 251] on div at bounding box center [615, 200] width 137 height 305
click at [644, 328] on div at bounding box center [615, 200] width 137 height 305
click at [628, 261] on div at bounding box center [615, 200] width 137 height 305
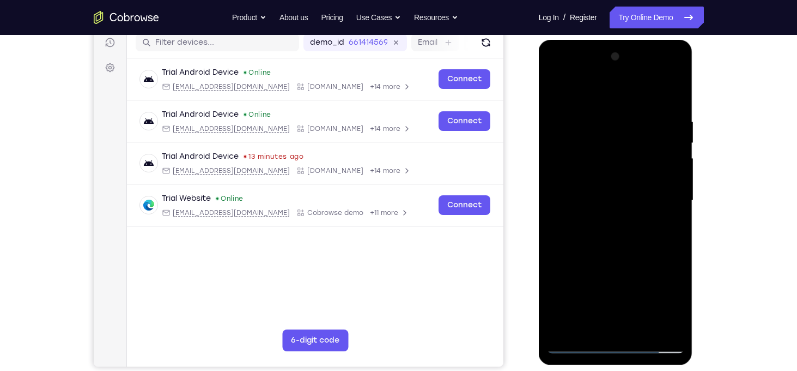
click at [649, 169] on div at bounding box center [615, 200] width 137 height 305
click at [606, 327] on div at bounding box center [615, 200] width 137 height 305
click at [667, 230] on div at bounding box center [615, 200] width 137 height 305
click at [561, 94] on div at bounding box center [615, 200] width 137 height 305
click at [556, 90] on div at bounding box center [615, 200] width 137 height 305
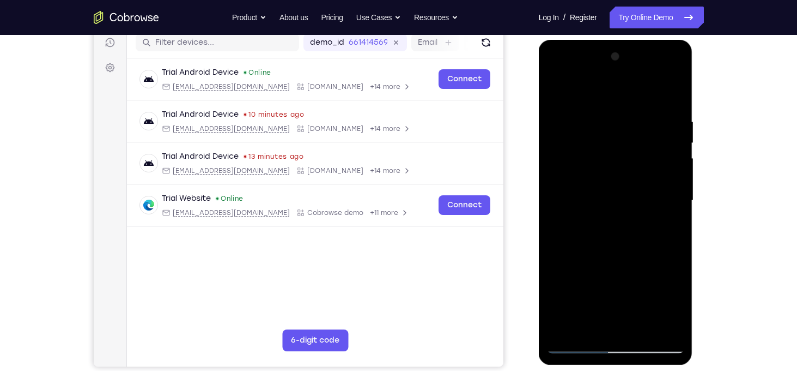
click at [667, 330] on div at bounding box center [615, 200] width 137 height 305
drag, startPoint x: 619, startPoint y: 196, endPoint x: 603, endPoint y: 286, distance: 90.8
click at [603, 286] on div at bounding box center [615, 200] width 137 height 305
click at [568, 334] on div at bounding box center [615, 200] width 137 height 305
drag, startPoint x: 599, startPoint y: 263, endPoint x: 608, endPoint y: 174, distance: 89.8
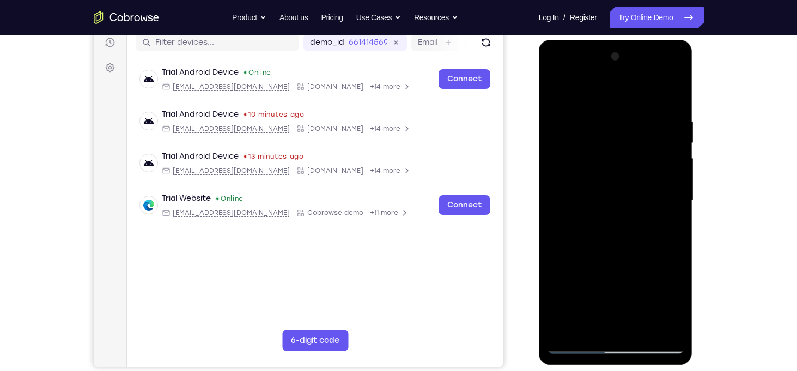
click at [608, 174] on div at bounding box center [615, 200] width 137 height 305
drag, startPoint x: 625, startPoint y: 258, endPoint x: 627, endPoint y: 213, distance: 45.3
click at [627, 213] on div at bounding box center [615, 200] width 137 height 305
drag, startPoint x: 629, startPoint y: 262, endPoint x: 625, endPoint y: 162, distance: 99.8
click at [625, 162] on div at bounding box center [615, 200] width 137 height 305
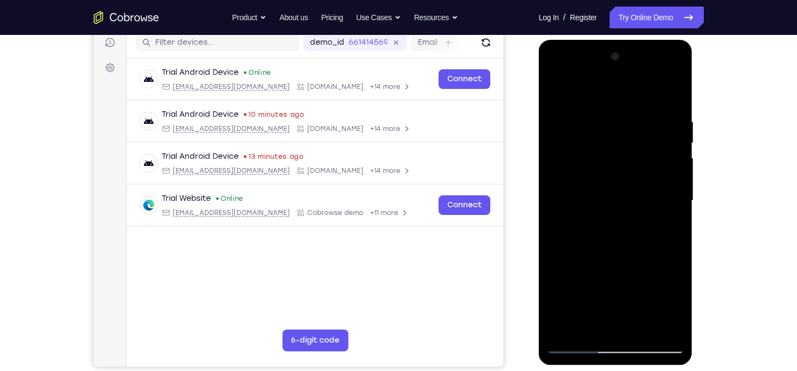
drag, startPoint x: 651, startPoint y: 238, endPoint x: 653, endPoint y: 176, distance: 61.6
click at [653, 176] on div at bounding box center [615, 200] width 137 height 305
drag, startPoint x: 639, startPoint y: 262, endPoint x: 637, endPoint y: 168, distance: 93.8
click at [637, 168] on div at bounding box center [615, 200] width 137 height 305
drag, startPoint x: 646, startPoint y: 220, endPoint x: 646, endPoint y: 185, distance: 34.9
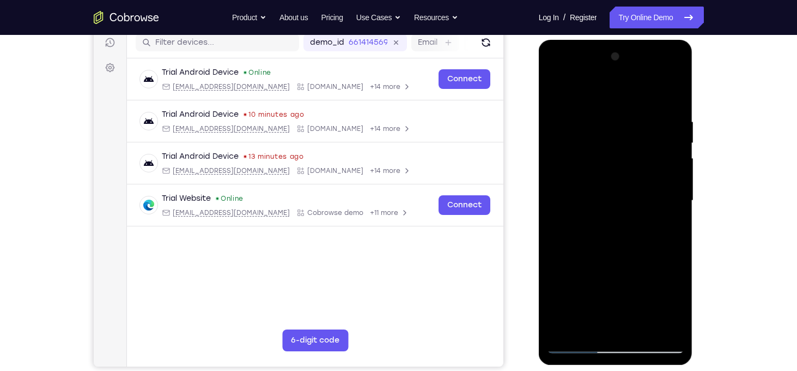
click at [646, 185] on div at bounding box center [615, 200] width 137 height 305
drag, startPoint x: 642, startPoint y: 241, endPoint x: 647, endPoint y: 167, distance: 73.8
click at [647, 167] on div at bounding box center [615, 200] width 137 height 305
drag, startPoint x: 641, startPoint y: 257, endPoint x: 643, endPoint y: 181, distance: 75.8
click at [643, 181] on div at bounding box center [615, 200] width 137 height 305
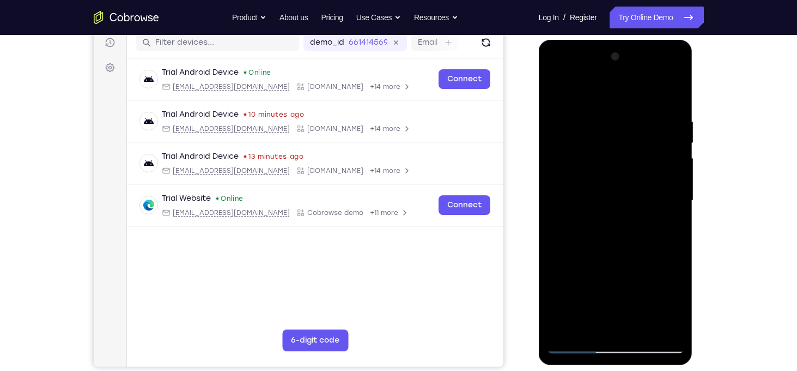
drag, startPoint x: 639, startPoint y: 243, endPoint x: 644, endPoint y: 162, distance: 81.3
click at [644, 162] on div at bounding box center [615, 200] width 137 height 305
drag, startPoint x: 644, startPoint y: 245, endPoint x: 645, endPoint y: 106, distance: 138.4
click at [645, 106] on div at bounding box center [615, 200] width 137 height 305
drag, startPoint x: 644, startPoint y: 231, endPoint x: 646, endPoint y: 151, distance: 80.2
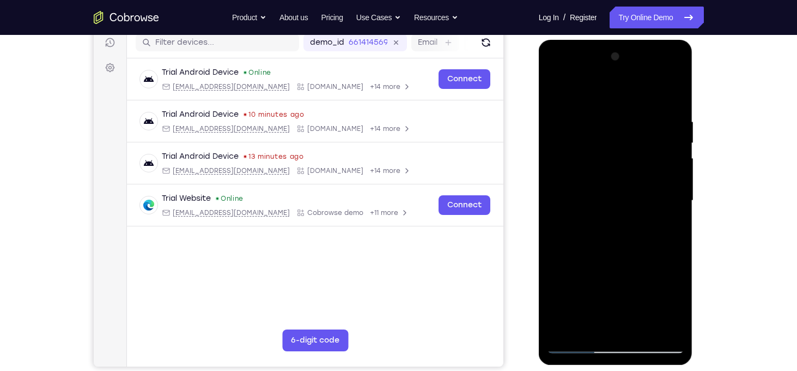
click at [646, 151] on div at bounding box center [615, 200] width 137 height 305
drag, startPoint x: 629, startPoint y: 205, endPoint x: 626, endPoint y: 146, distance: 58.9
click at [626, 146] on div at bounding box center [615, 200] width 137 height 305
drag, startPoint x: 629, startPoint y: 274, endPoint x: 620, endPoint y: 139, distance: 135.5
click at [620, 139] on div at bounding box center [615, 200] width 137 height 305
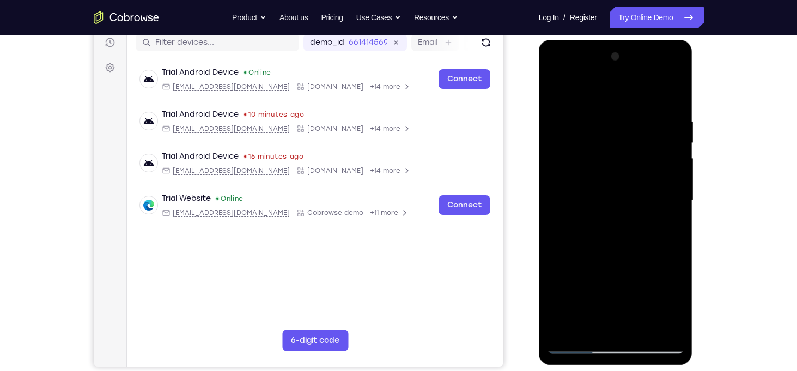
drag, startPoint x: 619, startPoint y: 243, endPoint x: 617, endPoint y: 187, distance: 55.6
click at [617, 187] on div at bounding box center [615, 200] width 137 height 305
drag, startPoint x: 627, startPoint y: 301, endPoint x: 626, endPoint y: 160, distance: 141.2
click at [626, 160] on div at bounding box center [615, 200] width 137 height 305
drag, startPoint x: 633, startPoint y: 275, endPoint x: 631, endPoint y: 213, distance: 62.2
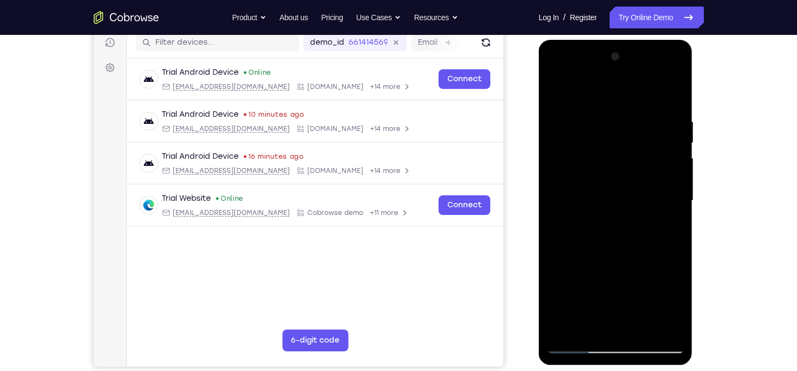
click at [631, 213] on div at bounding box center [615, 200] width 137 height 305
drag, startPoint x: 631, startPoint y: 192, endPoint x: 629, endPoint y: 203, distance: 11.1
click at [629, 203] on div at bounding box center [615, 200] width 137 height 305
drag, startPoint x: 614, startPoint y: 235, endPoint x: 623, endPoint y: 169, distance: 67.1
click at [623, 169] on div at bounding box center [615, 200] width 137 height 305
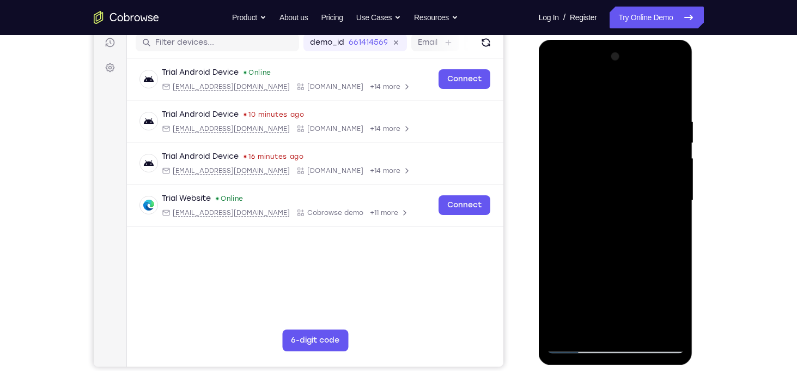
drag, startPoint x: 628, startPoint y: 279, endPoint x: 638, endPoint y: 137, distance: 142.0
click at [638, 137] on div at bounding box center [615, 200] width 137 height 305
click at [613, 270] on div at bounding box center [615, 200] width 137 height 305
drag, startPoint x: 615, startPoint y: 285, endPoint x: 626, endPoint y: 118, distance: 167.7
click at [626, 118] on div at bounding box center [615, 200] width 137 height 305
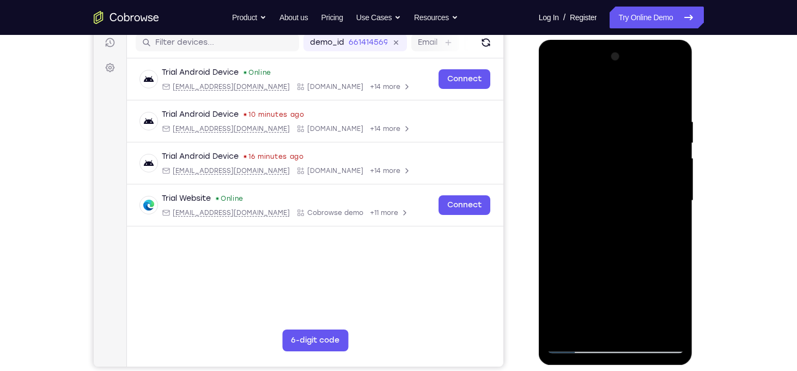
drag, startPoint x: 607, startPoint y: 260, endPoint x: 606, endPoint y: 139, distance: 121.0
click at [606, 139] on div at bounding box center [615, 200] width 137 height 305
click at [604, 275] on div at bounding box center [615, 200] width 137 height 305
drag, startPoint x: 631, startPoint y: 246, endPoint x: 634, endPoint y: 173, distance: 73.1
click at [634, 173] on div at bounding box center [615, 200] width 137 height 305
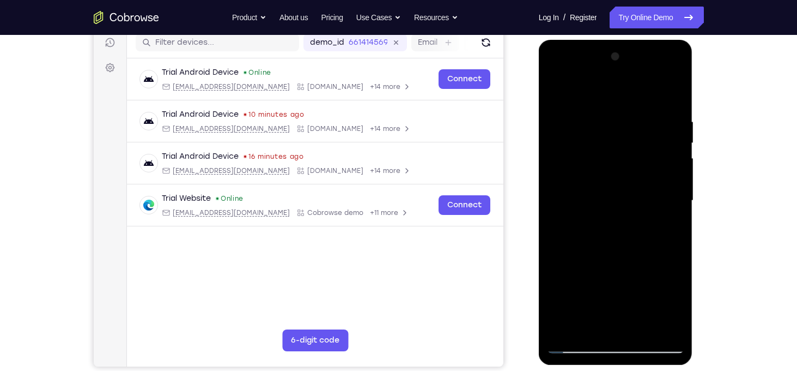
drag, startPoint x: 620, startPoint y: 270, endPoint x: 620, endPoint y: 214, distance: 56.7
click at [620, 214] on div at bounding box center [615, 200] width 137 height 305
drag, startPoint x: 619, startPoint y: 239, endPoint x: 625, endPoint y: 192, distance: 47.2
click at [625, 192] on div at bounding box center [615, 200] width 137 height 305
drag, startPoint x: 622, startPoint y: 269, endPoint x: 621, endPoint y: 191, distance: 77.9
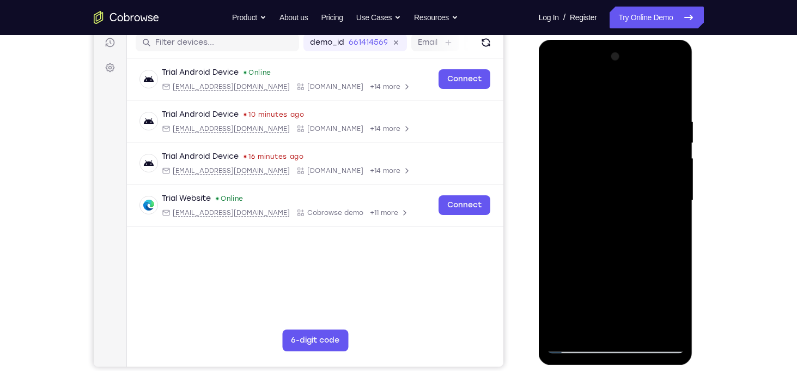
click at [621, 191] on div at bounding box center [615, 200] width 137 height 305
drag, startPoint x: 621, startPoint y: 236, endPoint x: 620, endPoint y: 141, distance: 94.8
click at [620, 141] on div at bounding box center [615, 200] width 137 height 305
drag, startPoint x: 611, startPoint y: 234, endPoint x: 617, endPoint y: 153, distance: 81.4
click at [617, 153] on div at bounding box center [615, 200] width 137 height 305
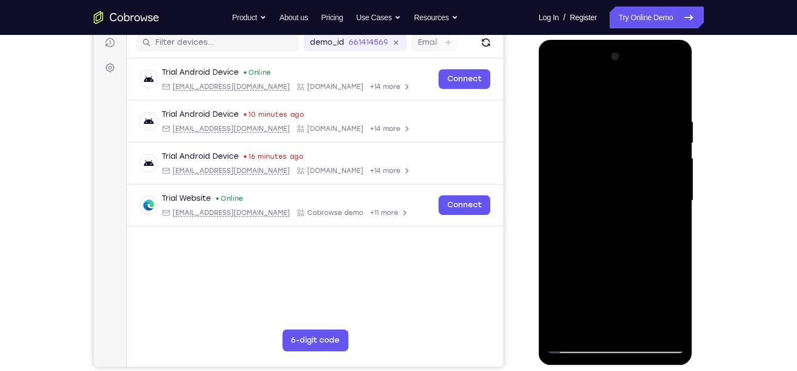
drag, startPoint x: 633, startPoint y: 219, endPoint x: 641, endPoint y: 174, distance: 44.9
click at [641, 174] on div at bounding box center [615, 200] width 137 height 305
drag, startPoint x: 615, startPoint y: 264, endPoint x: 619, endPoint y: 185, distance: 78.6
click at [619, 185] on div at bounding box center [615, 200] width 137 height 305
drag, startPoint x: 607, startPoint y: 250, endPoint x: 596, endPoint y: 161, distance: 89.6
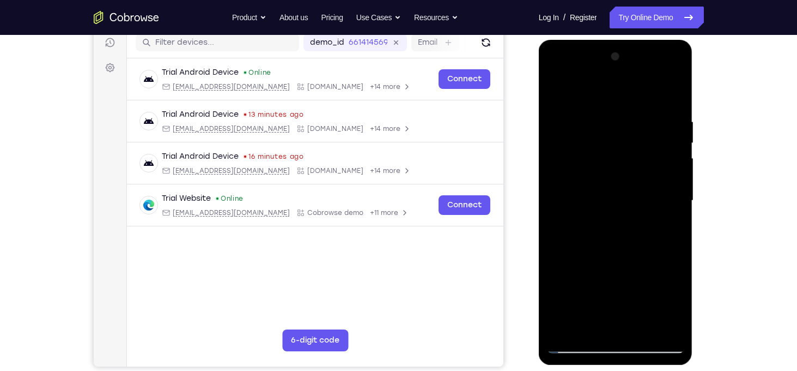
click at [596, 161] on div at bounding box center [615, 200] width 137 height 305
drag, startPoint x: 604, startPoint y: 267, endPoint x: 604, endPoint y: 195, distance: 72.5
click at [604, 195] on div at bounding box center [615, 200] width 137 height 305
click at [677, 174] on div at bounding box center [615, 200] width 137 height 305
drag, startPoint x: 630, startPoint y: 259, endPoint x: 655, endPoint y: 137, distance: 124.5
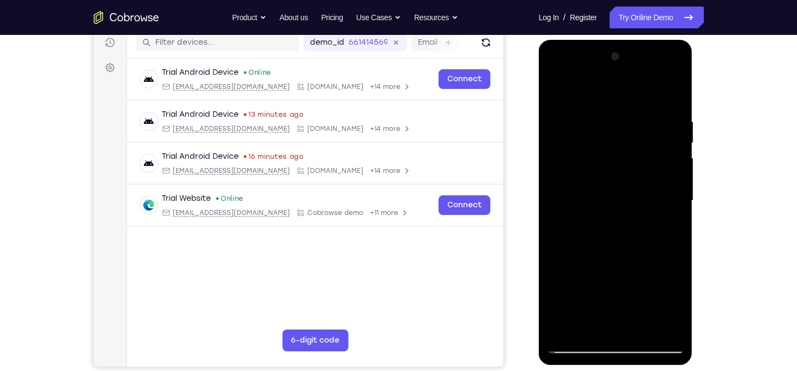
click at [655, 137] on div at bounding box center [615, 200] width 137 height 305
drag, startPoint x: 634, startPoint y: 246, endPoint x: 633, endPoint y: 152, distance: 94.3
click at [633, 152] on div at bounding box center [615, 200] width 137 height 305
drag, startPoint x: 618, startPoint y: 289, endPoint x: 618, endPoint y: 211, distance: 77.9
click at [618, 211] on div at bounding box center [615, 200] width 137 height 305
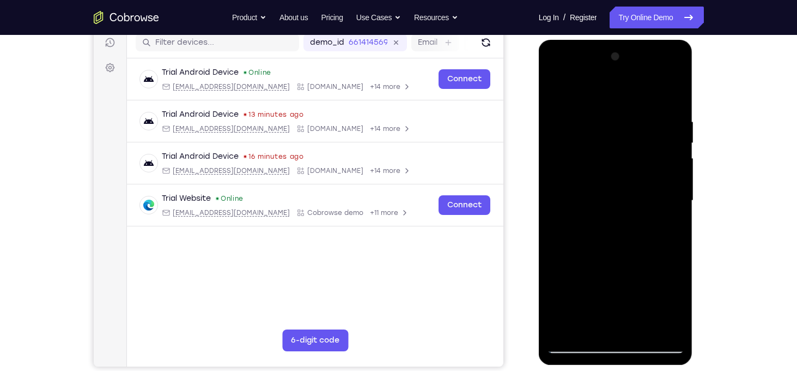
drag, startPoint x: 611, startPoint y: 263, endPoint x: 628, endPoint y: 190, distance: 74.3
click at [628, 190] on div at bounding box center [615, 200] width 137 height 305
drag, startPoint x: 619, startPoint y: 270, endPoint x: 625, endPoint y: 170, distance: 100.4
click at [625, 170] on div at bounding box center [615, 200] width 137 height 305
drag, startPoint x: 613, startPoint y: 275, endPoint x: 623, endPoint y: 181, distance: 94.3
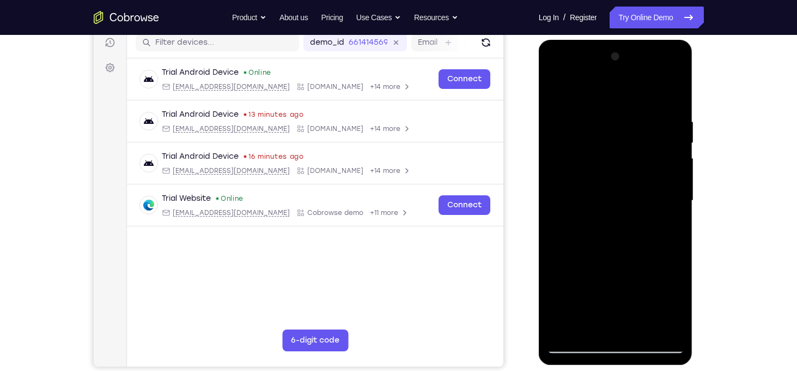
click at [623, 181] on div at bounding box center [615, 200] width 137 height 305
drag, startPoint x: 615, startPoint y: 228, endPoint x: 623, endPoint y: 166, distance: 63.2
click at [623, 166] on div at bounding box center [615, 200] width 137 height 305
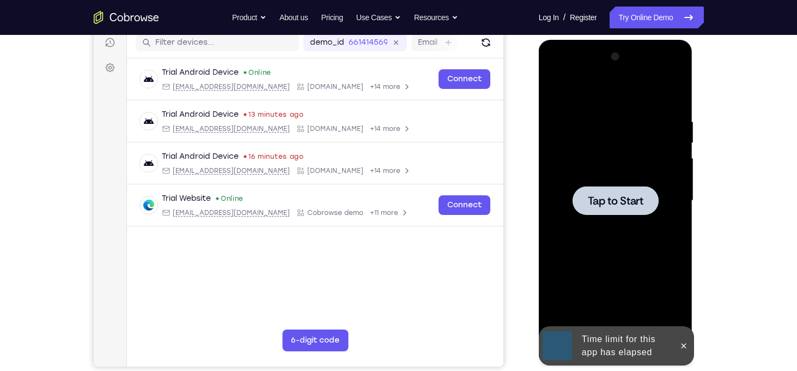
drag, startPoint x: 627, startPoint y: 278, endPoint x: 631, endPoint y: 234, distance: 43.7
click at [631, 40] on div "Tap to Start" at bounding box center [616, 40] width 154 height 0
click at [615, 197] on span "Tap to Start" at bounding box center [616, 200] width 56 height 11
